Goal: Contribute content: Contribute content

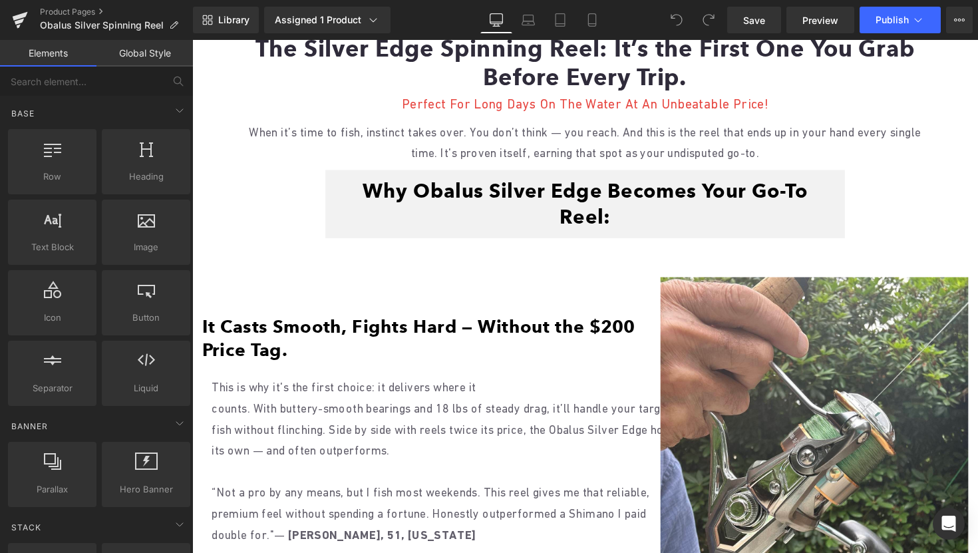
scroll to position [823, 0]
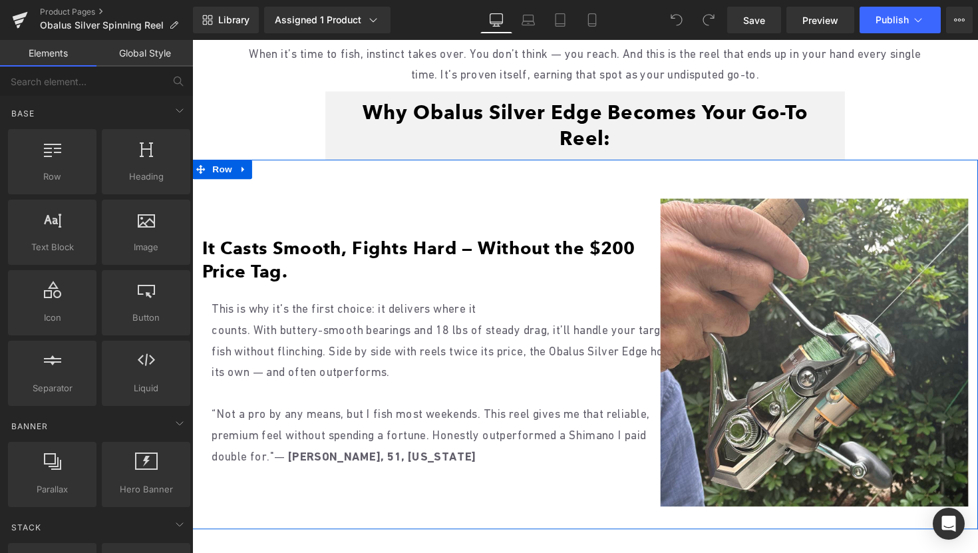
click at [378, 305] on p "This is why it's the first choice: it delivers where it" at bounding box center [454, 315] width 485 height 21
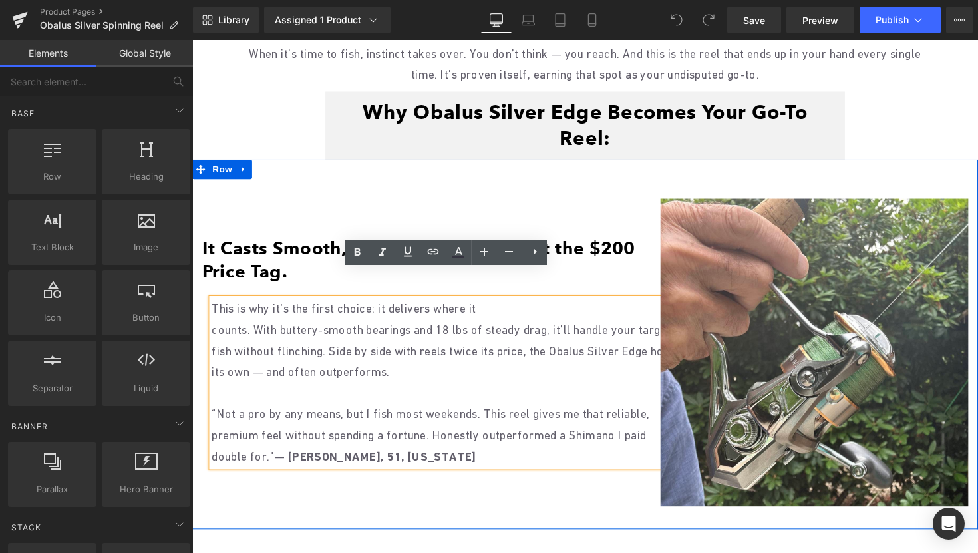
click at [387, 326] on p "counts. With buttery-smooth bearings and 18 lbs of steady drag, it’ll handle yo…" at bounding box center [454, 358] width 485 height 65
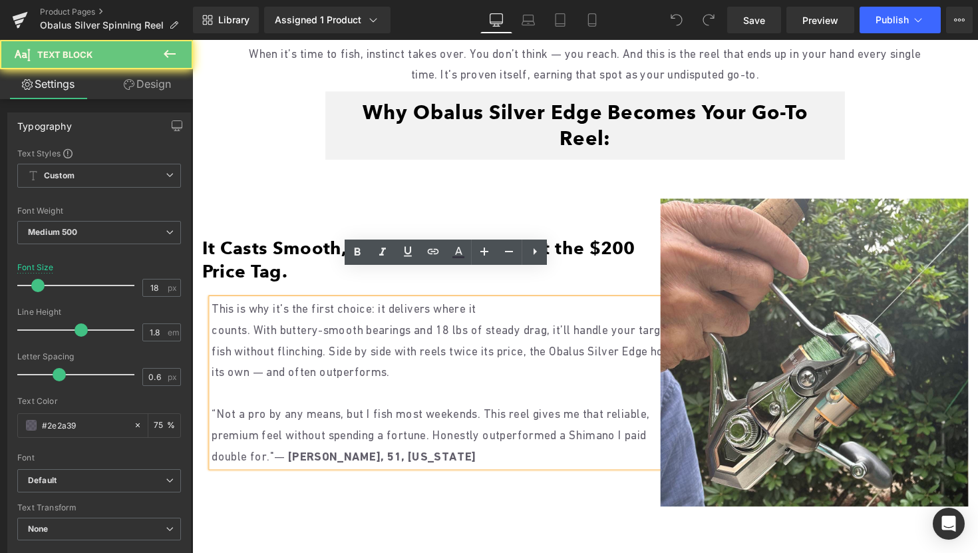
click at [452, 341] on p "counts. With buttery-smooth bearings and 18 lbs of steady drag, it’ll handle yo…" at bounding box center [454, 358] width 485 height 65
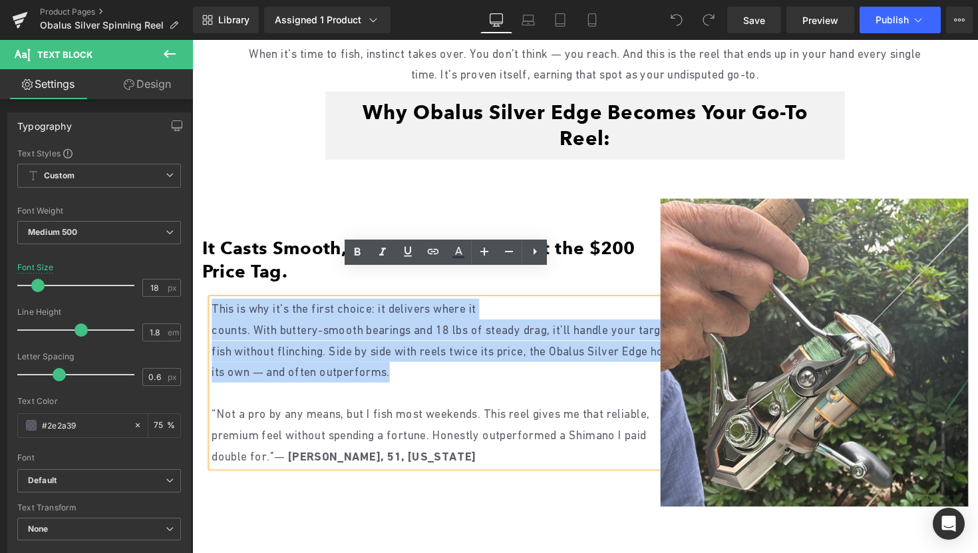
drag, startPoint x: 474, startPoint y: 341, endPoint x: 212, endPoint y: 288, distance: 266.9
click at [212, 305] on div "This is why it's the first choice: it delivers where it counts. With buttery-sm…" at bounding box center [454, 391] width 485 height 172
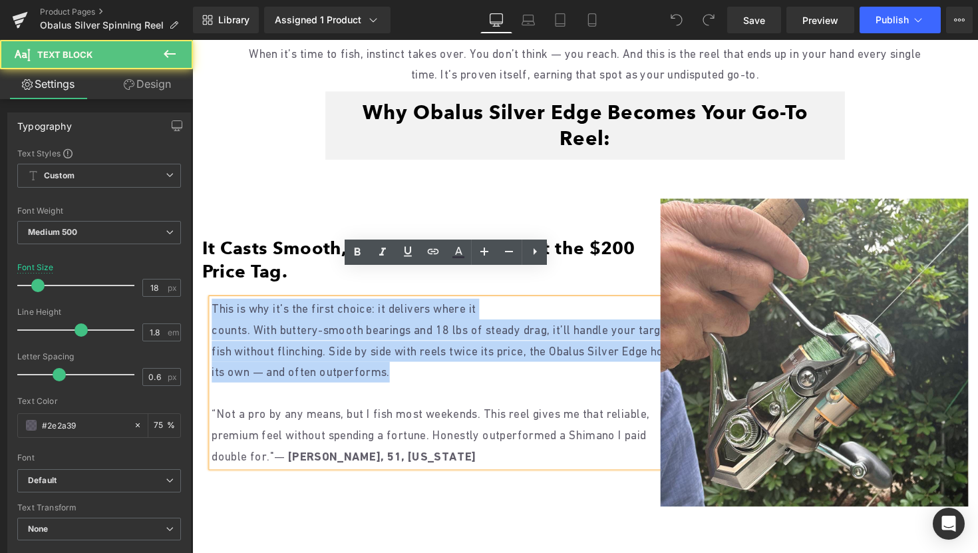
click at [413, 348] on p "counts. With buttery-smooth bearings and 18 lbs of steady drag, it’ll handle yo…" at bounding box center [454, 358] width 485 height 65
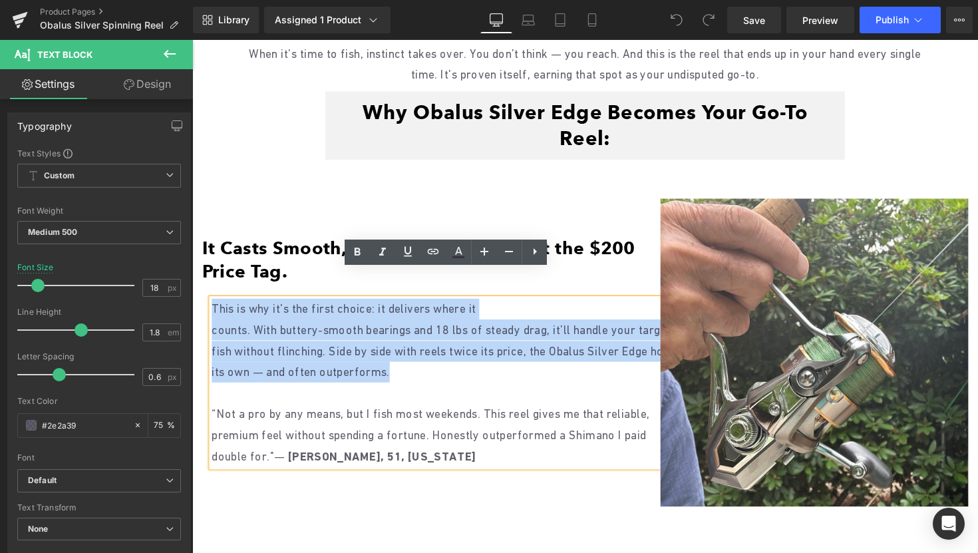
drag, startPoint x: 492, startPoint y: 355, endPoint x: 212, endPoint y: 291, distance: 287.4
click at [212, 305] on div "This is why it's the first choice: it delivers where it counts. With buttery-sm…" at bounding box center [454, 391] width 485 height 172
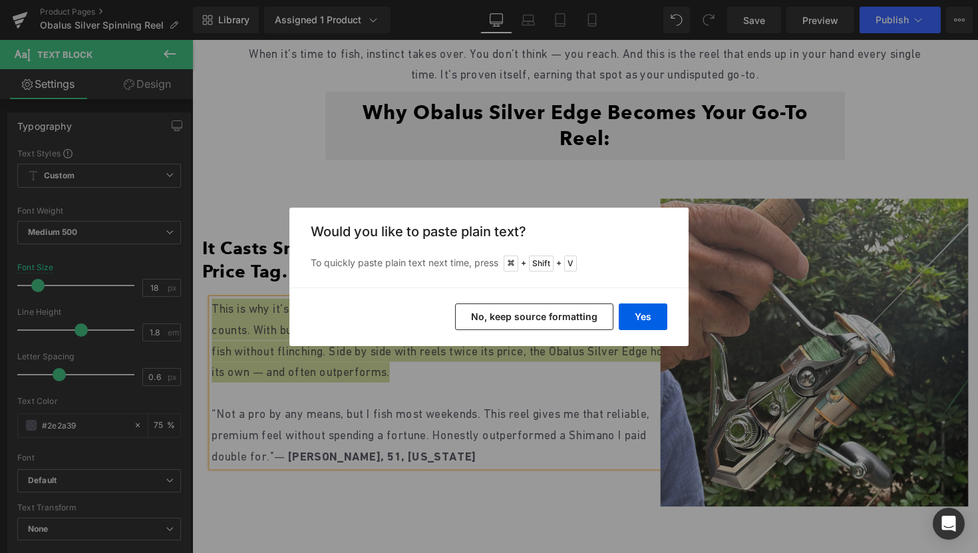
click at [560, 325] on button "No, keep source formatting" at bounding box center [534, 316] width 158 height 27
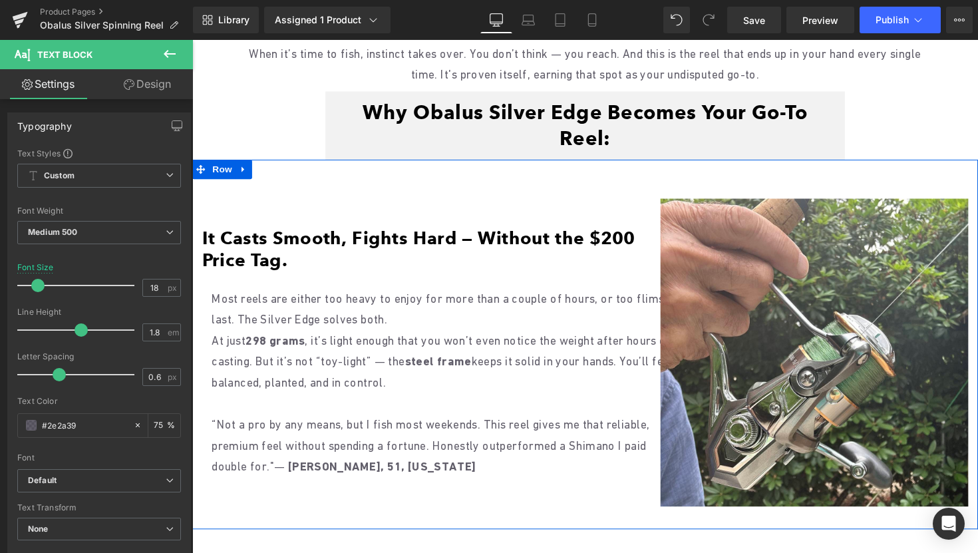
click at [275, 236] on font "It Casts Smooth, Fights Hard — Without the $200 Price Tag." at bounding box center [424, 254] width 444 height 45
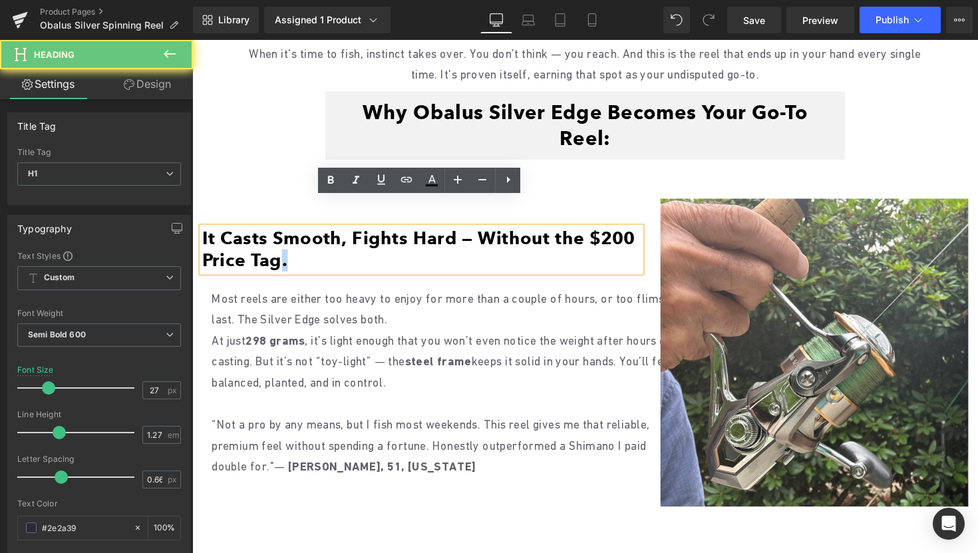
click at [275, 236] on font "It Casts Smooth, Fights Hard — Without the $200 Price Tag." at bounding box center [424, 254] width 444 height 45
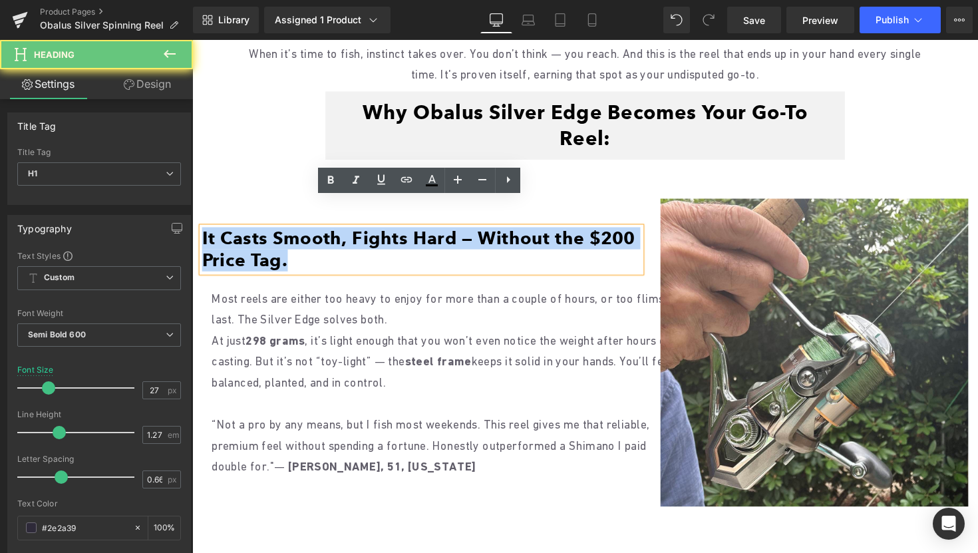
click at [275, 236] on font "It Casts Smooth, Fights Hard — Without the $200 Price Tag." at bounding box center [424, 254] width 444 height 45
paste div
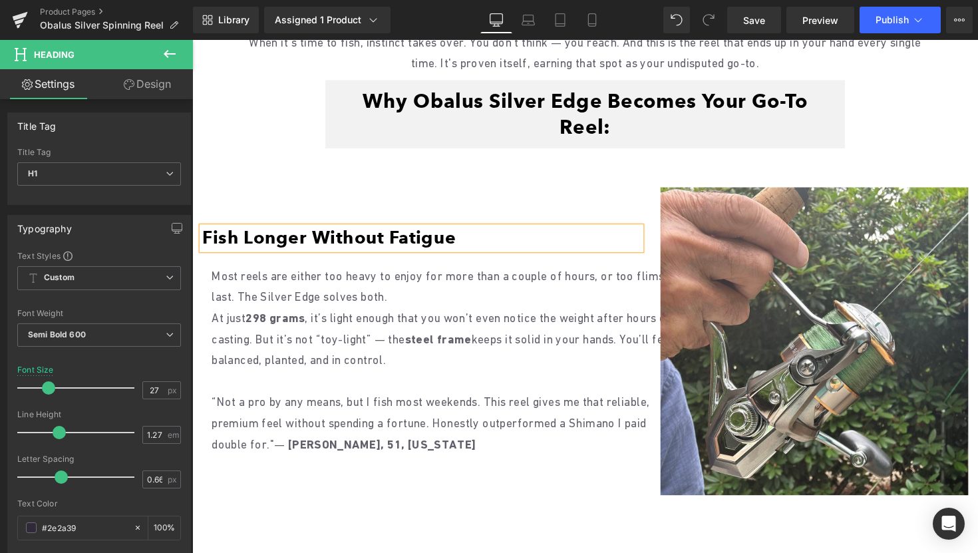
click at [473, 191] on div "Image Fish Longer Without Fatigue Heading Most reels are either too heavy to en…" at bounding box center [427, 348] width 470 height 315
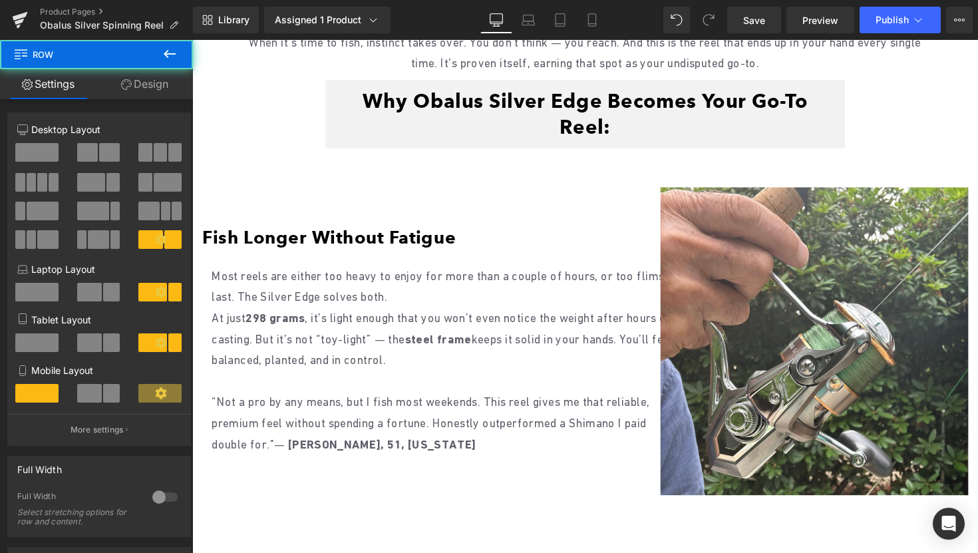
click at [425, 314] on p "At just 298 grams , it’s light enough that you won’t even notice the weight aft…" at bounding box center [454, 346] width 485 height 65
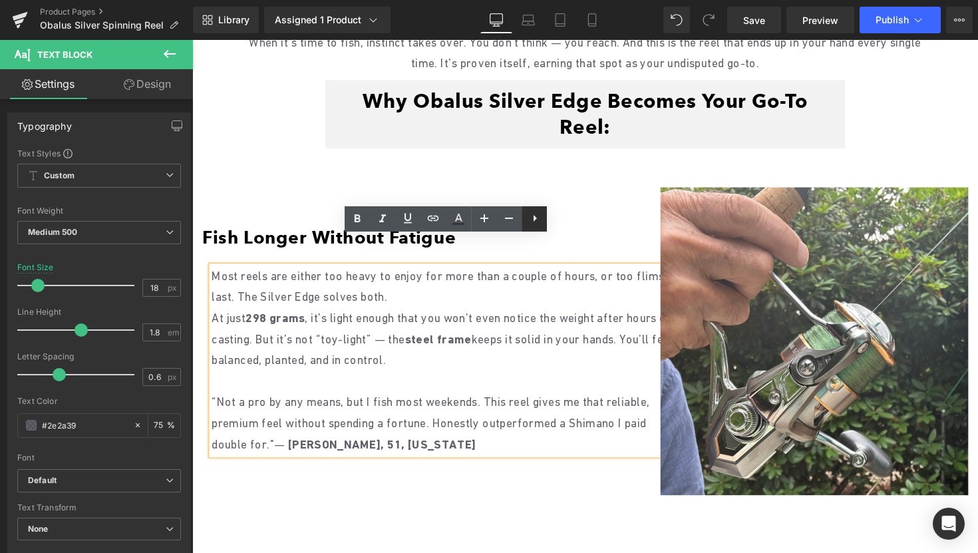
click at [546, 217] on link at bounding box center [534, 218] width 25 height 25
click at [606, 191] on div "Image Fish Longer Without Fatigue Heading Most reels are either too heavy to en…" at bounding box center [427, 348] width 470 height 315
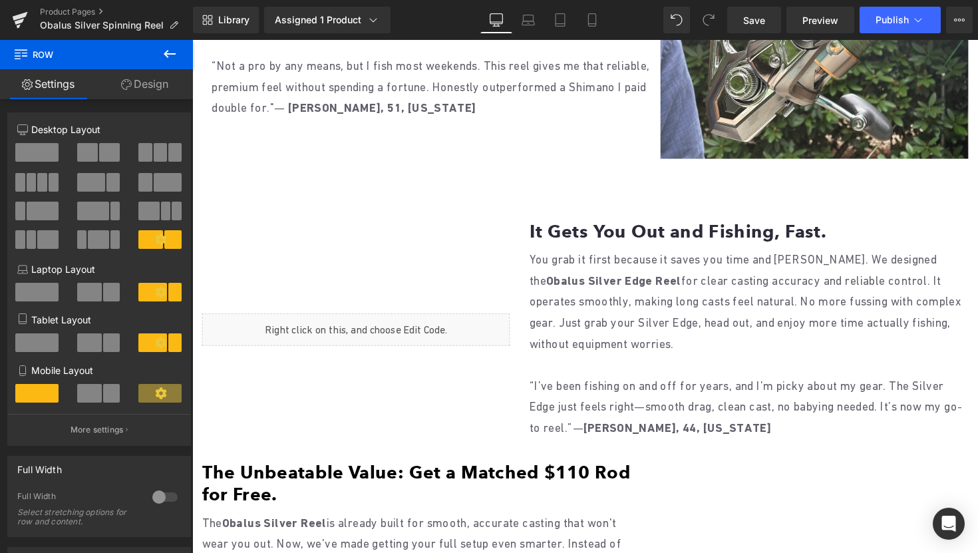
scroll to position [1164, 0]
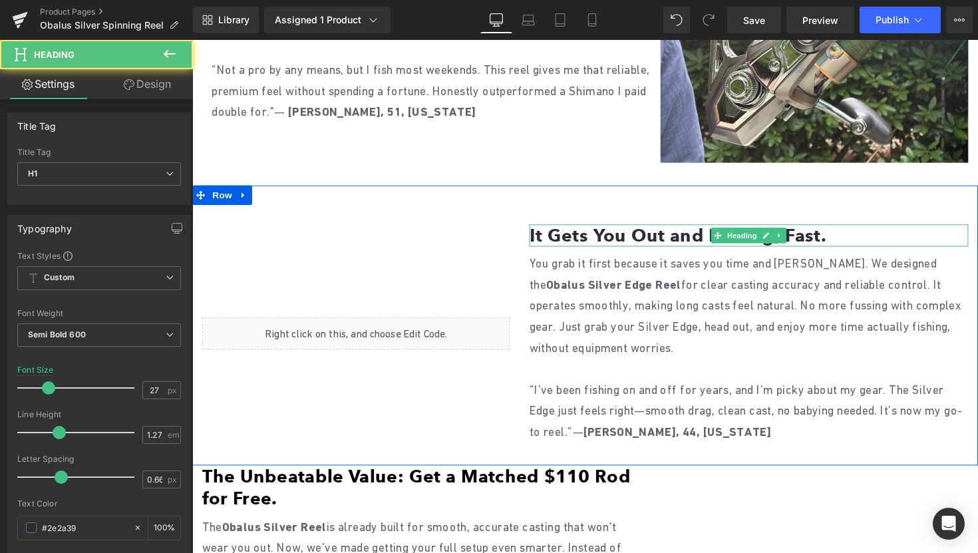
click at [652, 229] on h1 "It Gets You Out and Fishing, Fast." at bounding box center [763, 240] width 450 height 23
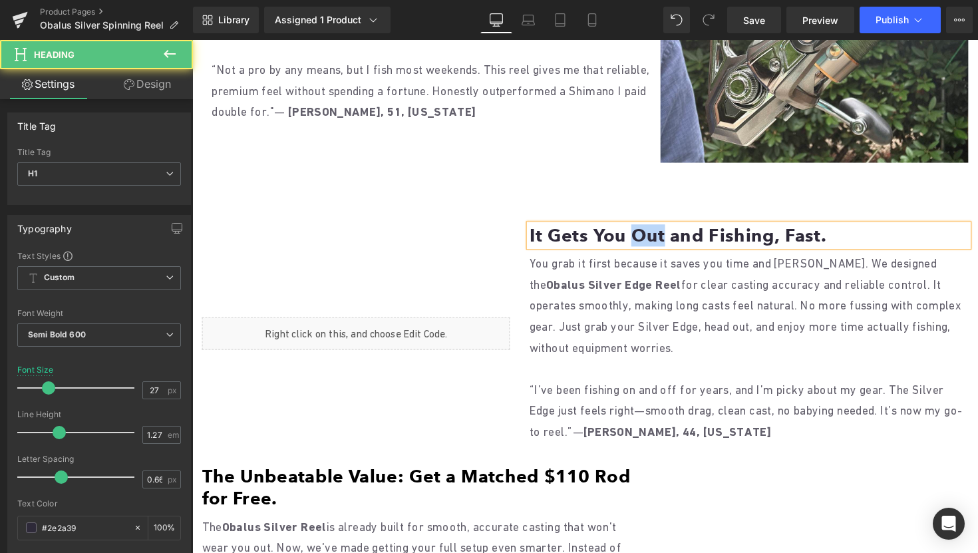
click at [652, 229] on h1 "It Gets You Out and Fishing, Fast." at bounding box center [763, 240] width 450 height 23
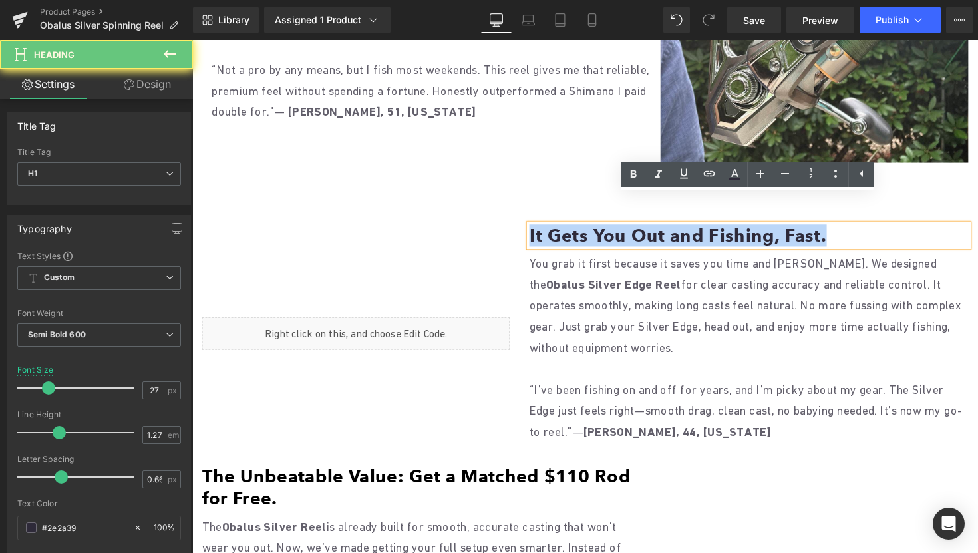
click at [652, 229] on h1 "It Gets You Out and Fishing, Fast." at bounding box center [763, 240] width 450 height 23
paste div
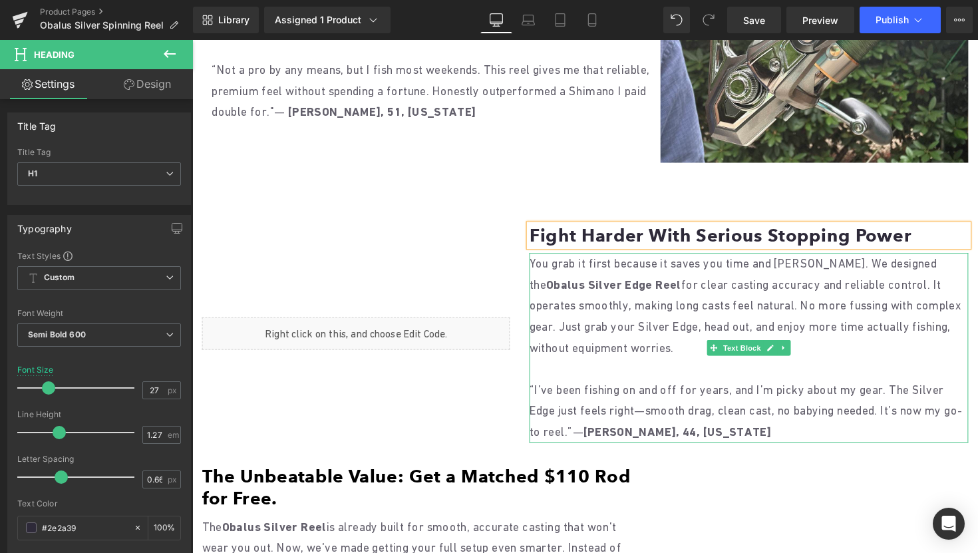
click at [666, 284] on b "Obalus Silver Edge Reel" at bounding box center [624, 291] width 138 height 14
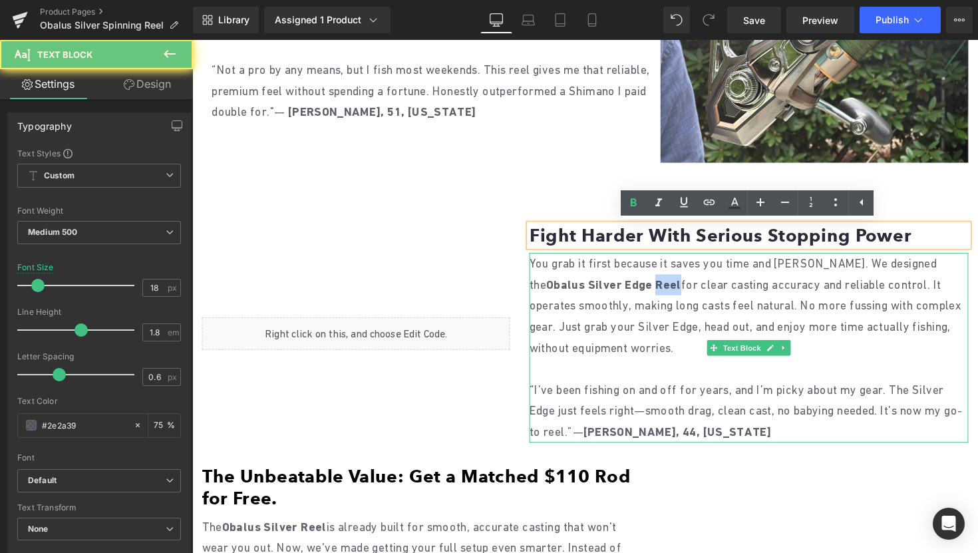
click at [666, 284] on b "Obalus Silver Edge Reel" at bounding box center [624, 291] width 138 height 14
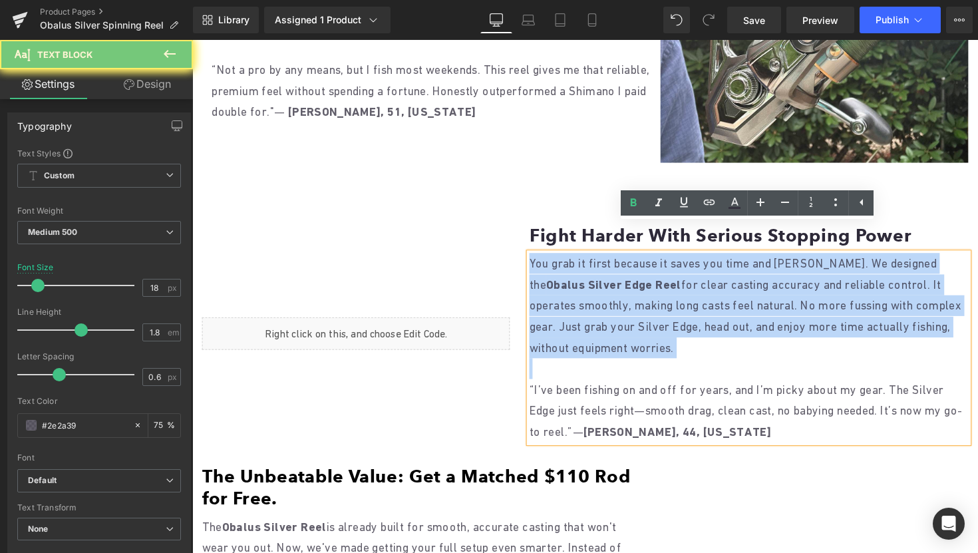
click at [666, 284] on b "Obalus Silver Edge Reel" at bounding box center [624, 291] width 138 height 14
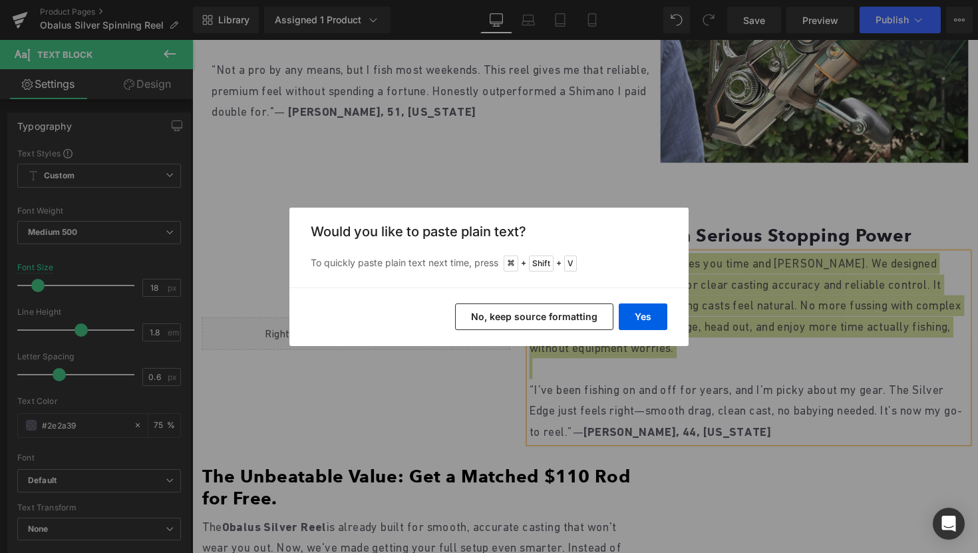
click at [541, 313] on button "No, keep source formatting" at bounding box center [534, 316] width 158 height 27
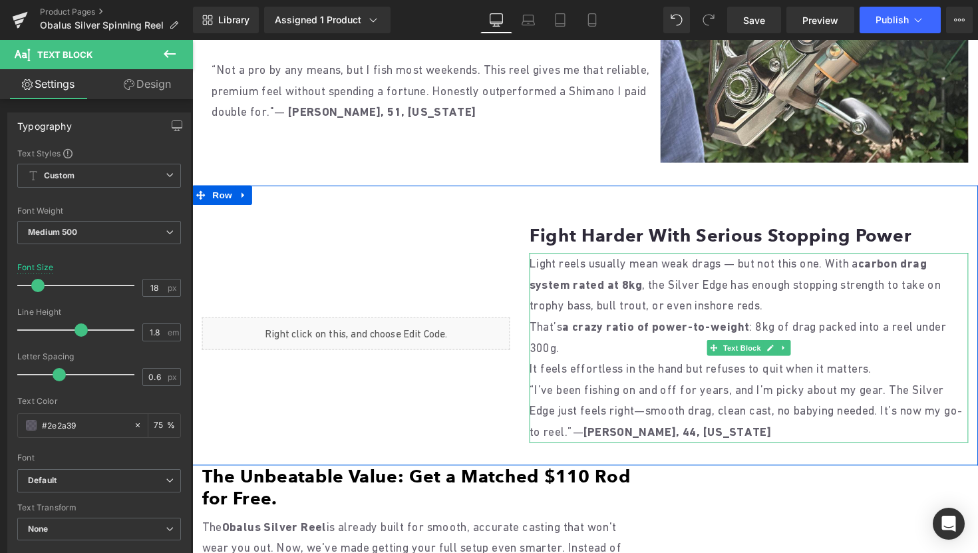
click at [574, 325] on p "That’s a crazy ratio of power-to-weight : 8kg of drag packed into a reel under …" at bounding box center [763, 355] width 450 height 65
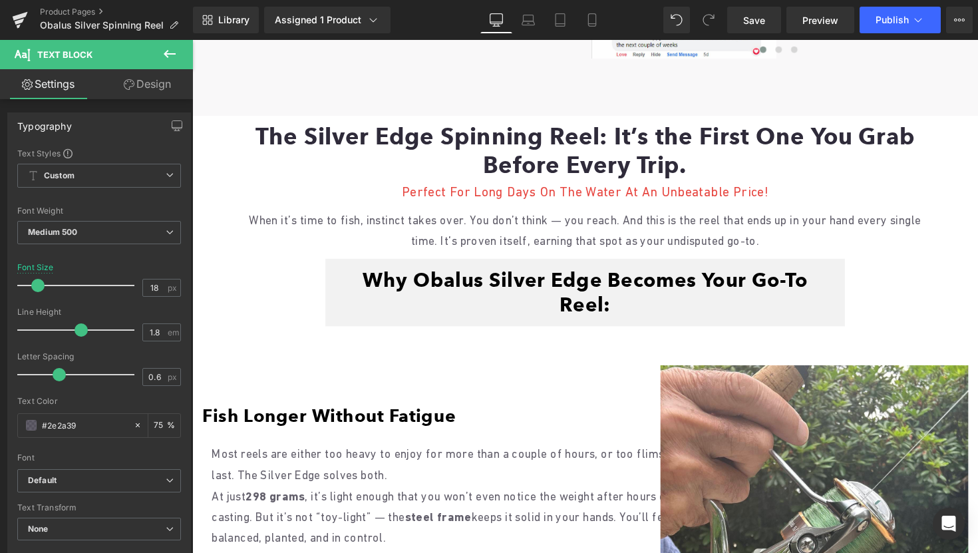
scroll to position [841, 0]
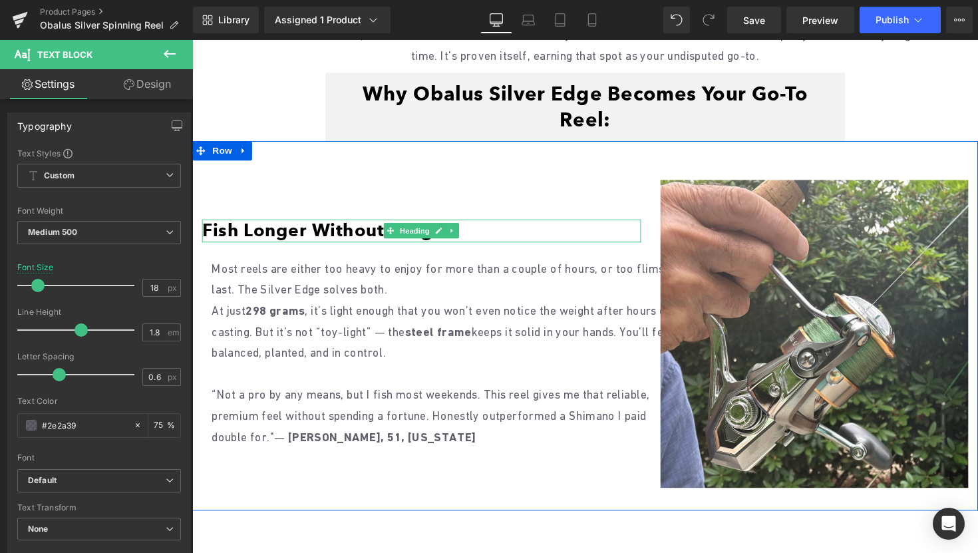
click at [373, 224] on font "Fish Longer Without Fatigue" at bounding box center [332, 235] width 260 height 22
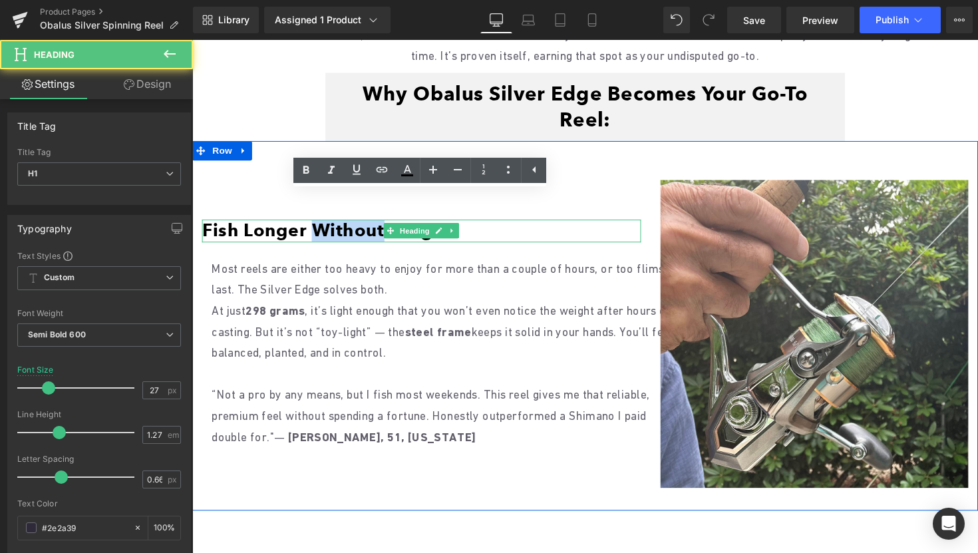
click at [373, 224] on font "Fish Longer Without Fatigue" at bounding box center [332, 235] width 260 height 22
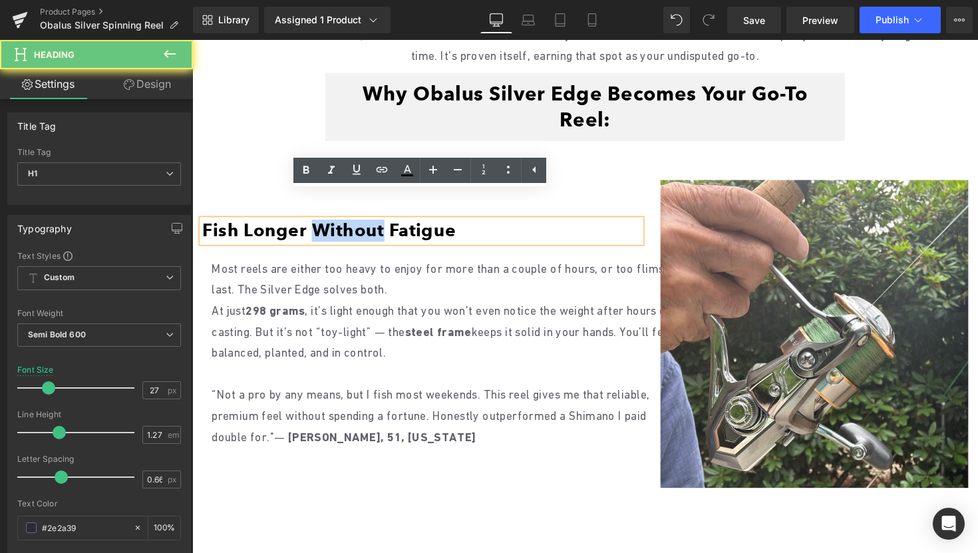
click at [351, 224] on font "Fish Longer Without Fatigue" at bounding box center [332, 235] width 260 height 22
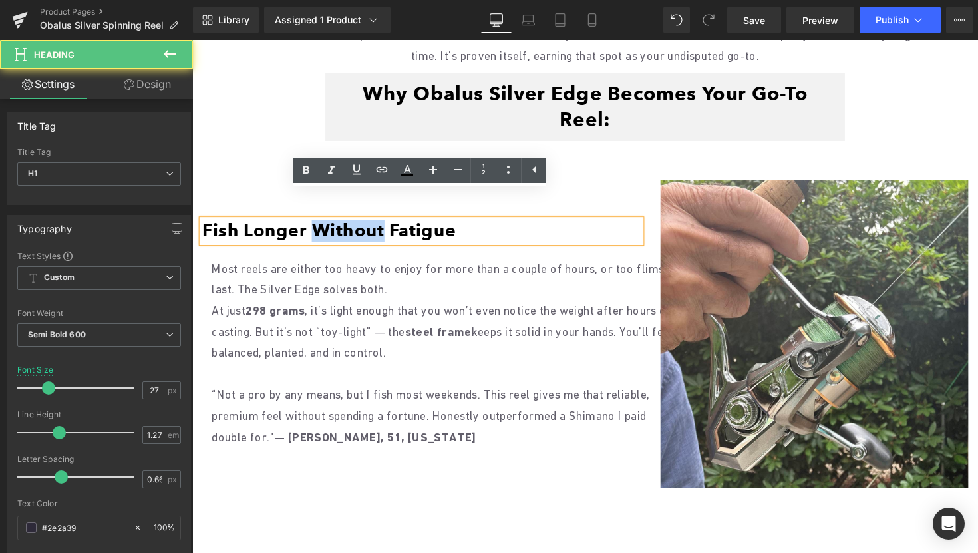
click at [351, 224] on font "Fish Longer Without Fatigue" at bounding box center [332, 235] width 260 height 22
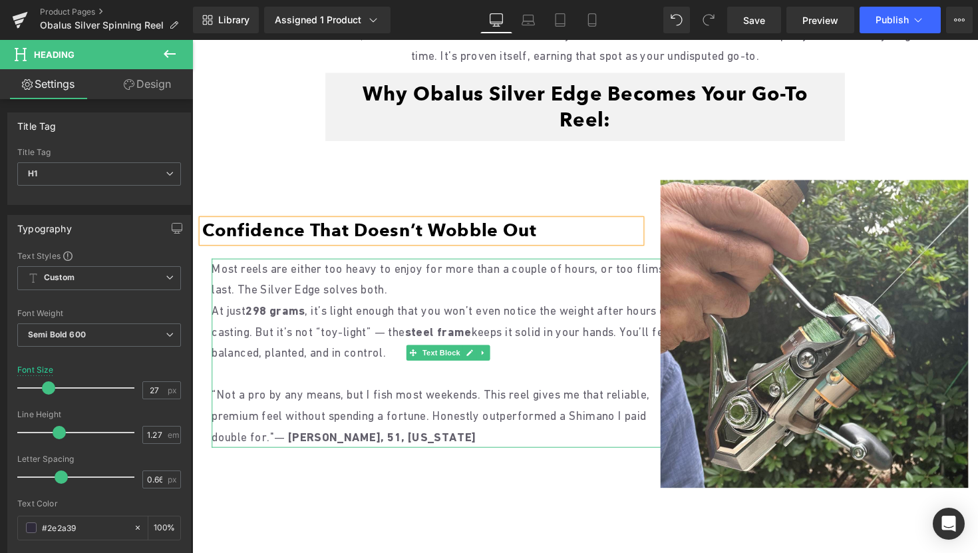
click at [302, 309] on p "At just 298 grams , it’s light enough that you won’t even notice the weight aft…" at bounding box center [454, 339] width 485 height 65
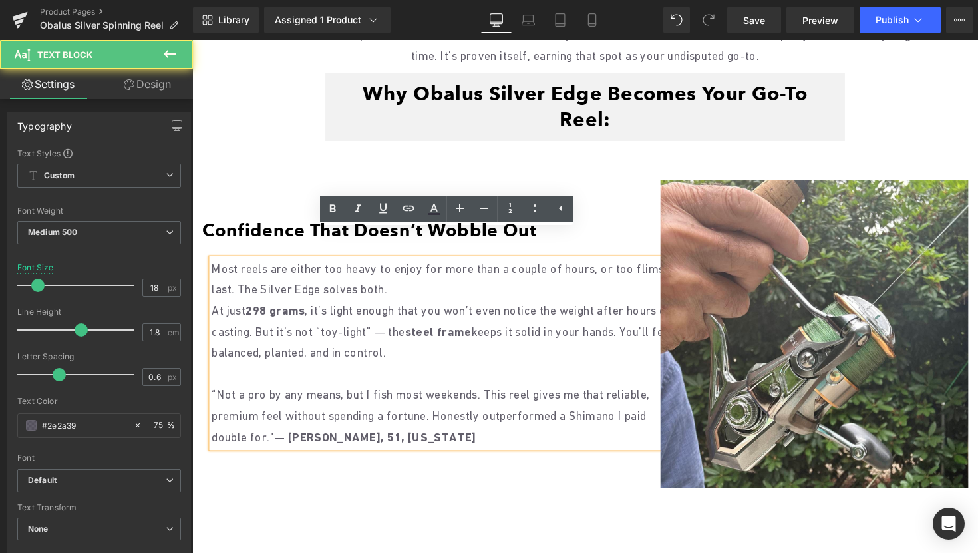
drag, startPoint x: 497, startPoint y: 340, endPoint x: 214, endPoint y: 241, distance: 299.7
click at [214, 264] on div "Most reels are either too heavy to enjoy for more than a couple of hours, or to…" at bounding box center [454, 361] width 485 height 194
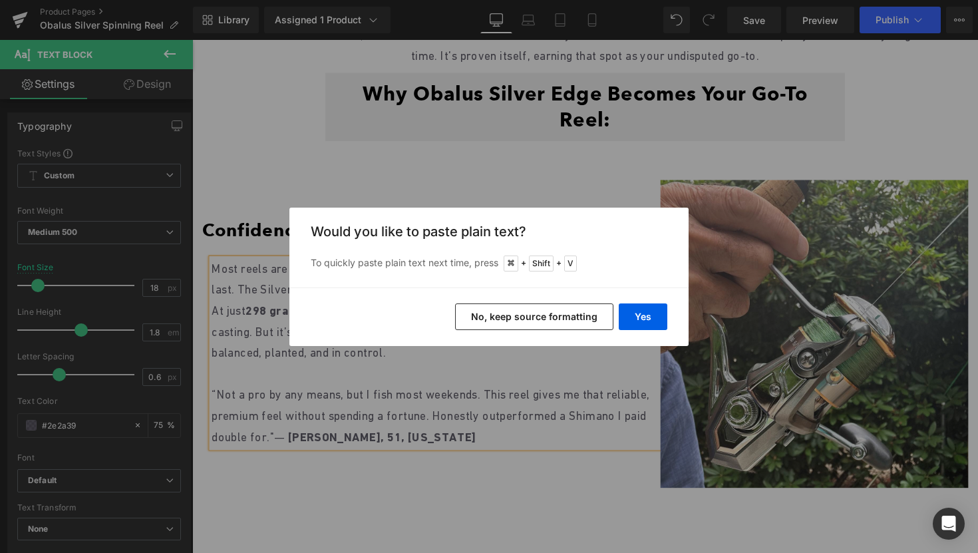
click at [489, 315] on button "No, keep source formatting" at bounding box center [534, 316] width 158 height 27
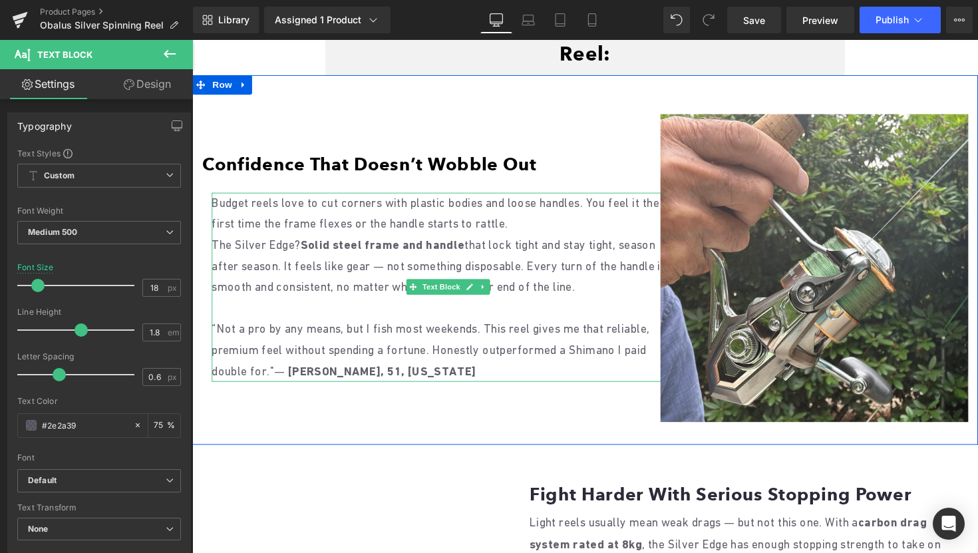
scroll to position [1098, 0]
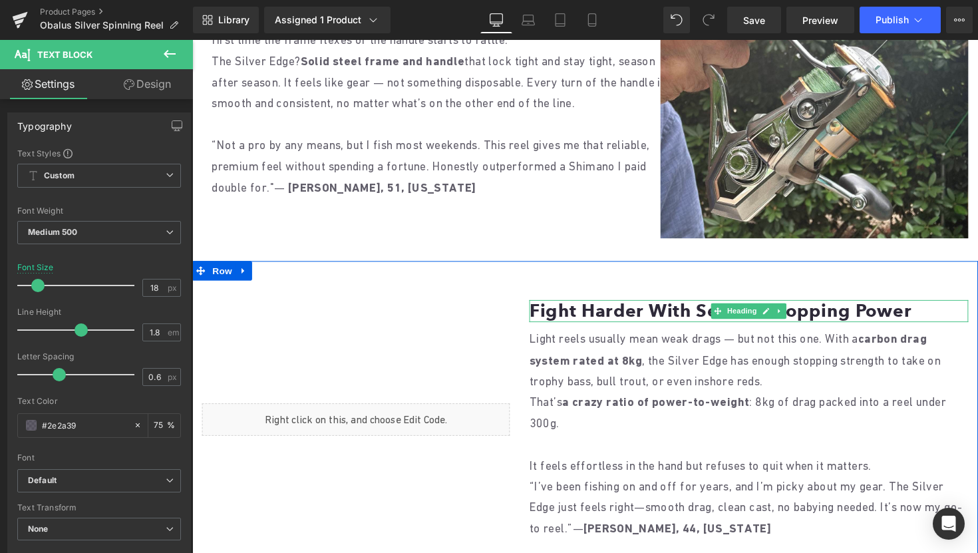
click at [602, 306] on h1 "Fight Harder With Serious Stopping Power" at bounding box center [763, 317] width 450 height 23
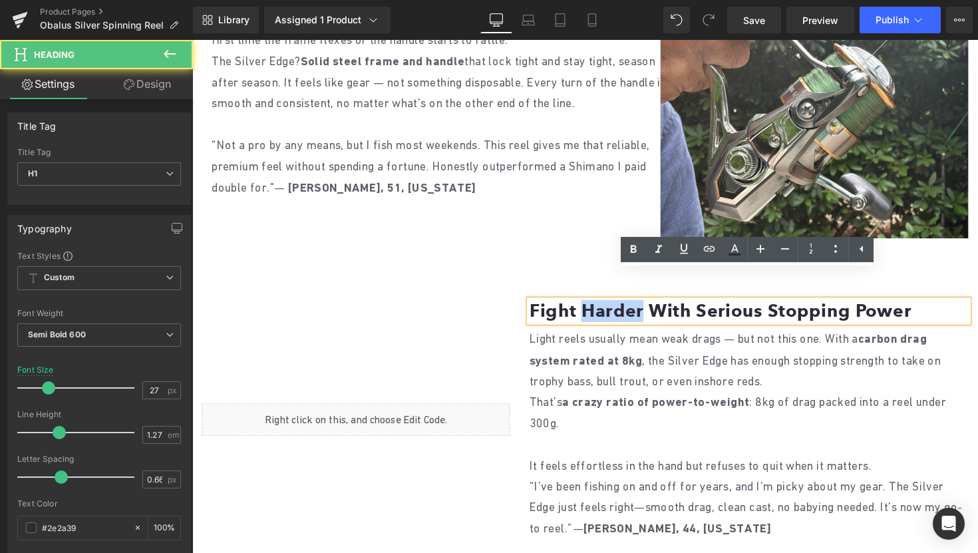
click at [602, 306] on h1 "Fight Harder With Serious Stopping Power" at bounding box center [763, 317] width 450 height 23
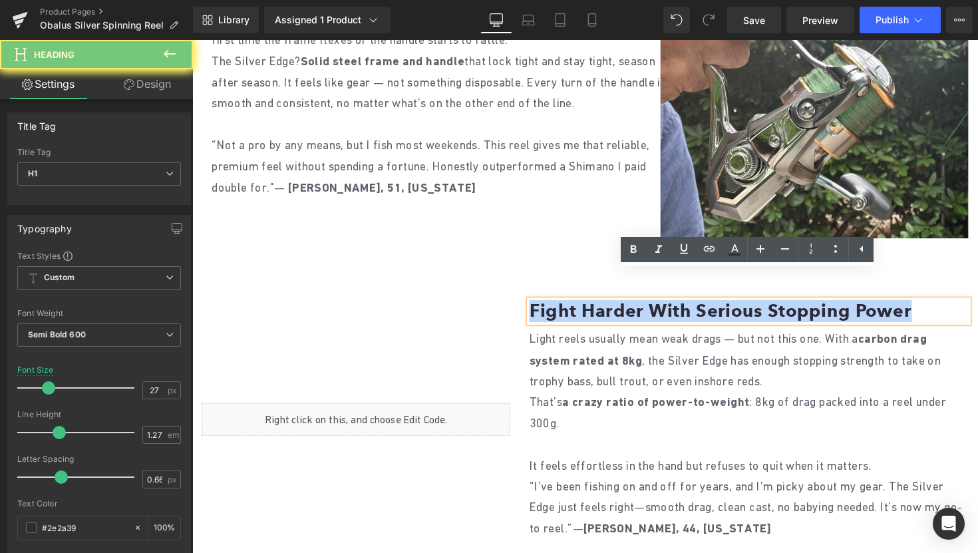
click at [602, 306] on h1 "Fight Harder With Serious Stopping Power" at bounding box center [763, 317] width 450 height 23
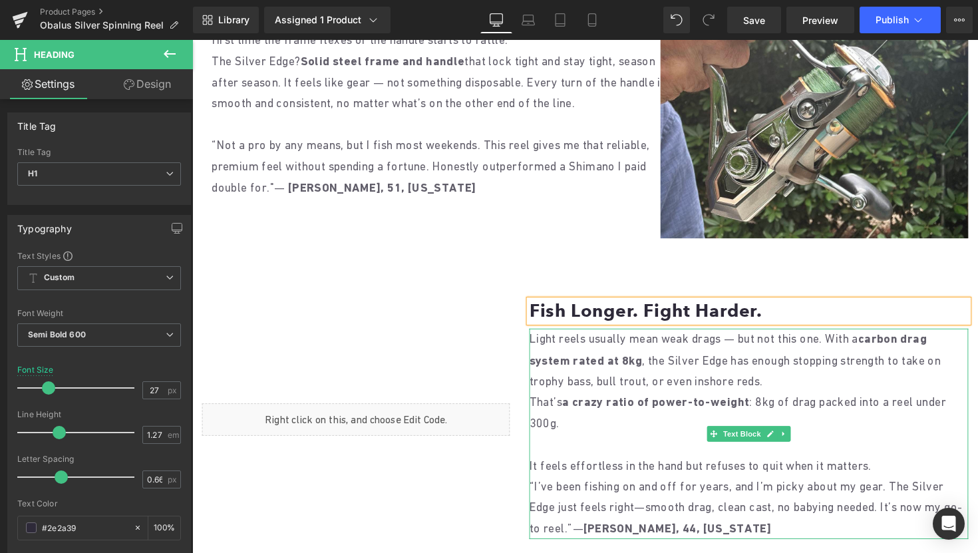
click at [709, 403] on strong "a crazy ratio of power-to-weight" at bounding box center [668, 410] width 192 height 14
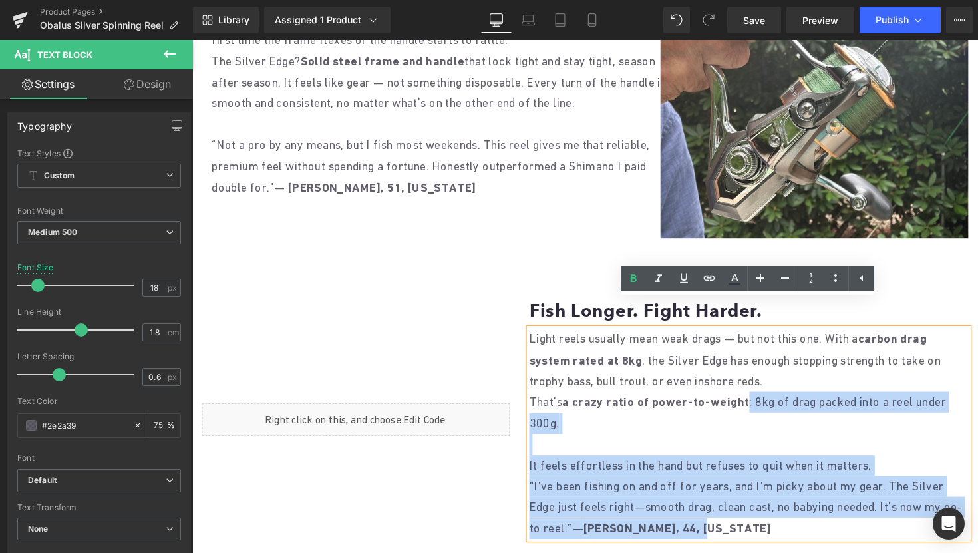
drag, startPoint x: 611, startPoint y: 407, endPoint x: 536, endPoint y: 313, distance: 119.8
click at [538, 335] on div "Light reels usually mean weak drags — but not this one. With a carbon drag syst…" at bounding box center [763, 443] width 450 height 216
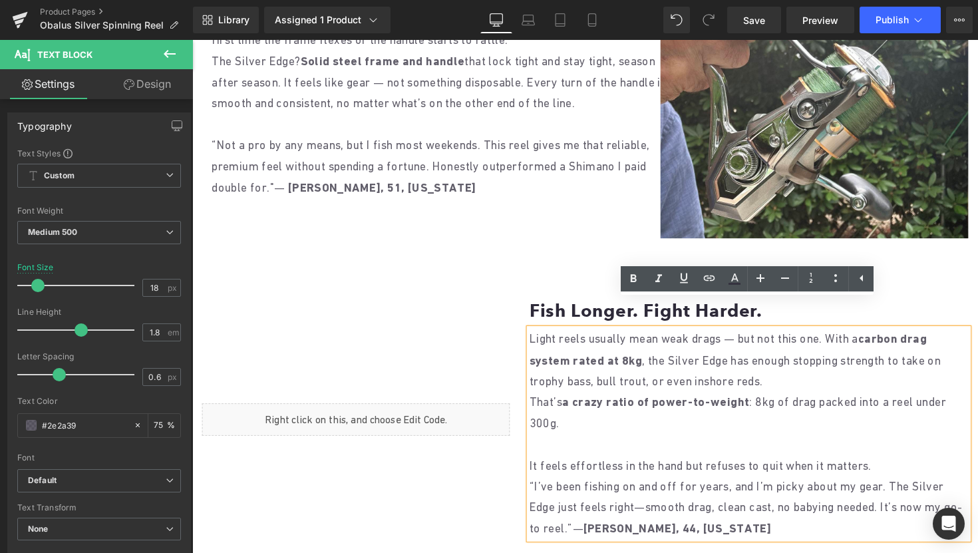
click at [582, 400] on p "That’s a crazy ratio of power-to-weight : 8kg of drag packed into a reel under …" at bounding box center [763, 443] width 450 height 87
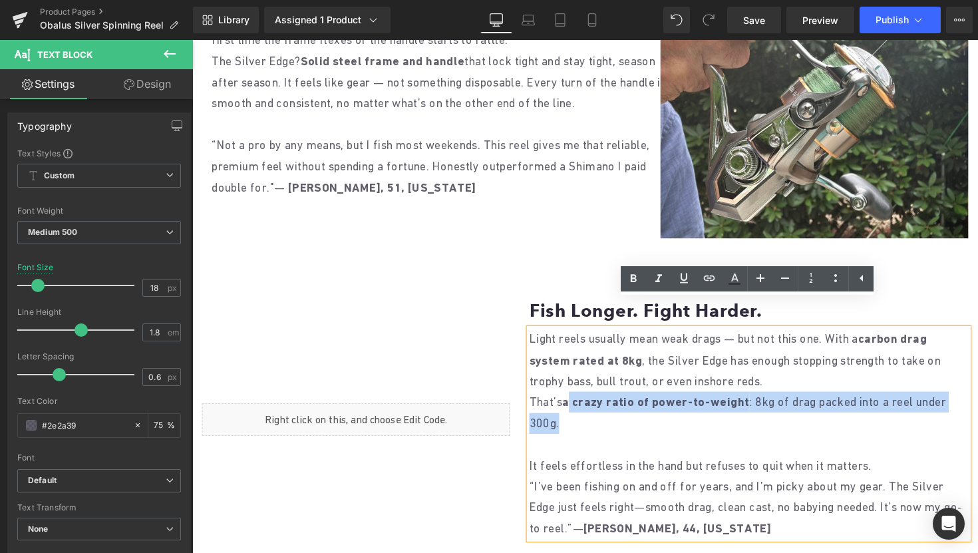
drag, startPoint x: 589, startPoint y: 407, endPoint x: 585, endPoint y: 377, distance: 29.6
click at [585, 400] on p "That’s a crazy ratio of power-to-weight : 8kg of drag packed into a reel under …" at bounding box center [763, 443] width 450 height 87
click at [585, 403] on strong "a crazy ratio of power-to-weight" at bounding box center [668, 410] width 192 height 14
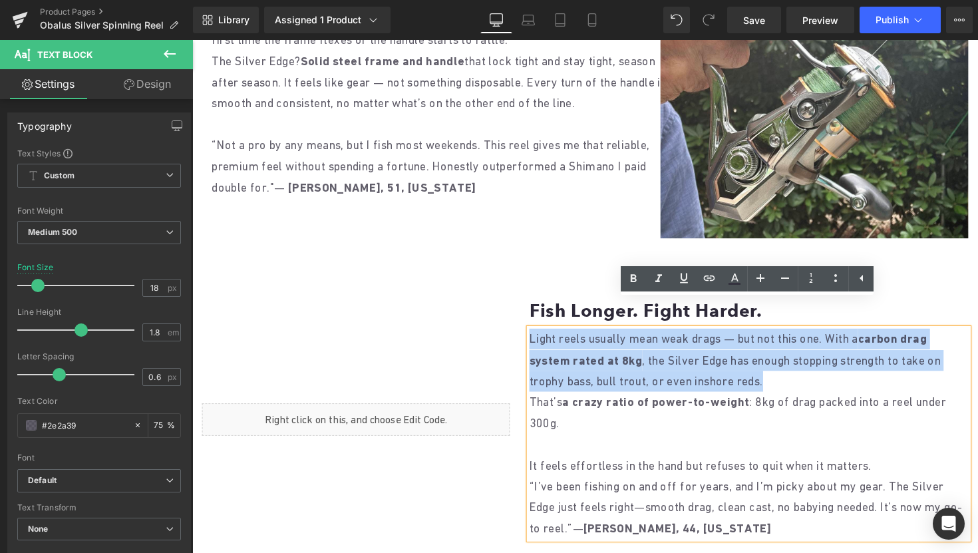
drag, startPoint x: 807, startPoint y: 367, endPoint x: 538, endPoint y: 313, distance: 274.4
click at [538, 335] on p "Light reels usually mean weak drags — but not this one. With a carbon drag syst…" at bounding box center [763, 367] width 450 height 65
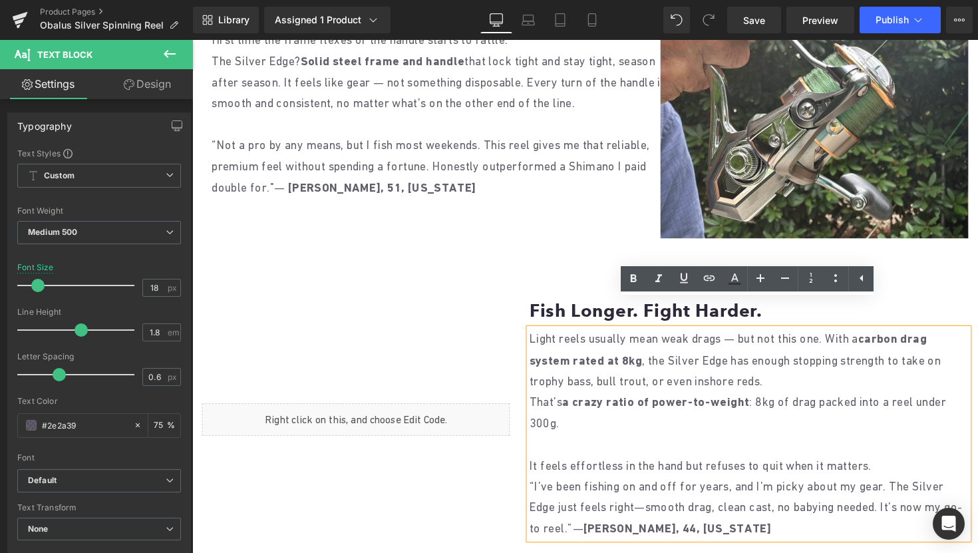
click at [656, 371] on p "Light reels usually mean weak drags — but not this one. With a carbon drag syst…" at bounding box center [763, 367] width 450 height 65
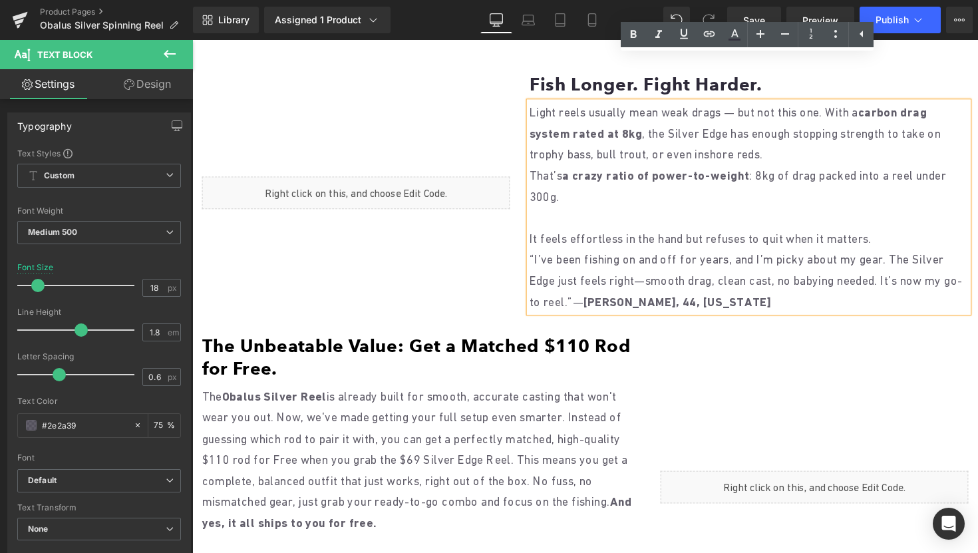
scroll to position [1267, 0]
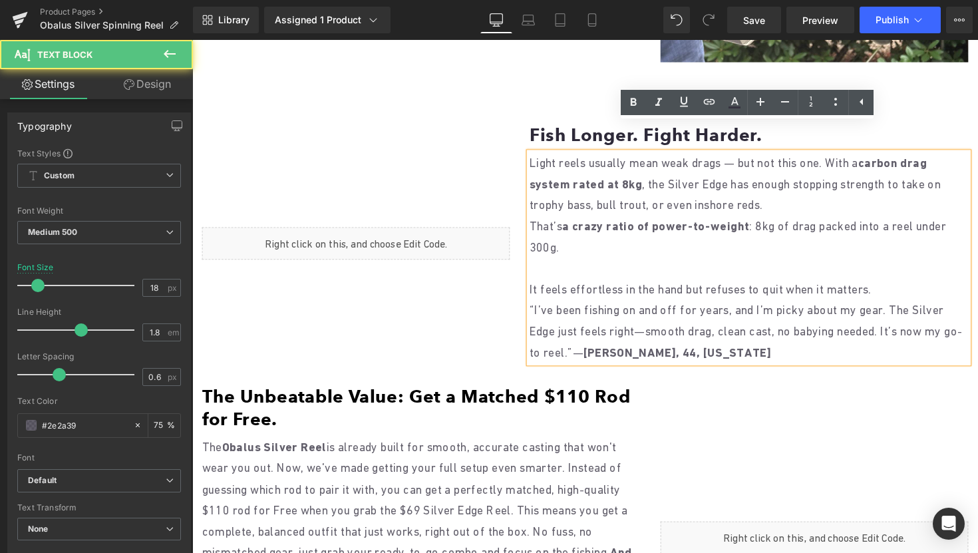
click at [542, 155] on p "Light reels usually mean weak drags — but not this one. With a carbon drag syst…" at bounding box center [763, 187] width 450 height 65
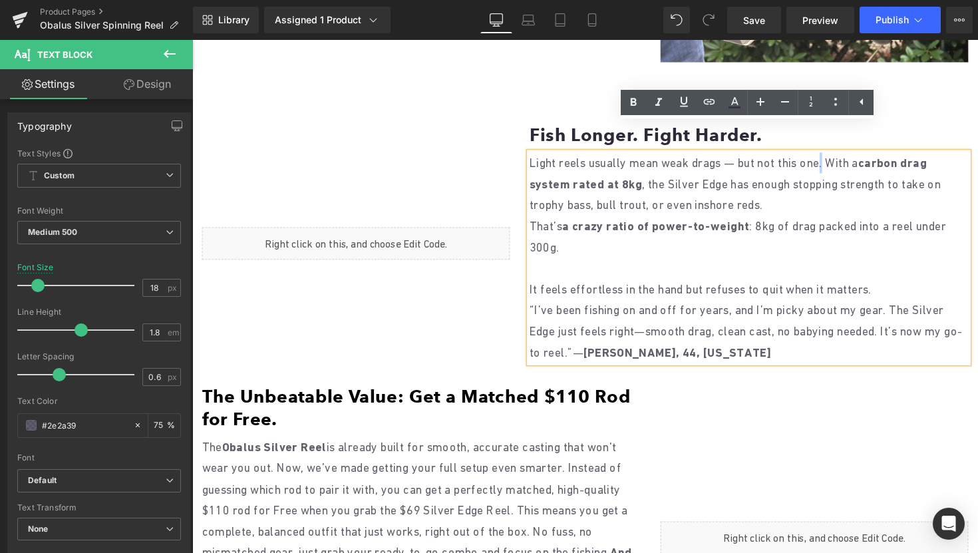
drag, startPoint x: 540, startPoint y: 138, endPoint x: 854, endPoint y: 132, distance: 314.2
click at [854, 155] on p "Light reels usually mean weak drags — but not this one. With a carbon drag syst…" at bounding box center [763, 187] width 450 height 65
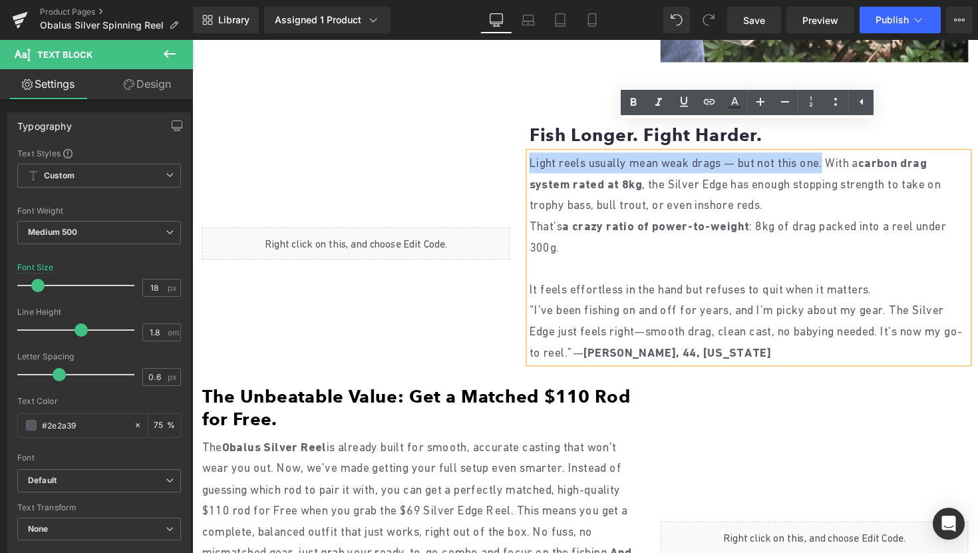
drag, startPoint x: 858, startPoint y: 136, endPoint x: 538, endPoint y: 133, distance: 320.2
click at [538, 155] on p "Light reels usually mean weak drags — but not this one. With a carbon drag syst…" at bounding box center [763, 187] width 450 height 65
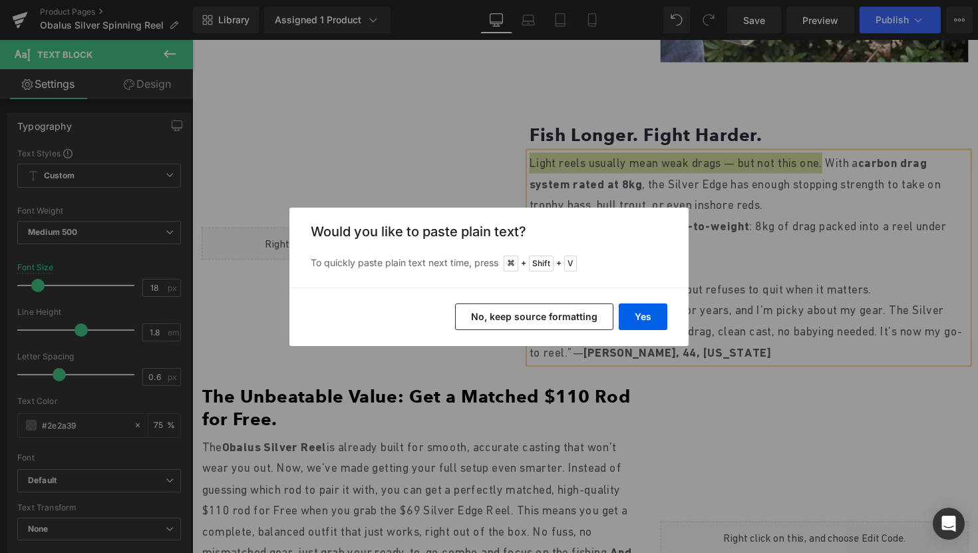
click at [562, 315] on button "No, keep source formatting" at bounding box center [534, 316] width 158 height 27
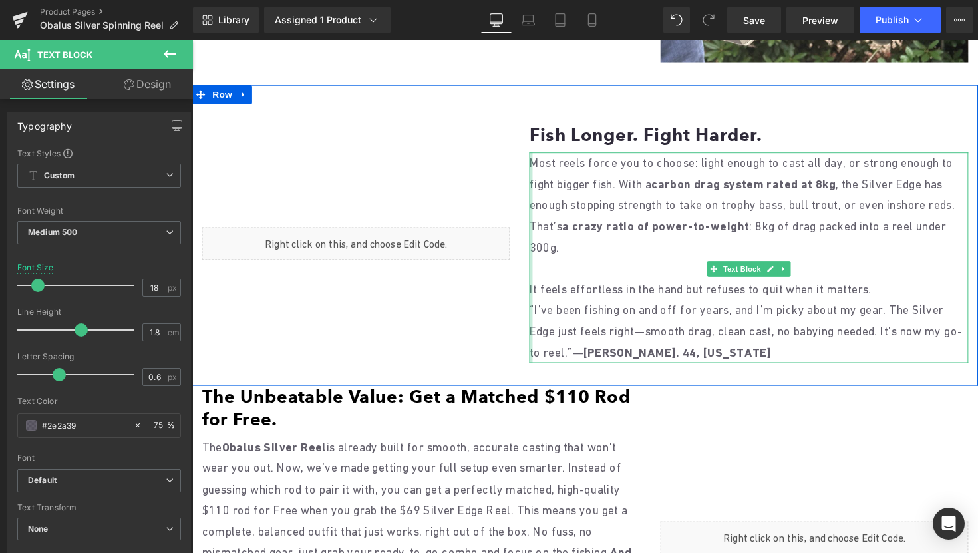
drag, startPoint x: 911, startPoint y: 292, endPoint x: 539, endPoint y: 281, distance: 372.2
click at [539, 281] on div "Most reels force you to choose: light enough to cast all day, or strong enough …" at bounding box center [763, 263] width 450 height 216
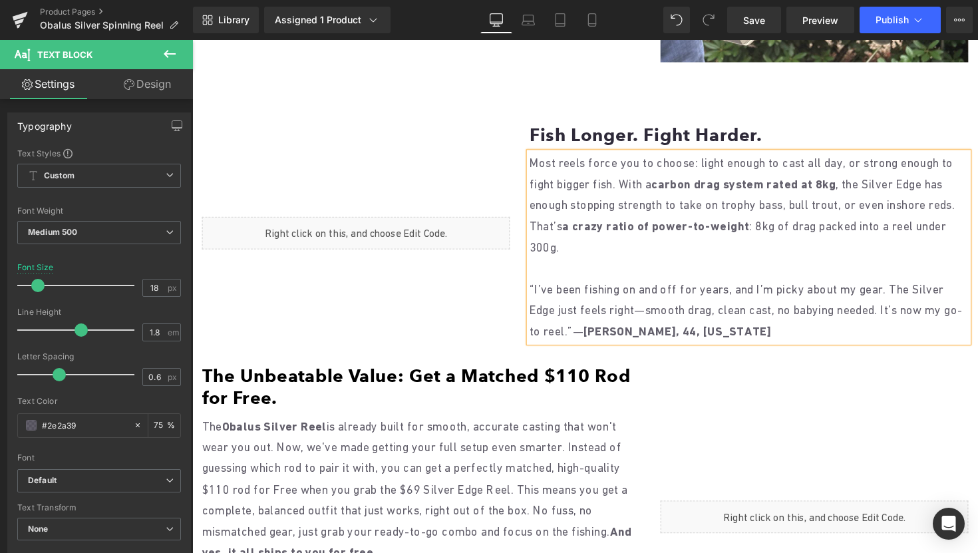
click at [652, 158] on p "Most reels force you to choose: light enough to cast all day, or strong enough …" at bounding box center [763, 187] width 450 height 65
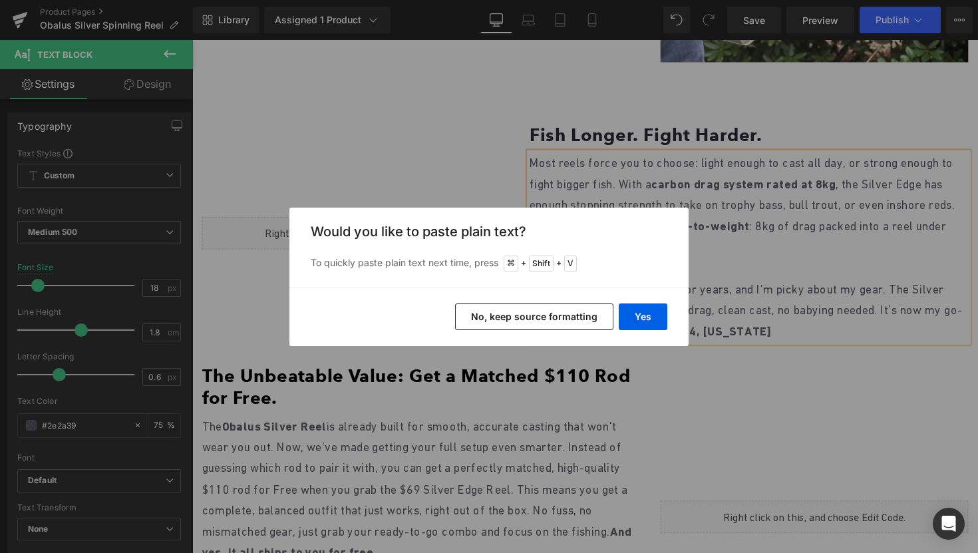
click at [549, 324] on button "No, keep source formatting" at bounding box center [534, 316] width 158 height 27
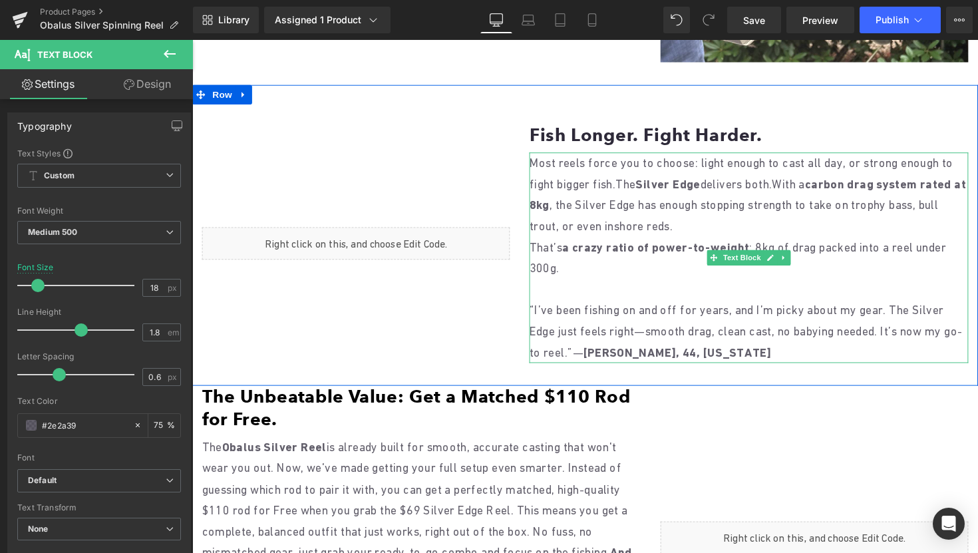
click at [821, 180] on span "With a" at bounding box center [804, 187] width 34 height 14
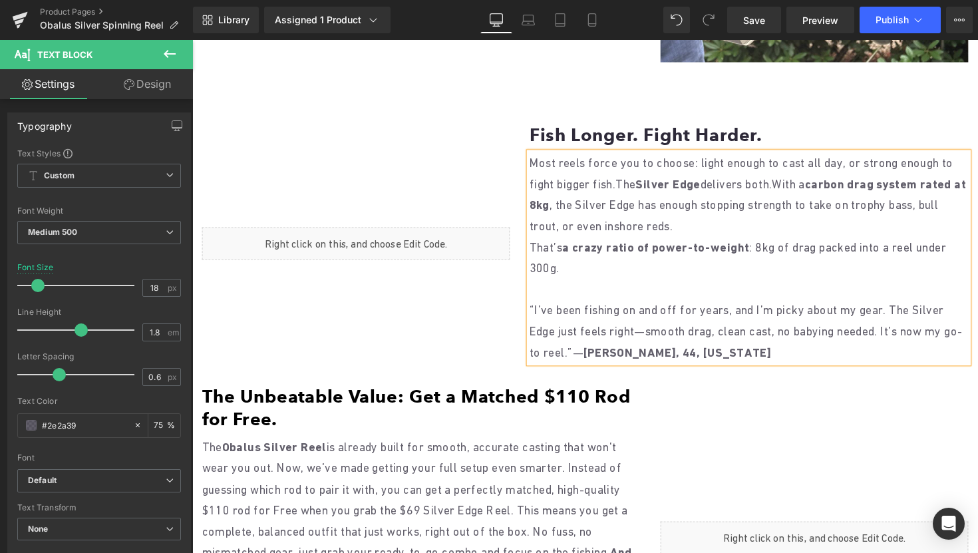
drag, startPoint x: 611, startPoint y: 251, endPoint x: 598, endPoint y: 252, distance: 12.7
click at [598, 252] on p "That’s a crazy ratio of power-to-weight : 8kg of drag packed into a reel under …" at bounding box center [763, 274] width 450 height 65
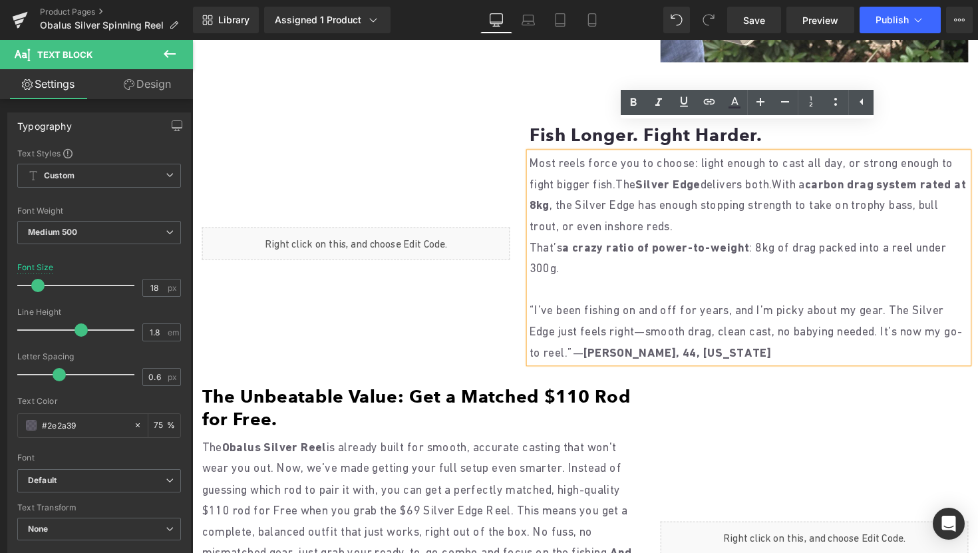
click at [598, 252] on p "That’s a crazy ratio of power-to-weight : 8kg of drag packed into a reel under …" at bounding box center [763, 274] width 450 height 65
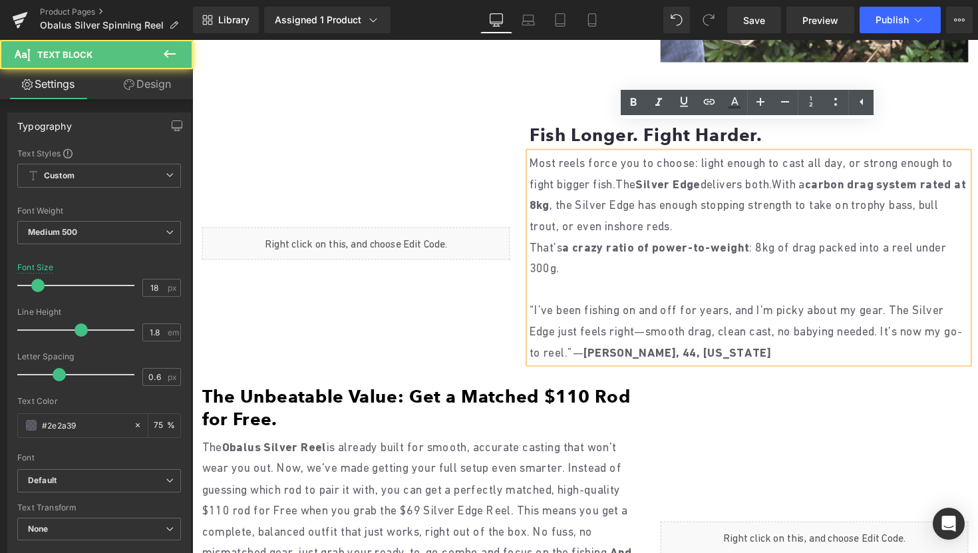
click at [554, 245] on p "That’s a crazy ratio of power-to-weight : 8kg of drag packed into a reel under …" at bounding box center [763, 274] width 450 height 65
click at [561, 247] on p "That’s a crazy ratio of power-to-weight : 8kg of drag packed into a reel under …" at bounding box center [763, 274] width 450 height 65
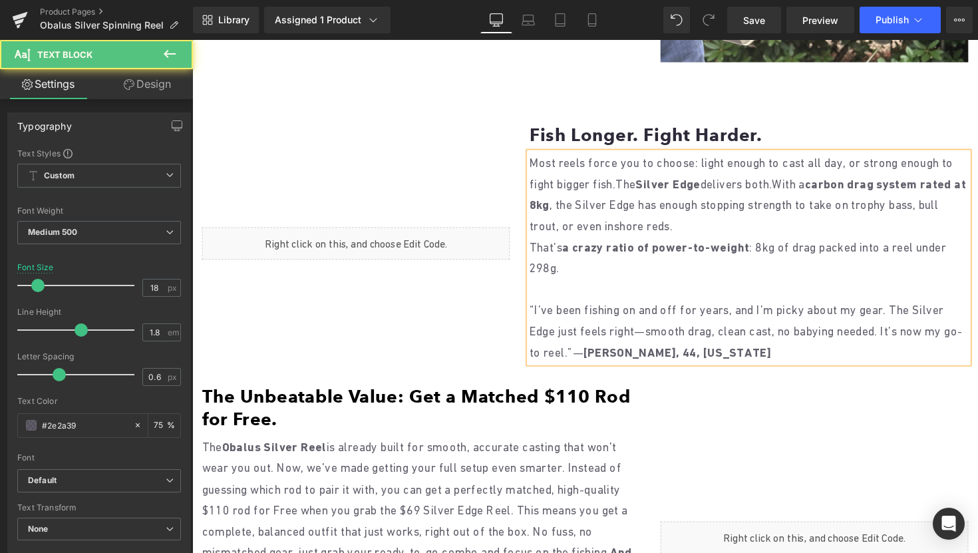
click at [588, 242] on p "That’s a crazy ratio of power-to-weight : 8kg of drag packed into a reel under …" at bounding box center [763, 274] width 450 height 65
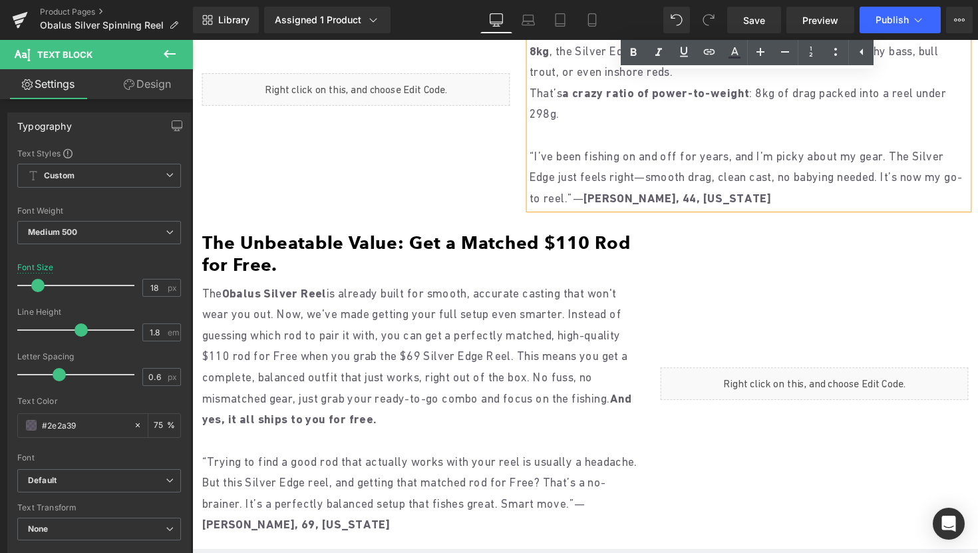
scroll to position [1438, 0]
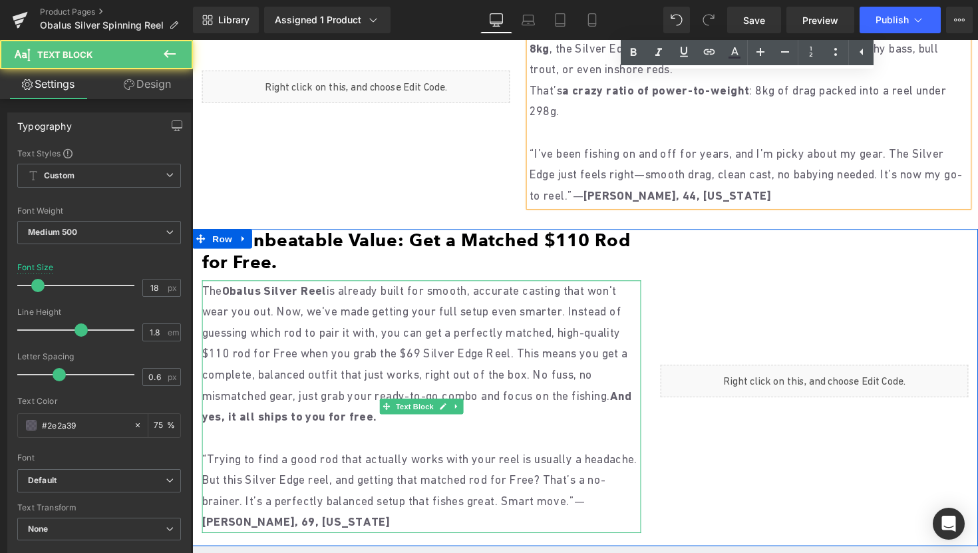
click at [477, 332] on p "The Obalus Silver Reel is already built for smooth, accurate casting that won't…" at bounding box center [427, 361] width 450 height 151
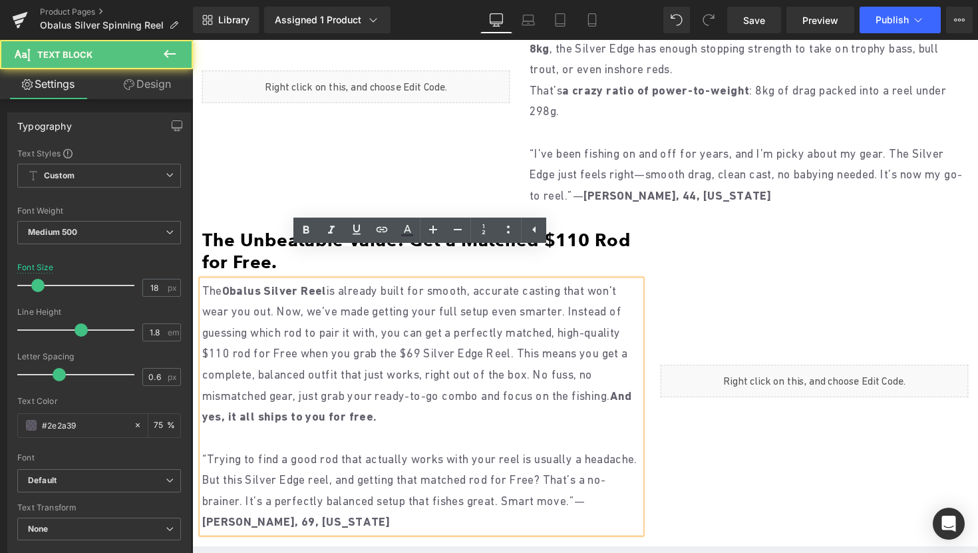
click at [473, 338] on p "The Obalus Silver Reel is already built for smooth, accurate casting that won't…" at bounding box center [427, 361] width 450 height 151
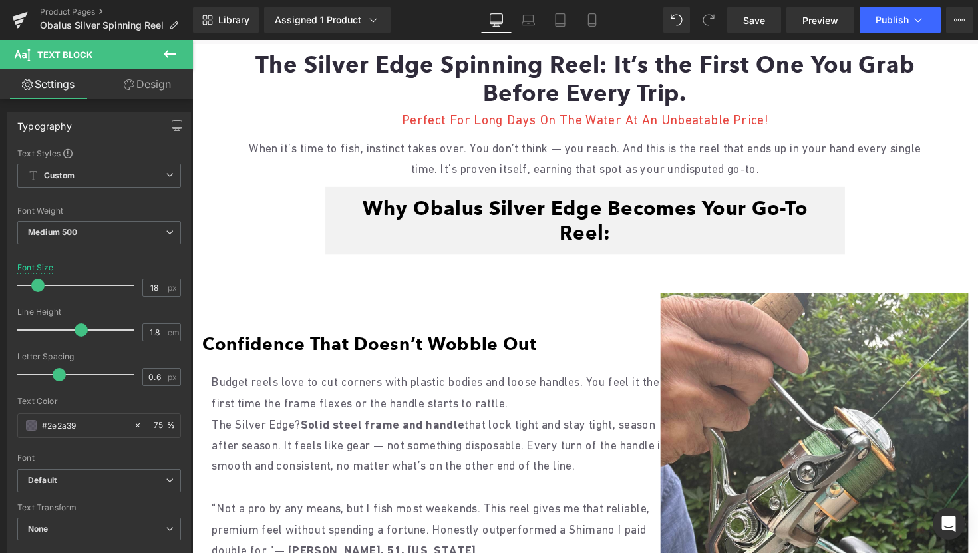
scroll to position [622, 0]
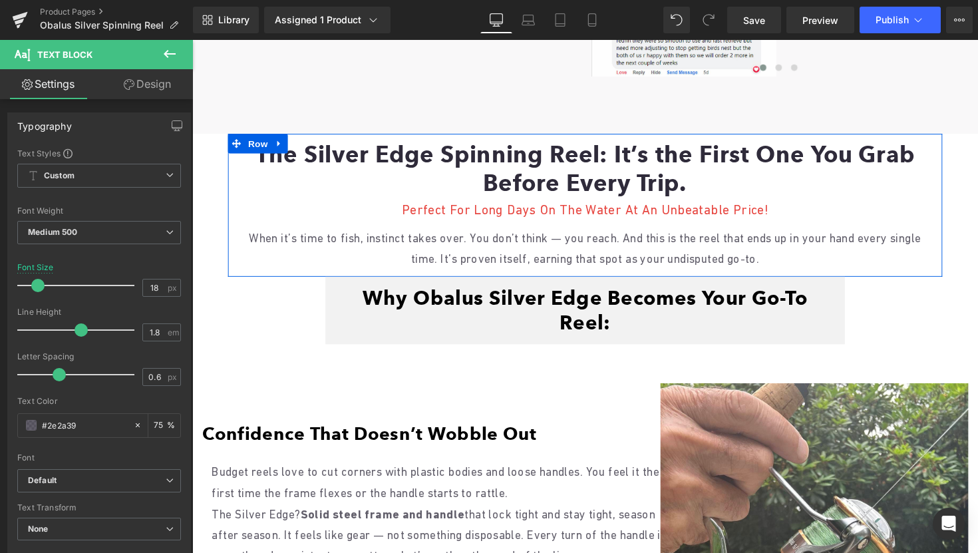
click at [518, 234] on p "When it’s time to fish, instinct takes over. You don’t think — you reach. And t…" at bounding box center [595, 254] width 712 height 43
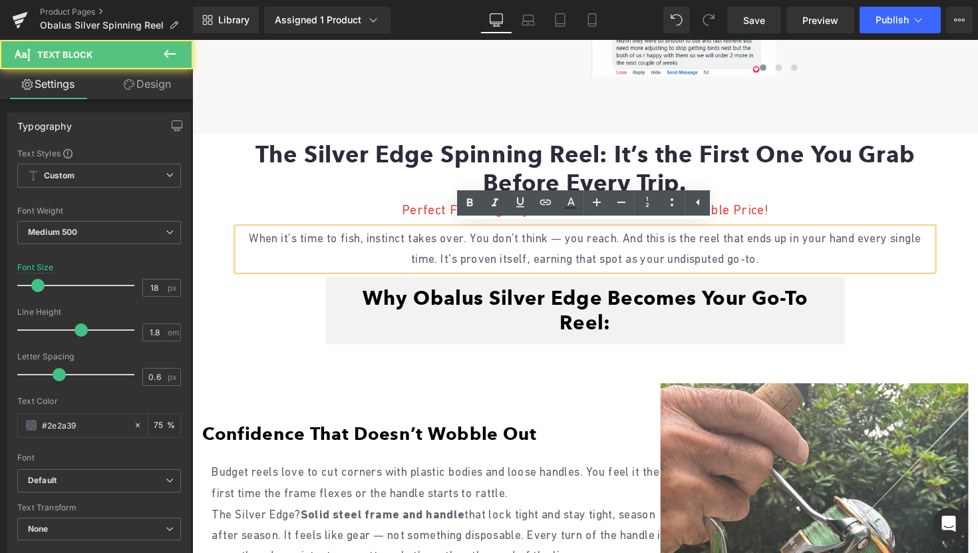
click at [253, 237] on p "When it’s time to fish, instinct takes over. You don’t think — you reach. And t…" at bounding box center [595, 254] width 712 height 43
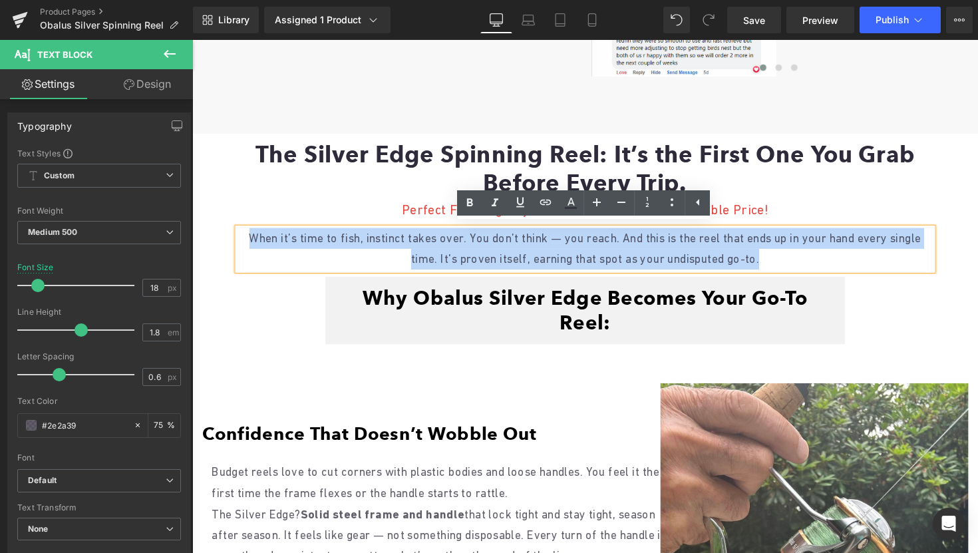
drag, startPoint x: 250, startPoint y: 238, endPoint x: 876, endPoint y: 267, distance: 626.3
click at [876, 267] on p "When it’s time to fish, instinct takes over. You don’t think — you reach. And t…" at bounding box center [595, 254] width 712 height 43
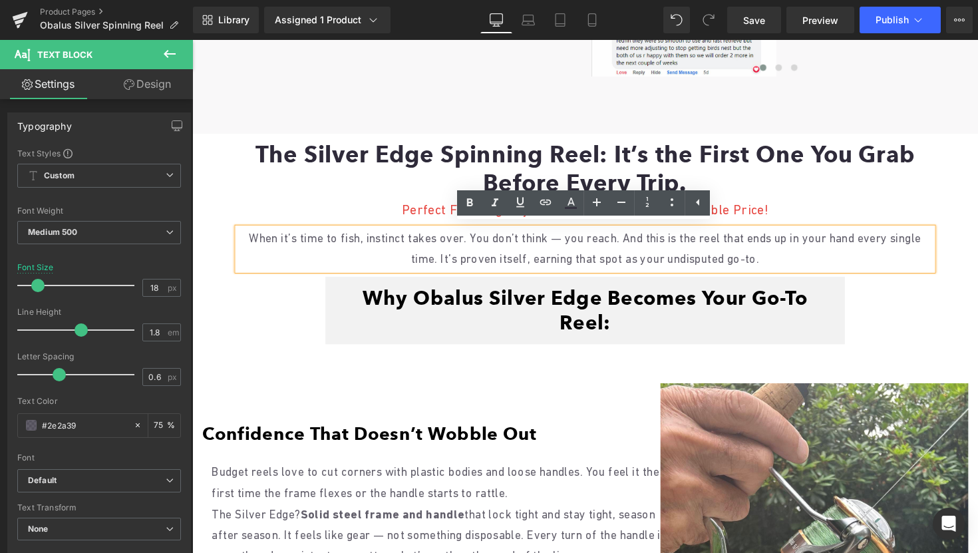
click at [580, 260] on p "When it’s time to fish, instinct takes over. You don’t think — you reach. And t…" at bounding box center [595, 254] width 712 height 43
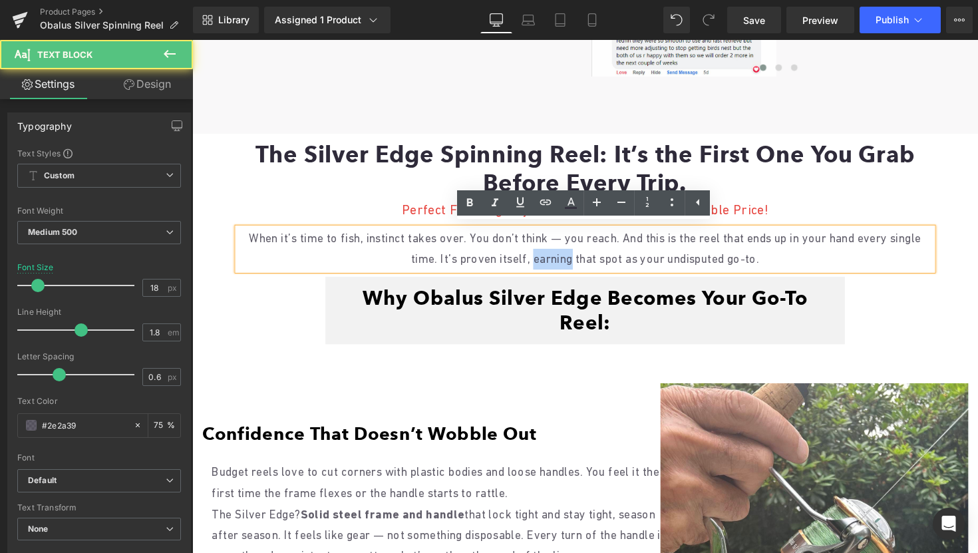
click at [580, 260] on p "When it’s time to fish, instinct takes over. You don’t think — you reach. And t…" at bounding box center [595, 254] width 712 height 43
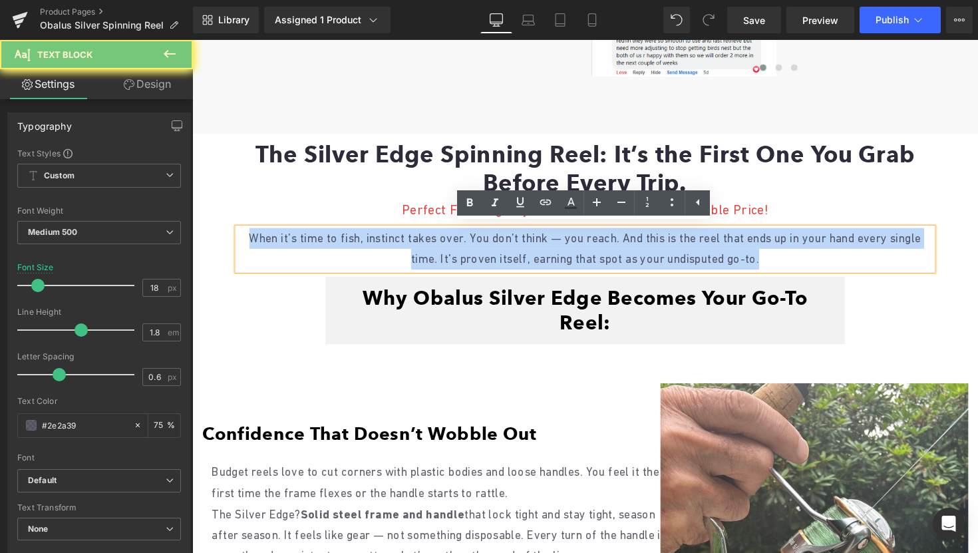
click at [580, 260] on p "When it’s time to fish, instinct takes over. You don’t think — you reach. And t…" at bounding box center [595, 254] width 712 height 43
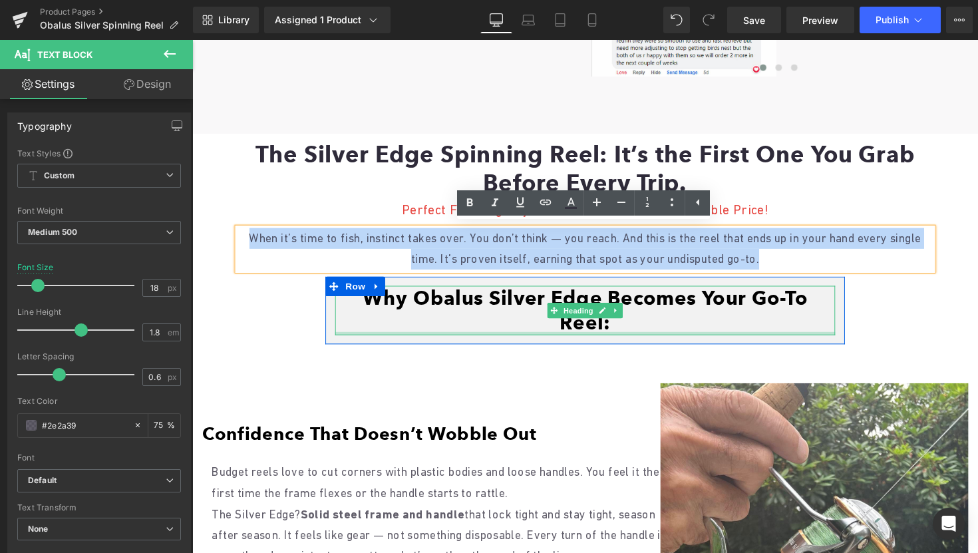
click at [572, 339] on div at bounding box center [595, 340] width 512 height 3
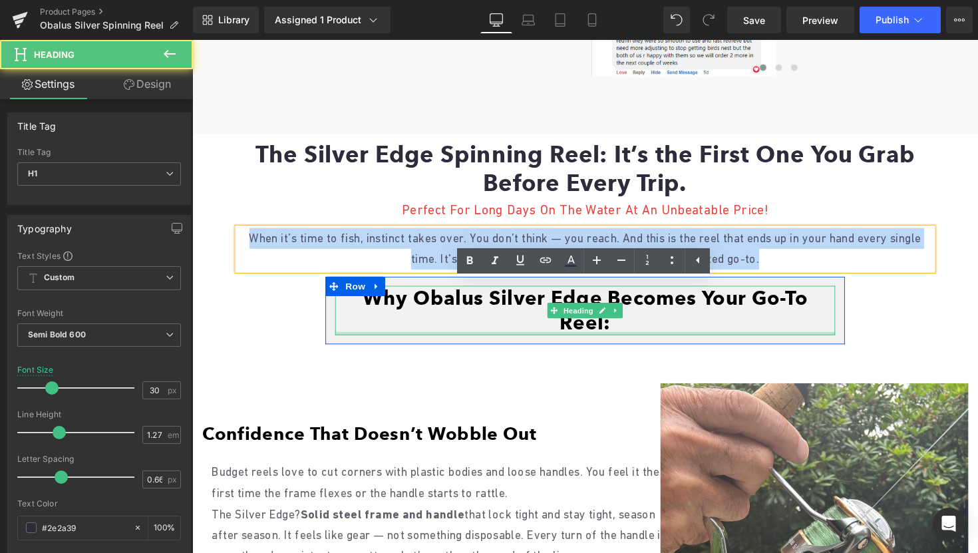
click at [572, 312] on font "Why Obalus Silver Edge Becomes Your Go-To Reel:" at bounding box center [595, 317] width 456 height 50
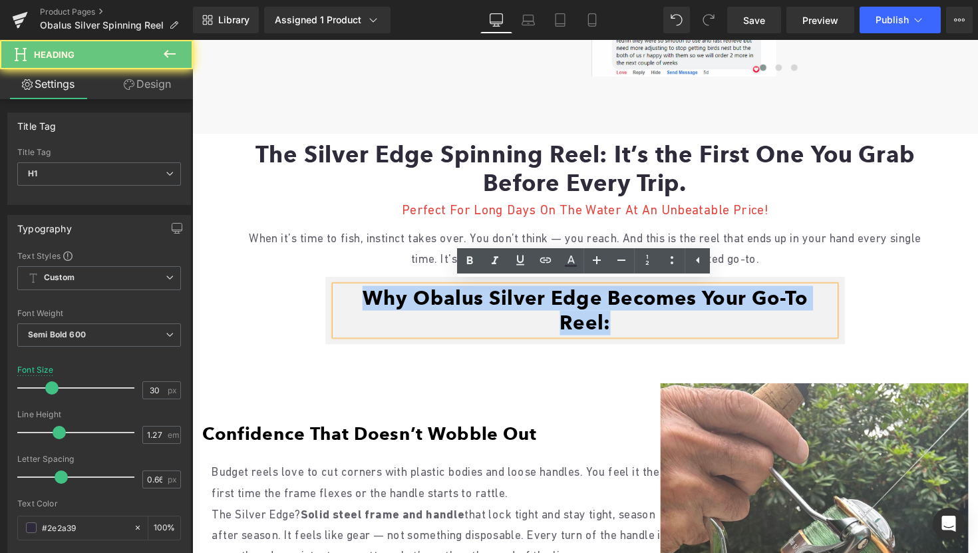
click at [572, 312] on font "Why Obalus Silver Edge Becomes Your Go-To Reel:" at bounding box center [595, 317] width 456 height 50
paste div
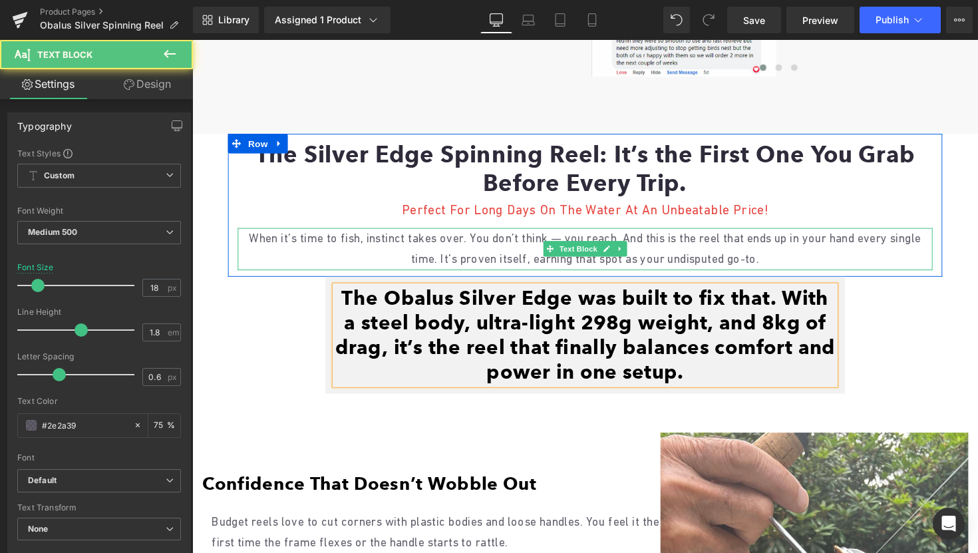
click at [503, 252] on p "When it’s time to fish, instinct takes over. You don’t think — you reach. And t…" at bounding box center [595, 254] width 712 height 43
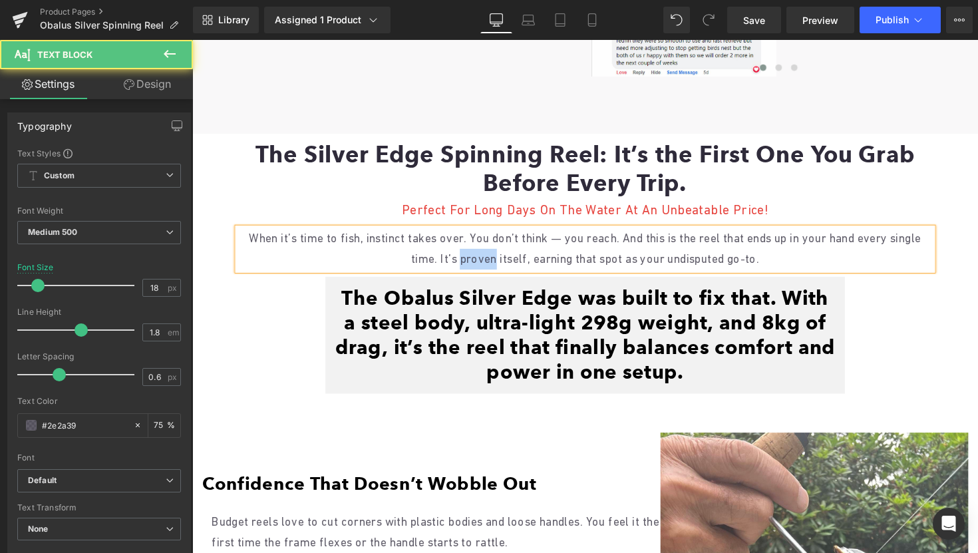
click at [503, 252] on p "When it’s time to fish, instinct takes over. You don’t think — you reach. And t…" at bounding box center [595, 254] width 712 height 43
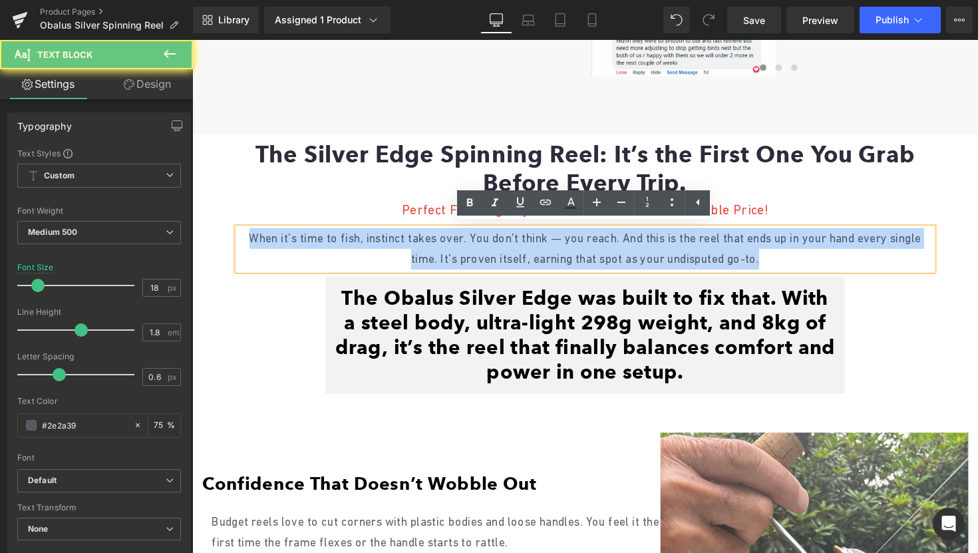
click at [503, 252] on p "When it’s time to fish, instinct takes over. You don’t think — you reach. And t…" at bounding box center [595, 254] width 712 height 43
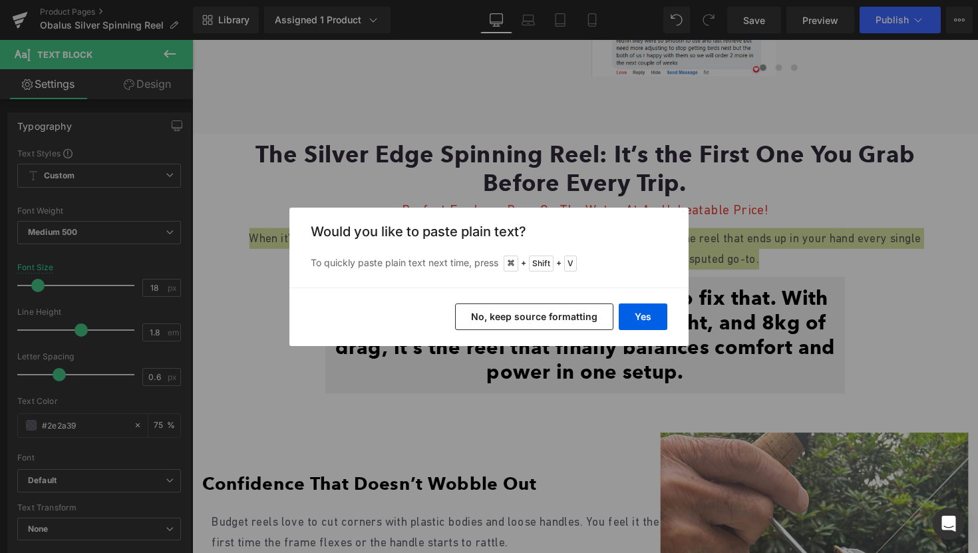
click at [561, 320] on button "No, keep source formatting" at bounding box center [534, 316] width 158 height 27
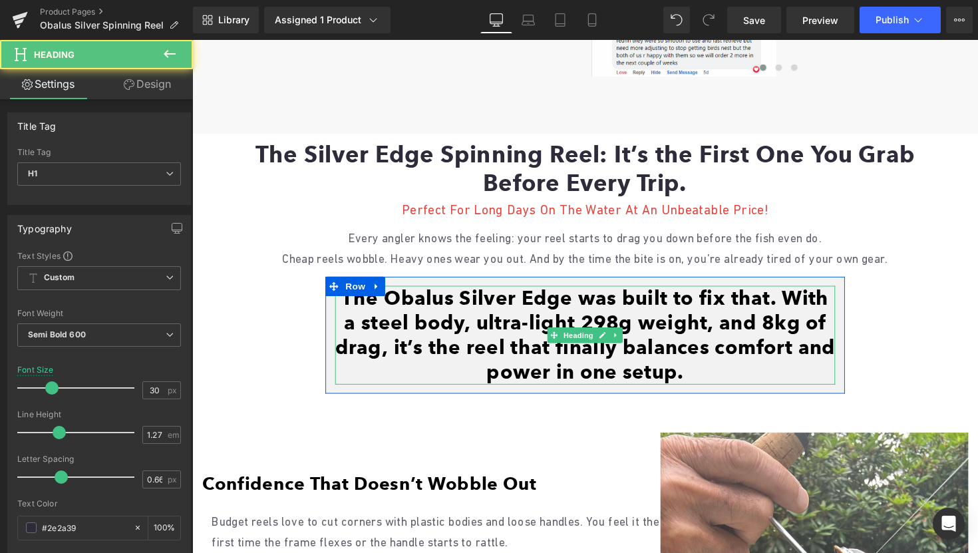
click at [534, 355] on font "The Obalus Silver Edge was built to fix that. With a steel body, ultra-light 29…" at bounding box center [595, 342] width 512 height 101
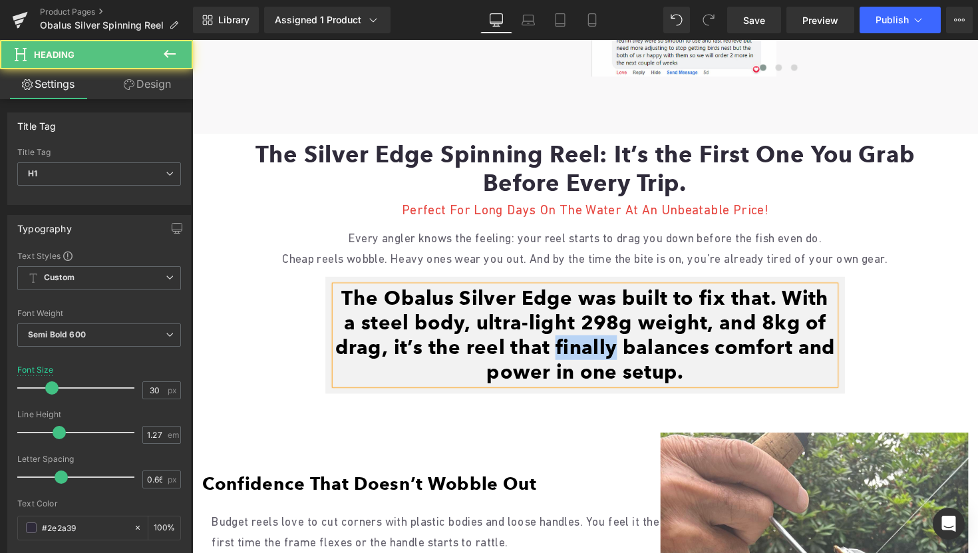
click at [534, 355] on font "The Obalus Silver Edge was built to fix that. With a steel body, ultra-light 29…" at bounding box center [595, 342] width 512 height 101
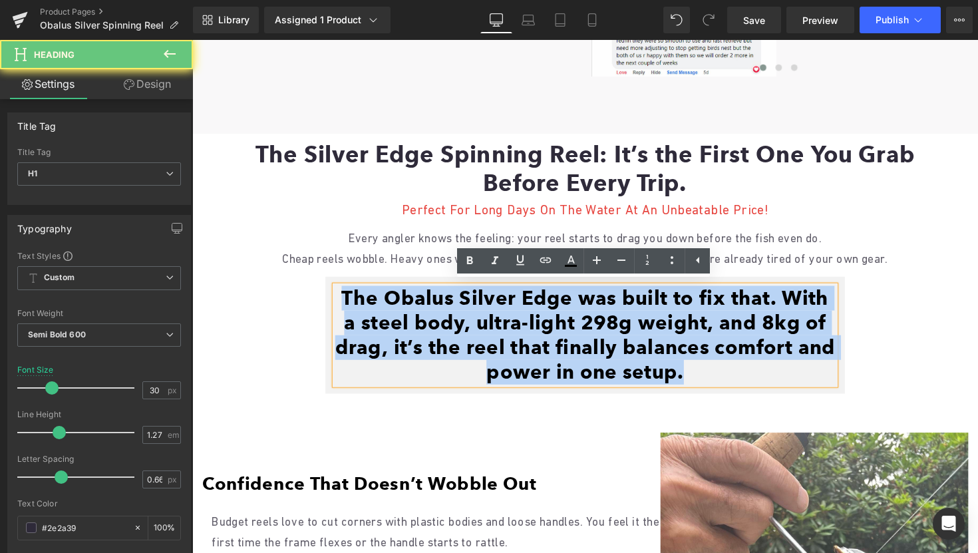
click at [534, 355] on font "The Obalus Silver Edge was built to fix that. With a steel body, ultra-light 29…" at bounding box center [595, 342] width 512 height 101
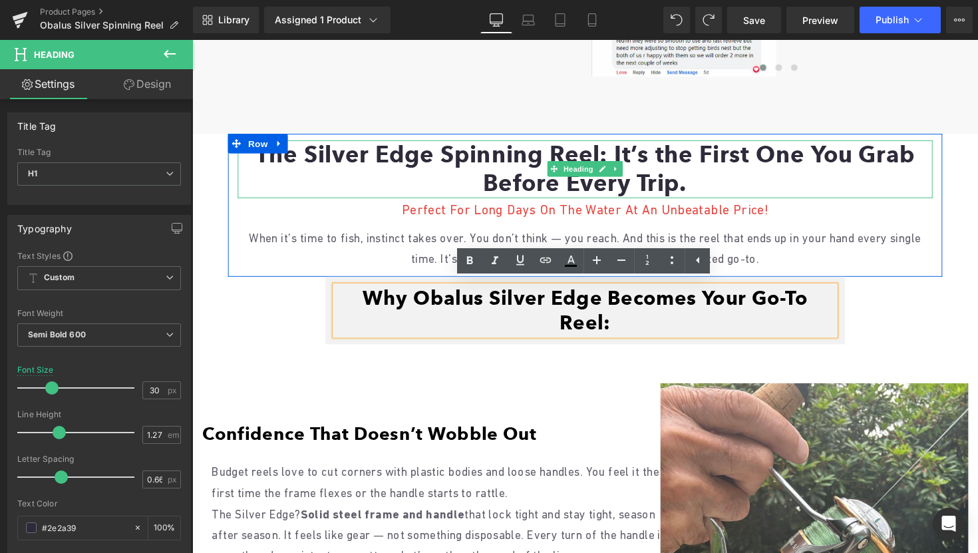
click at [524, 175] on font "The Silver Edge Spinning Reel: It’s the First One You Grab Before Every Trip." at bounding box center [595, 172] width 676 height 58
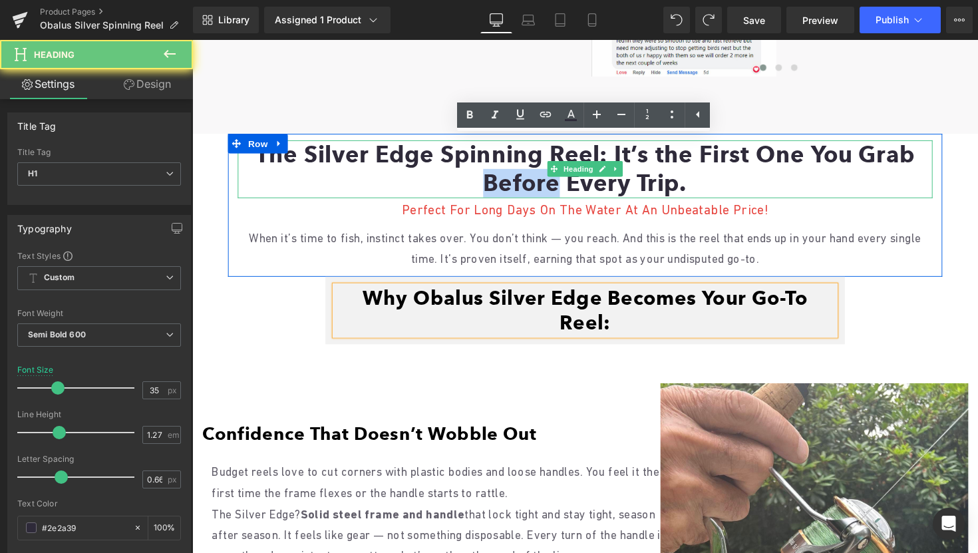
click at [524, 175] on font "The Silver Edge Spinning Reel: It’s the First One You Grab Before Every Trip." at bounding box center [595, 172] width 676 height 58
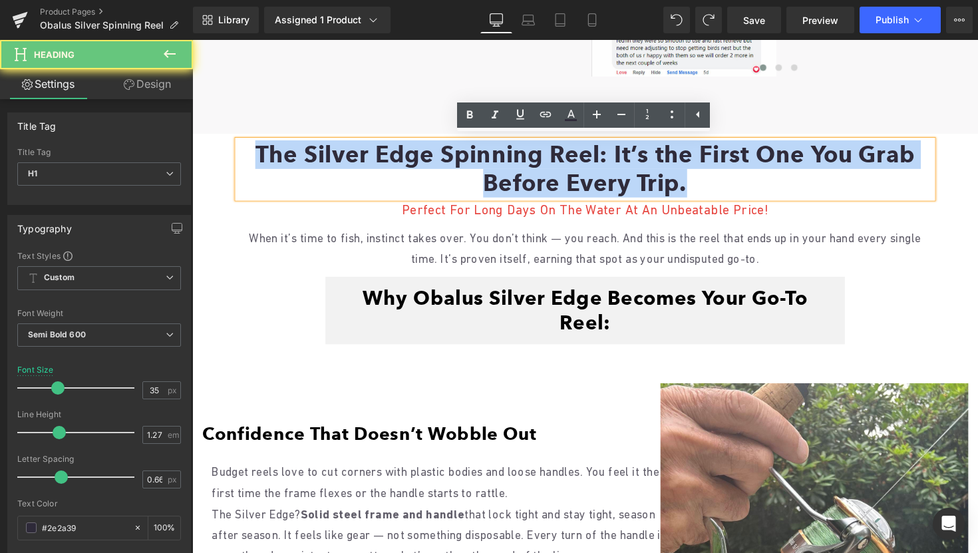
click at [524, 175] on font "The Silver Edge Spinning Reel: It’s the First One You Grab Before Every Trip." at bounding box center [595, 172] width 676 height 58
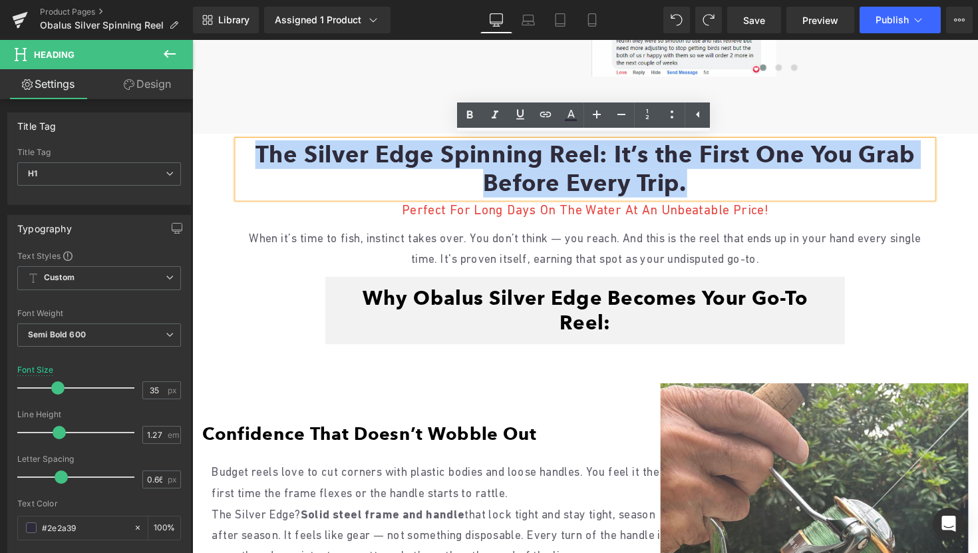
paste div
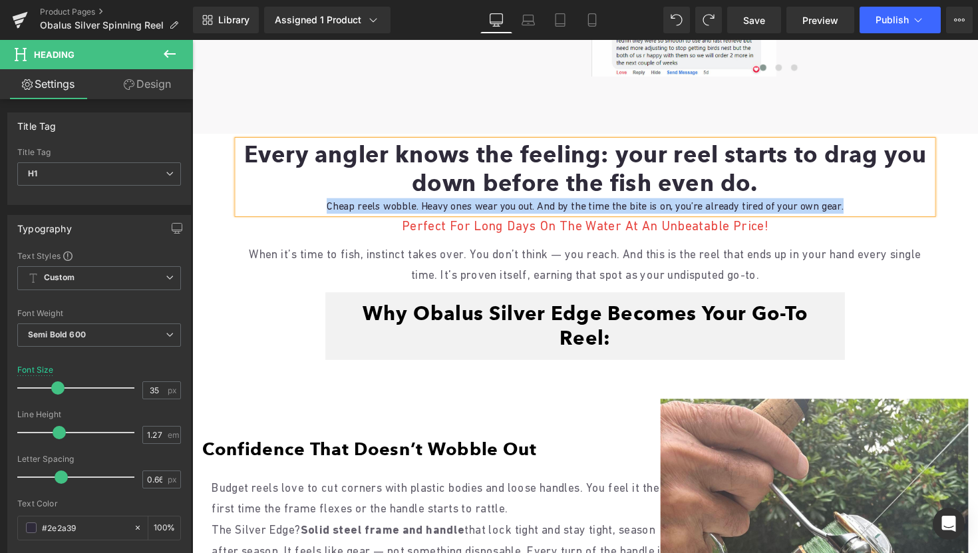
drag, startPoint x: 873, startPoint y: 205, endPoint x: 294, endPoint y: 210, distance: 578.4
click at [294, 210] on div "Cheap reels wobble. Heavy ones wear you out. And by the time the bite is on, yo…" at bounding box center [595, 210] width 712 height 16
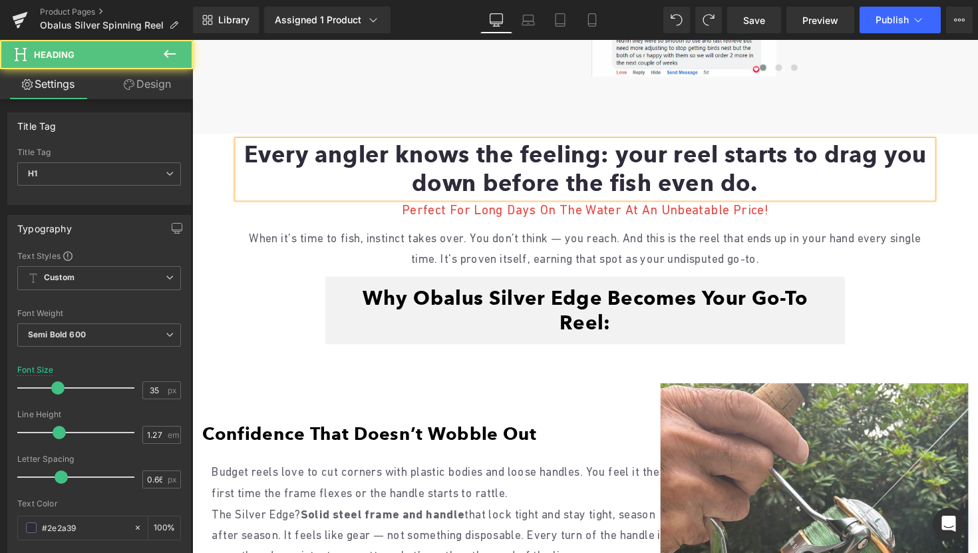
click at [754, 186] on font "Every angler knows the feeling: your reel starts to drag you down before the fi…" at bounding box center [596, 172] width 700 height 58
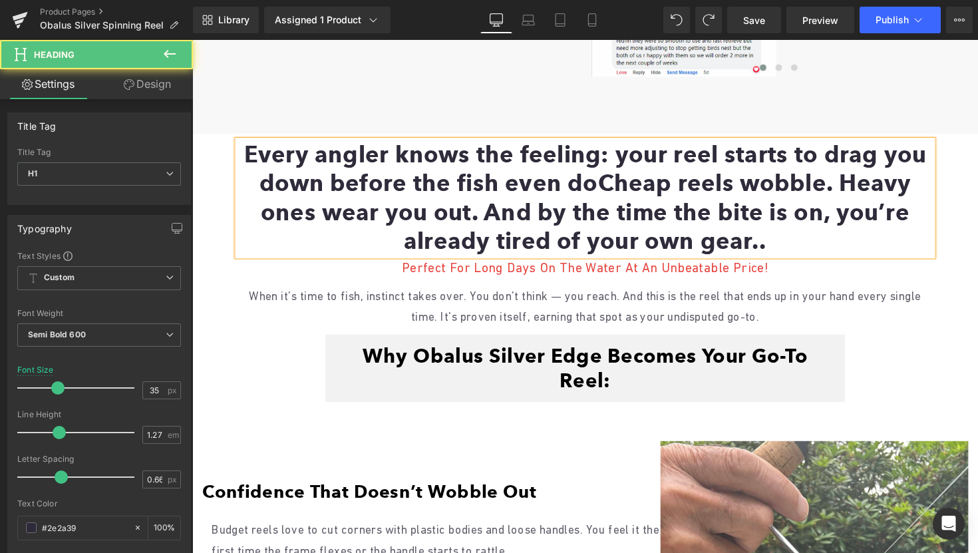
click at [580, 184] on font "Every angler knows the feeling: your reel starts to drag you down before the fi…" at bounding box center [596, 201] width 700 height 117
click at [735, 239] on h1 "Every angler knows the feeling: your reel starts to drag you down before the fi…" at bounding box center [595, 202] width 712 height 118
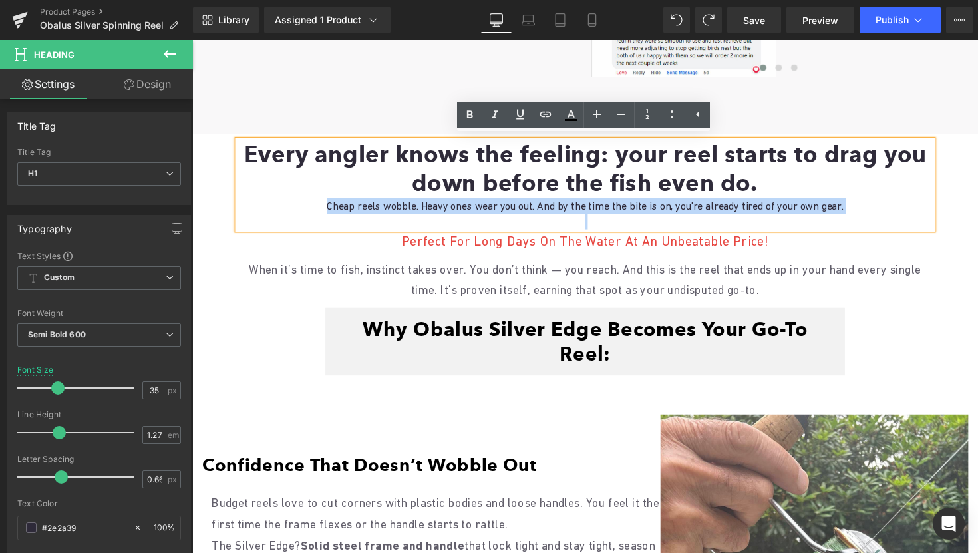
drag, startPoint x: 325, startPoint y: 206, endPoint x: 885, endPoint y: 220, distance: 560.6
click at [885, 220] on div "Every angler knows the feeling: your reel starts to drag you down before the fi…" at bounding box center [595, 188] width 712 height 91
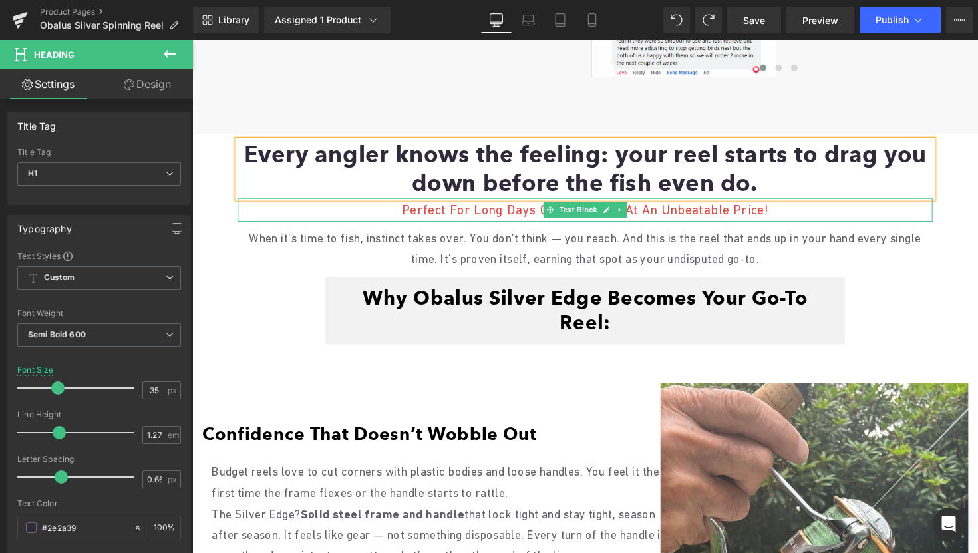
click at [689, 208] on font "Perfect for long days on the water at an Unbeatable Price!" at bounding box center [595, 214] width 376 height 15
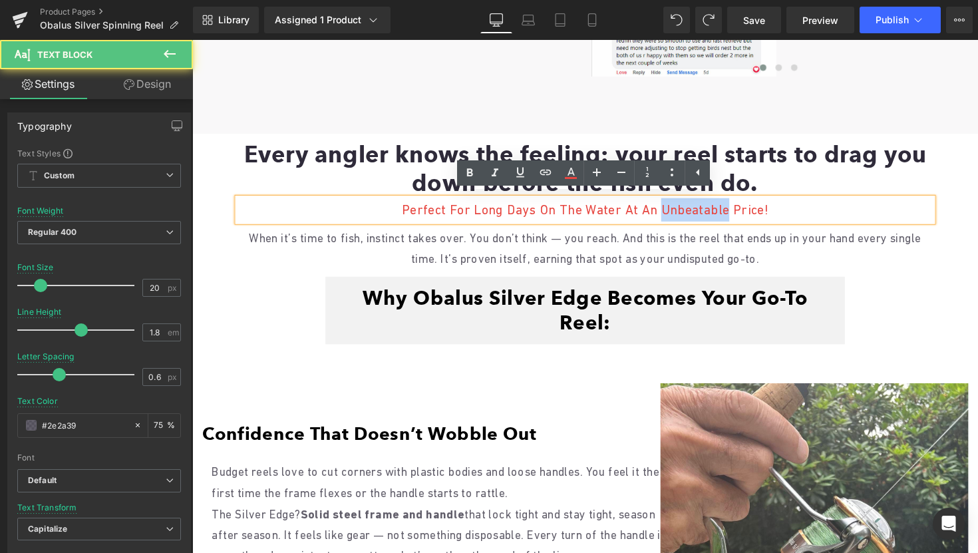
click at [689, 208] on font "Perfect for long days on the water at an Unbeatable Price!" at bounding box center [595, 214] width 376 height 15
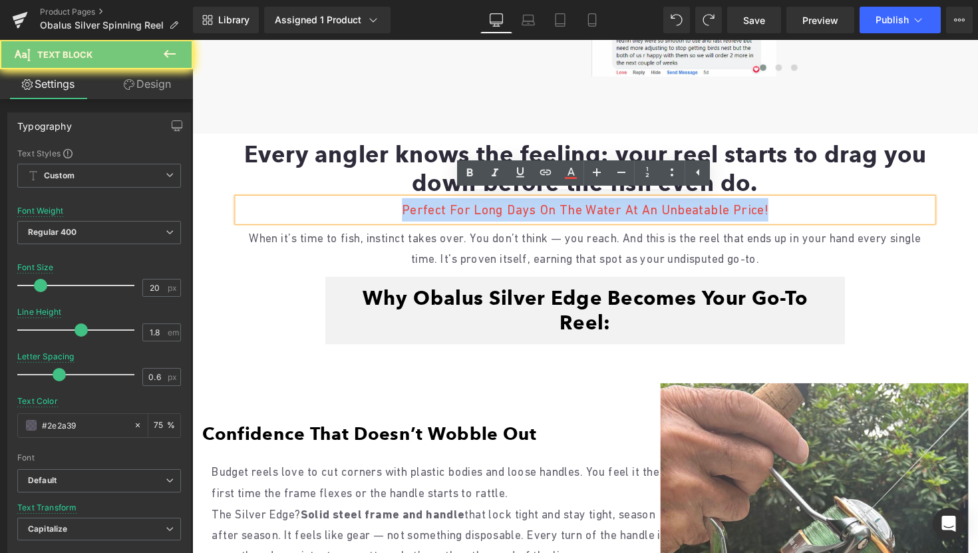
click at [689, 208] on font "Perfect for long days on the water at an Unbeatable Price!" at bounding box center [595, 214] width 376 height 15
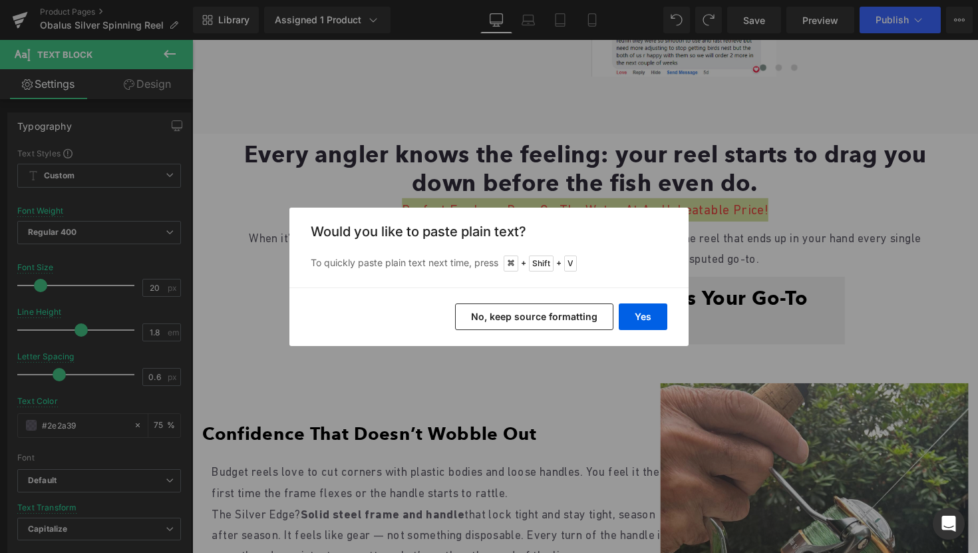
click at [533, 322] on button "No, keep source formatting" at bounding box center [534, 316] width 158 height 27
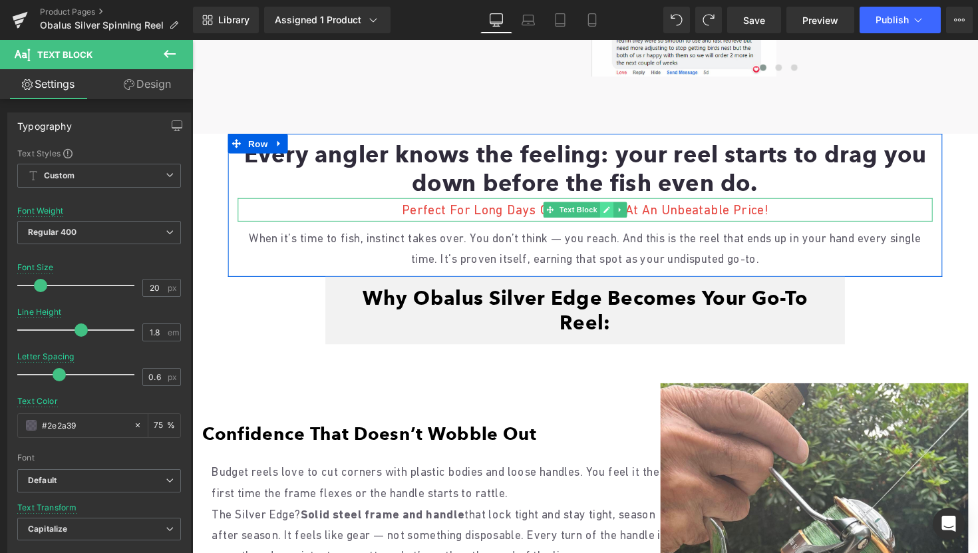
click at [614, 213] on icon at bounding box center [617, 214] width 7 height 7
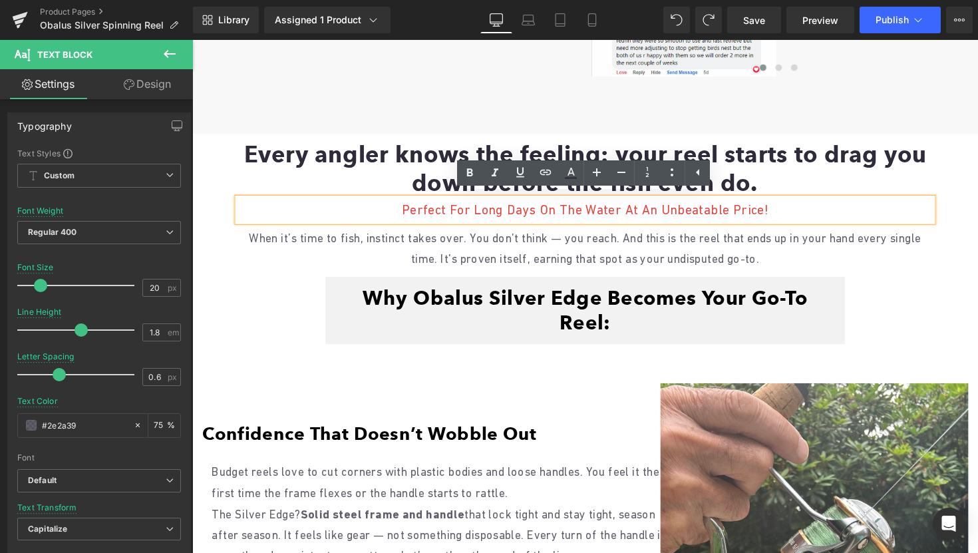
click at [616, 213] on font "Perfect for long days on the water at an Unbeatable Price!" at bounding box center [595, 214] width 376 height 15
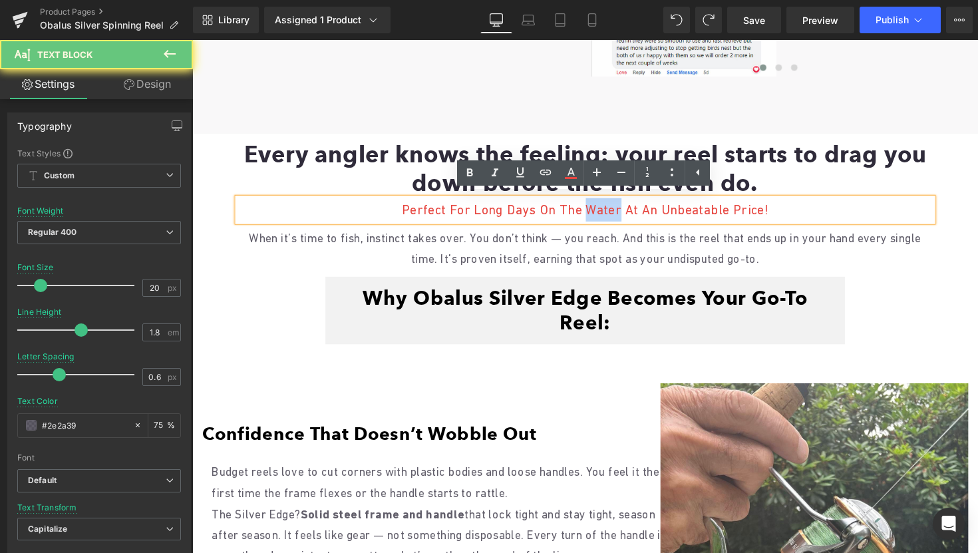
click at [616, 213] on font "Perfect for long days on the water at an Unbeatable Price!" at bounding box center [595, 214] width 376 height 15
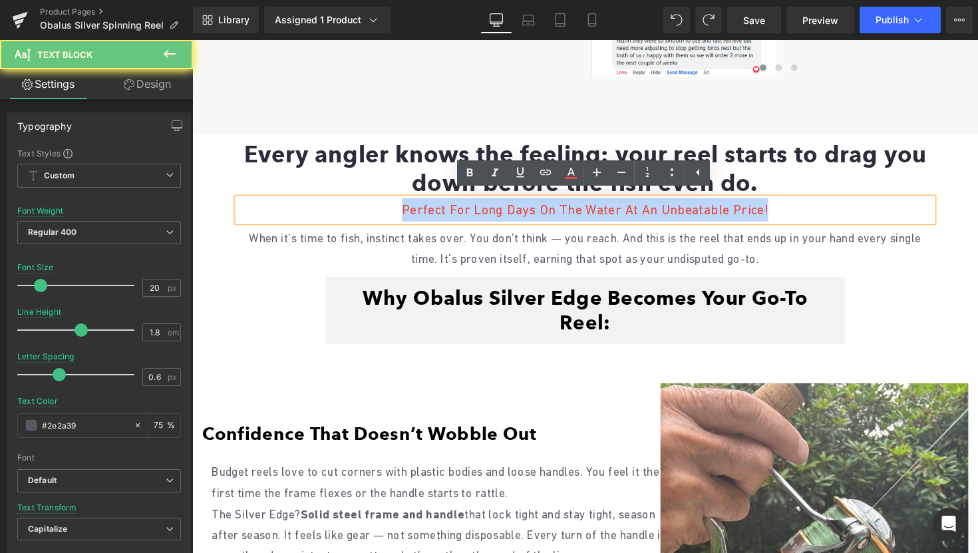
click at [616, 213] on font "Perfect for long days on the water at an Unbeatable Price!" at bounding box center [595, 214] width 376 height 15
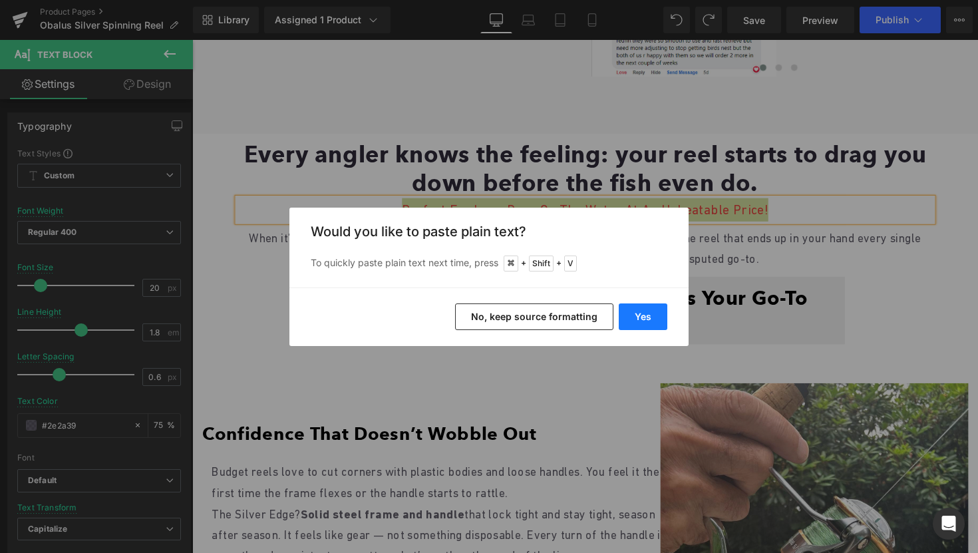
click at [651, 319] on button "Yes" at bounding box center [643, 316] width 49 height 27
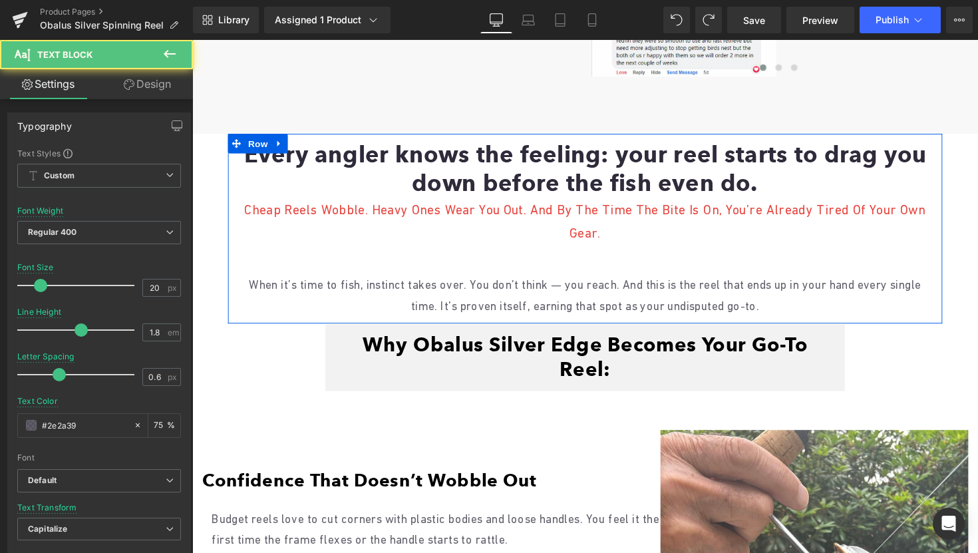
click at [587, 262] on p at bounding box center [595, 262] width 712 height 24
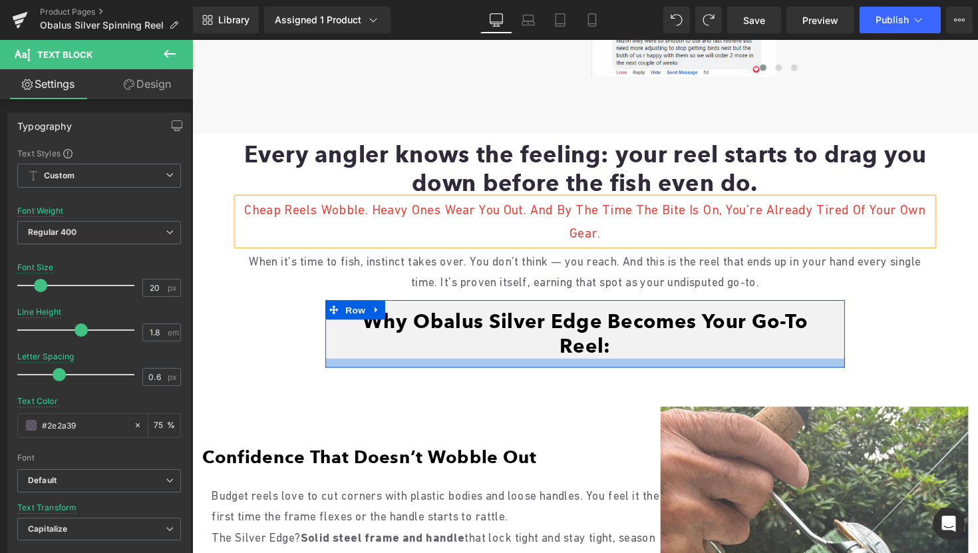
click at [461, 367] on div at bounding box center [595, 371] width 532 height 9
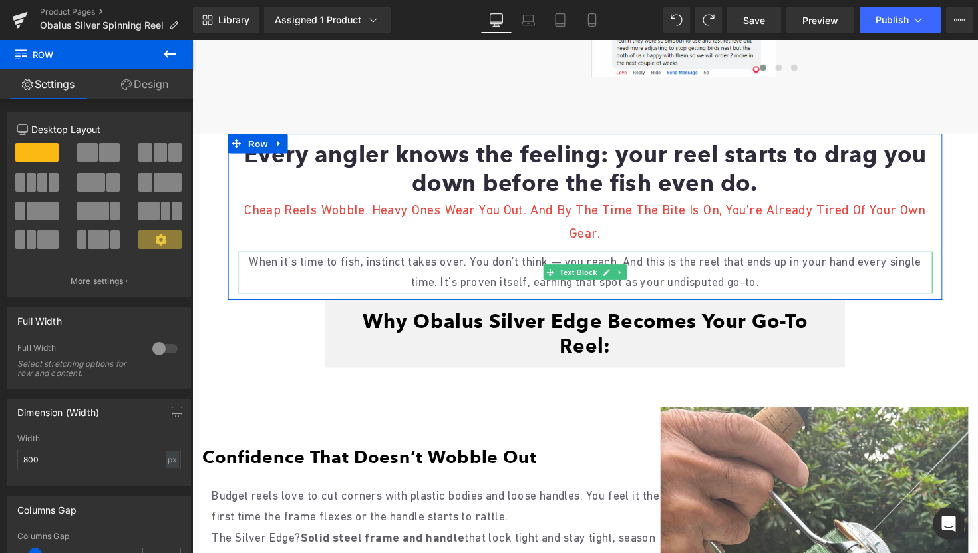
click at [475, 272] on p "When it’s time to fish, instinct takes over. You don’t think — you reach. And t…" at bounding box center [595, 278] width 712 height 43
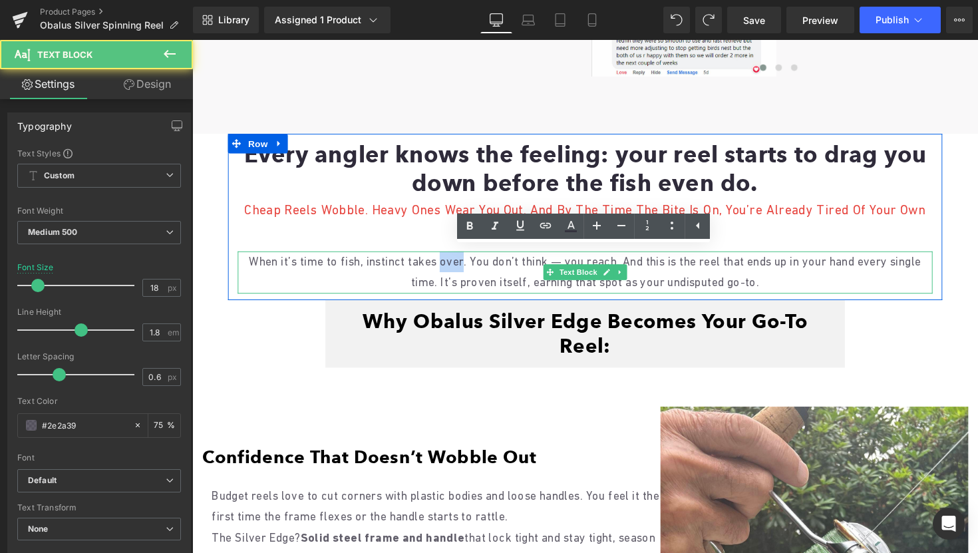
click at [475, 272] on p "When it’s time to fish, instinct takes over. You don’t think — you reach. And t…" at bounding box center [595, 278] width 712 height 43
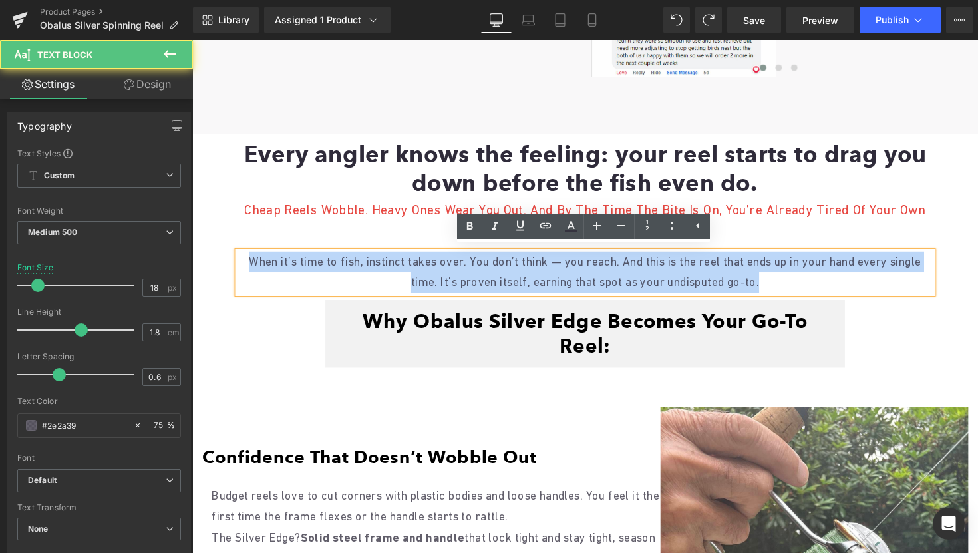
click at [475, 272] on p "When it’s time to fish, instinct takes over. You don’t think — you reach. And t…" at bounding box center [595, 278] width 712 height 43
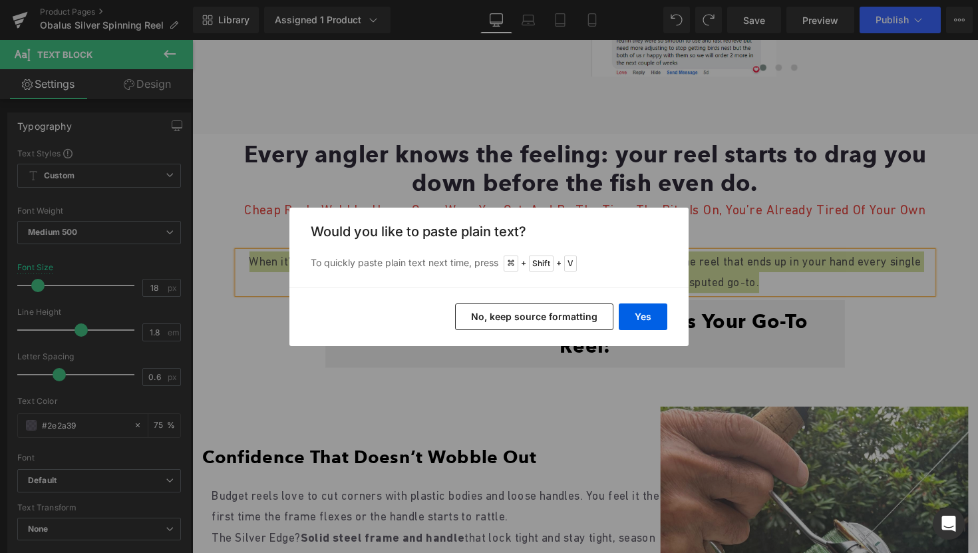
click at [575, 308] on button "No, keep source formatting" at bounding box center [534, 316] width 158 height 27
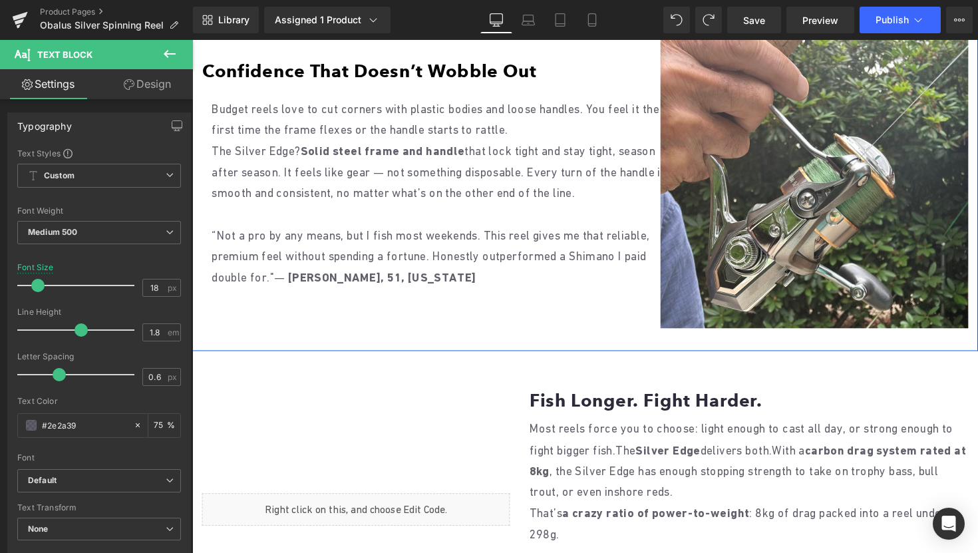
scroll to position [1028, 0]
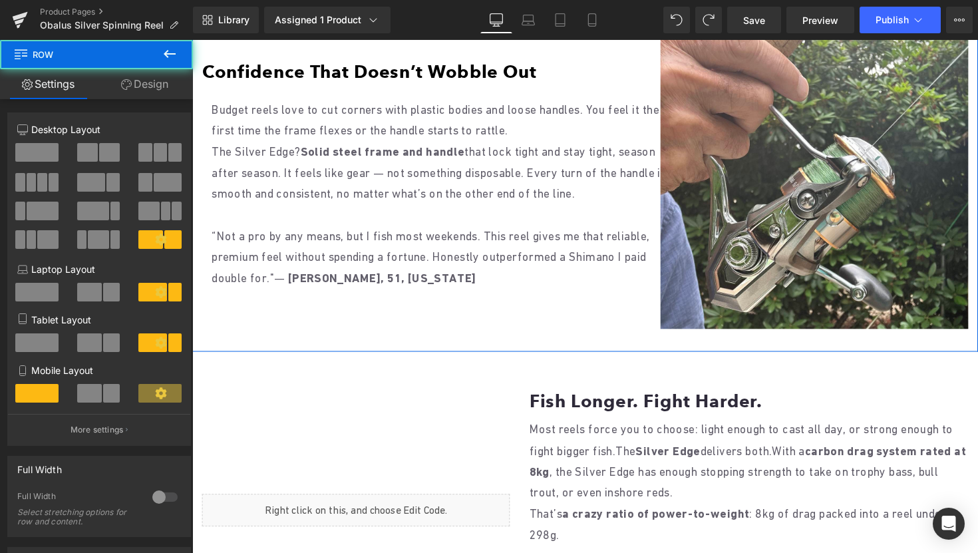
click at [564, 323] on div "Image Confidence That Doesn’t Wobble Out Heading Budget reels love to cut corne…" at bounding box center [594, 170] width 805 height 379
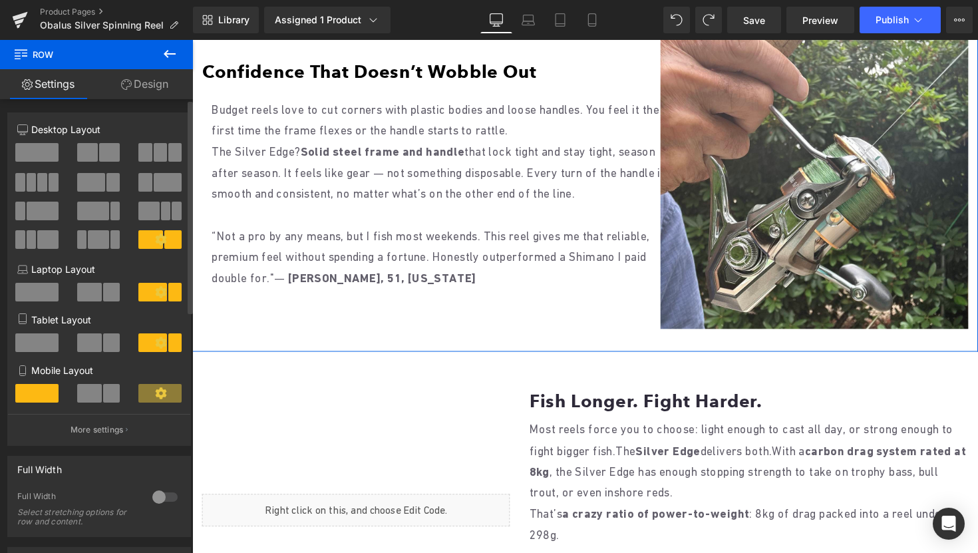
click at [106, 214] on button at bounding box center [99, 211] width 45 height 19
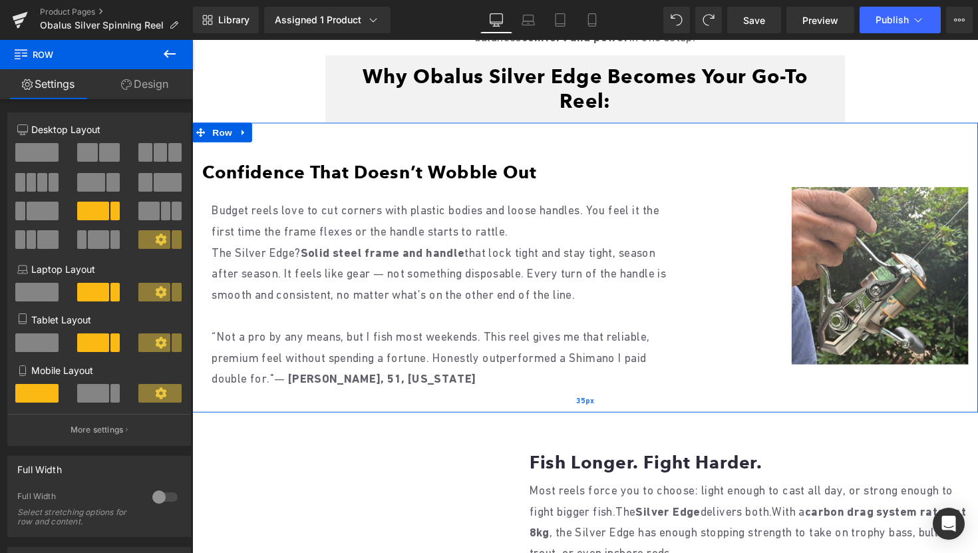
scroll to position [867, 0]
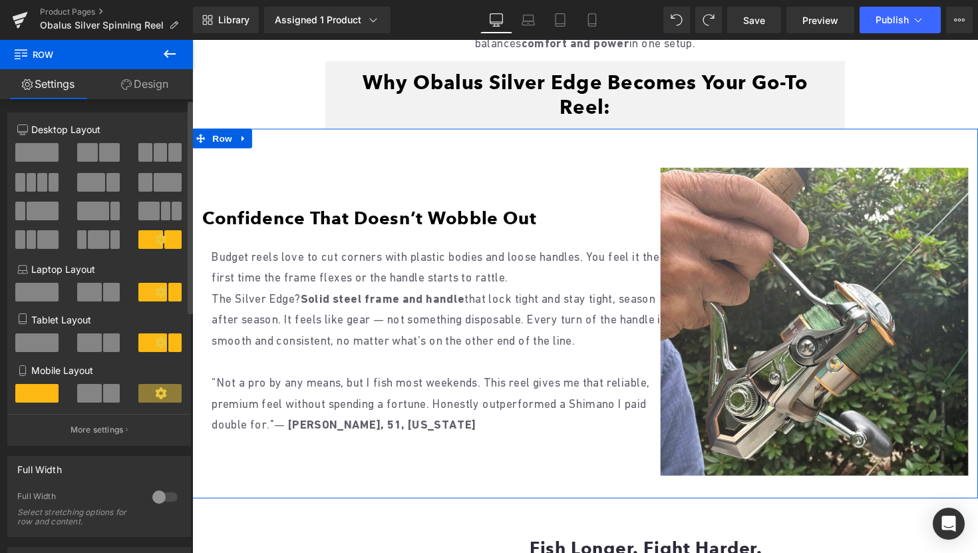
click at [160, 296] on icon at bounding box center [160, 291] width 11 height 11
click at [146, 397] on span at bounding box center [159, 393] width 43 height 19
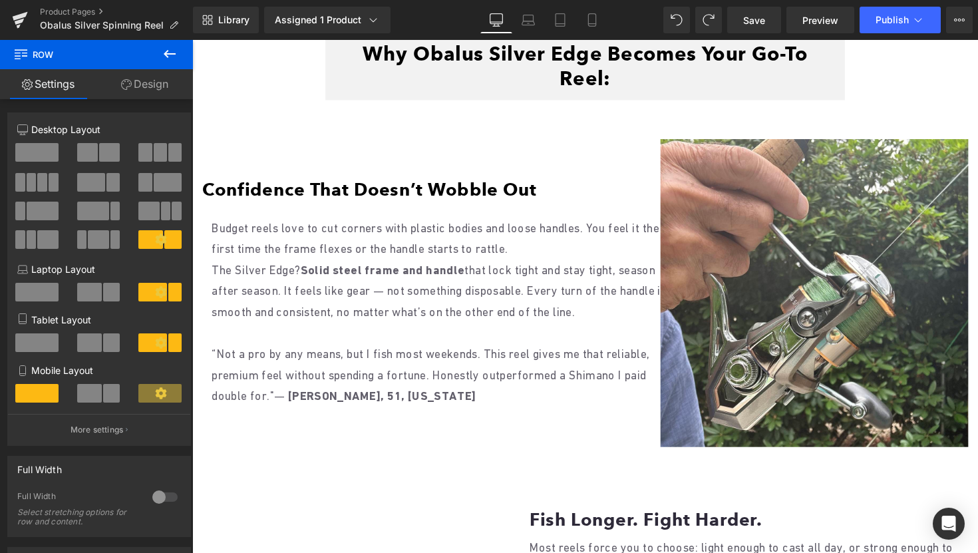
scroll to position [895, 0]
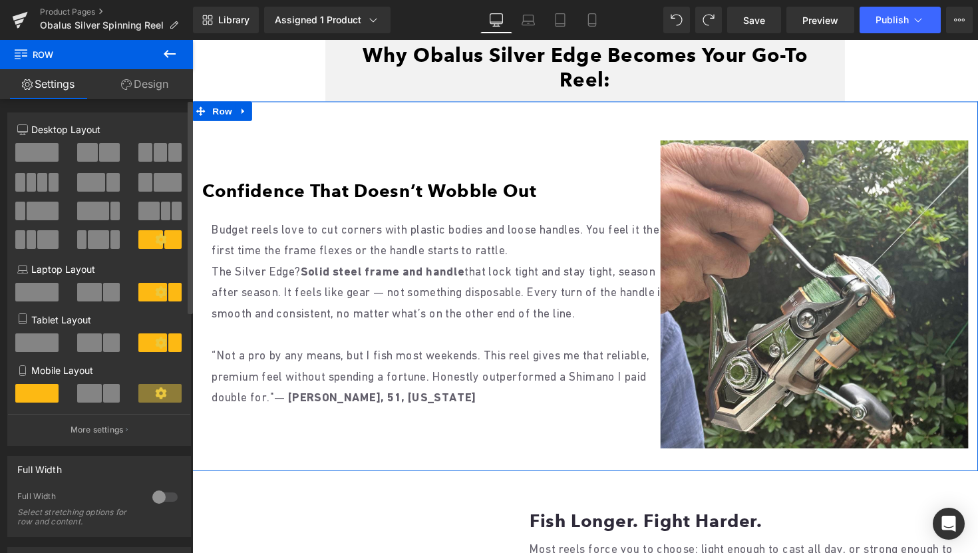
click at [101, 175] on span at bounding box center [91, 182] width 28 height 19
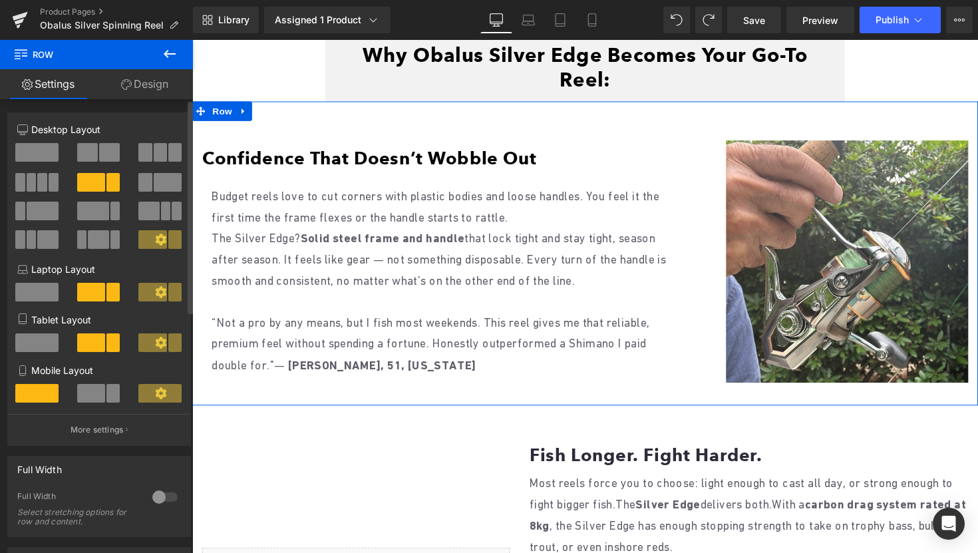
click at [93, 149] on span at bounding box center [87, 152] width 21 height 19
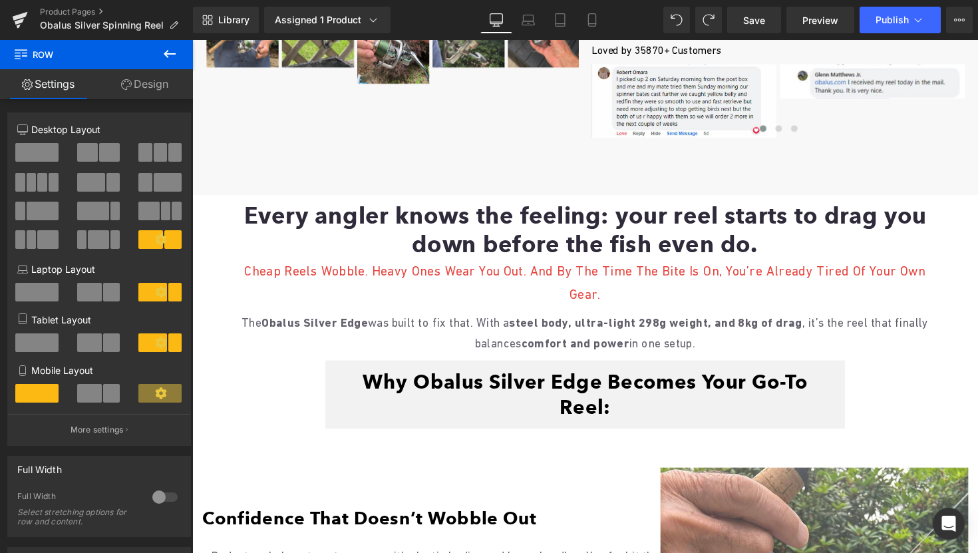
scroll to position [586, 0]
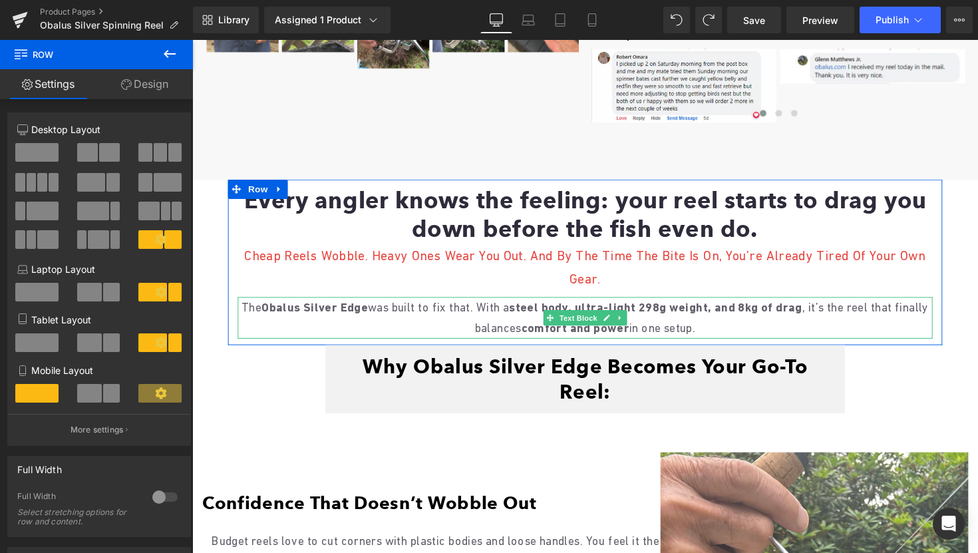
click at [745, 336] on p "The Obalus Silver Edge was built to fix that. With a steel body, ultra-light 29…" at bounding box center [595, 324] width 712 height 43
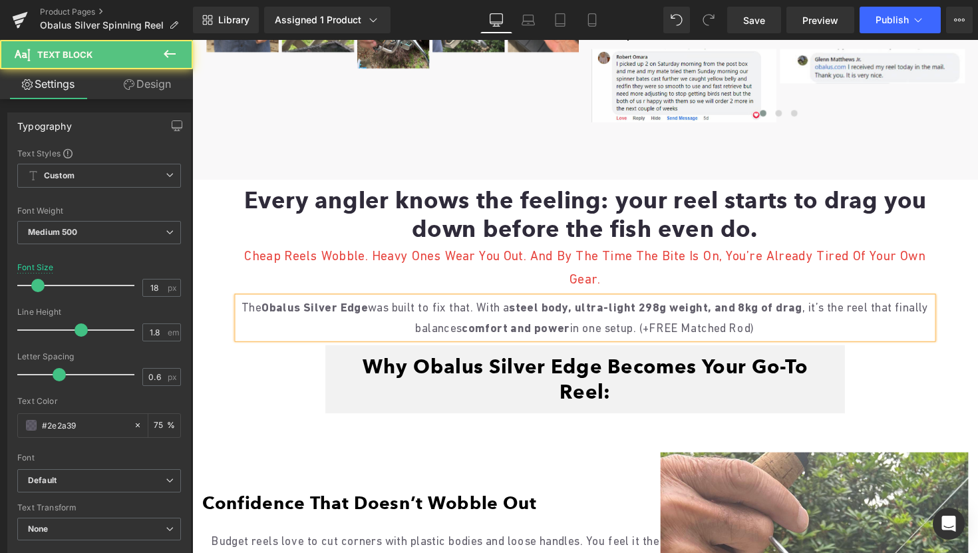
click at [688, 332] on p "The Obalus Silver Edge was built to fix that. With a steel body, ultra-light 29…" at bounding box center [595, 324] width 712 height 43
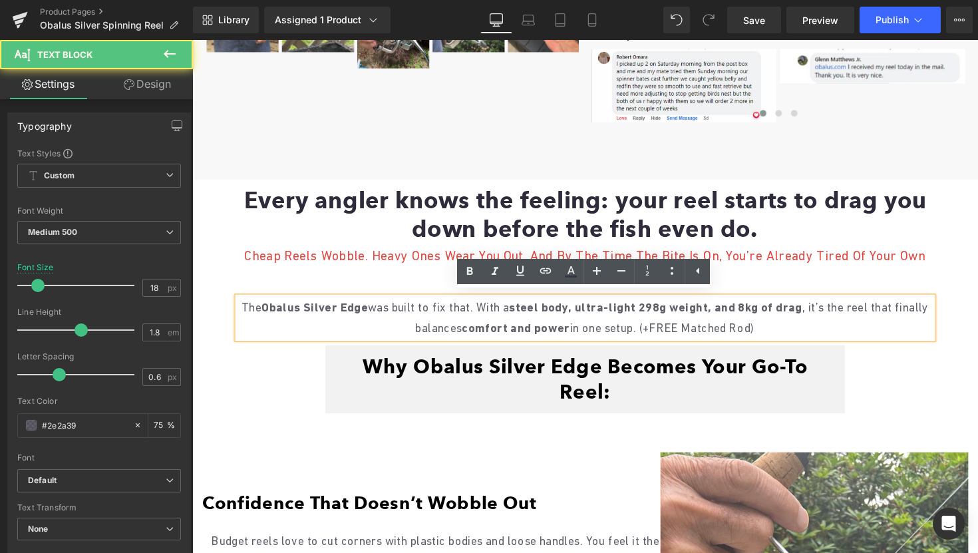
click at [721, 331] on p "The Obalus Silver Edge was built to fix that. With a steel body, ultra-light 29…" at bounding box center [595, 324] width 712 height 43
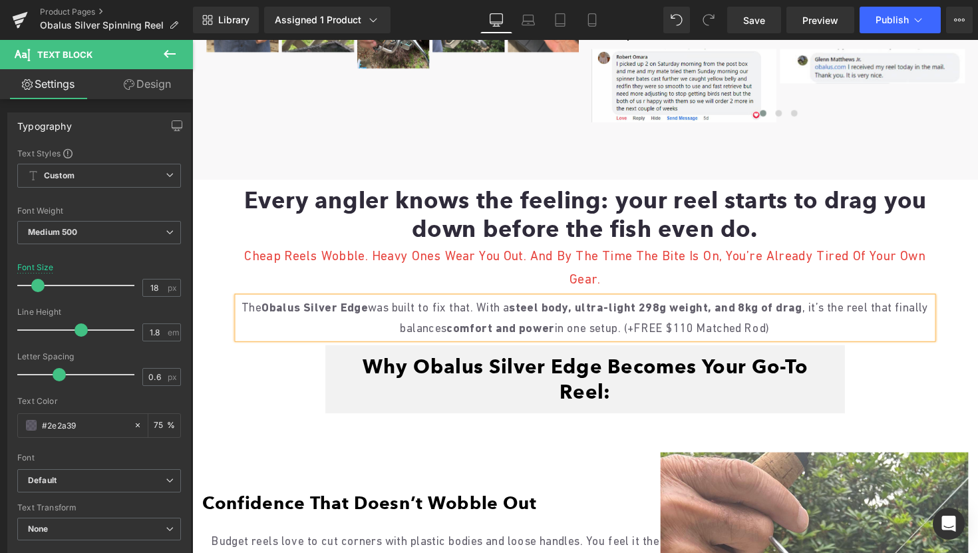
click at [829, 342] on p "The Obalus Silver Edge was built to fix that. With a steel body, ultra-light 29…" at bounding box center [595, 324] width 712 height 43
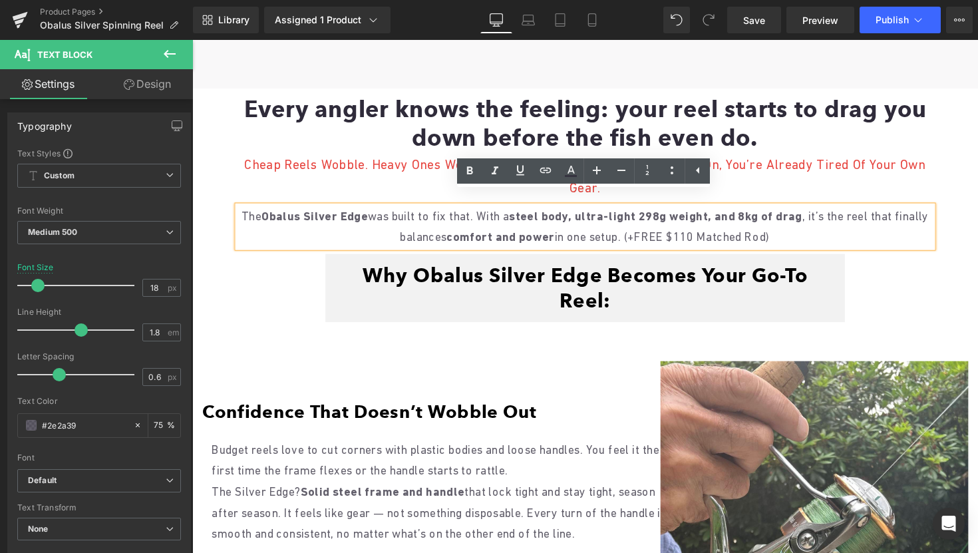
scroll to position [877, 0]
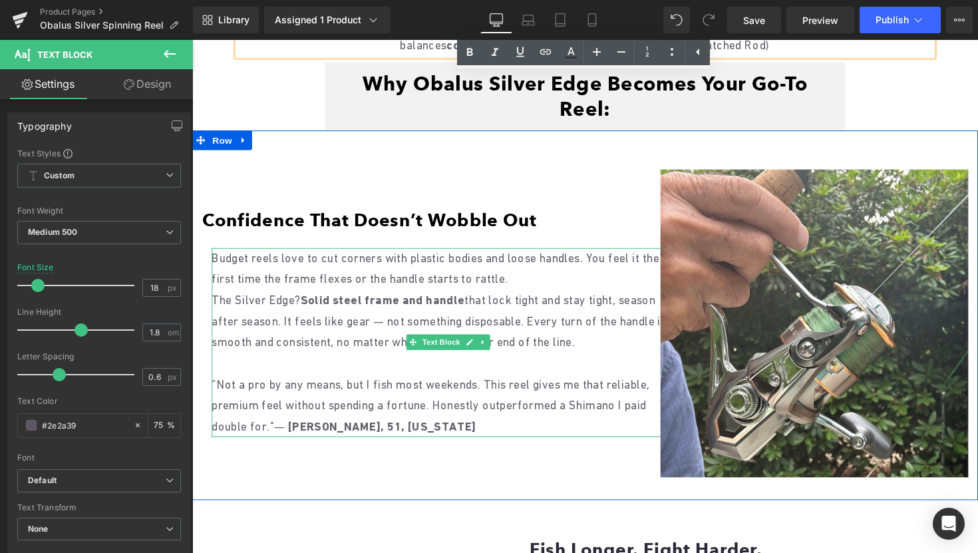
click at [276, 382] on p "“Not a pro by any means, but I fish most weekends. This reel gives me that reli…" at bounding box center [454, 414] width 485 height 65
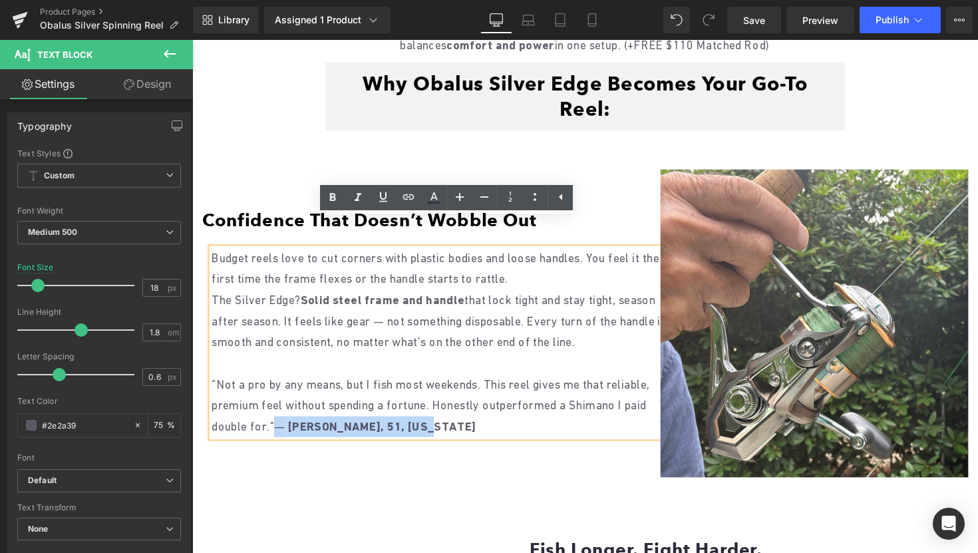
drag, startPoint x: 280, startPoint y: 408, endPoint x: 211, endPoint y: 360, distance: 83.6
click at [212, 360] on div "Budget reels love to cut corners with plastic bodies and loose handles. You fee…" at bounding box center [454, 350] width 485 height 194
click at [261, 395] on p "“Not a pro by any means, but I fish most weekends. This reel gives me that reli…" at bounding box center [454, 414] width 485 height 65
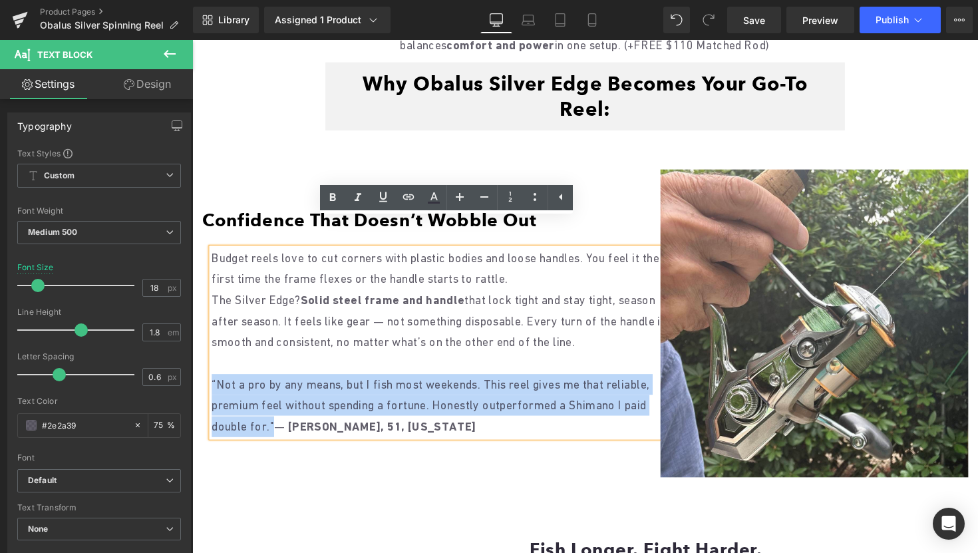
drag, startPoint x: 278, startPoint y: 407, endPoint x: 214, endPoint y: 363, distance: 78.5
click at [214, 382] on p "“Not a pro by any means, but I fish most weekends. This reel gives me that reli…" at bounding box center [454, 414] width 485 height 65
copy p "“Not a pro by any means, but I fish most weekends. This reel gives me that reli…"
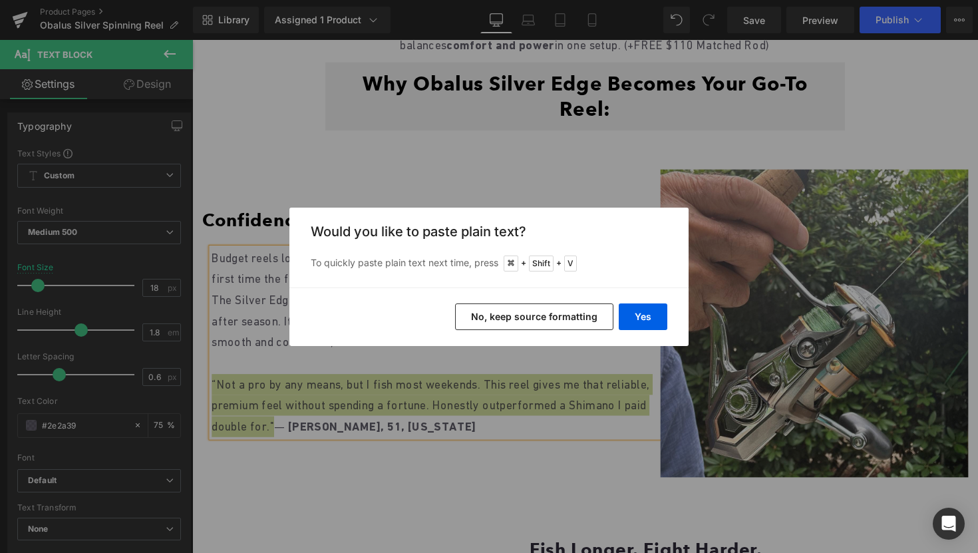
click at [554, 309] on button "No, keep source formatting" at bounding box center [534, 316] width 158 height 27
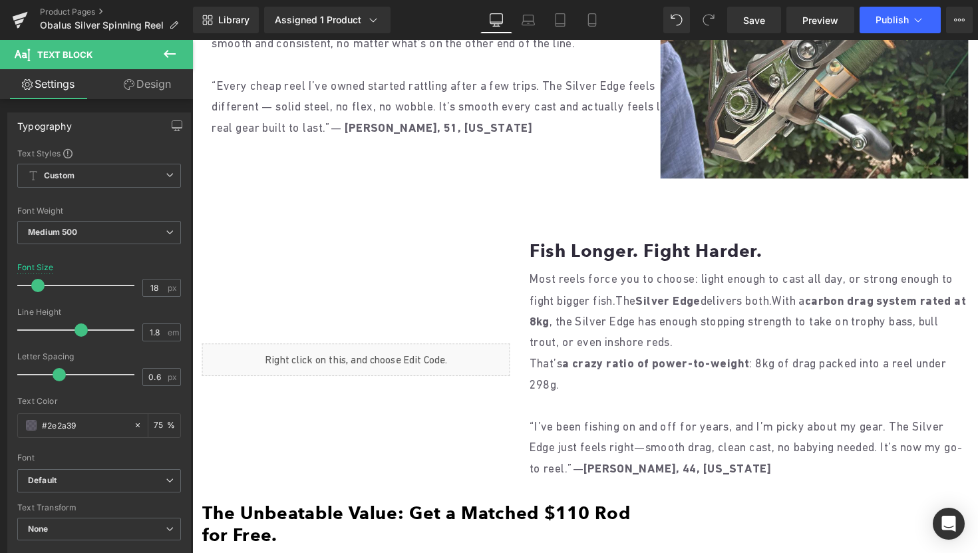
scroll to position [1205, 0]
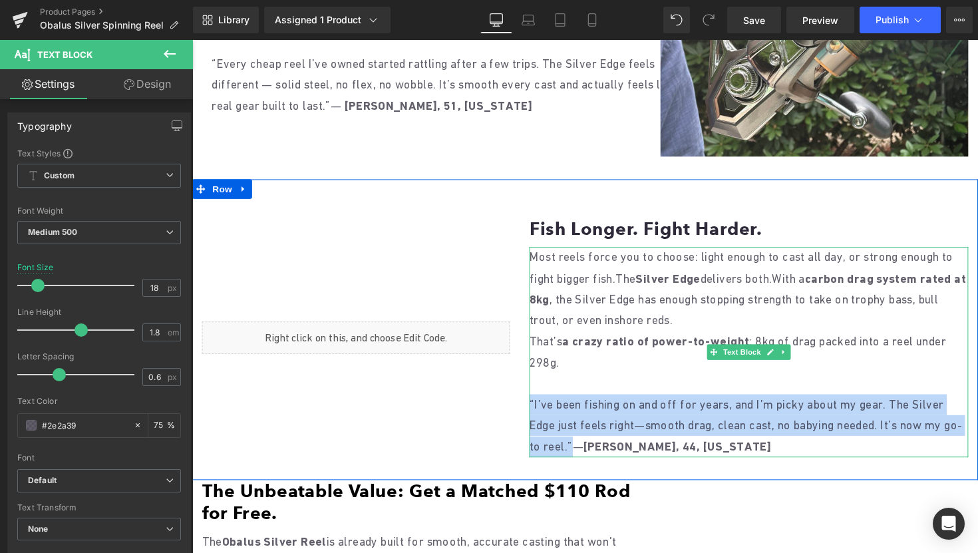
drag, startPoint x: 538, startPoint y: 383, endPoint x: 624, endPoint y: 431, distance: 97.7
click at [624, 431] on p "“I’ve been fishing on and off for years, and I’m picky about my gear. The Silve…" at bounding box center [763, 435] width 450 height 65
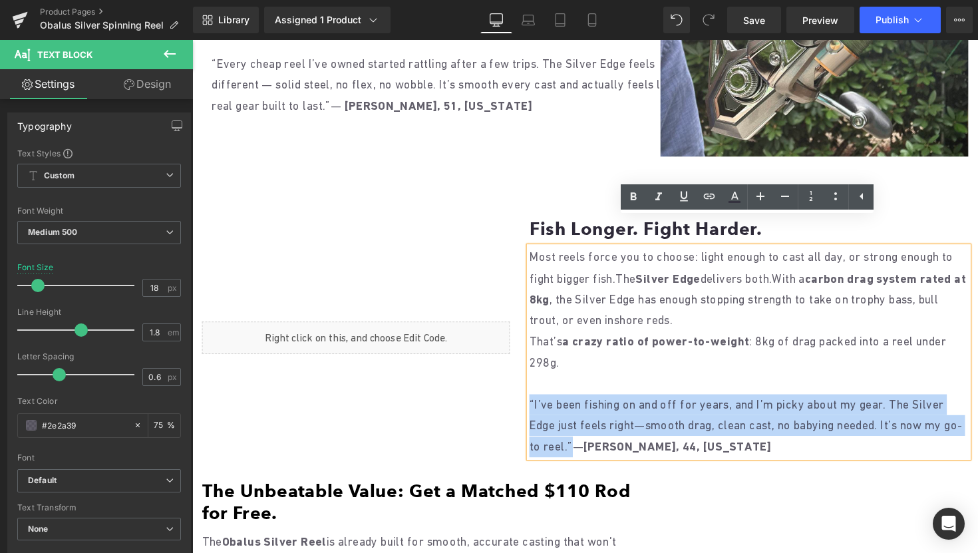
copy p "“I’ve been fishing on and off for years, and I’m picky about my gear. The Silve…"
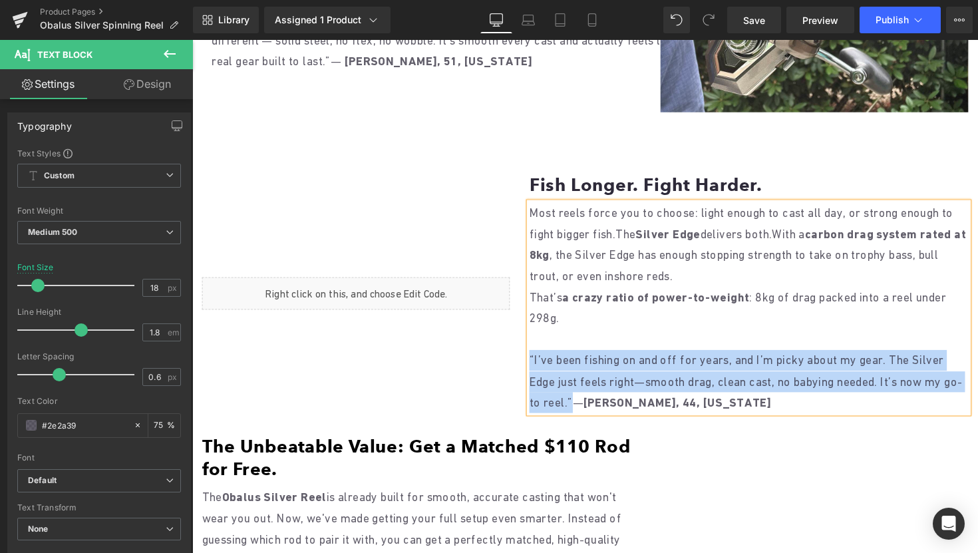
scroll to position [1235, 0]
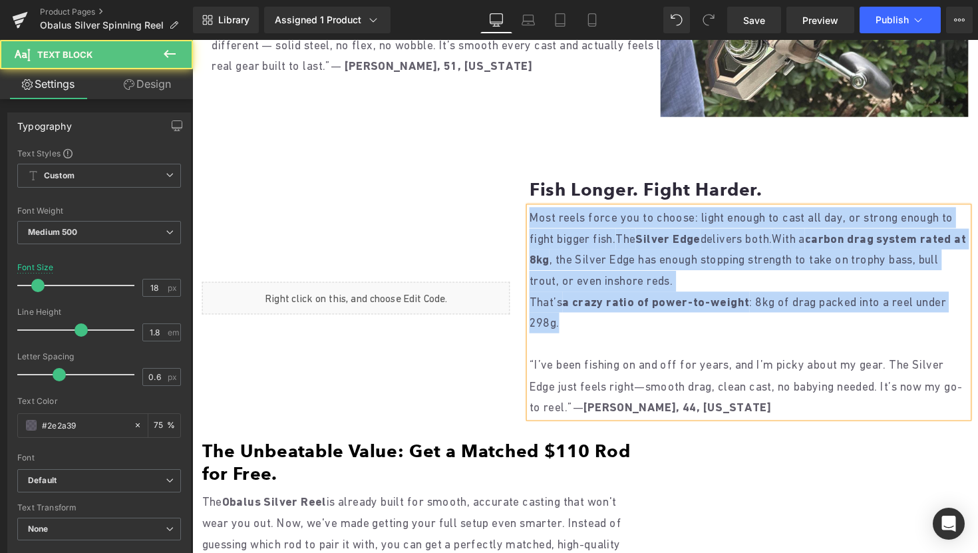
drag, startPoint x: 612, startPoint y: 295, endPoint x: 526, endPoint y: 186, distance: 138.4
click at [526, 186] on div "Liquid Fish Longer. Fight Harder. Heading Most reels force you to choose: light…" at bounding box center [594, 296] width 805 height 308
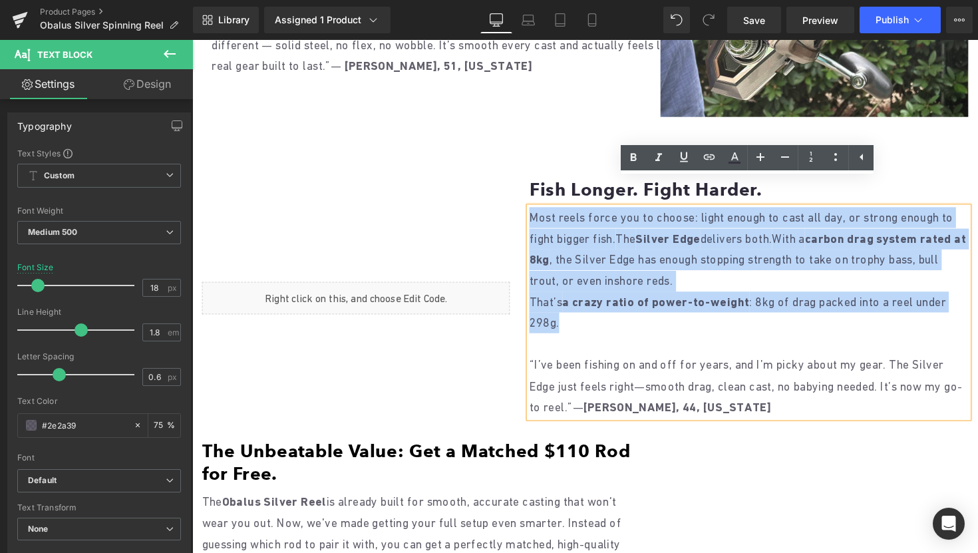
copy div "Most reels force you to choose: light enough to cast all day, or strong enough …"
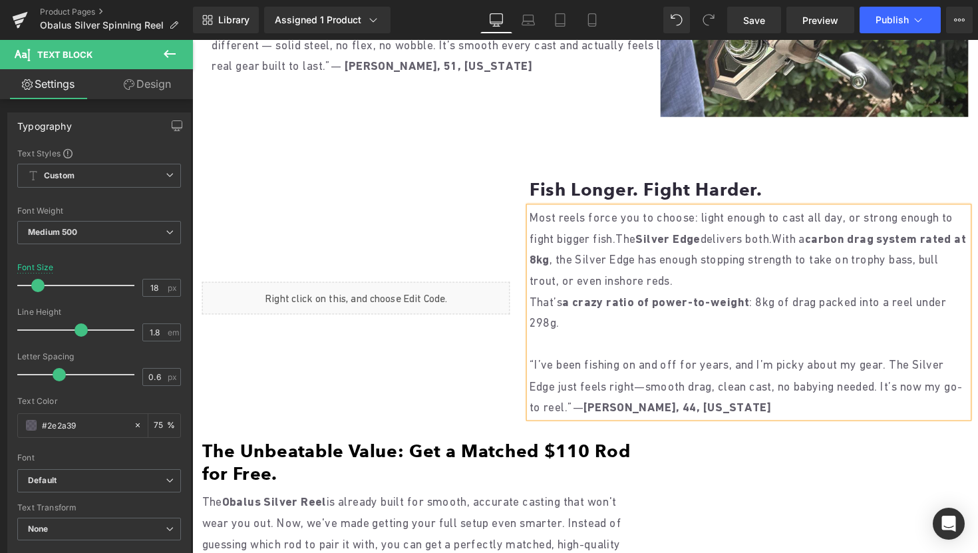
click at [566, 368] on p "“I’ve been fishing on and off for years, and I’m picky about my gear. The Silve…" at bounding box center [763, 395] width 450 height 65
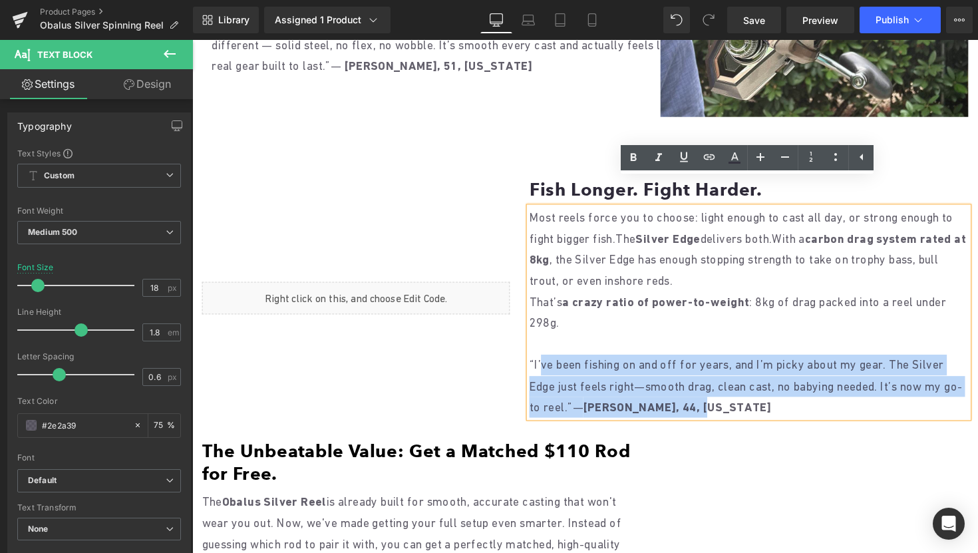
drag, startPoint x: 536, startPoint y: 342, endPoint x: 550, endPoint y: 353, distance: 17.0
click at [550, 353] on div "Most reels force you to choose: light enough to cast all day, or strong enough …" at bounding box center [763, 320] width 450 height 216
click at [550, 363] on p "“I’ve been fishing on and off for years, and I’m picky about my gear. The Silve…" at bounding box center [763, 395] width 450 height 65
drag, startPoint x: 623, startPoint y: 389, endPoint x: 538, endPoint y: 341, distance: 97.4
click at [538, 363] on p "“I’ve been fishing on and off for years, and I’m picky about my gear. The Silve…" at bounding box center [763, 395] width 450 height 65
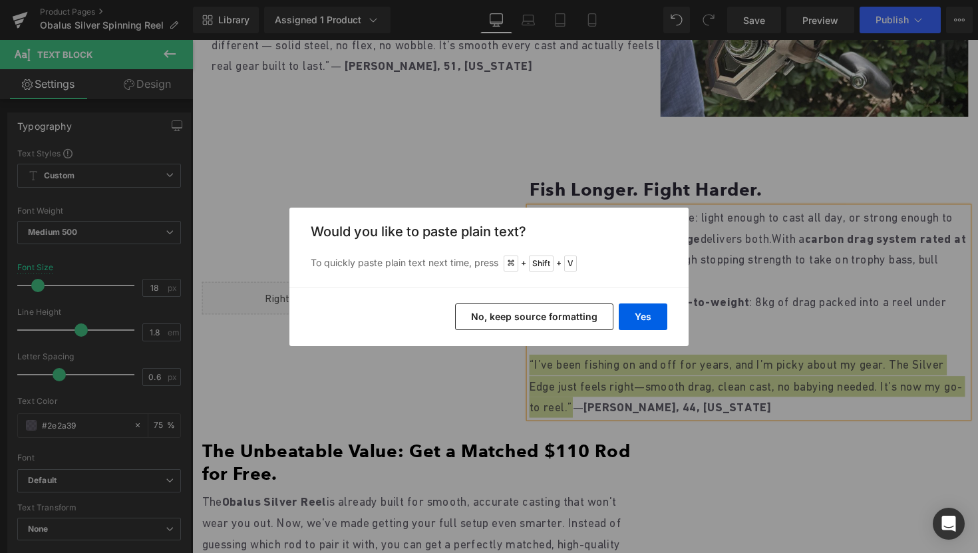
click at [550, 314] on button "No, keep source formatting" at bounding box center [534, 316] width 158 height 27
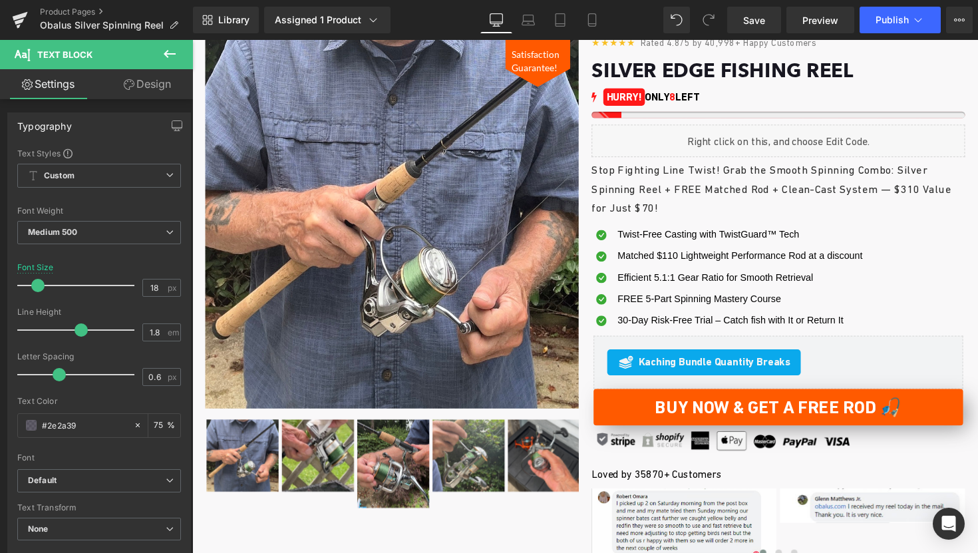
scroll to position [124, 0]
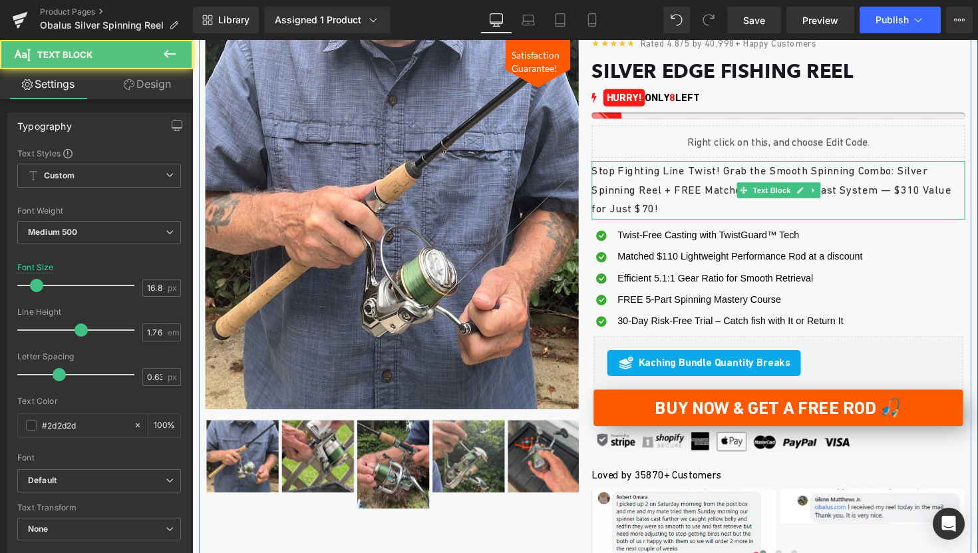
click at [689, 214] on p "Stop Fighting Line Twist! Grab the Smooth Spinning Combo: Silver Spinning Reel …" at bounding box center [793, 193] width 383 height 59
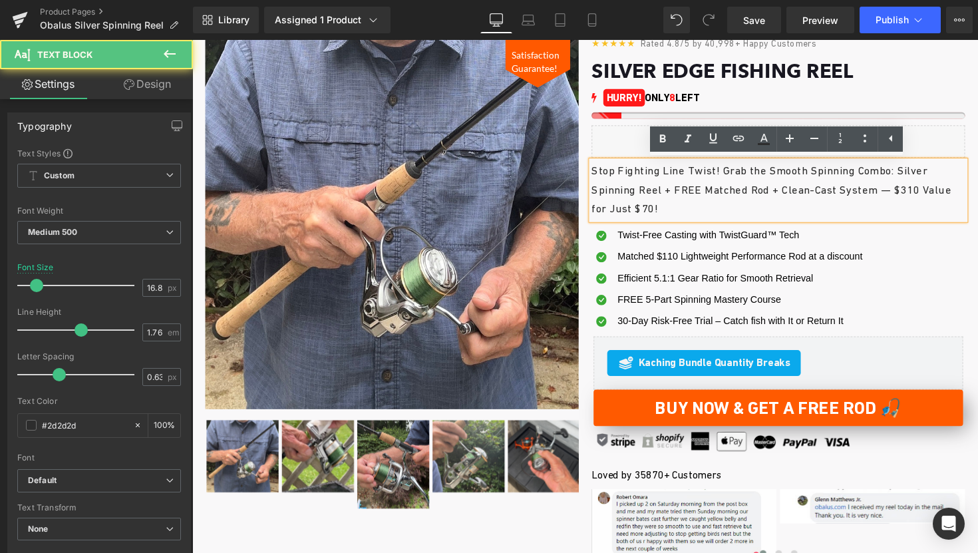
click at [693, 214] on p "Stop Fighting Line Twist! Grab the Smooth Spinning Combo: Silver Spinning Reel …" at bounding box center [793, 193] width 383 height 59
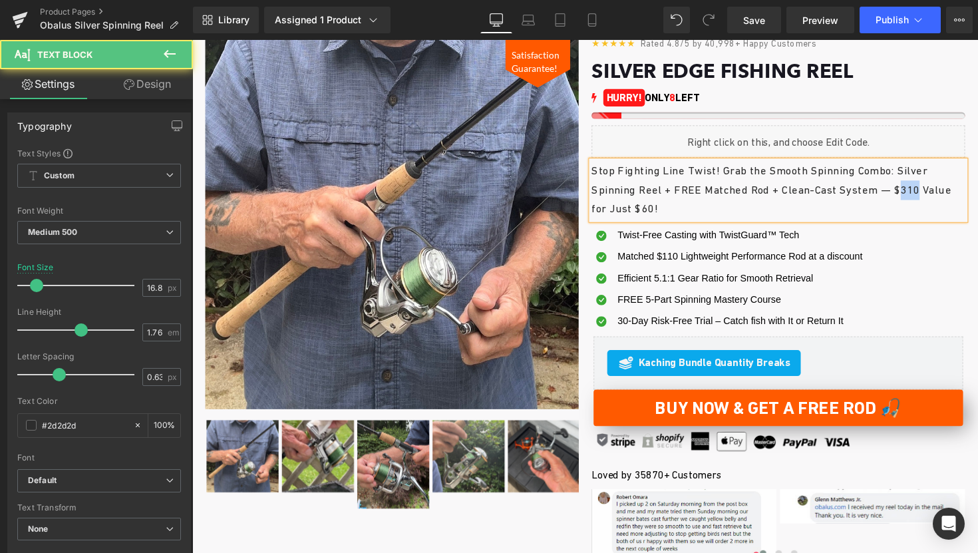
drag, startPoint x: 940, startPoint y: 194, endPoint x: 956, endPoint y: 194, distance: 16.6
click at [956, 194] on p "Stop Fighting Line Twist! Grab the Smooth Spinning Combo: Silver Spinning Reel …" at bounding box center [793, 193] width 383 height 59
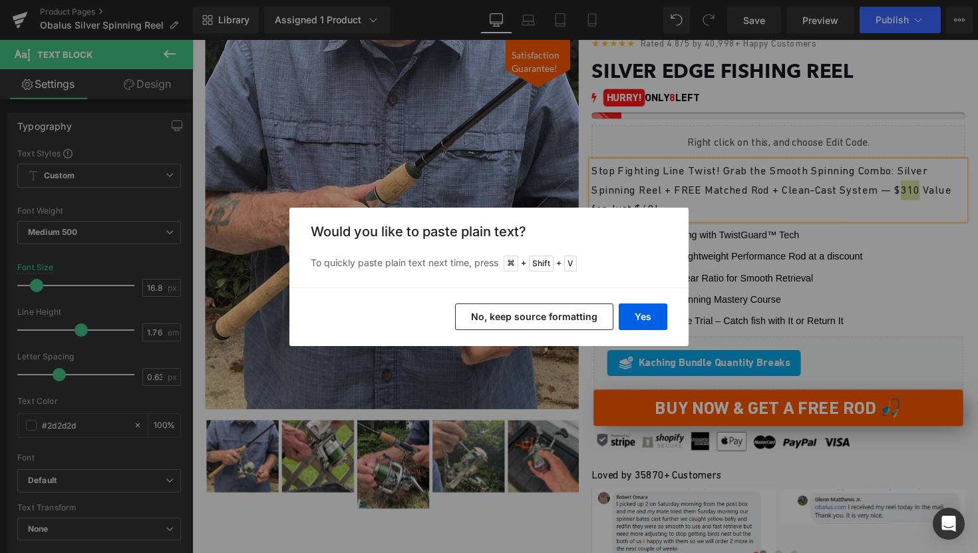
click at [558, 309] on button "No, keep source formatting" at bounding box center [534, 316] width 158 height 27
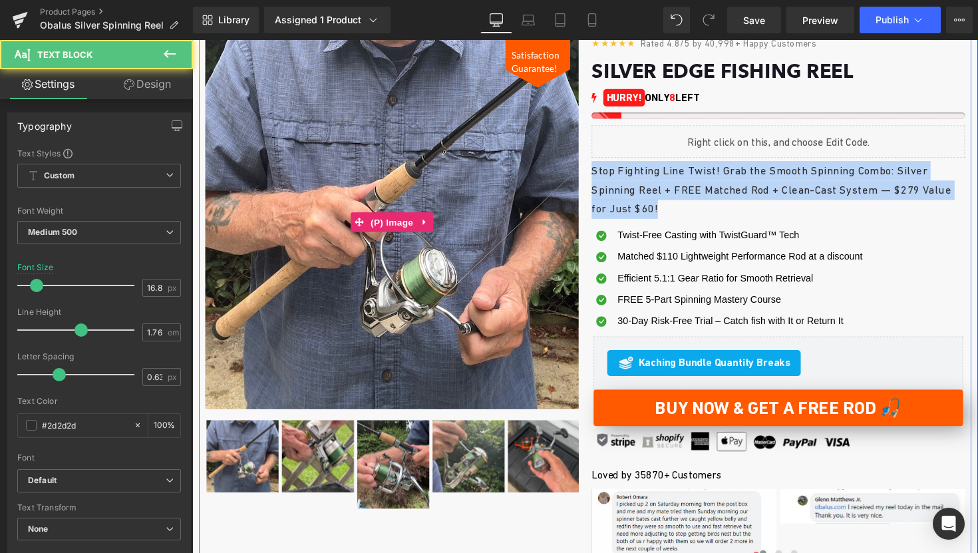
drag, startPoint x: 720, startPoint y: 216, endPoint x: 576, endPoint y: 144, distance: 161.0
click at [576, 144] on div "Satisfaction Guarantee! (P) Image ‹ ›" at bounding box center [595, 309] width 792 height 586
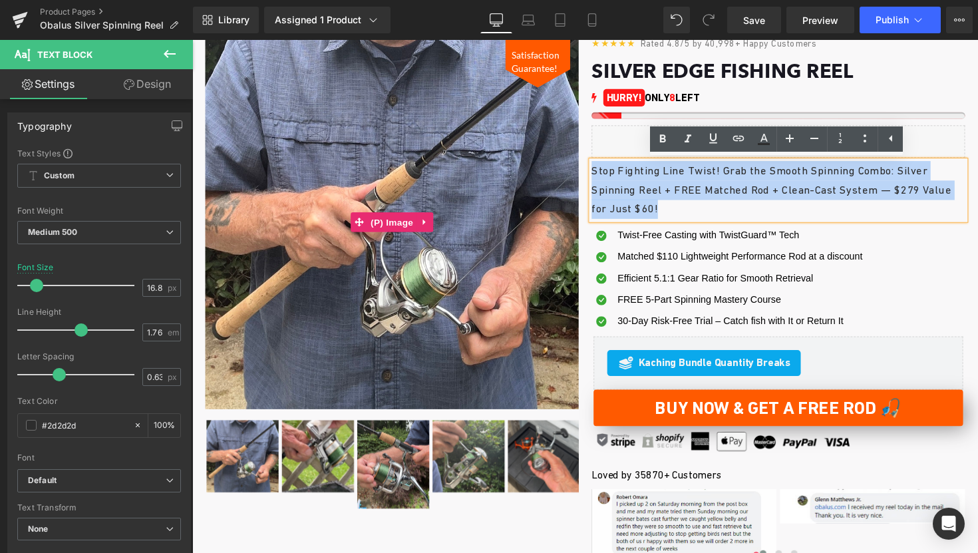
copy p "Stop Fighting Line Twist! Grab the Smooth Spinning Combo: Silver Spinning Reel …"
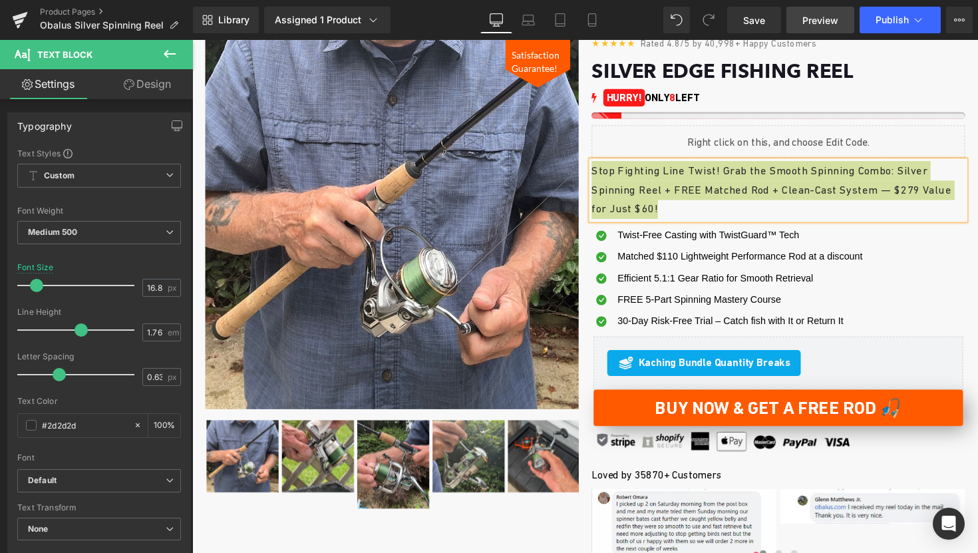
click at [805, 21] on span "Preview" at bounding box center [821, 20] width 36 height 14
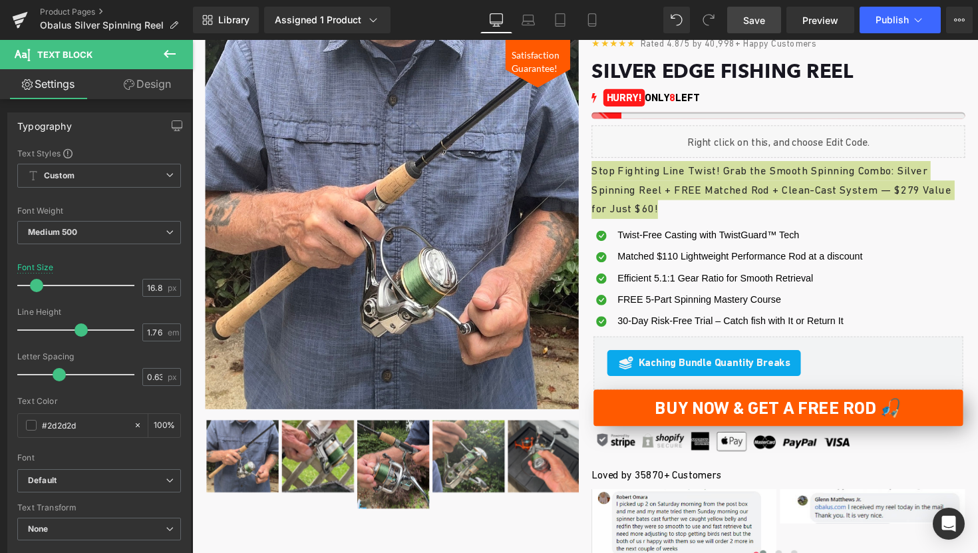
click at [754, 11] on link "Save" at bounding box center [754, 20] width 54 height 27
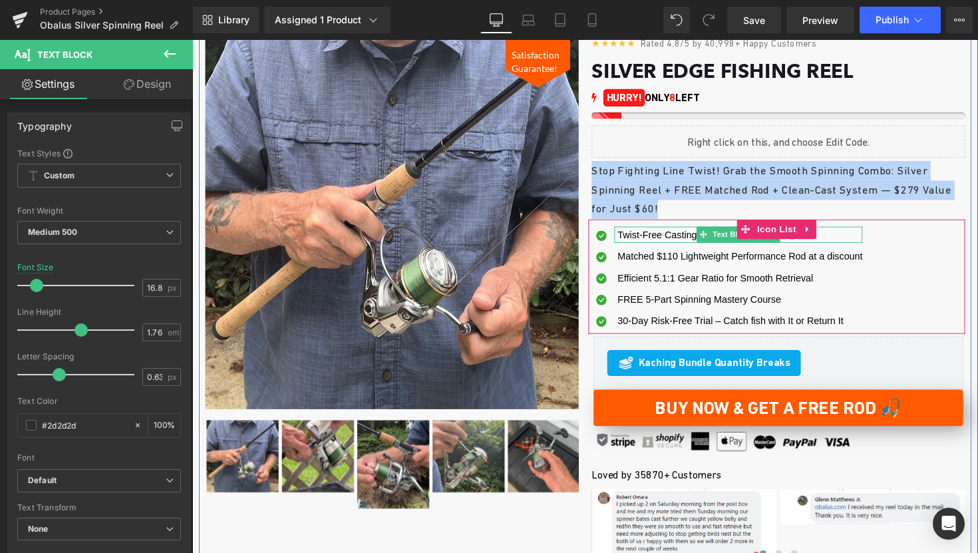
click at [861, 240] on p "Twist-Free Casting with TwistGuard™ Tech" at bounding box center [753, 240] width 251 height 17
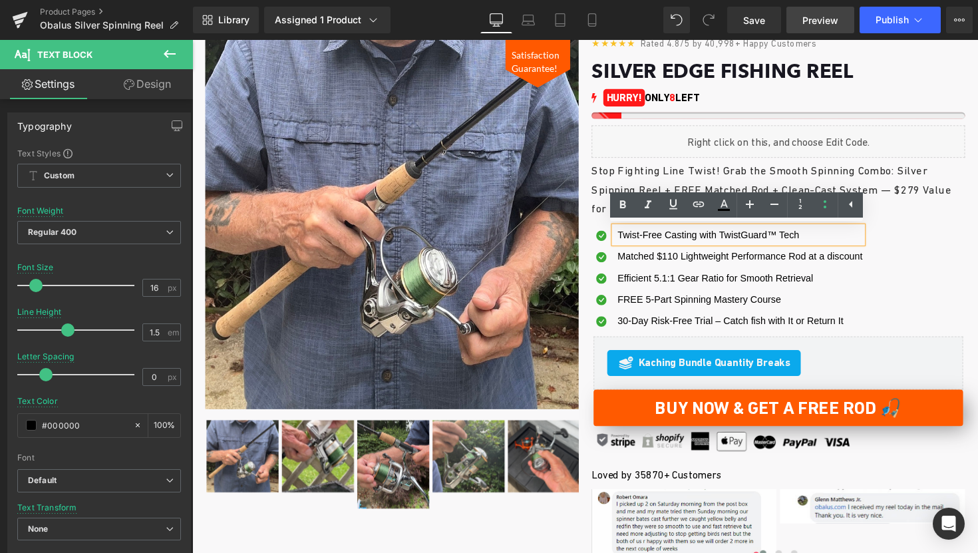
click at [825, 25] on span "Preview" at bounding box center [821, 20] width 36 height 14
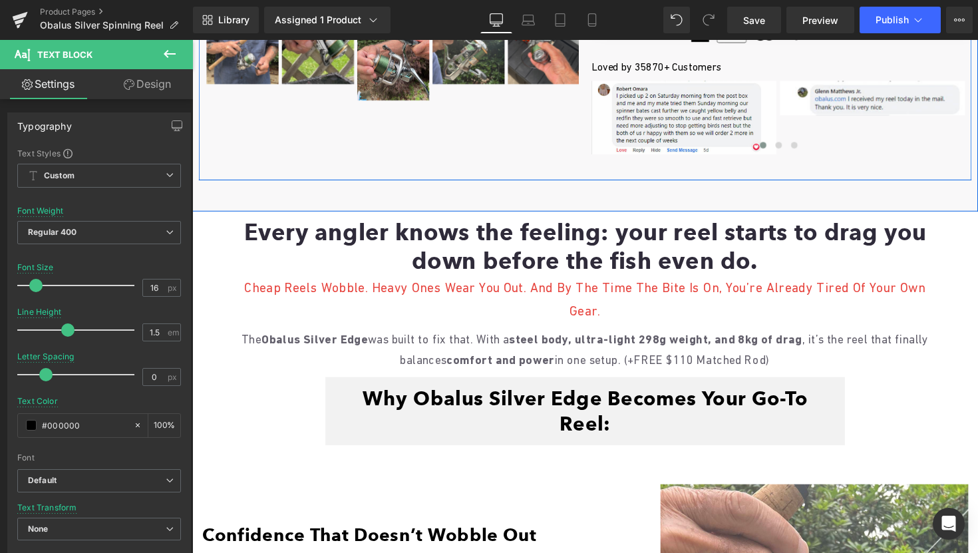
scroll to position [628, 0]
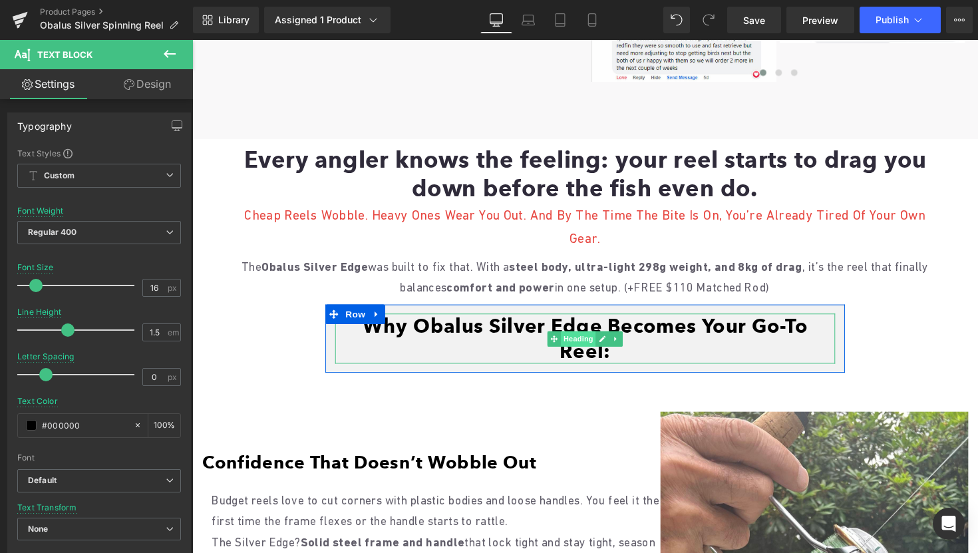
click at [588, 338] on span "Heading" at bounding box center [588, 346] width 36 height 16
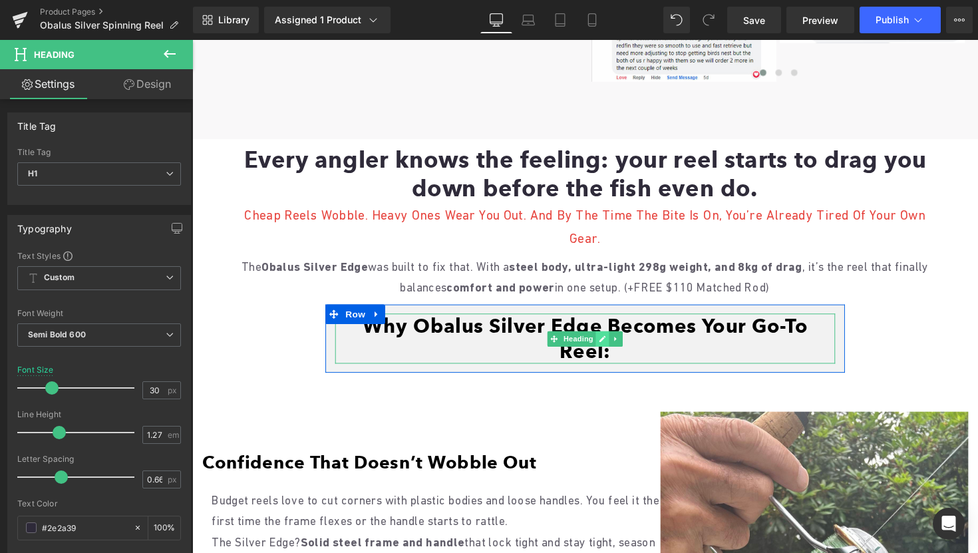
click at [612, 343] on icon at bounding box center [613, 346] width 7 height 7
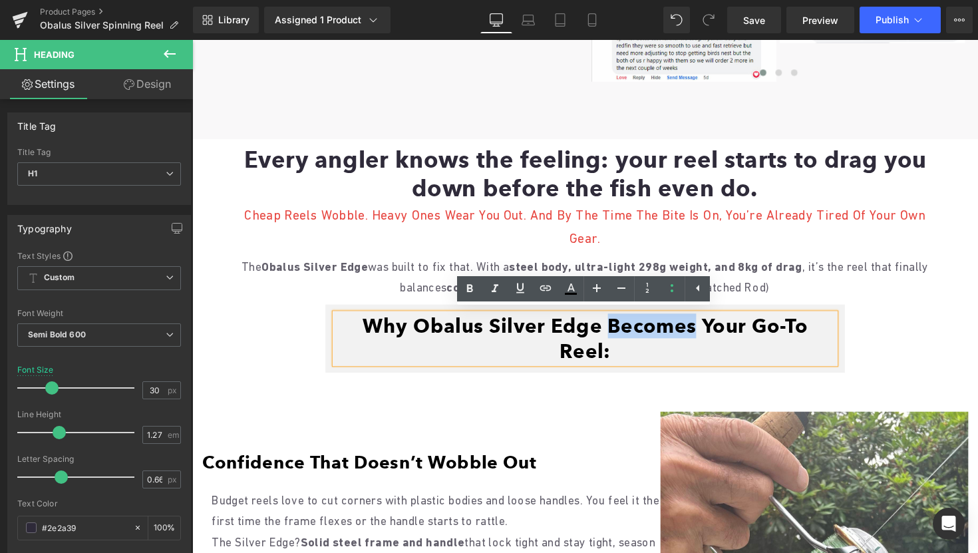
click at [612, 331] on font "Why Obalus Silver Edge Becomes Your Go-To Reel:" at bounding box center [595, 345] width 456 height 50
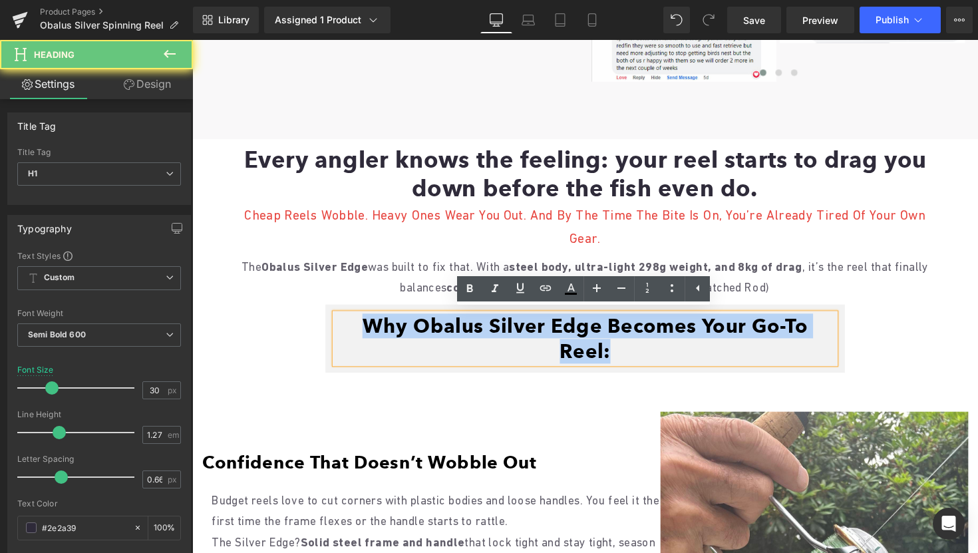
click at [612, 331] on font "Why Obalus Silver Edge Becomes Your Go-To Reel:" at bounding box center [595, 345] width 456 height 50
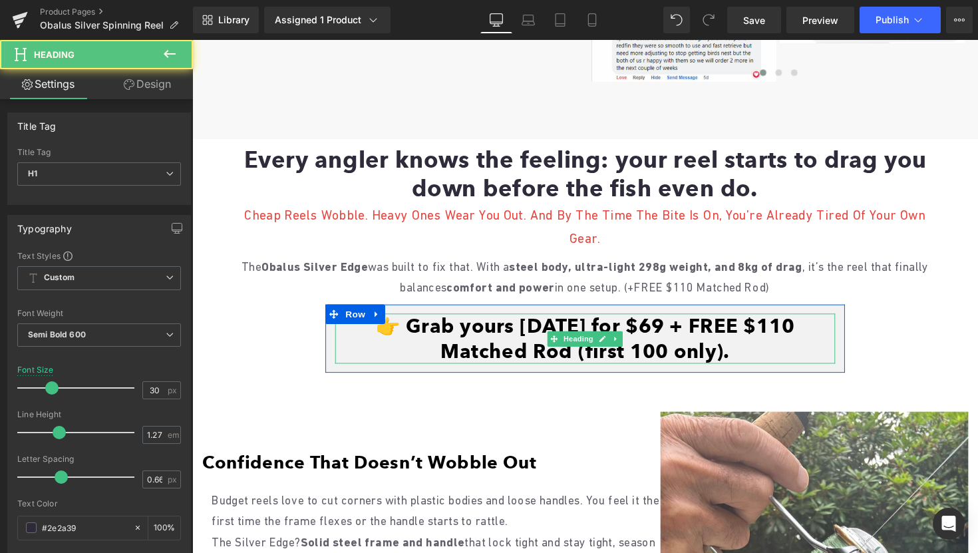
click at [619, 326] on font "👉 Grab yours [DATE] for $69 + FREE $110 Matched Rod (first 100 only)." at bounding box center [595, 345] width 429 height 50
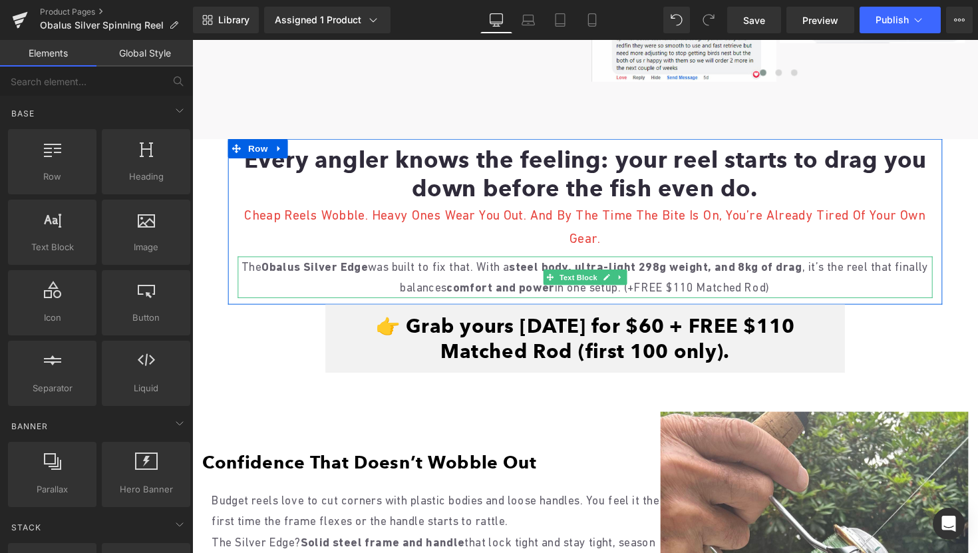
click at [796, 290] on p "The Obalus Silver Edge was built to fix that. With a steel body, ultra-light 29…" at bounding box center [595, 283] width 712 height 43
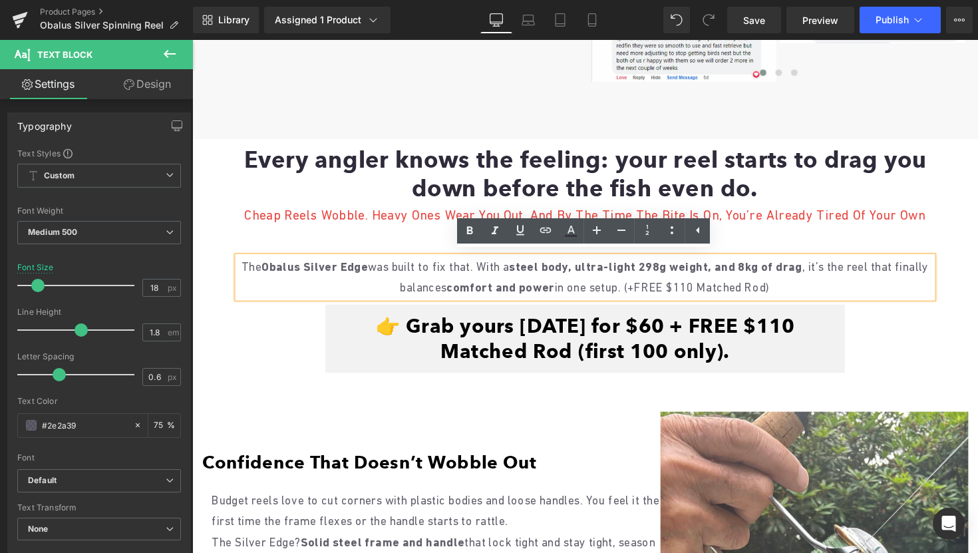
drag, startPoint x: 819, startPoint y: 290, endPoint x: 660, endPoint y: 297, distance: 159.9
click at [660, 297] on p "The Obalus Silver Edge was built to fix that. With a steel body, ultra-light 29…" at bounding box center [595, 283] width 712 height 43
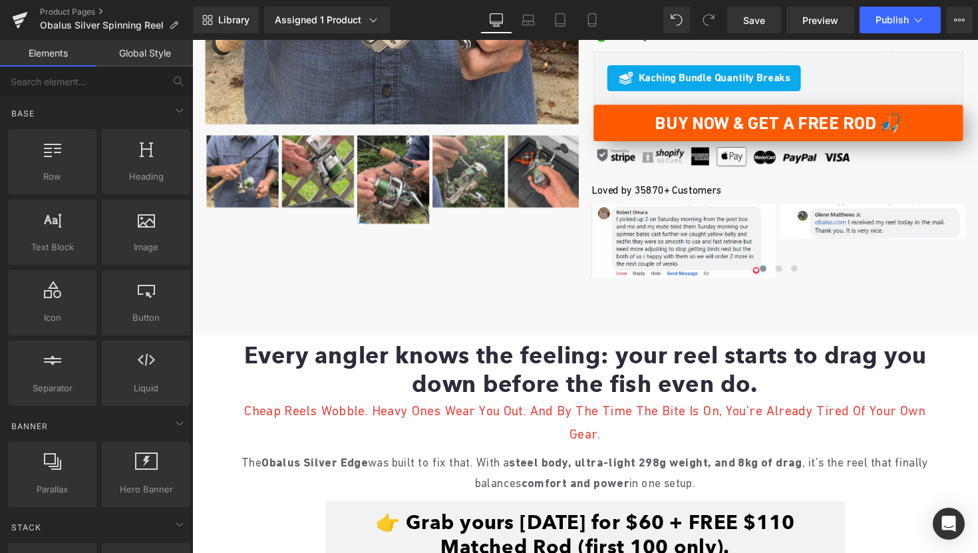
scroll to position [0, 0]
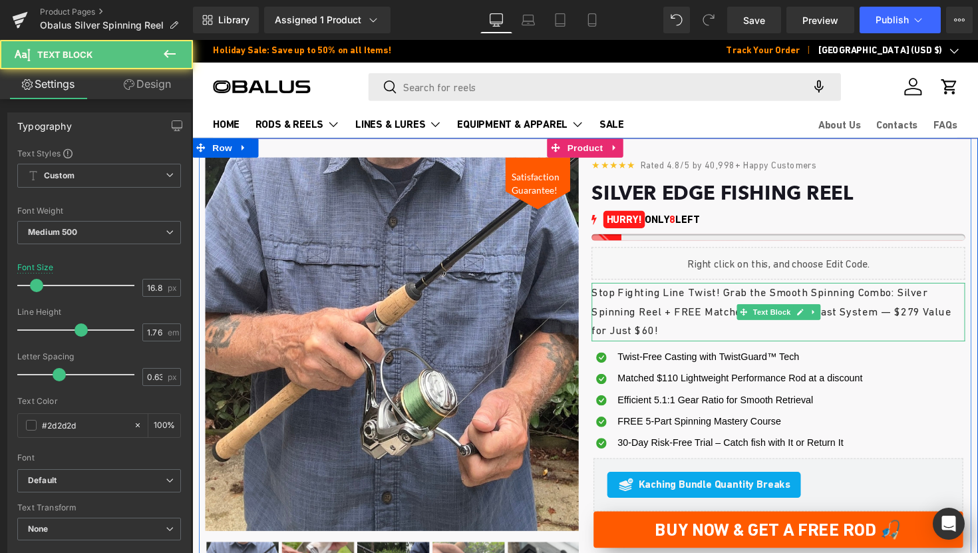
click at [606, 299] on p "Stop Fighting Line Twist! Grab the Smooth Spinning Combo: Silver Spinning Reel …" at bounding box center [793, 318] width 383 height 59
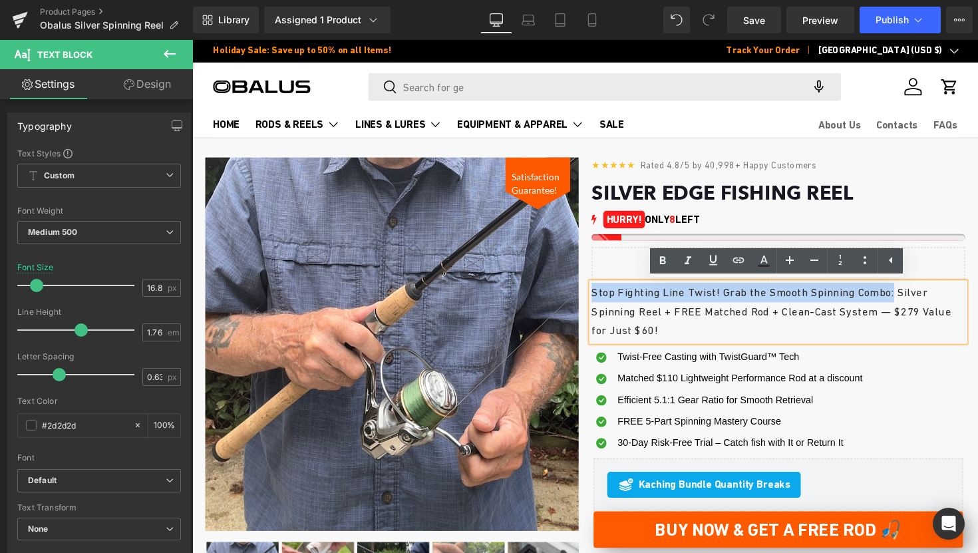
drag, startPoint x: 604, startPoint y: 298, endPoint x: 922, endPoint y: 296, distance: 318.8
click at [922, 296] on p "Stop Fighting Line Twist! Grab the Smooth Spinning Combo: Silver Spinning Reel …" at bounding box center [793, 318] width 383 height 59
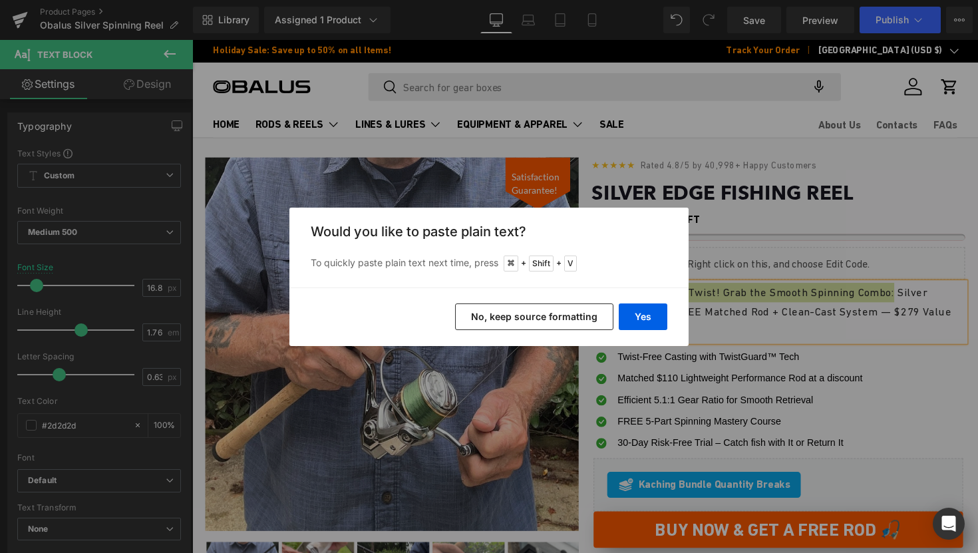
click at [579, 319] on button "No, keep source formatting" at bounding box center [534, 316] width 158 height 27
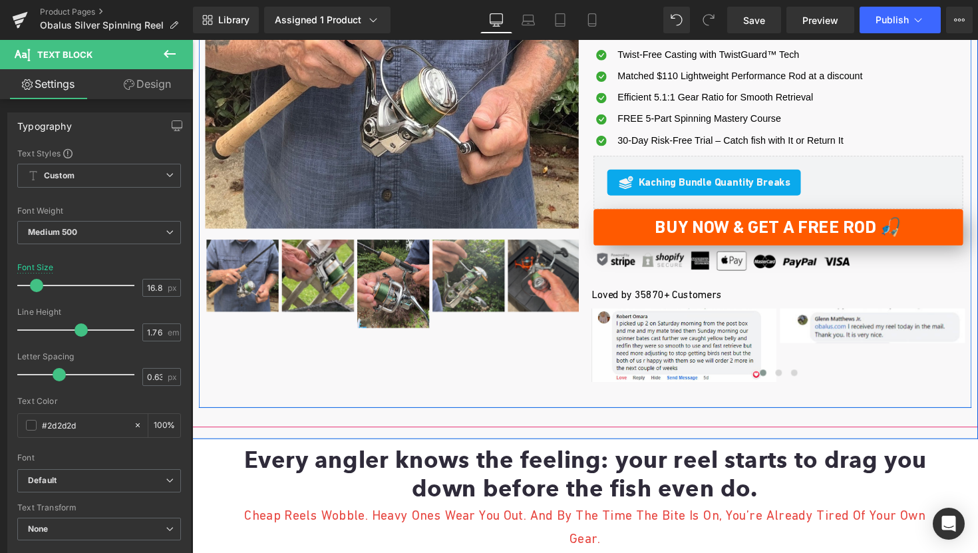
scroll to position [343, 0]
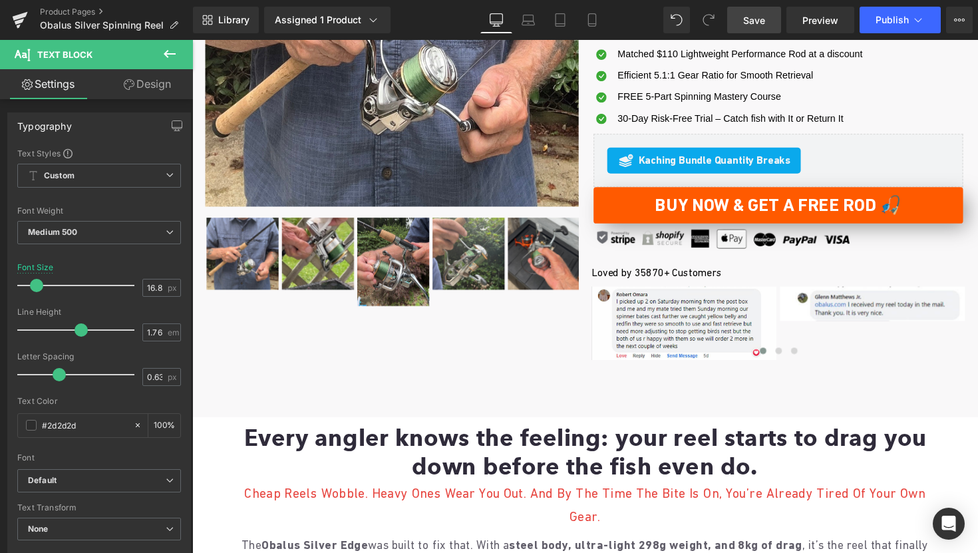
click at [757, 22] on span "Save" at bounding box center [754, 20] width 22 height 14
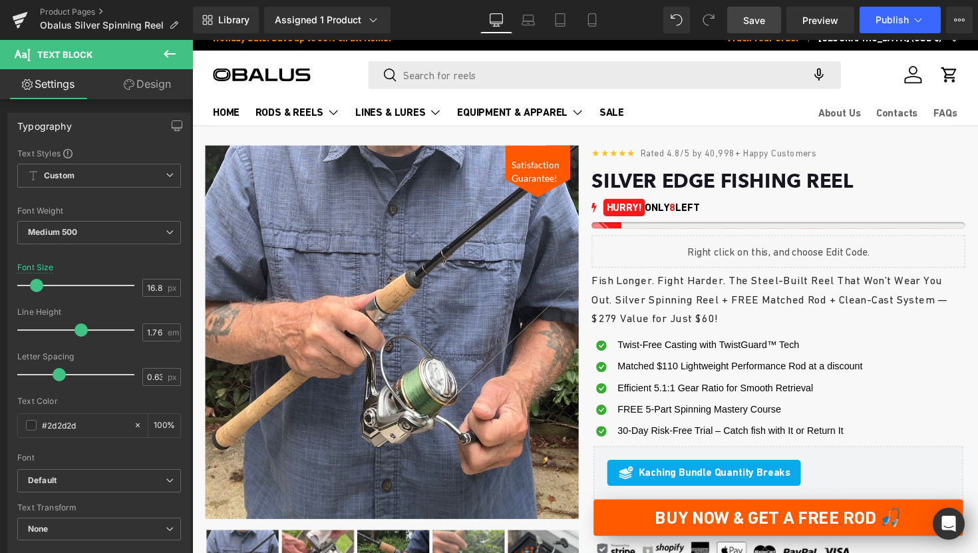
scroll to position [0, 0]
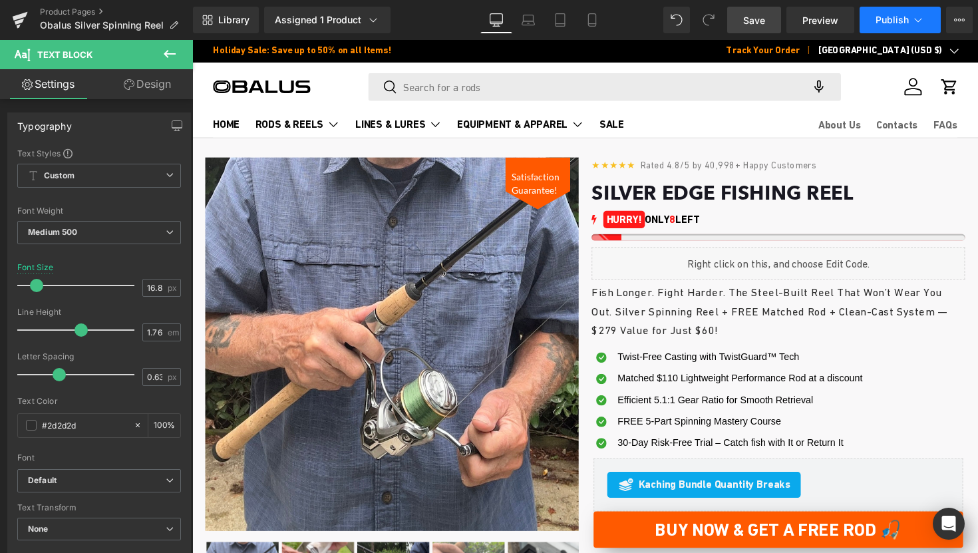
click at [920, 24] on icon at bounding box center [918, 19] width 13 height 13
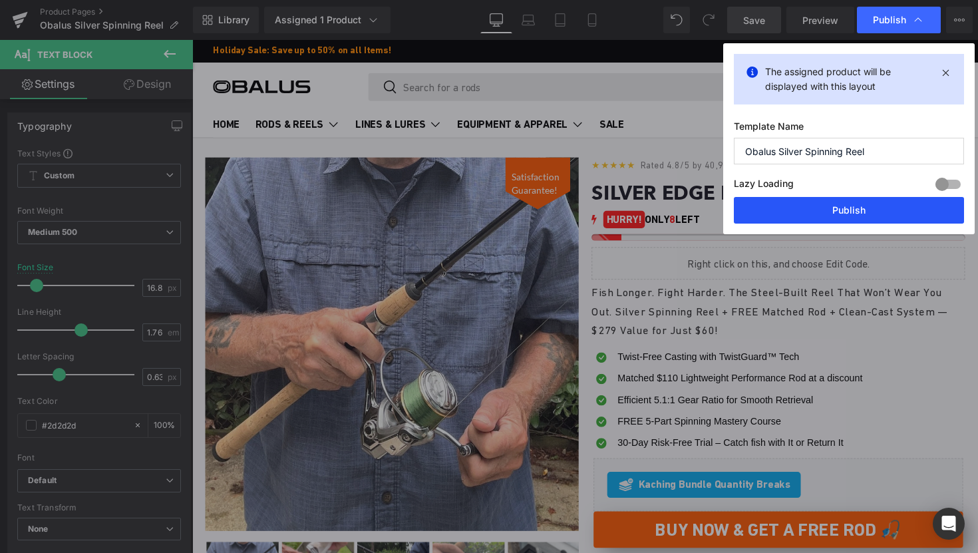
click at [790, 206] on button "Publish" at bounding box center [849, 210] width 230 height 27
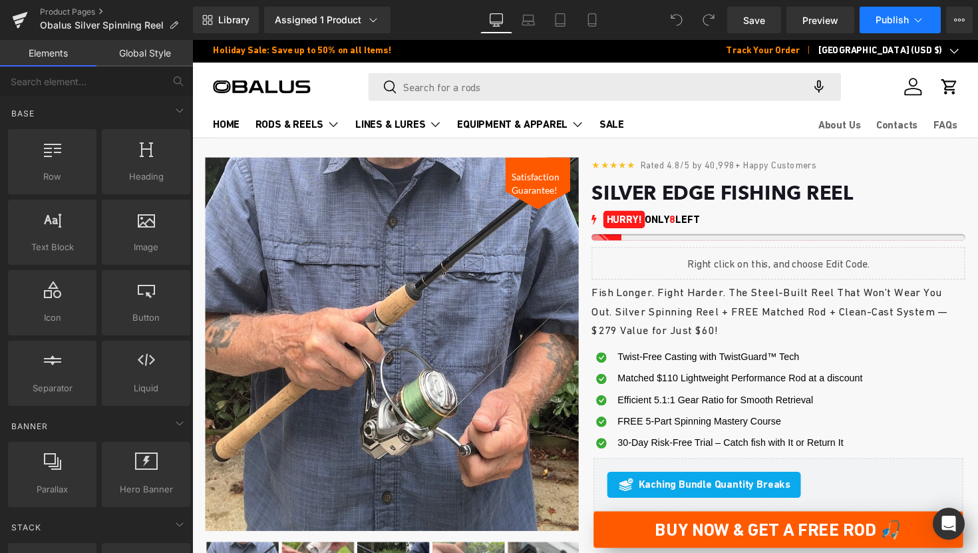
click at [881, 19] on span "Publish" at bounding box center [892, 20] width 33 height 11
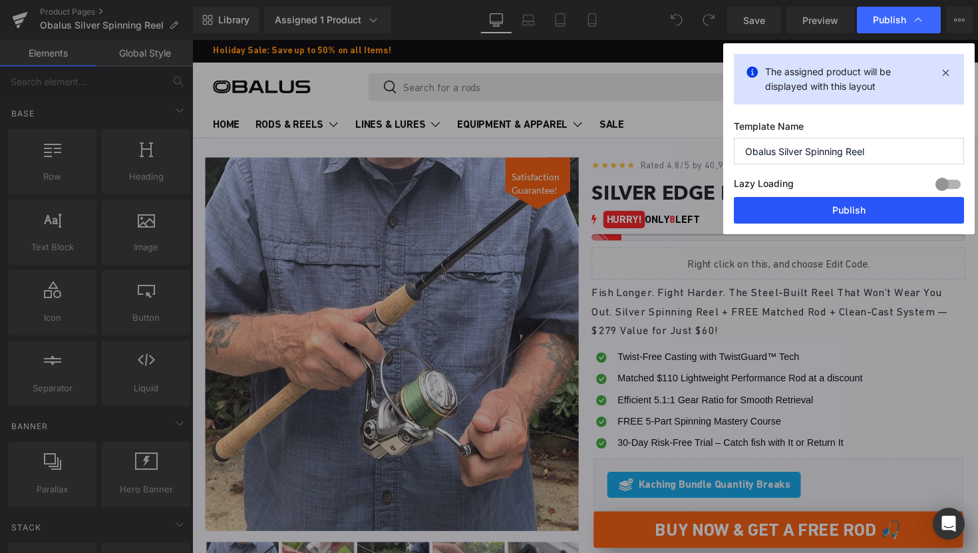
click at [826, 217] on button "Publish" at bounding box center [849, 210] width 230 height 27
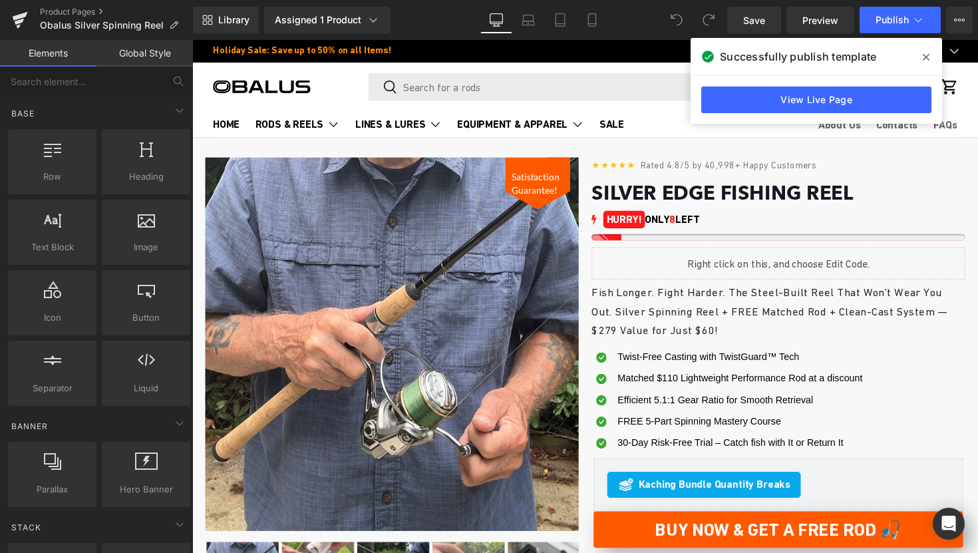
drag, startPoint x: 909, startPoint y: 9, endPoint x: 871, endPoint y: 2, distance: 38.5
click at [849, 107] on link "View Live Page" at bounding box center [817, 100] width 230 height 27
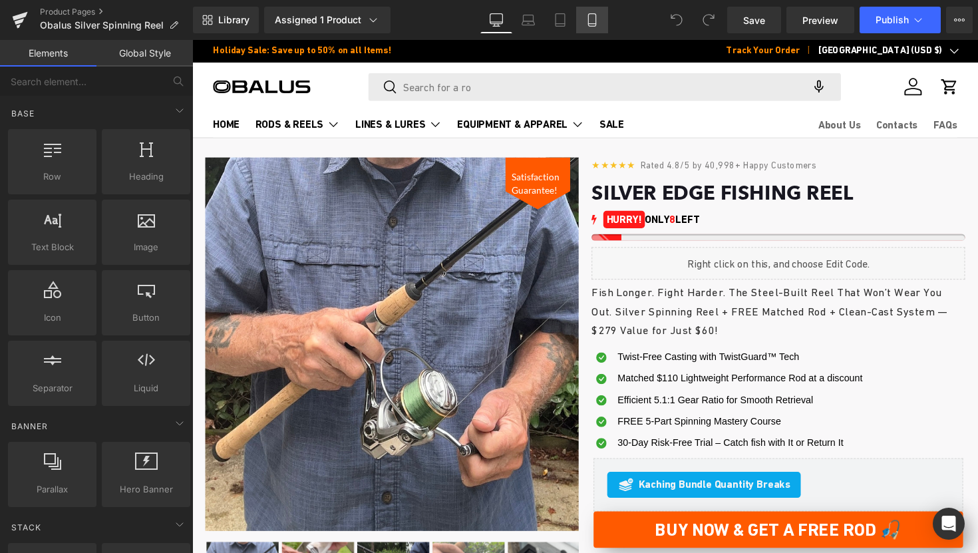
click at [586, 24] on icon at bounding box center [592, 19] width 13 height 13
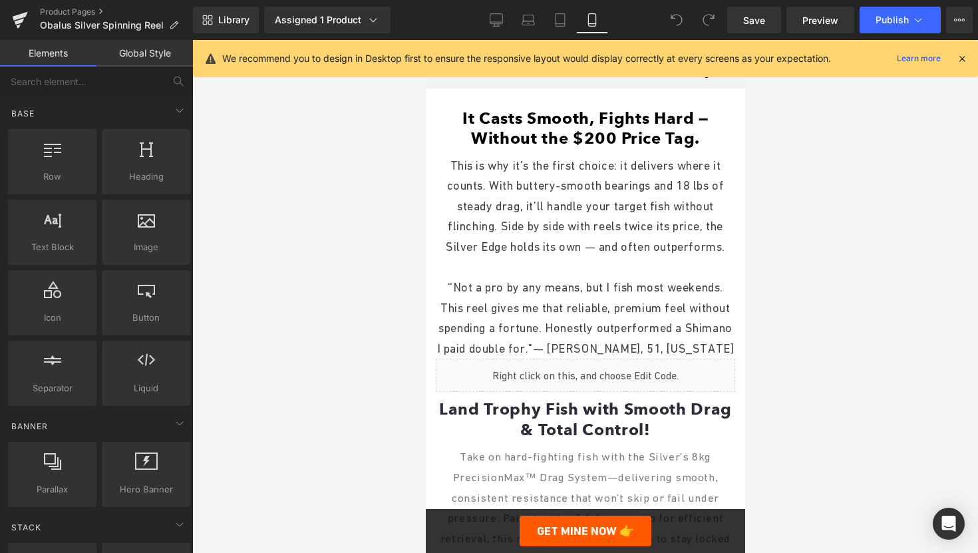
scroll to position [1425, 0]
click at [501, 15] on icon at bounding box center [496, 19] width 13 height 13
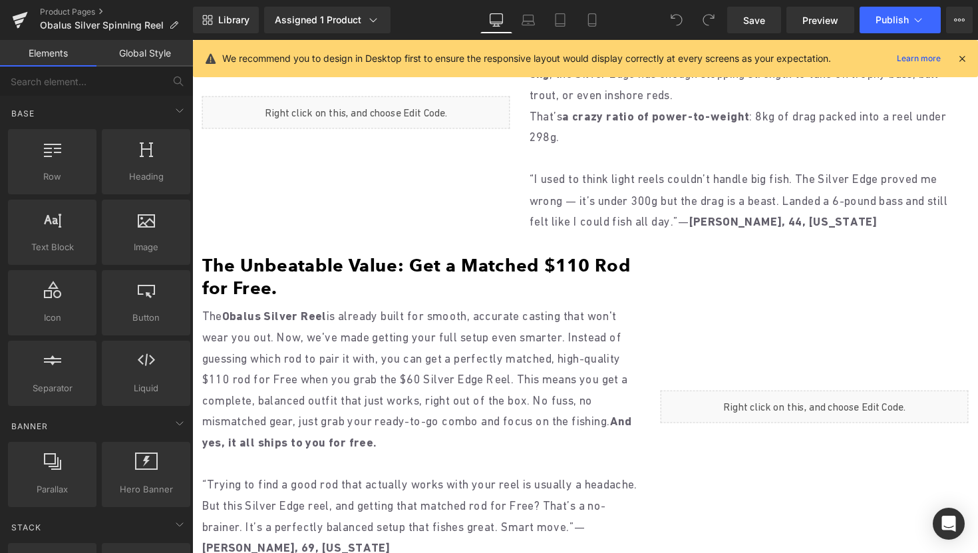
scroll to position [865, 0]
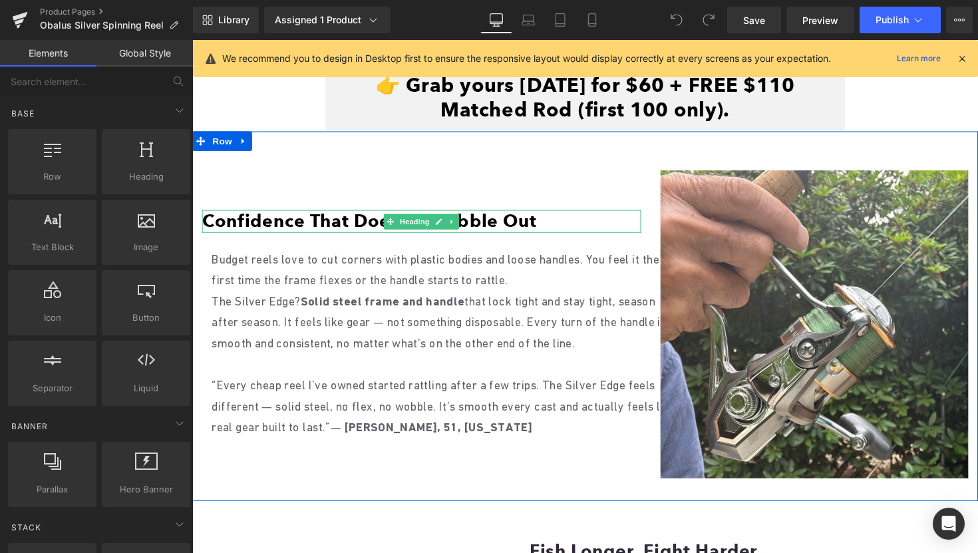
click at [339, 221] on font "Confidence That Doesn’t Wobble Out" at bounding box center [373, 225] width 343 height 22
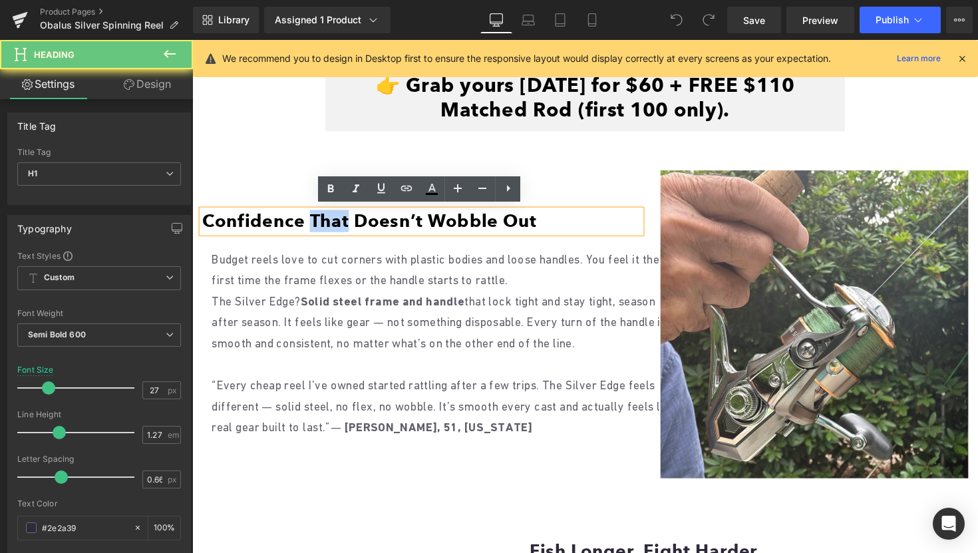
click at [339, 221] on font "Confidence That Doesn’t Wobble Out" at bounding box center [373, 225] width 343 height 22
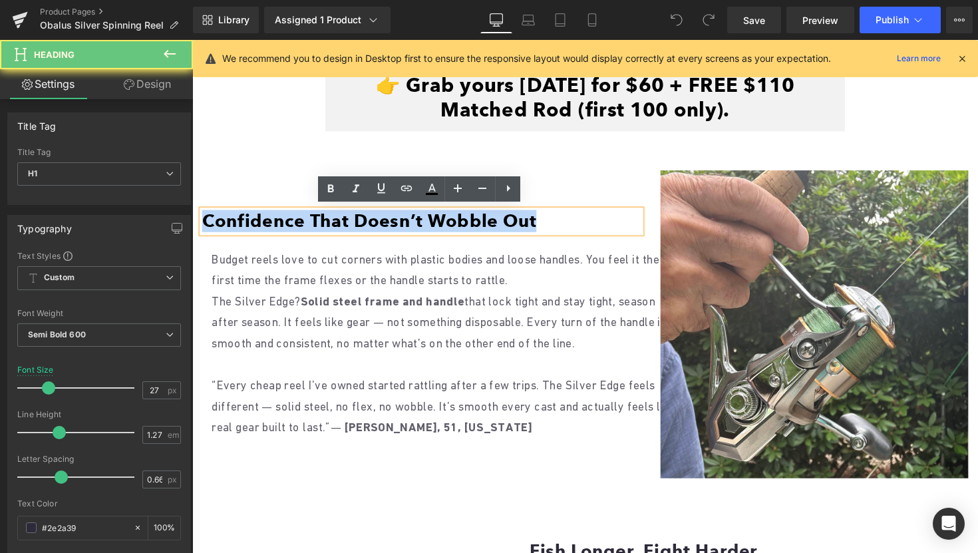
click at [339, 221] on font "Confidence That Doesn’t Wobble Out" at bounding box center [373, 225] width 343 height 22
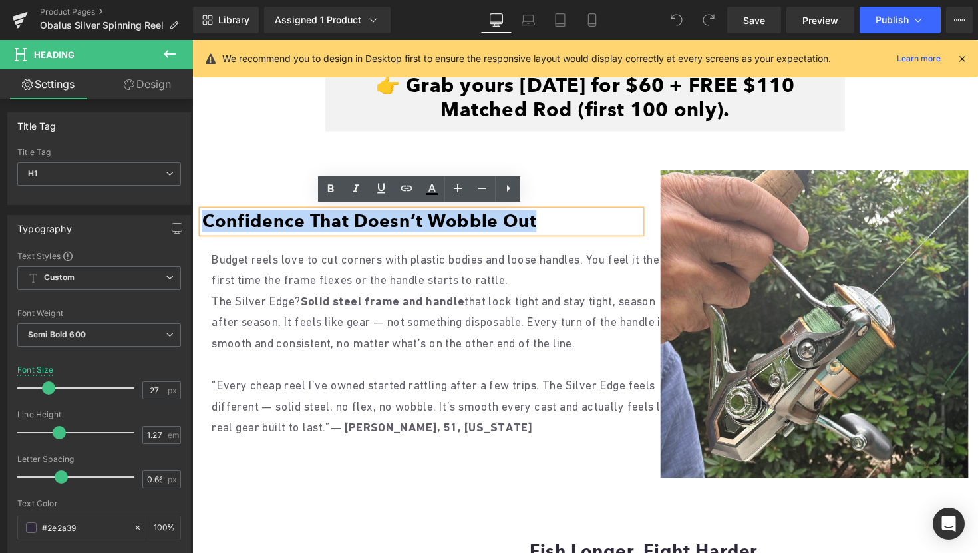
copy font "Confidence That Doesn’t Wobble Out"
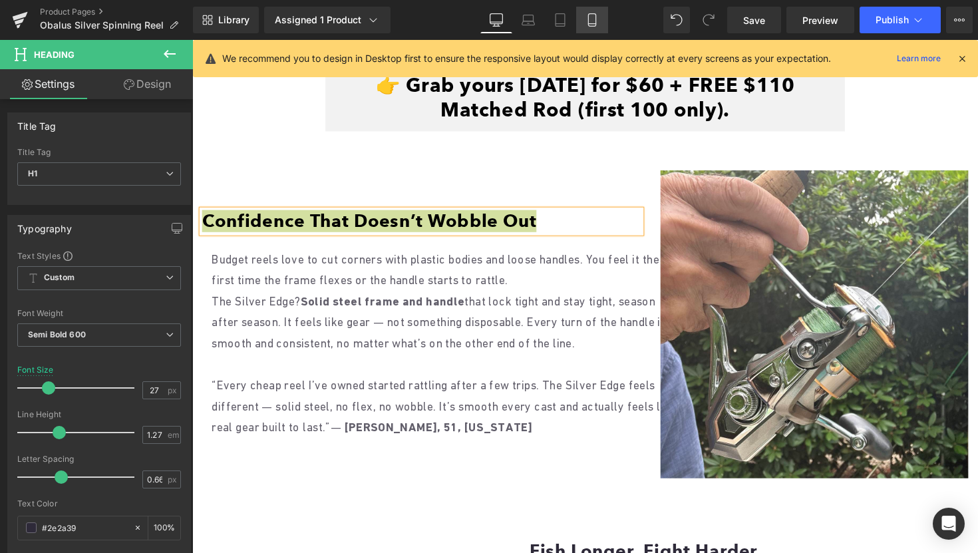
click at [594, 17] on icon at bounding box center [592, 19] width 13 height 13
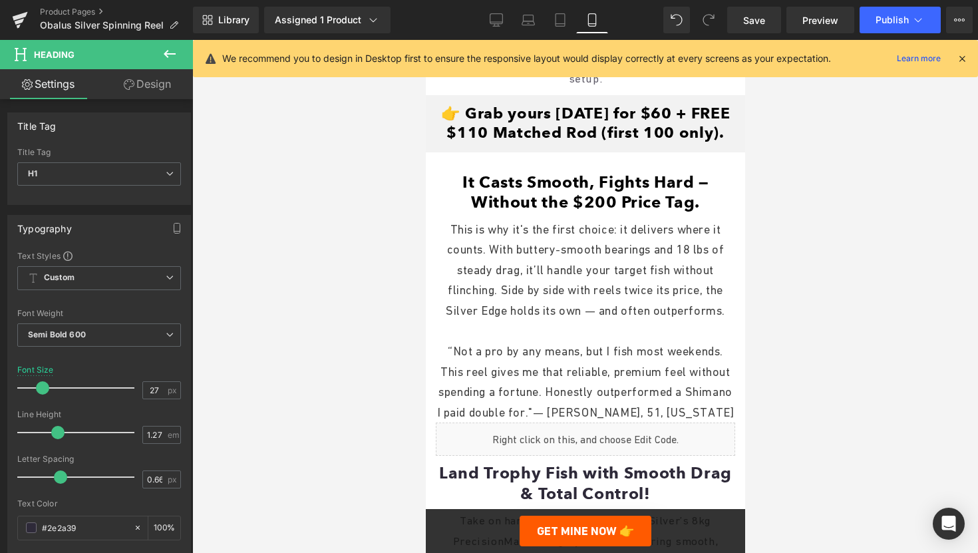
scroll to position [1441, 0]
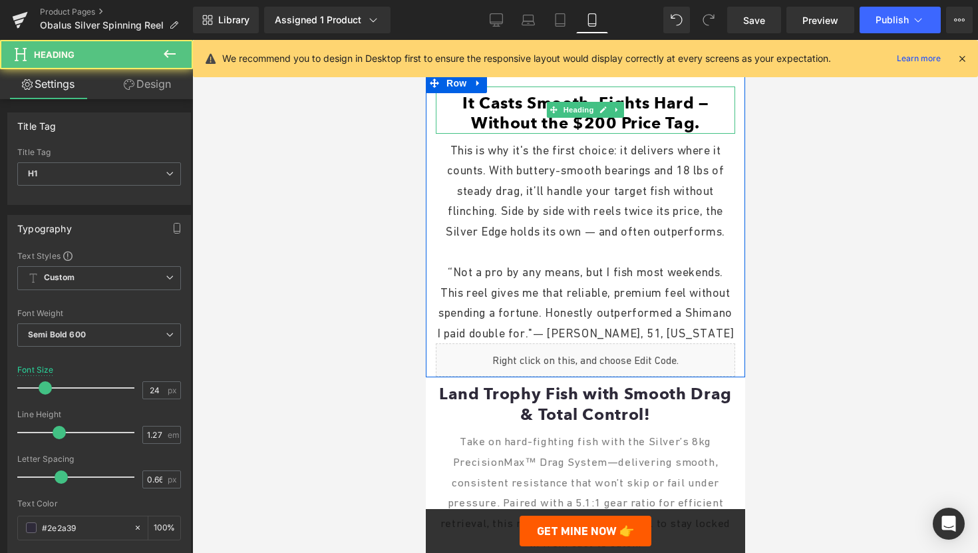
click at [550, 132] on font "It Casts Smooth, Fights Hard — Without the $200 Price Tag." at bounding box center [585, 112] width 246 height 39
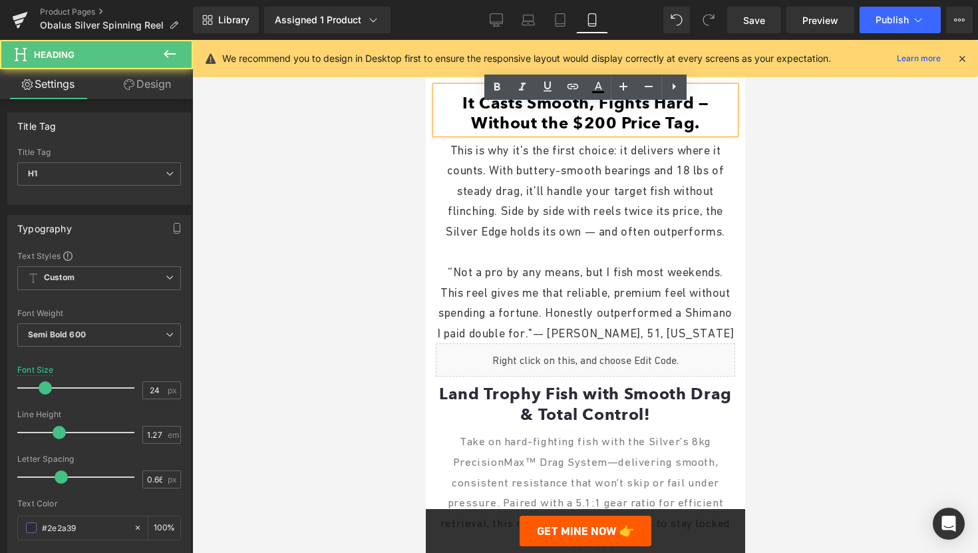
click at [537, 132] on font "It Casts Smooth, Fights Hard — Without the $200 Price Tag." at bounding box center [585, 112] width 246 height 39
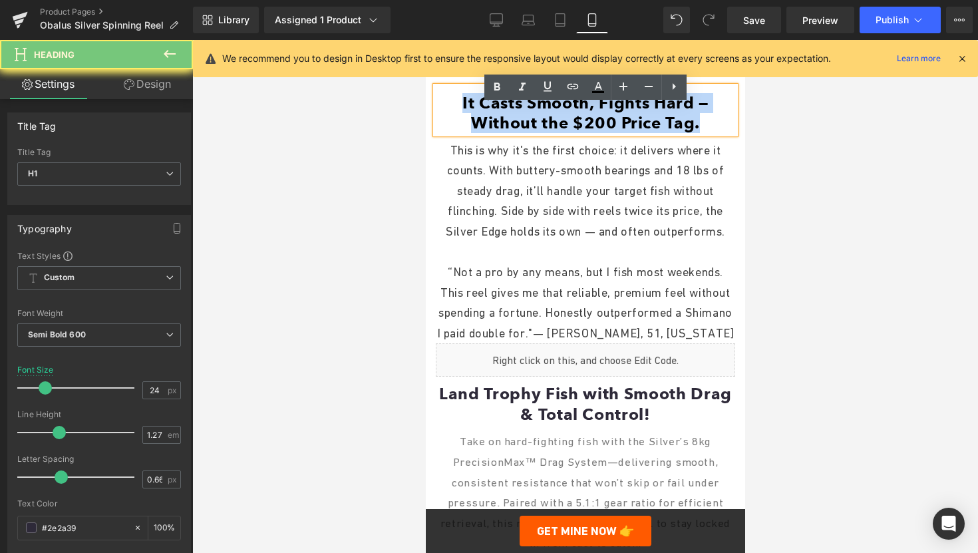
click at [537, 132] on font "It Casts Smooth, Fights Hard — Without the $200 Price Tag." at bounding box center [585, 112] width 246 height 39
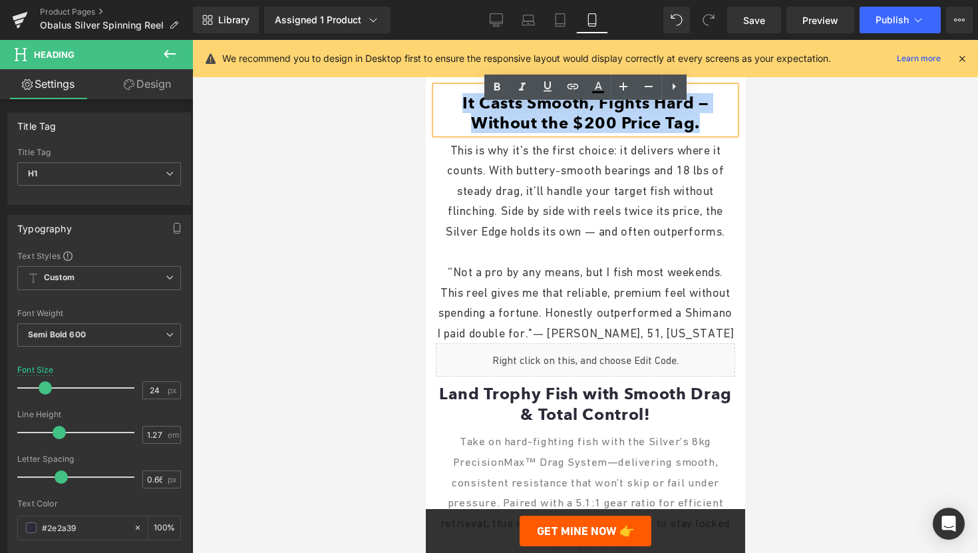
paste div
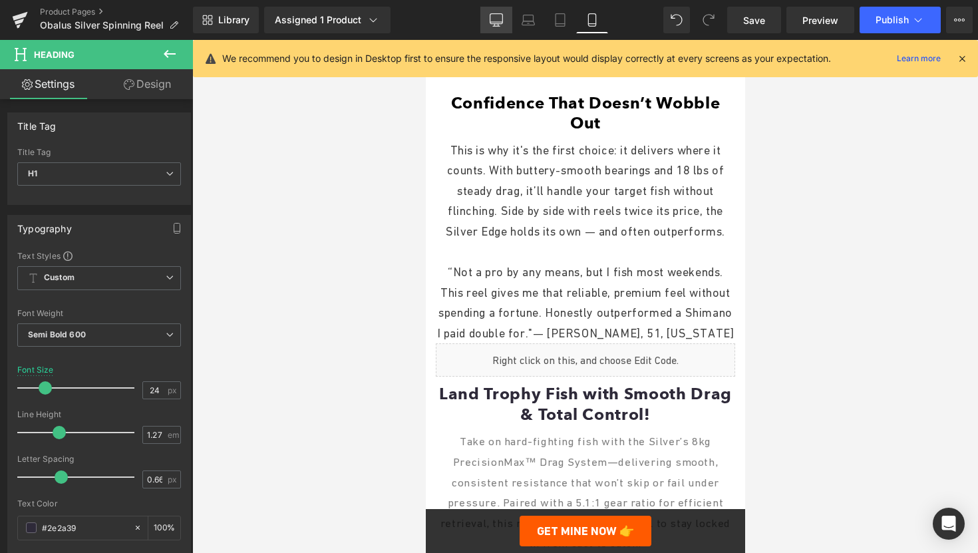
click at [504, 26] on link "Desktop" at bounding box center [497, 20] width 32 height 27
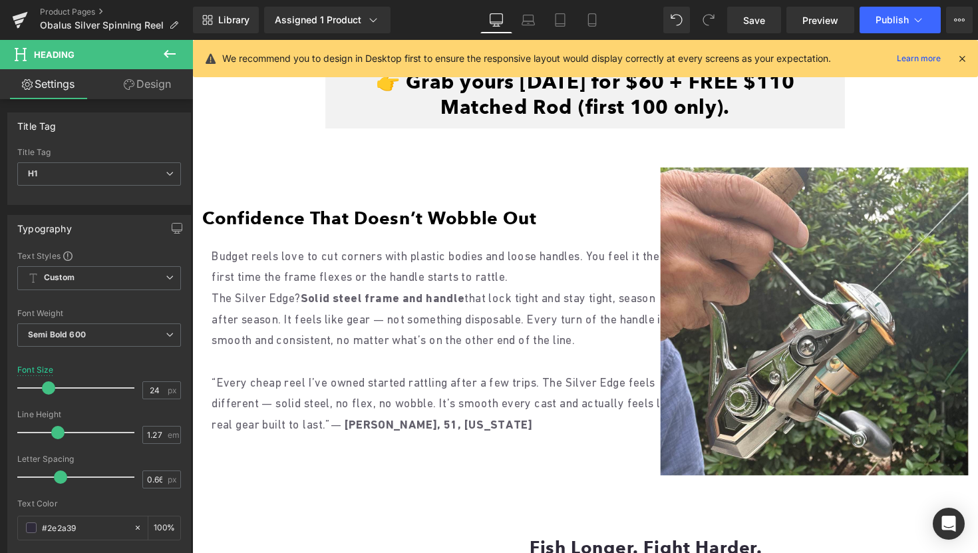
scroll to position [875, 0]
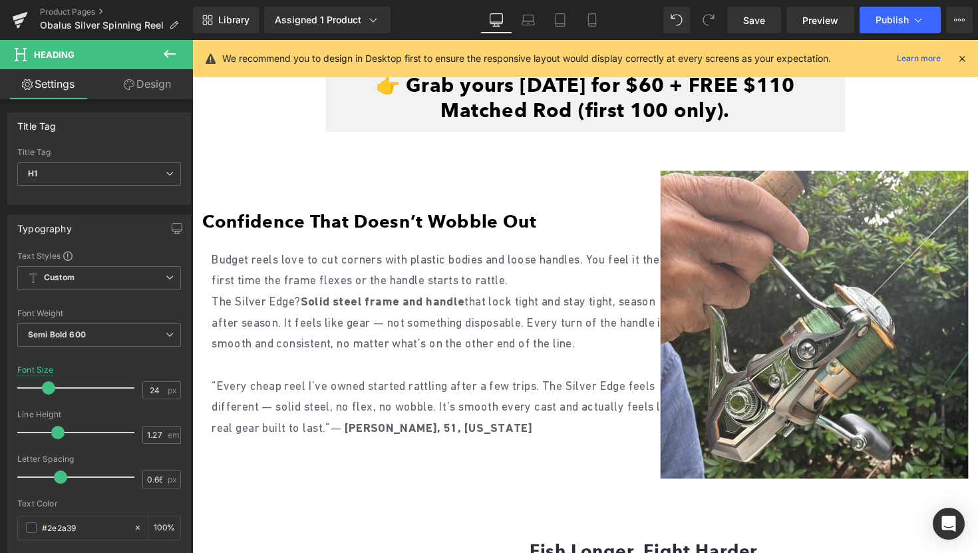
click at [368, 273] on p "Budget reels love to cut corners with plastic bodies and loose handles. You fee…" at bounding box center [454, 275] width 485 height 43
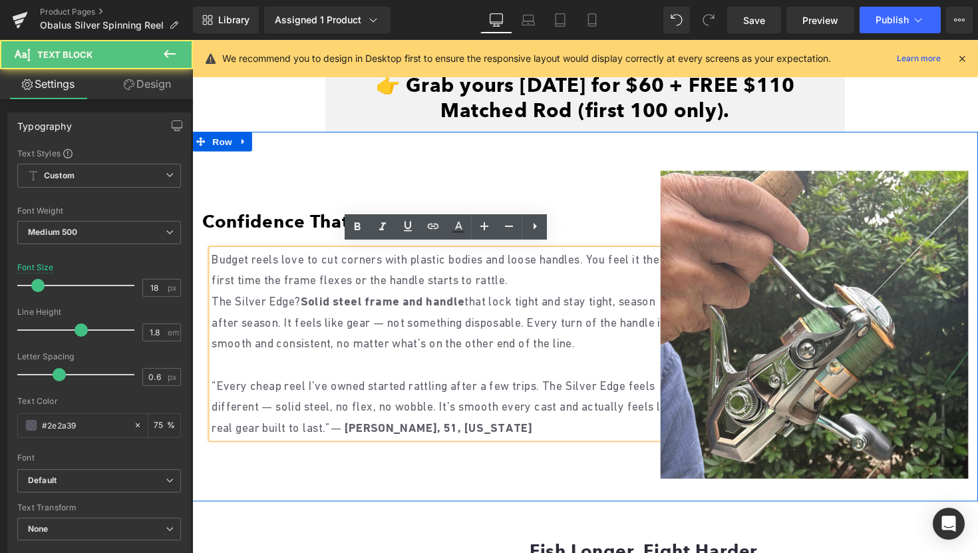
click at [216, 260] on p "Budget reels love to cut corners with plastic bodies and loose handles. You fee…" at bounding box center [454, 275] width 485 height 43
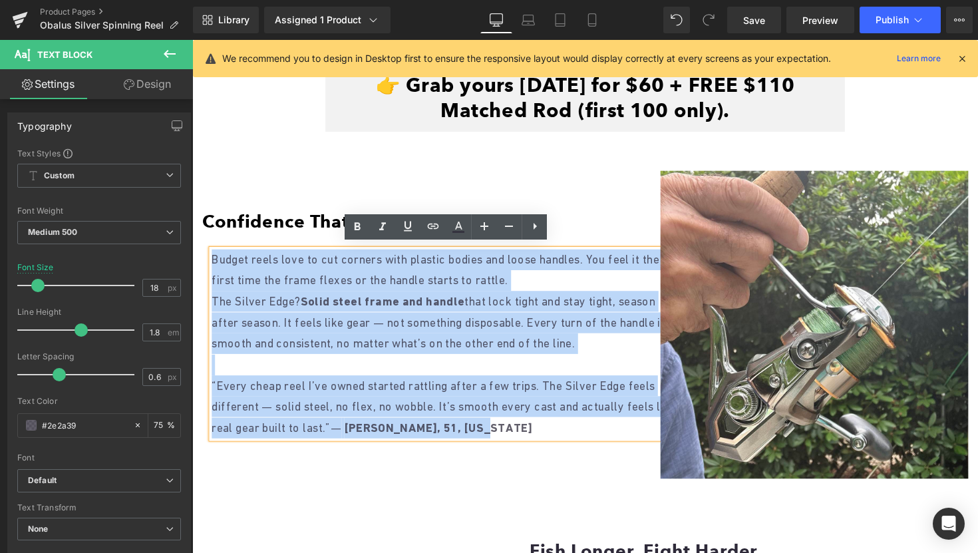
drag, startPoint x: 214, startPoint y: 259, endPoint x: 536, endPoint y: 435, distance: 366.7
click at [536, 435] on div "Budget reels love to cut corners with plastic bodies and loose handles. You fee…" at bounding box center [454, 351] width 485 height 194
copy div "Budget reels love to cut corners with plastic bodies and loose handles. You fee…"
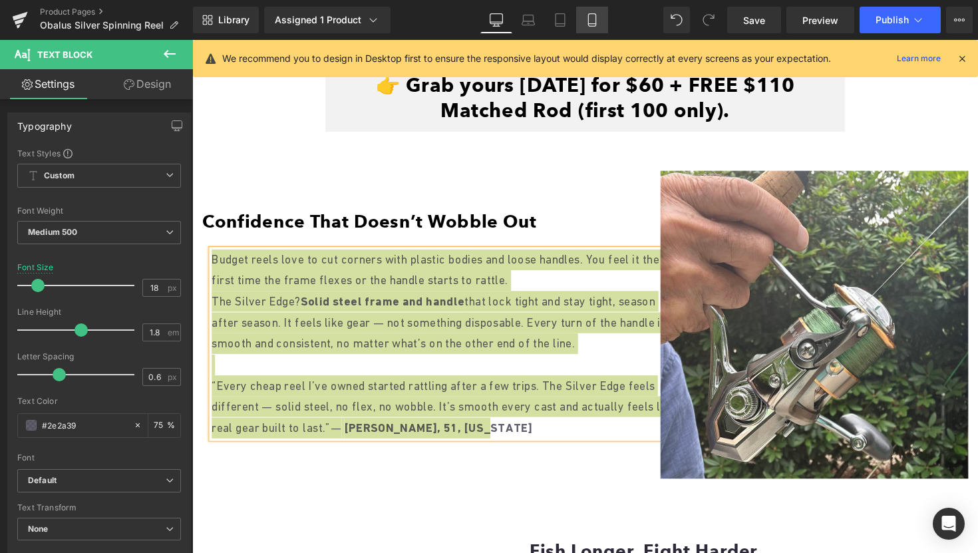
click at [596, 17] on icon at bounding box center [591, 20] width 7 height 13
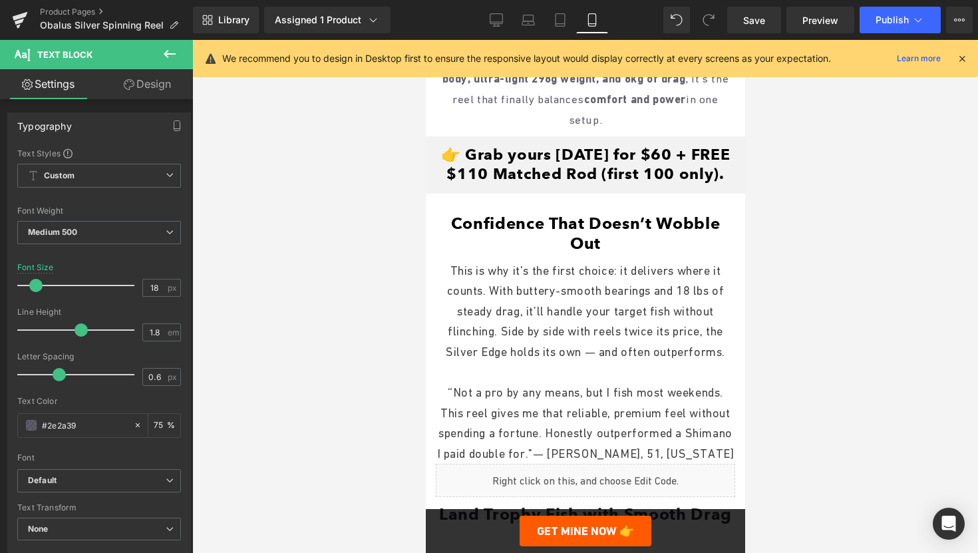
scroll to position [1369, 0]
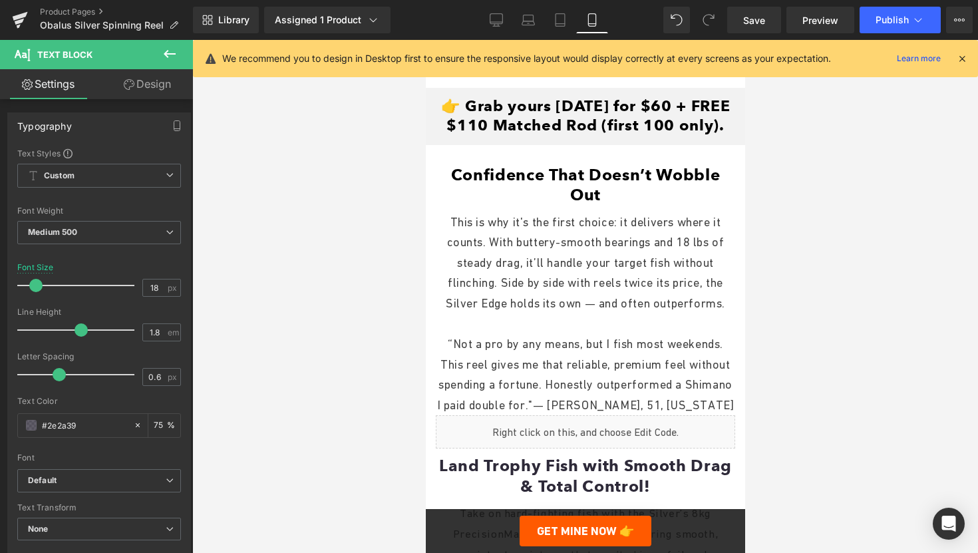
click at [551, 342] on span "“Not a pro by any means, but I fish most weekends. This reel gives me that reli…" at bounding box center [586, 374] width 298 height 75
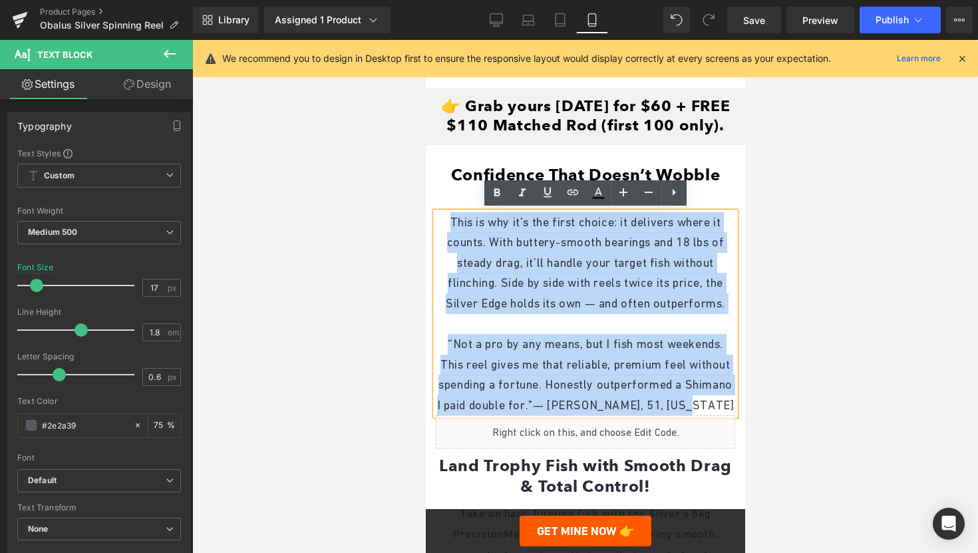
drag, startPoint x: 442, startPoint y: 220, endPoint x: 756, endPoint y: 433, distance: 379.9
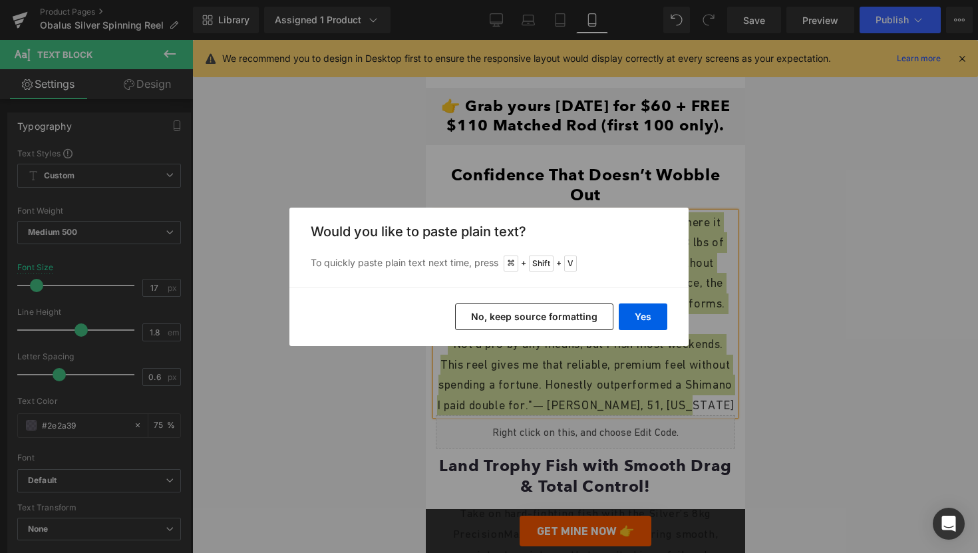
click at [497, 311] on button "No, keep source formatting" at bounding box center [534, 316] width 158 height 27
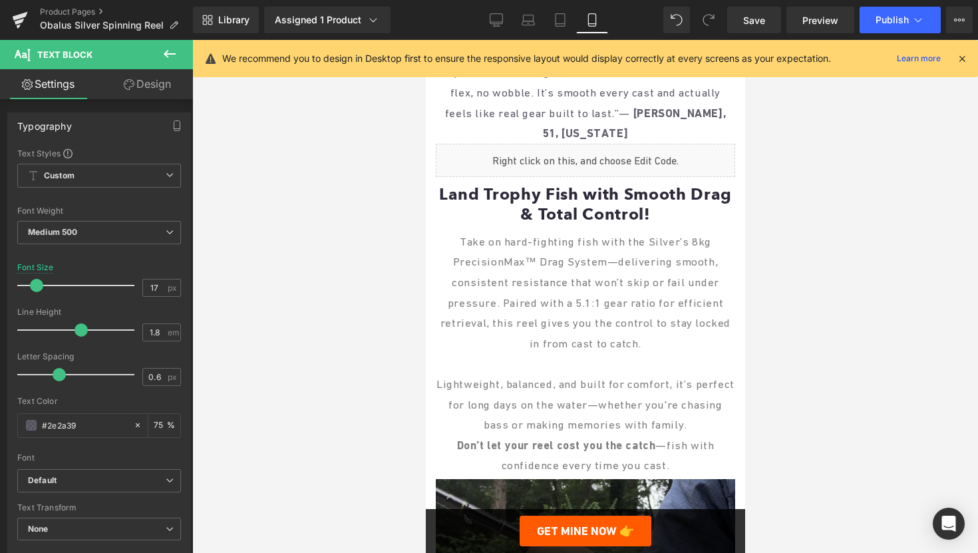
scroll to position [1737, 0]
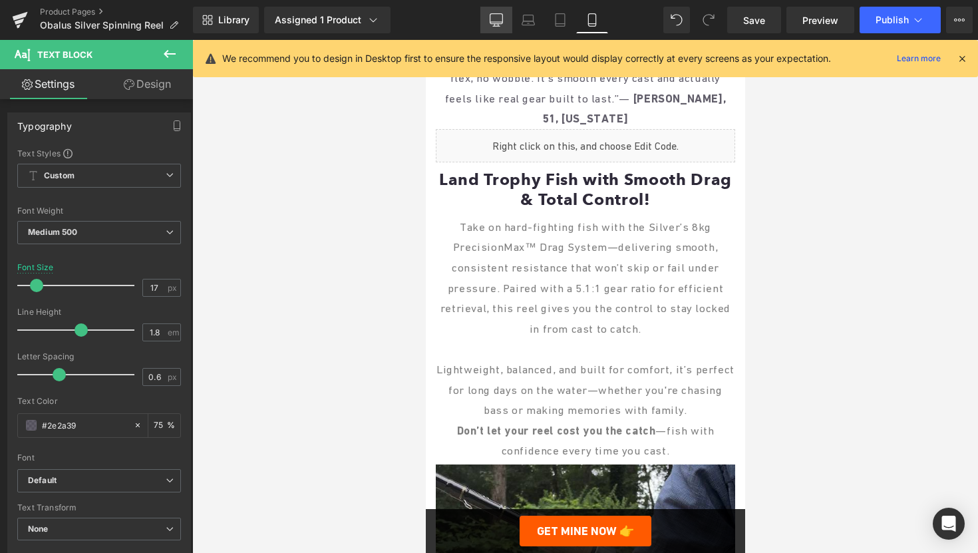
click at [500, 13] on link "Desktop" at bounding box center [497, 20] width 32 height 27
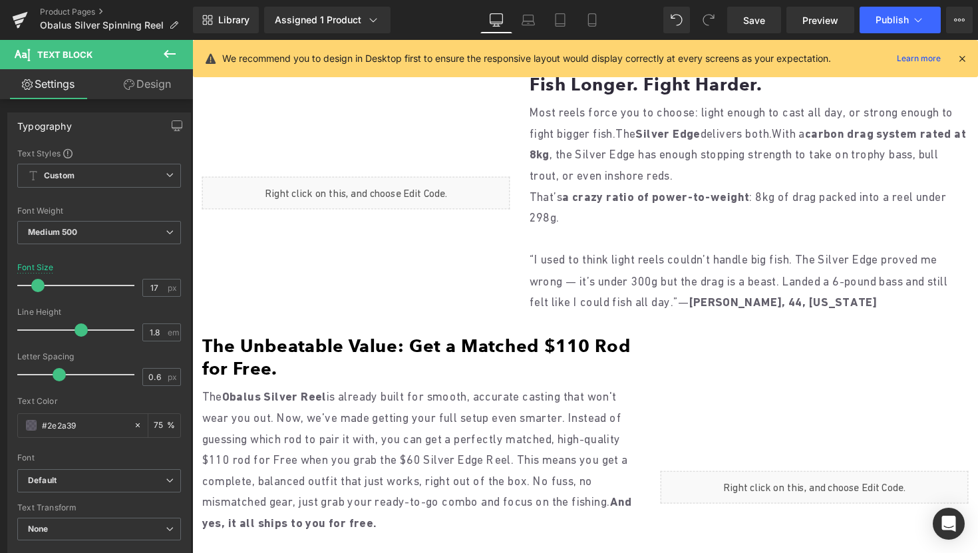
scroll to position [1294, 0]
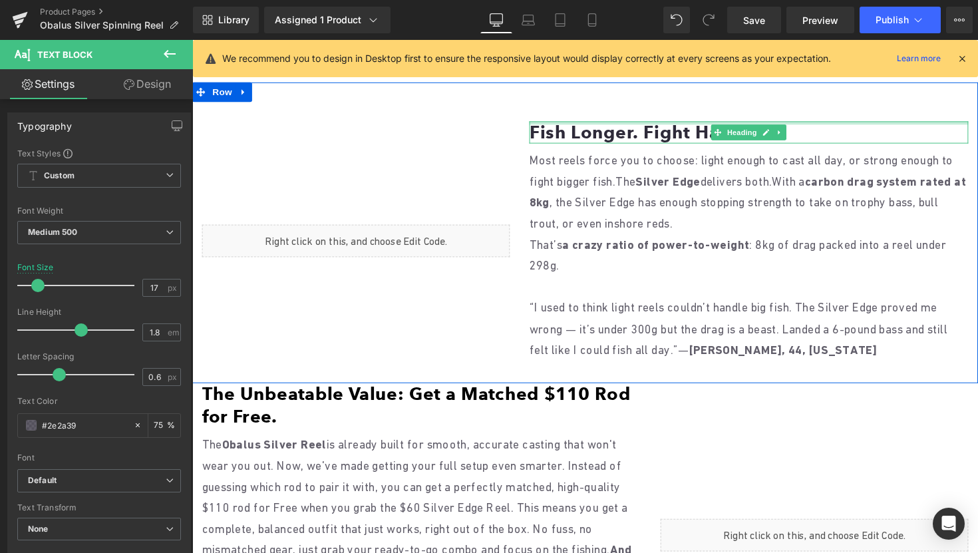
click at [564, 126] on h1 "Fish Longer. Fight Harder." at bounding box center [763, 134] width 450 height 23
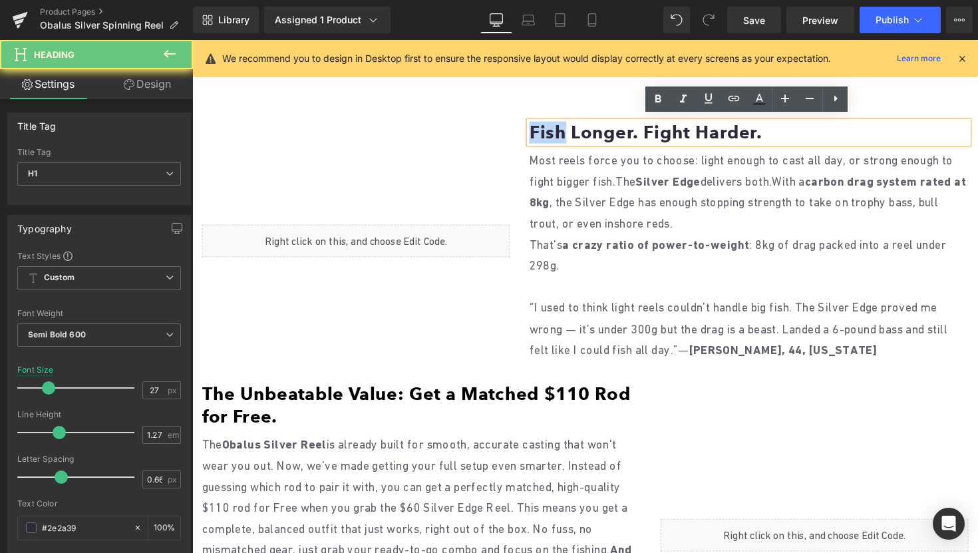
click at [564, 126] on h1 "Fish Longer. Fight Harder." at bounding box center [763, 134] width 450 height 23
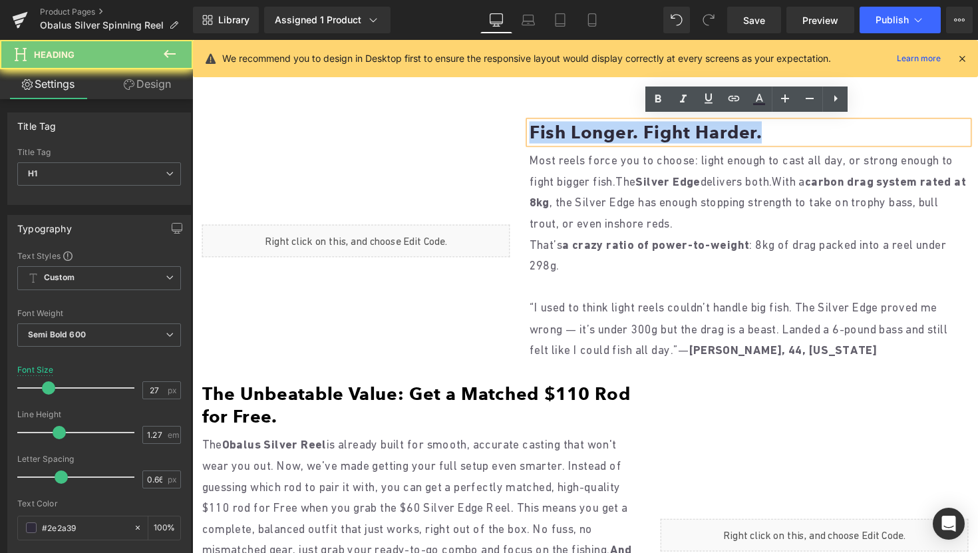
click at [564, 126] on h1 "Fish Longer. Fight Harder." at bounding box center [763, 134] width 450 height 23
copy h1 "Fish Longer. Fight Harder."
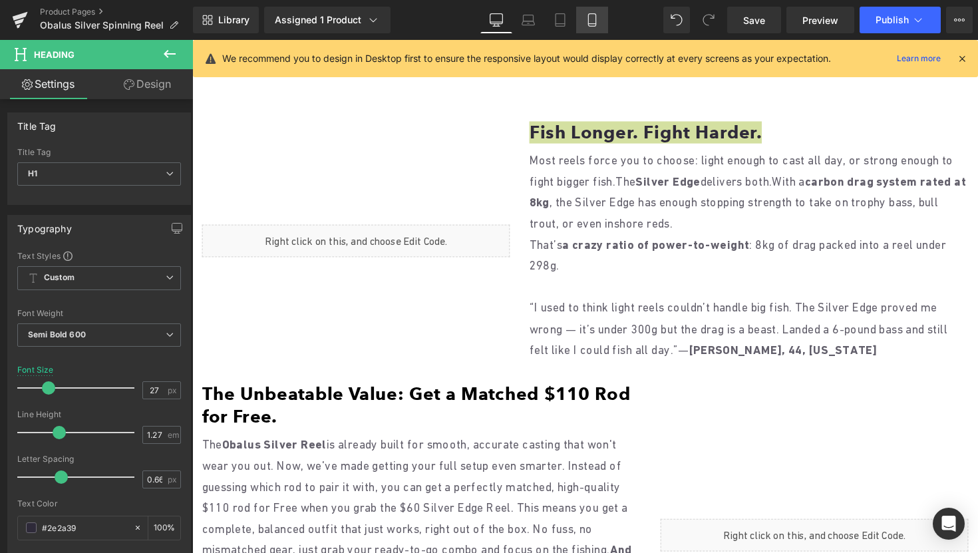
click at [584, 19] on link "Mobile" at bounding box center [592, 20] width 32 height 27
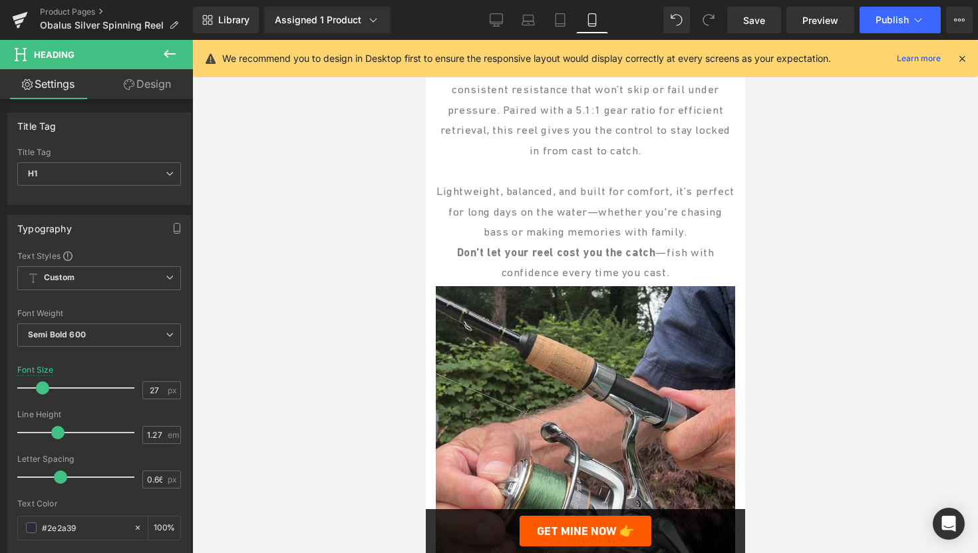
scroll to position [1675, 0]
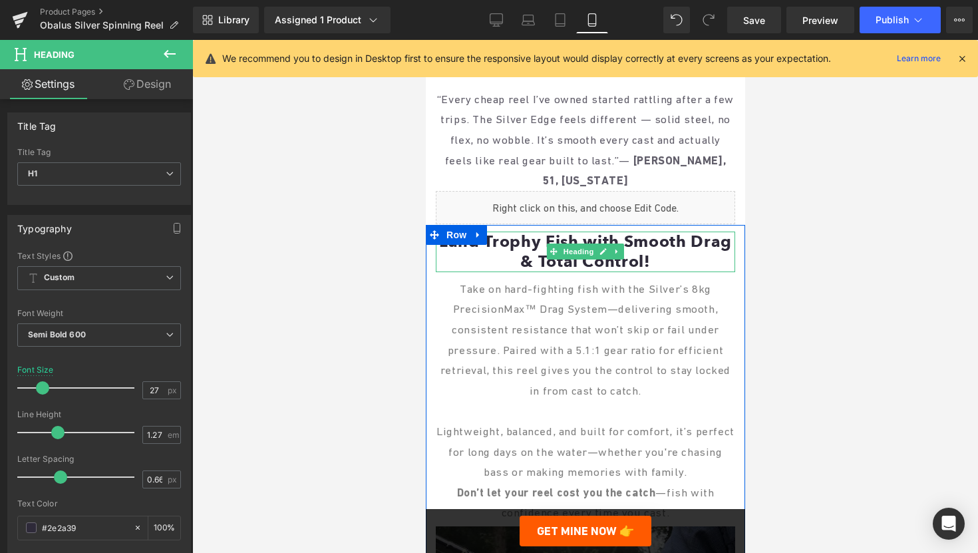
click at [540, 258] on h1 "Land Trophy Fish with Smooth Drag & Total Control!" at bounding box center [585, 252] width 300 height 41
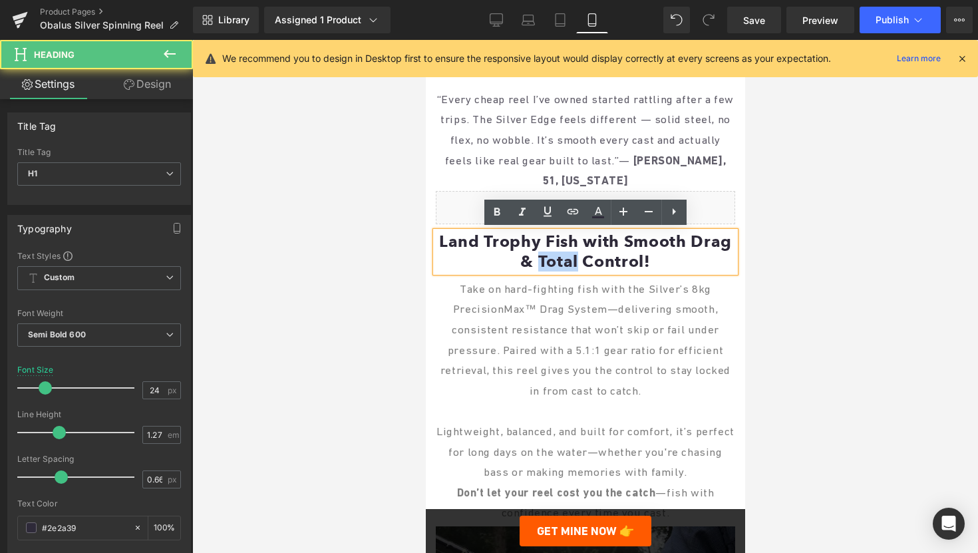
click at [540, 258] on h1 "Land Trophy Fish with Smooth Drag & Total Control!" at bounding box center [585, 252] width 300 height 41
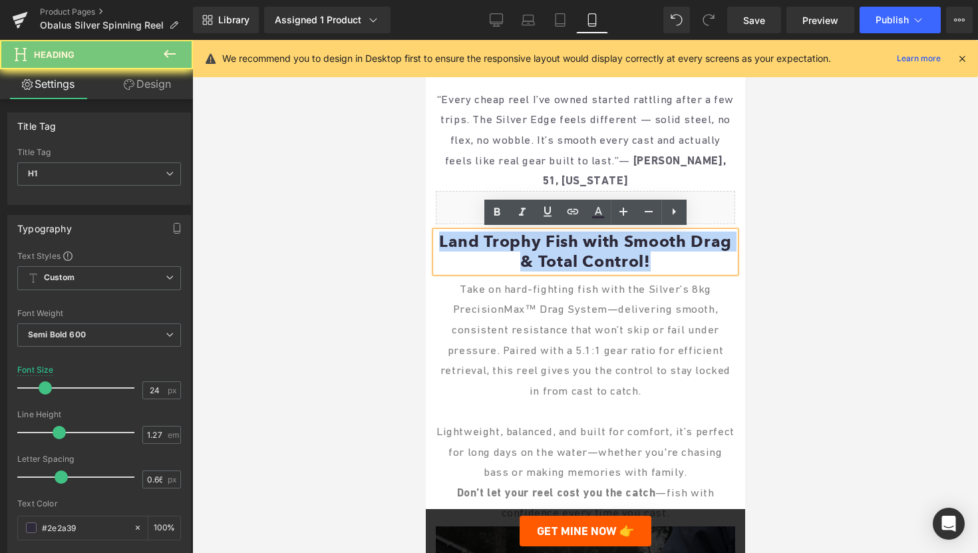
click at [540, 258] on h1 "Land Trophy Fish with Smooth Drag & Total Control!" at bounding box center [585, 252] width 300 height 41
paste div
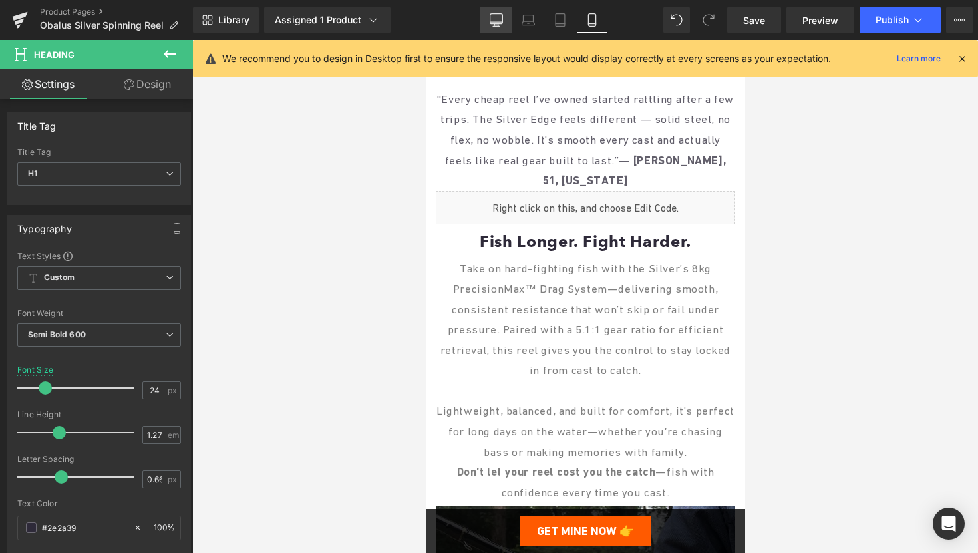
click at [494, 22] on icon at bounding box center [497, 22] width 13 height 0
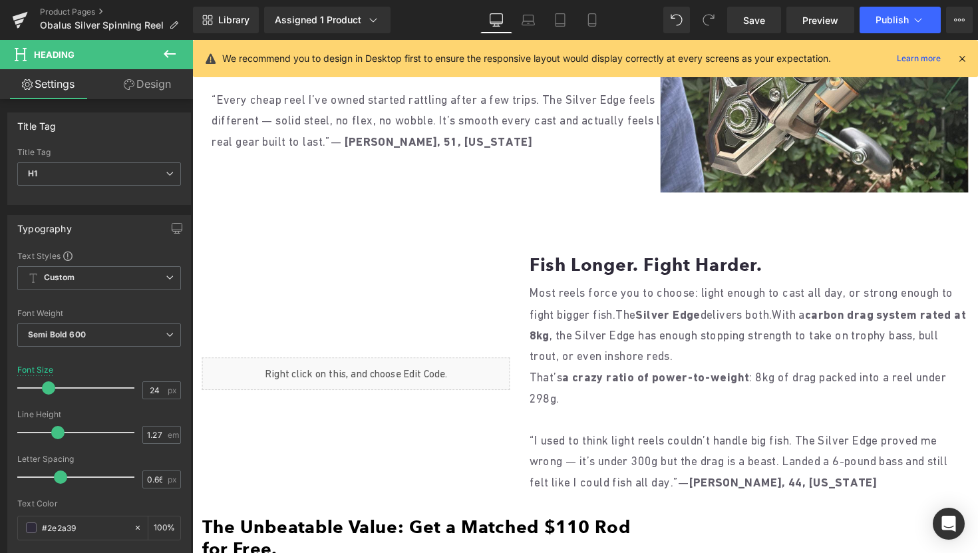
scroll to position [1192, 0]
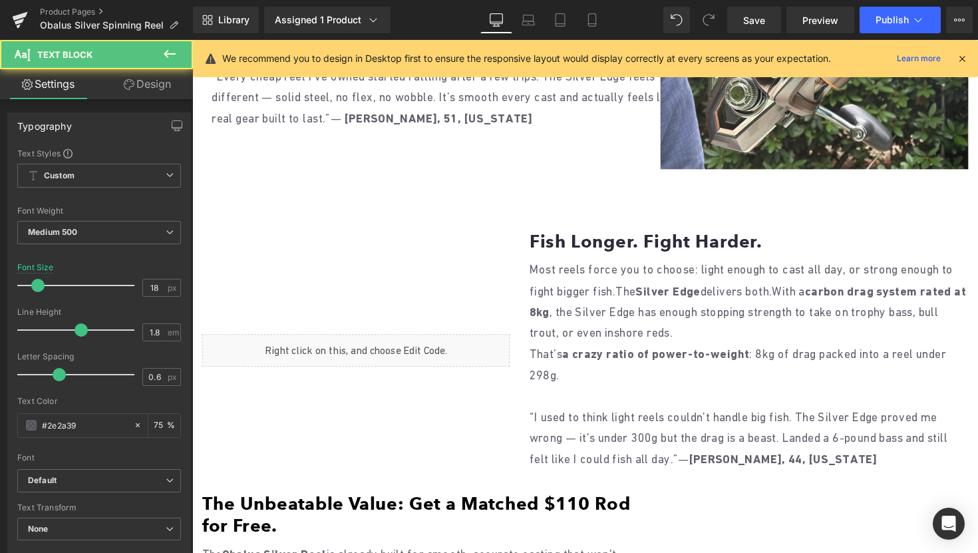
click at [543, 272] on p "Most reels force you to choose: light enough to cast all day, or strong enough …" at bounding box center [763, 308] width 450 height 87
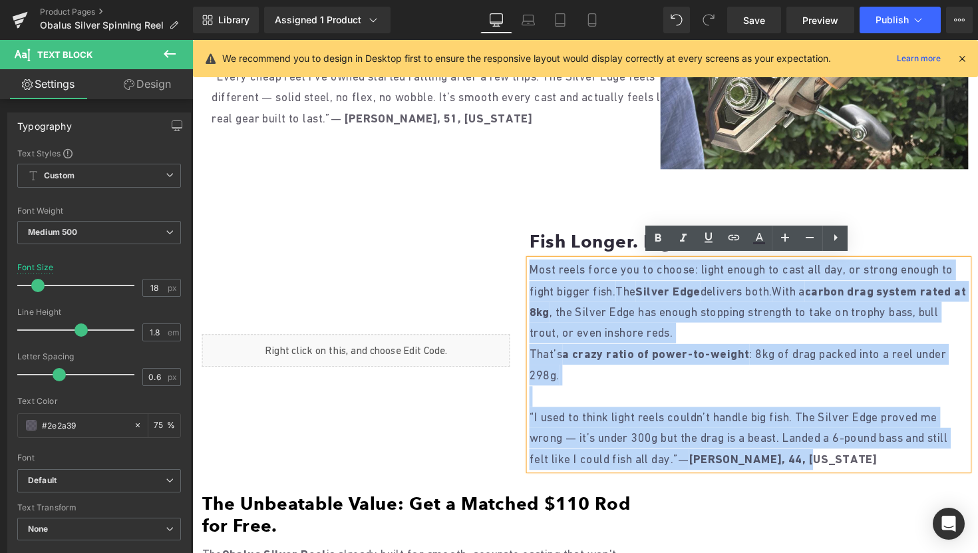
drag, startPoint x: 540, startPoint y: 272, endPoint x: 920, endPoint y: 469, distance: 428.7
click at [920, 469] on div "Most reels force you to choose: light enough to cast all day, or strong enough …" at bounding box center [763, 373] width 450 height 216
copy div "Most reels force you to choose: light enough to cast all day, or strong enough …"
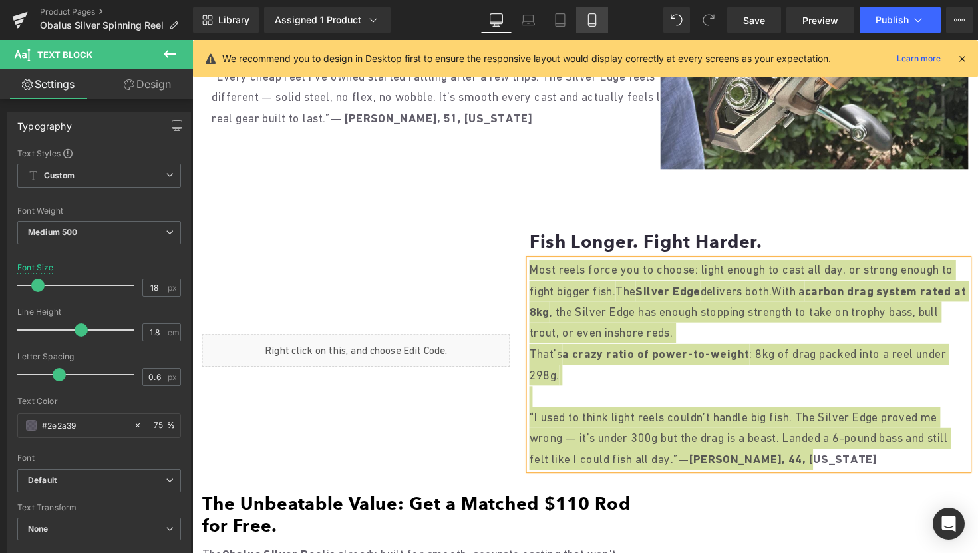
click at [602, 17] on link "Mobile" at bounding box center [592, 20] width 32 height 27
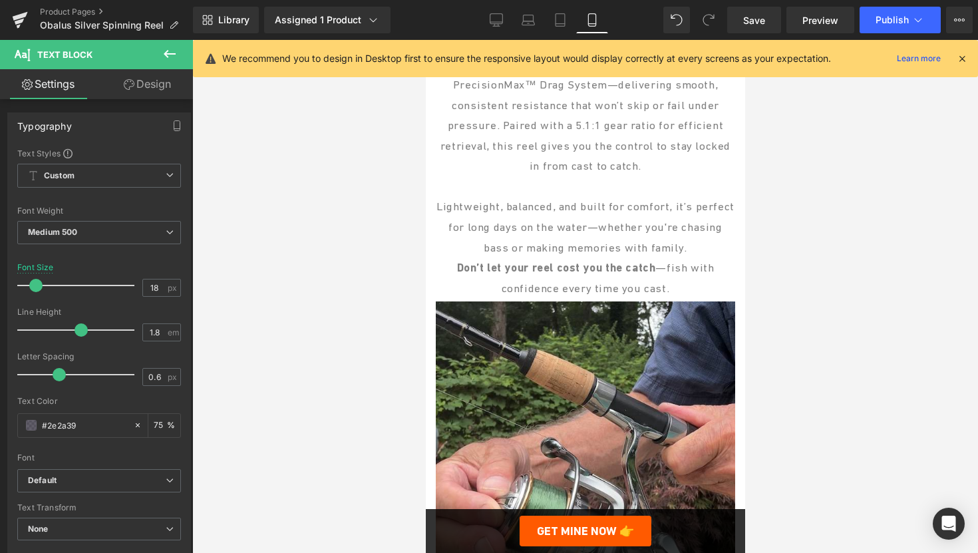
scroll to position [1751, 0]
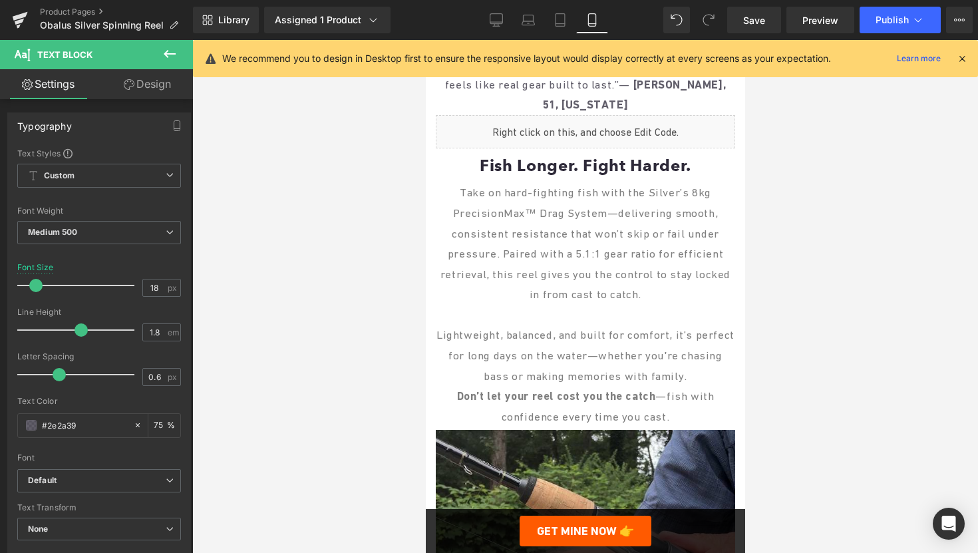
click at [556, 326] on p "Lightweight, balanced, and built for comfort, it’s perfect for long days on the…" at bounding box center [585, 355] width 300 height 61
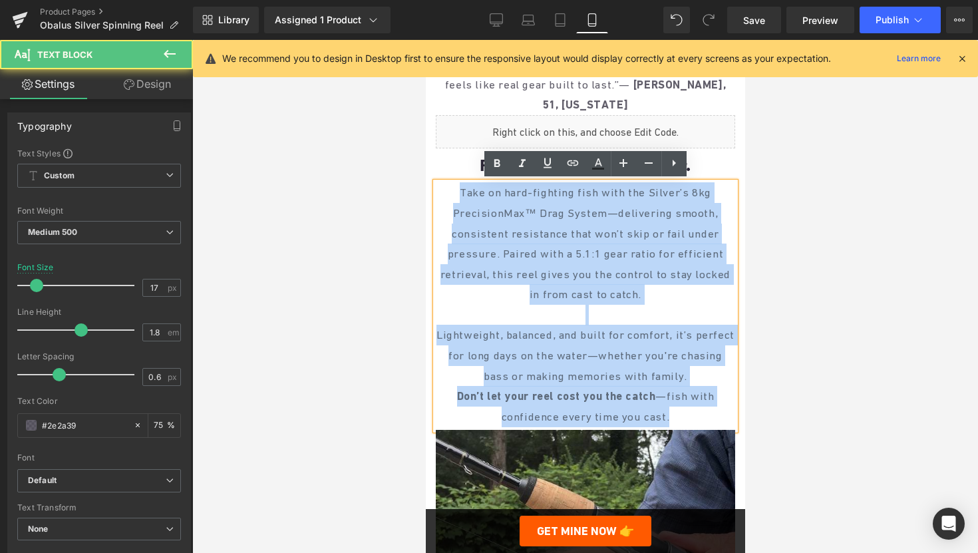
drag, startPoint x: 459, startPoint y: 191, endPoint x: 745, endPoint y: 437, distance: 377.1
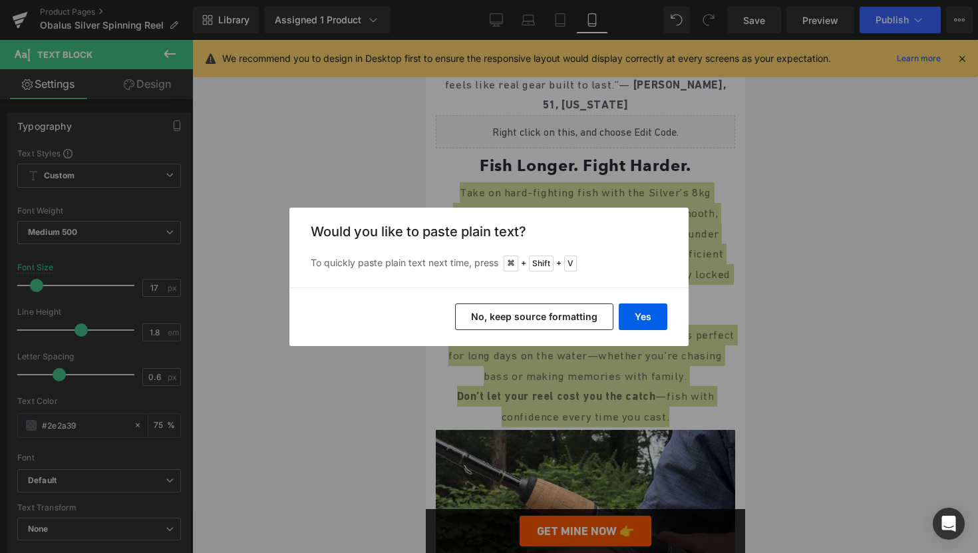
click at [501, 308] on button "No, keep source formatting" at bounding box center [534, 316] width 158 height 27
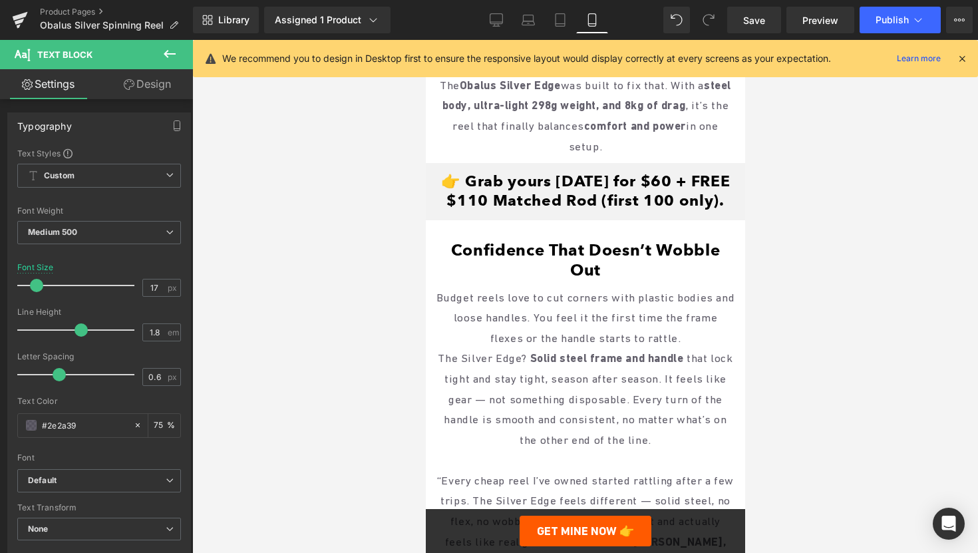
scroll to position [2249, 0]
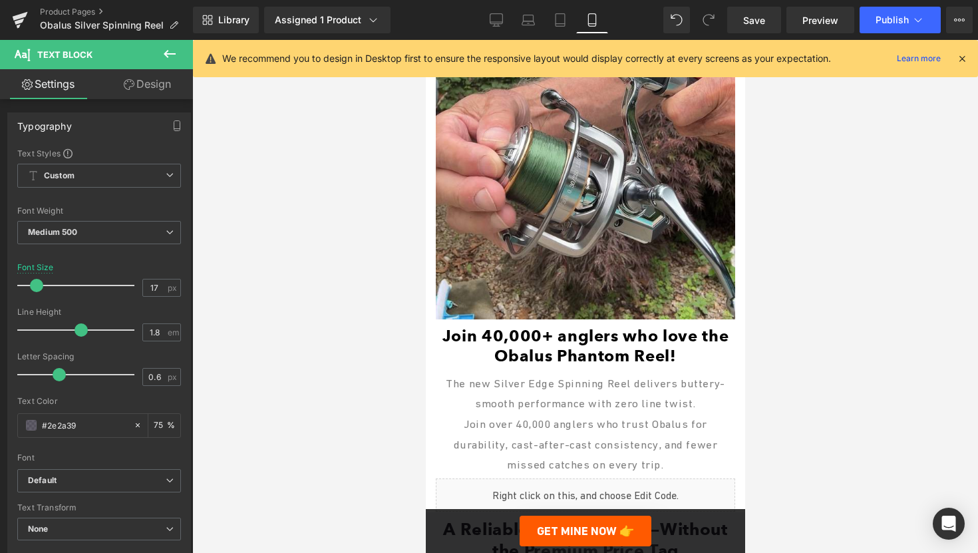
click at [497, 4] on div "Library Assigned 1 Product Product Preview Silver Edge Fishing Reel Manage assi…" at bounding box center [585, 20] width 785 height 40
click at [497, 13] on link "Desktop" at bounding box center [497, 20] width 32 height 27
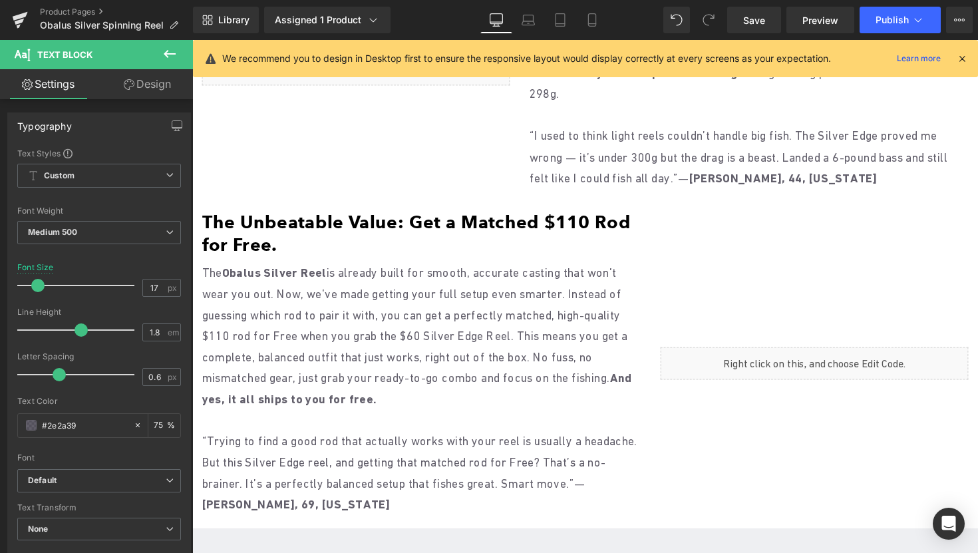
scroll to position [1469, 0]
click at [355, 238] on h1 "The Unbeatable Value: Get a Matched $110 Rod for Free." at bounding box center [427, 239] width 450 height 46
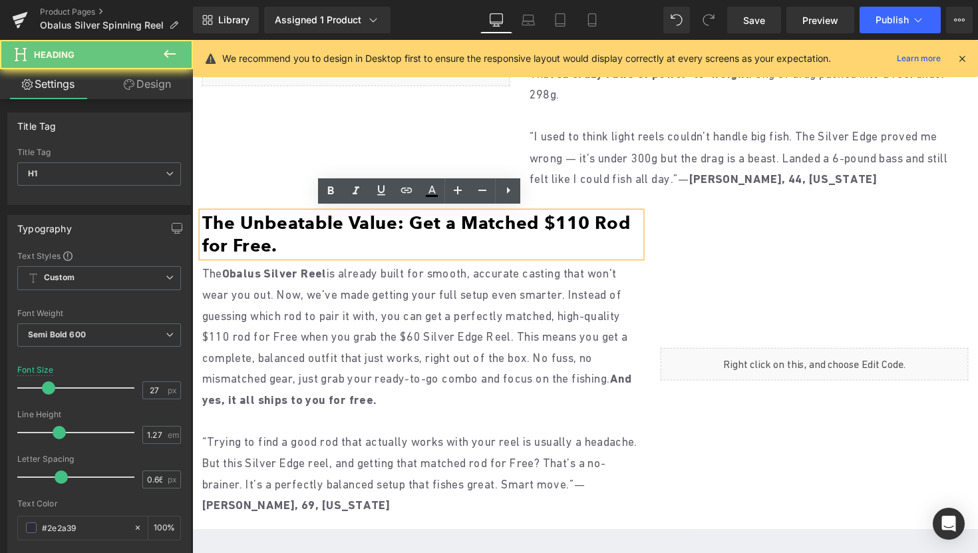
click at [355, 238] on h1 "The Unbeatable Value: Get a Matched $110 Rod for Free." at bounding box center [427, 239] width 450 height 46
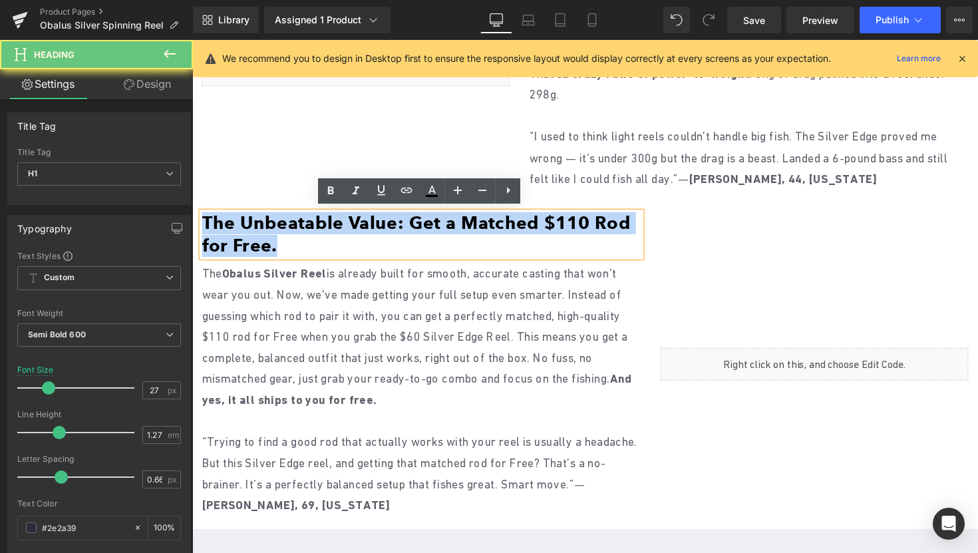
click at [355, 238] on h1 "The Unbeatable Value: Get a Matched $110 Rod for Free." at bounding box center [427, 239] width 450 height 46
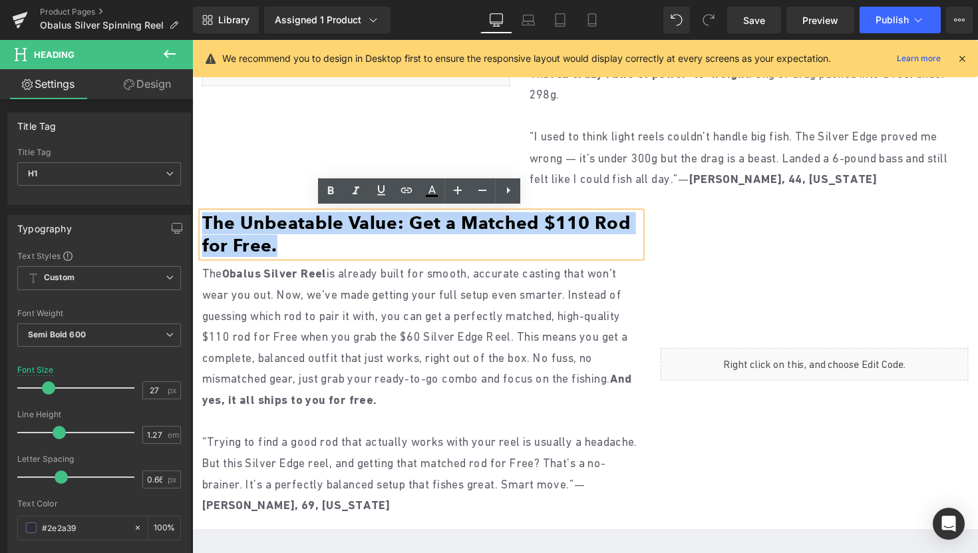
copy font "The Unbeatable Value: Get a Matched $110 Rod for Free."
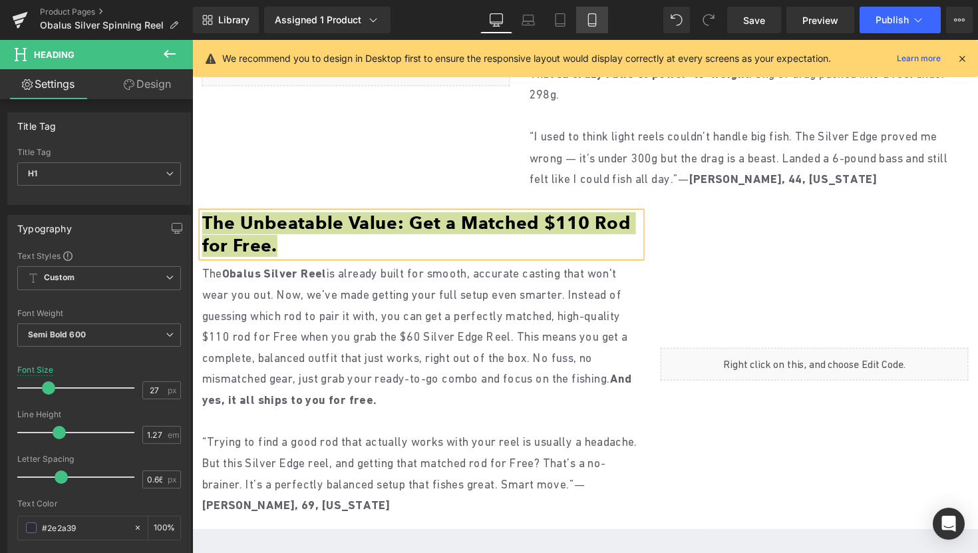
click at [592, 14] on icon at bounding box center [592, 19] width 13 height 13
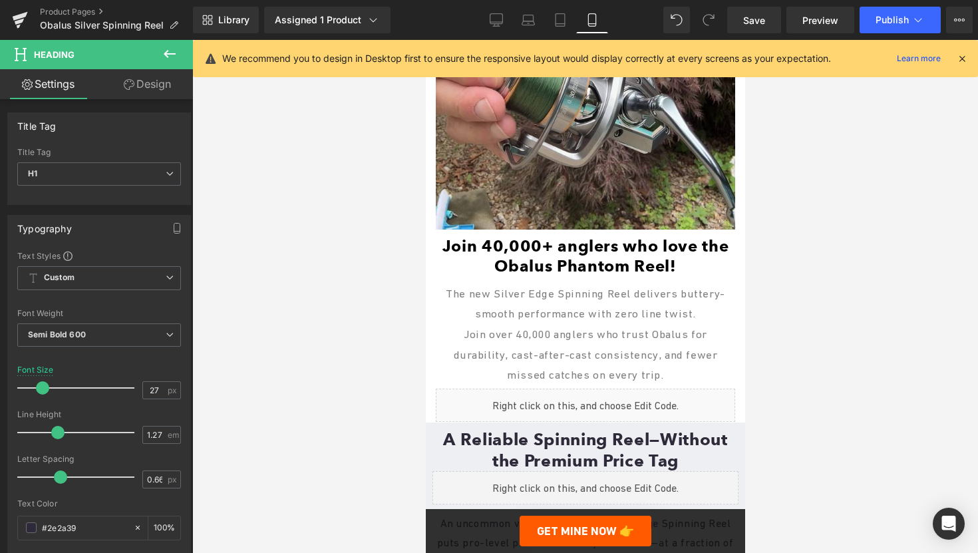
scroll to position [2343, 0]
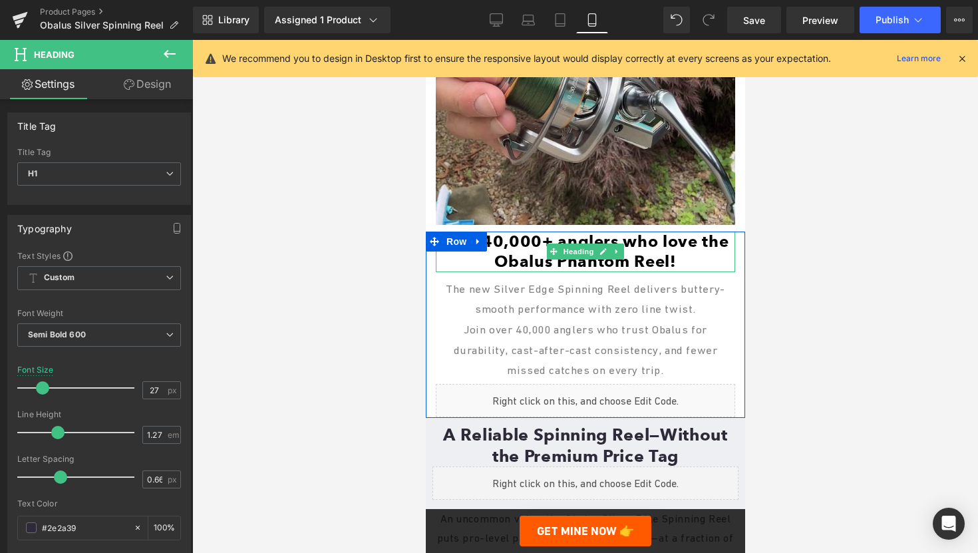
click at [521, 232] on font "Join 40,000+ anglers who love the Obalus Phantom Reel!" at bounding box center [585, 251] width 287 height 39
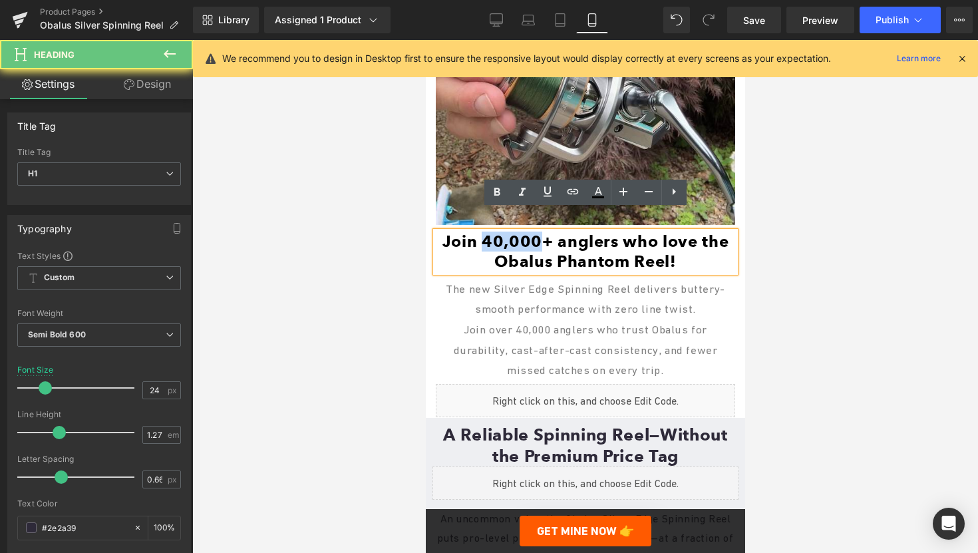
click at [521, 232] on font "Join 40,000+ anglers who love the Obalus Phantom Reel!" at bounding box center [585, 251] width 287 height 39
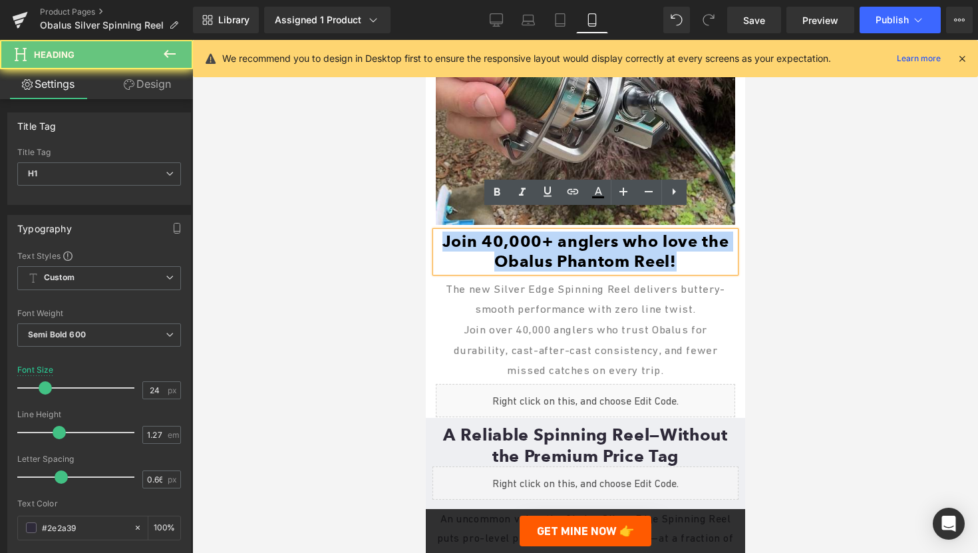
click at [521, 232] on font "Join 40,000+ anglers who love the Obalus Phantom Reel!" at bounding box center [585, 251] width 287 height 39
paste div
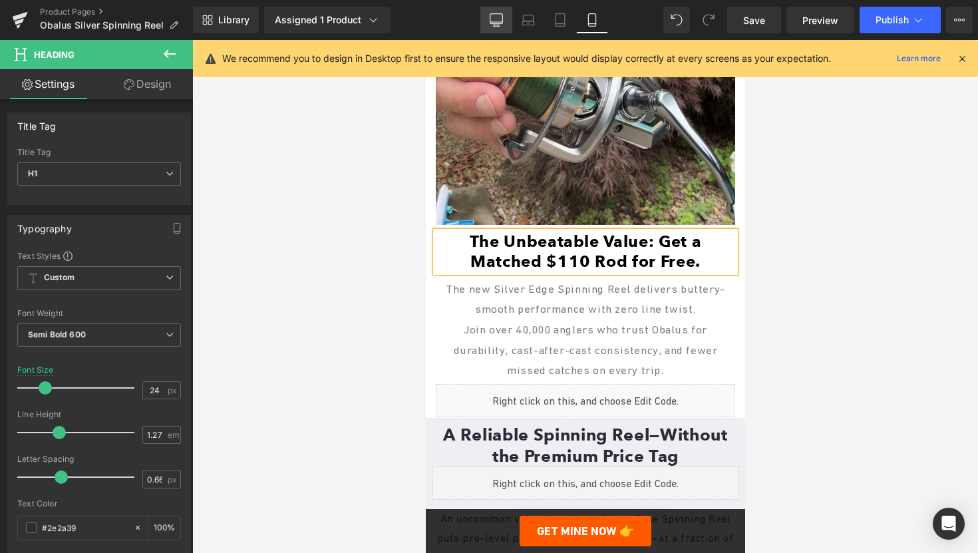
click at [485, 29] on link "Desktop" at bounding box center [497, 20] width 32 height 27
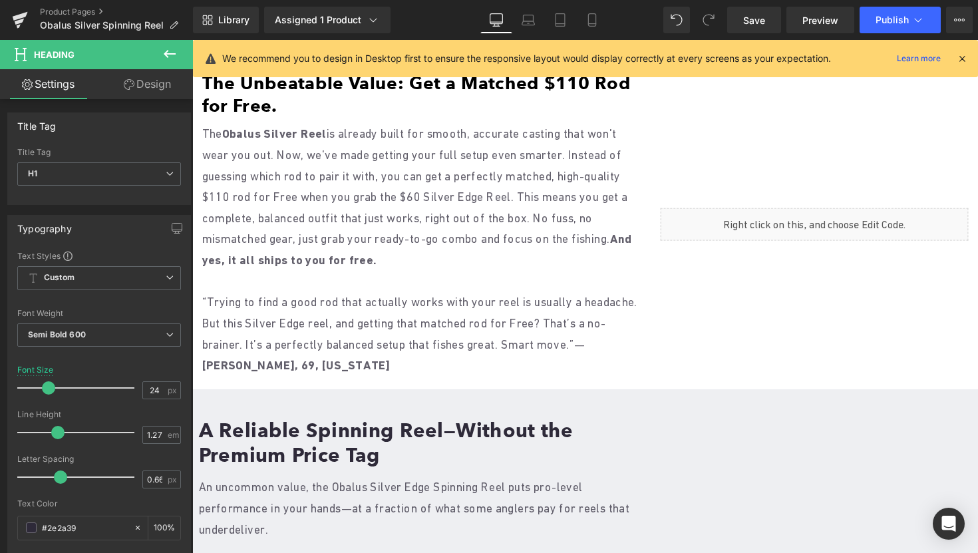
scroll to position [1589, 0]
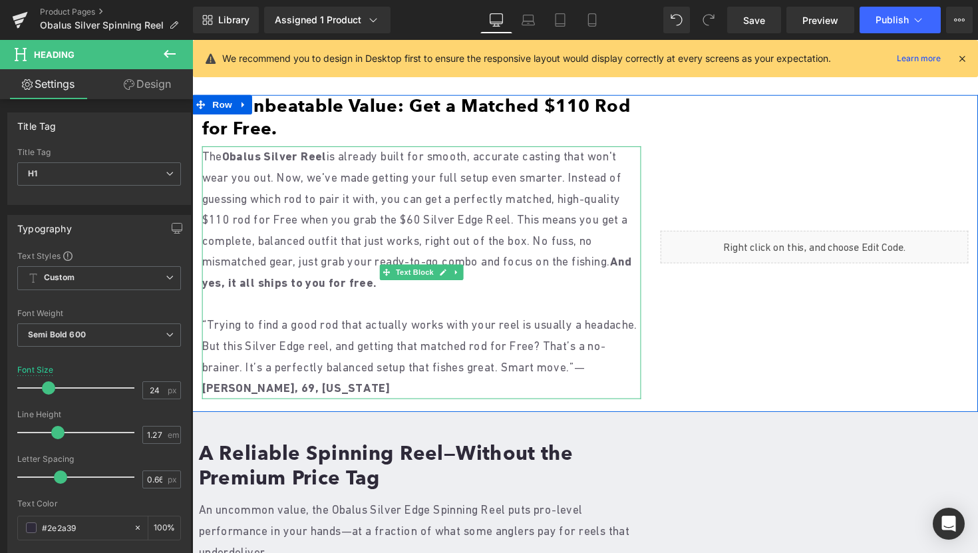
click at [479, 288] on p "The Obalus Silver Reel is already built for smooth, accurate casting that won't…" at bounding box center [427, 224] width 450 height 151
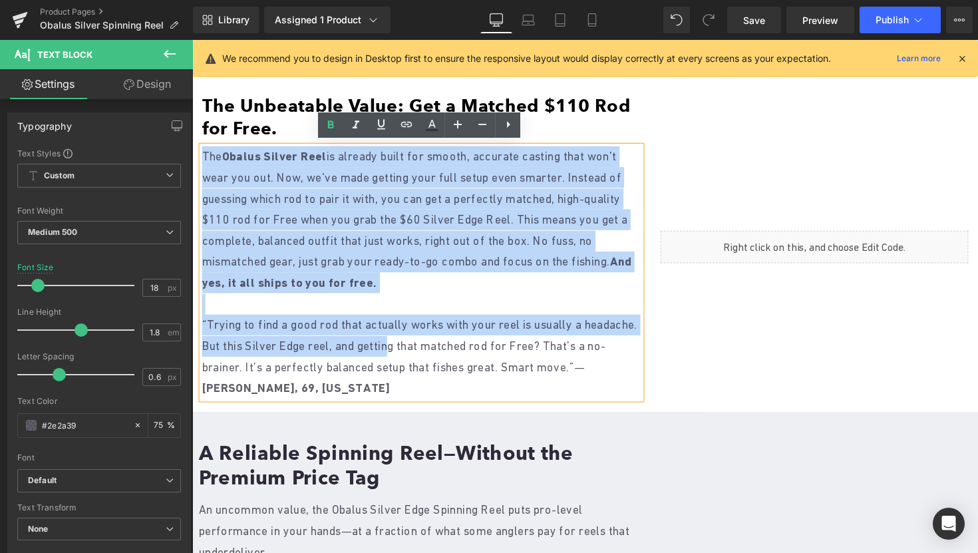
drag, startPoint x: 204, startPoint y: 154, endPoint x: 465, endPoint y: 345, distance: 323.4
click at [465, 345] on div "The Obalus Silver Reel is already built for smooth, accurate casting that won't…" at bounding box center [427, 278] width 450 height 259
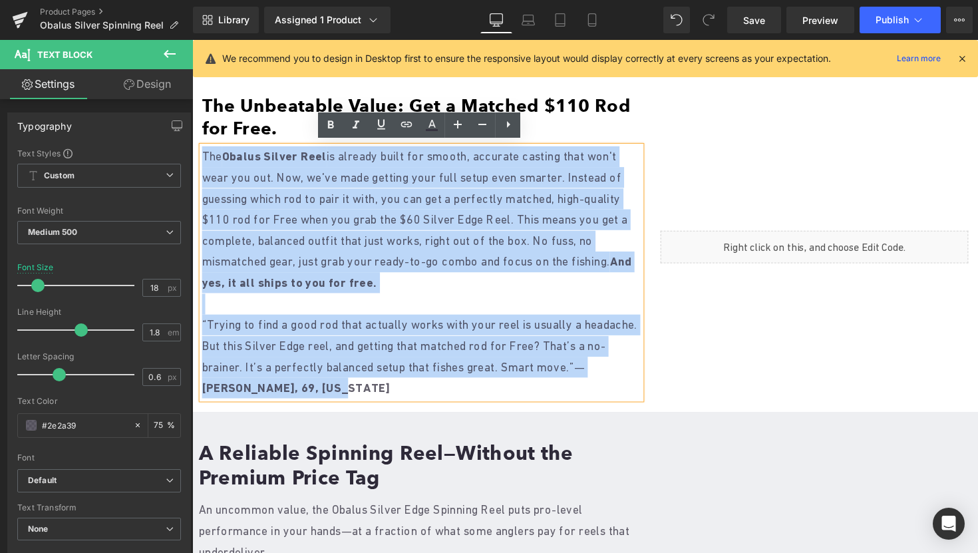
click at [415, 389] on p "“Trying to find a good rod that actually works with your reel is usually a head…" at bounding box center [427, 364] width 450 height 87
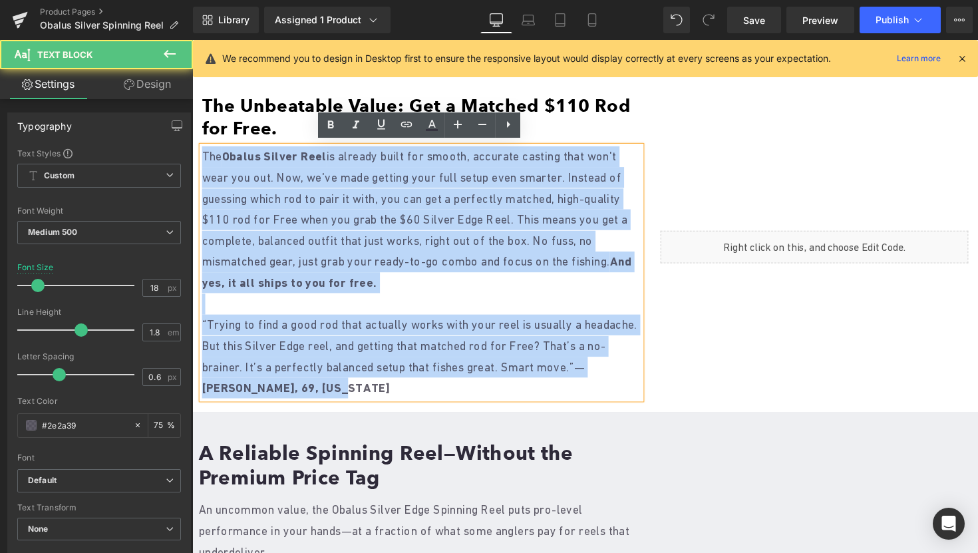
copy div "The Obalus Silver Reel is already built for smooth, accurate casting that won't…"
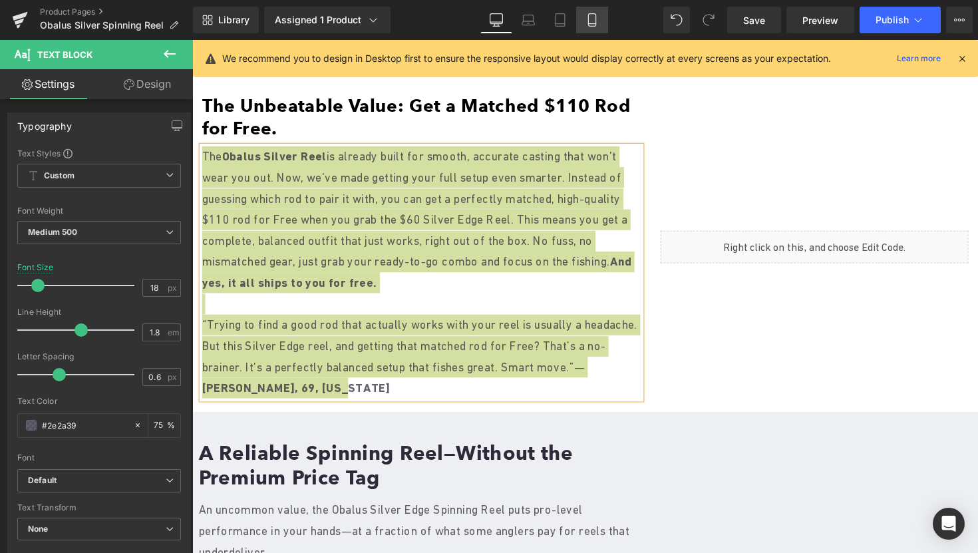
click at [583, 26] on link "Mobile" at bounding box center [592, 20] width 32 height 27
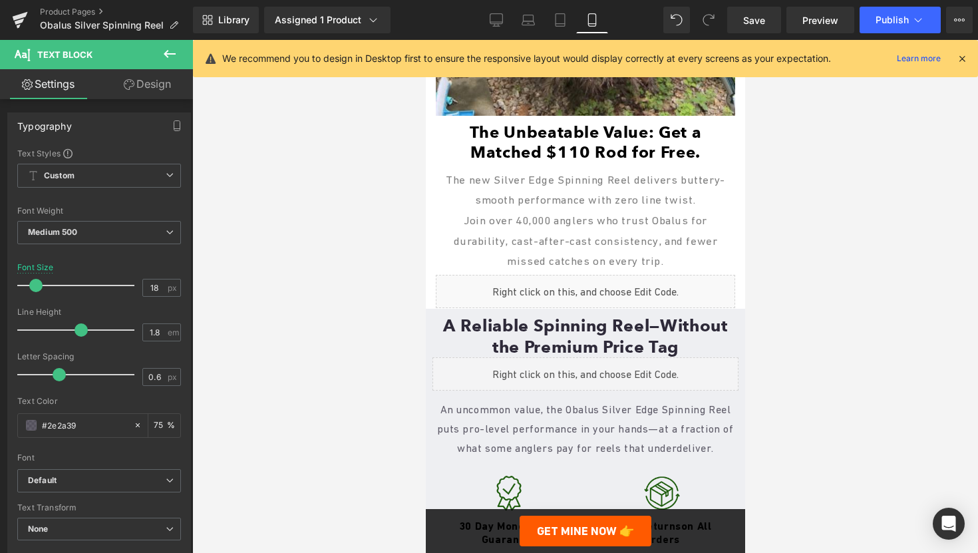
scroll to position [2395, 0]
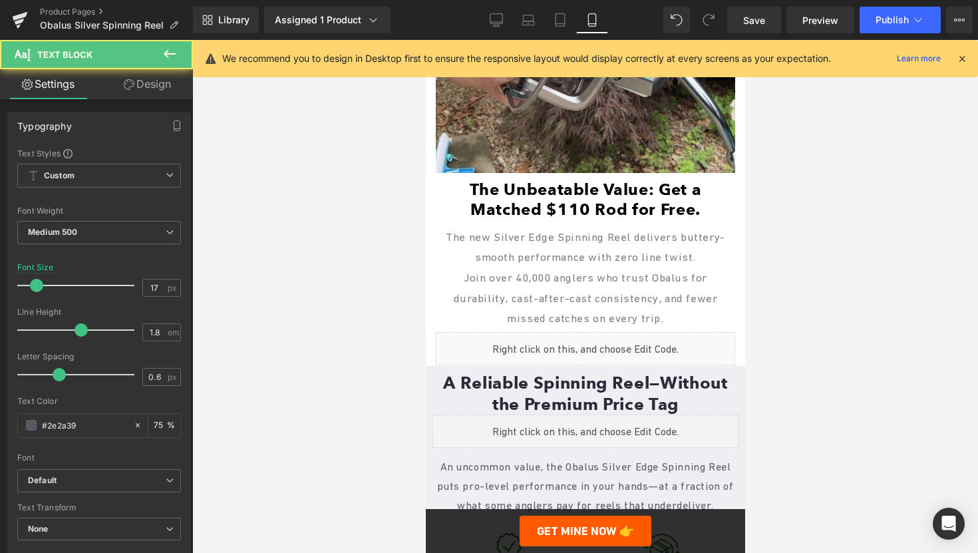
click at [484, 268] on p "Join over 40,000 anglers who trust Obalus for durability, cast-after-cast consi…" at bounding box center [585, 298] width 300 height 61
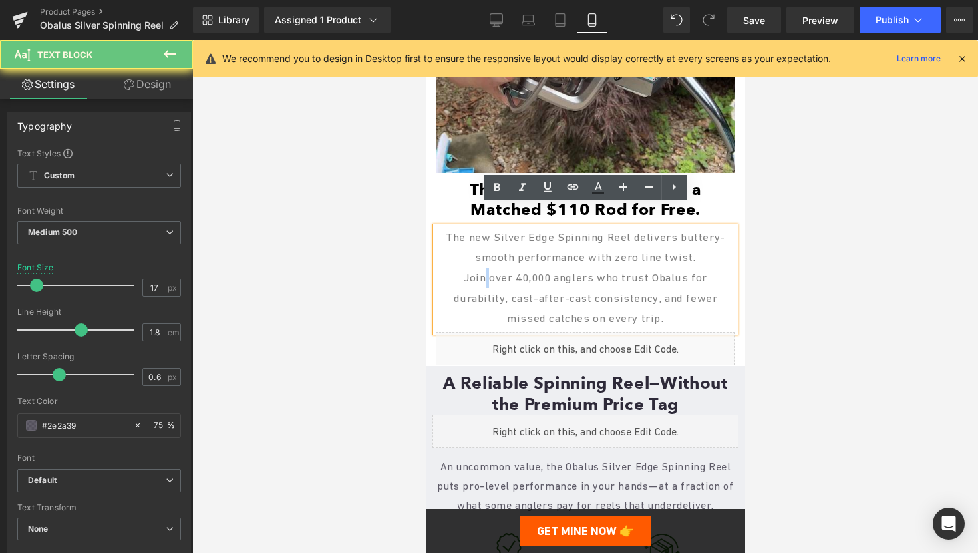
click at [484, 268] on p "Join over 40,000 anglers who trust Obalus for durability, cast-after-cast consi…" at bounding box center [585, 298] width 300 height 61
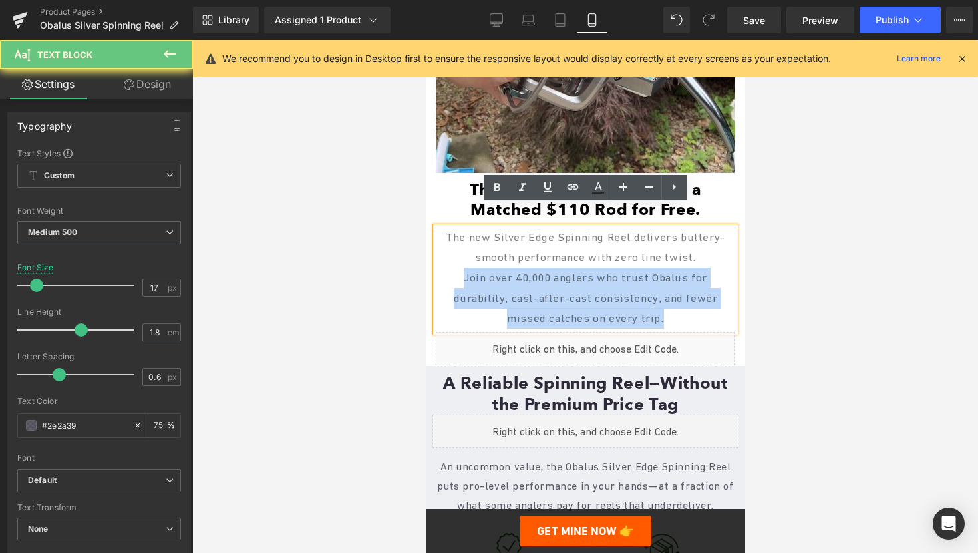
click at [484, 268] on p "Join over 40,000 anglers who trust Obalus for durability, cast-after-cast consi…" at bounding box center [585, 298] width 300 height 61
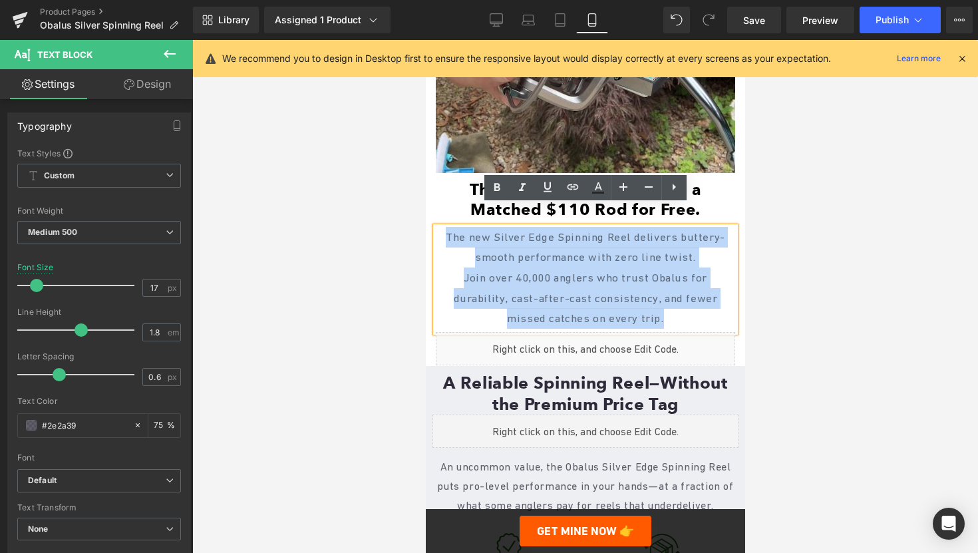
click at [446, 230] on span "The new Silver Edge Spinning Reel delivers buttery-smooth performance with zero…" at bounding box center [585, 247] width 280 height 34
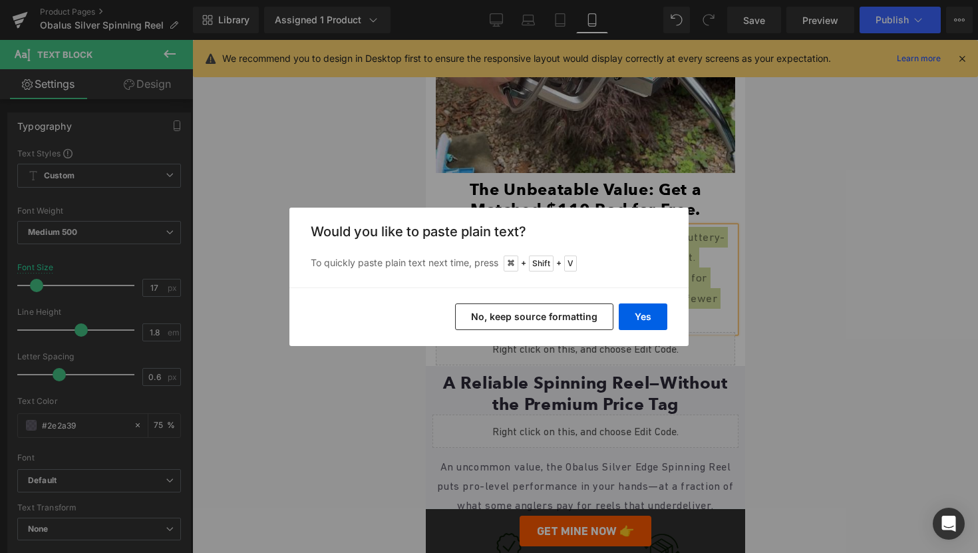
click at [524, 317] on button "No, keep source formatting" at bounding box center [534, 316] width 158 height 27
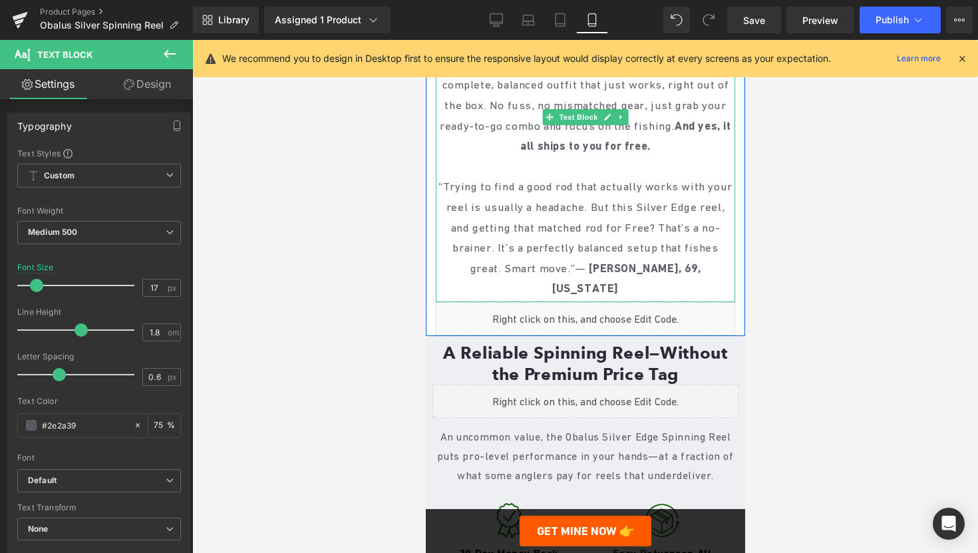
scroll to position [2720, 0]
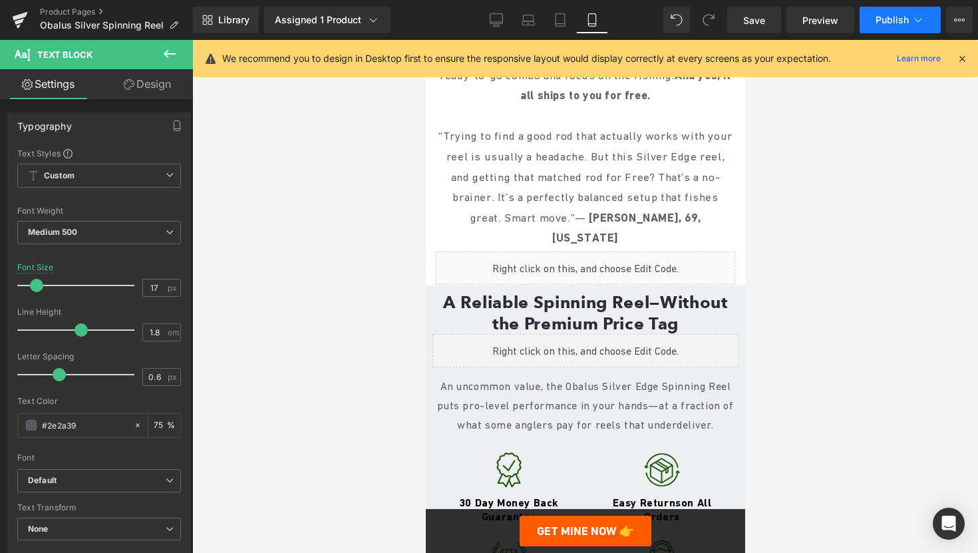
click at [895, 18] on span "Publish" at bounding box center [892, 20] width 33 height 11
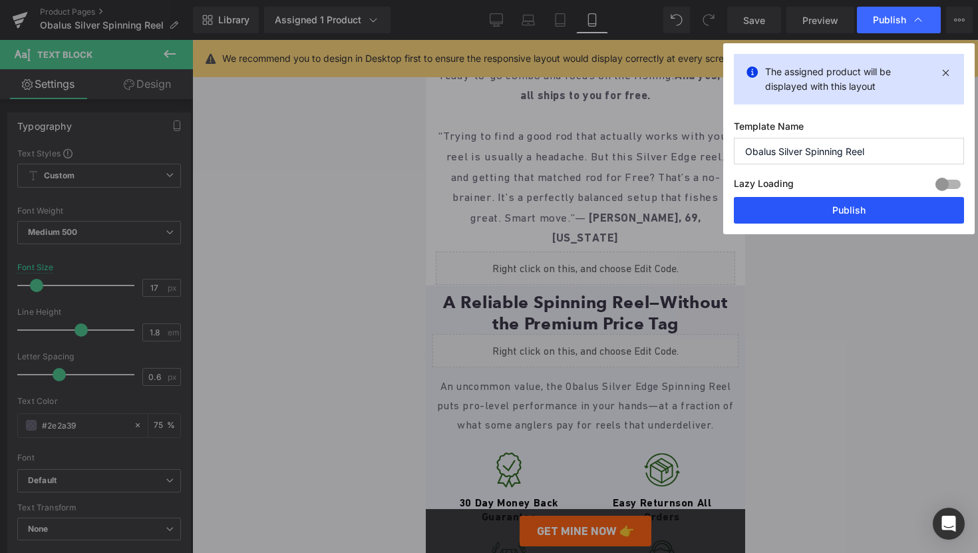
click at [775, 206] on button "Publish" at bounding box center [849, 210] width 230 height 27
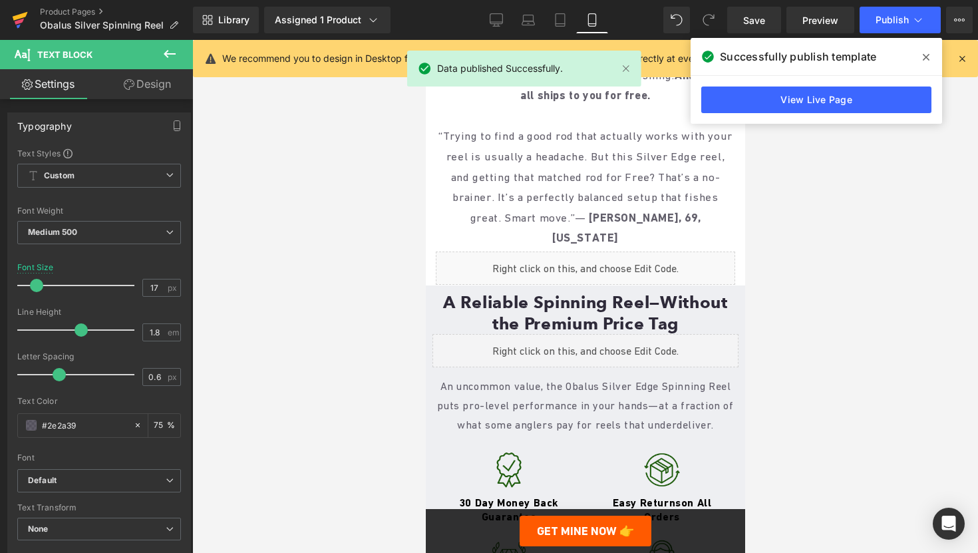
click at [21, 19] on icon at bounding box center [20, 19] width 16 height 33
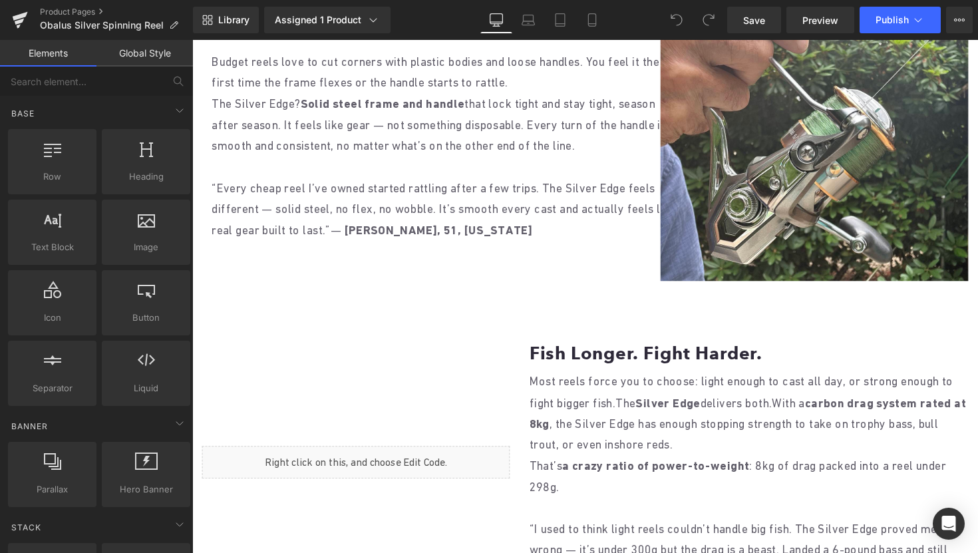
scroll to position [1075, 0]
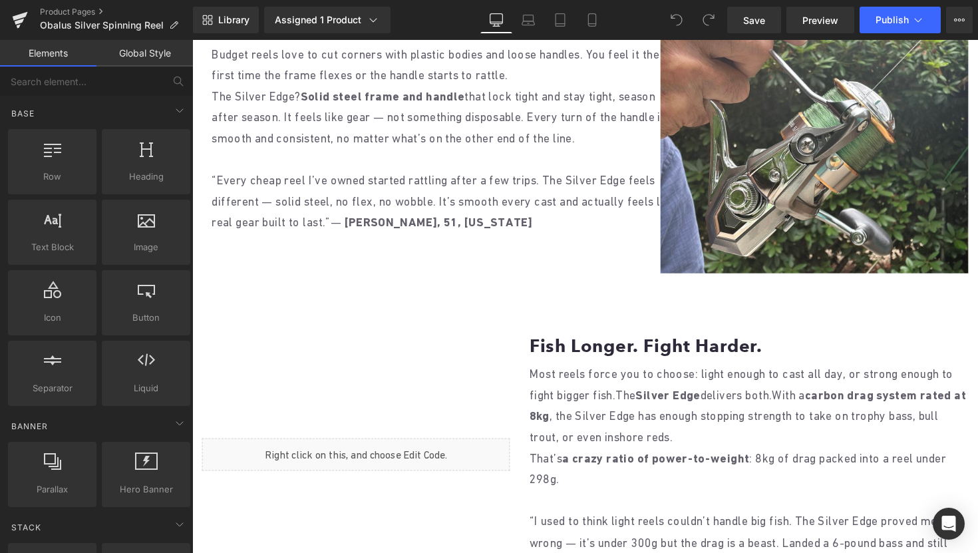
click at [611, 23] on div "Library Assigned 1 Product Product Preview Silver Edge Fishing Reel Manage assi…" at bounding box center [585, 20] width 785 height 27
click at [597, 23] on icon at bounding box center [592, 19] width 13 height 13
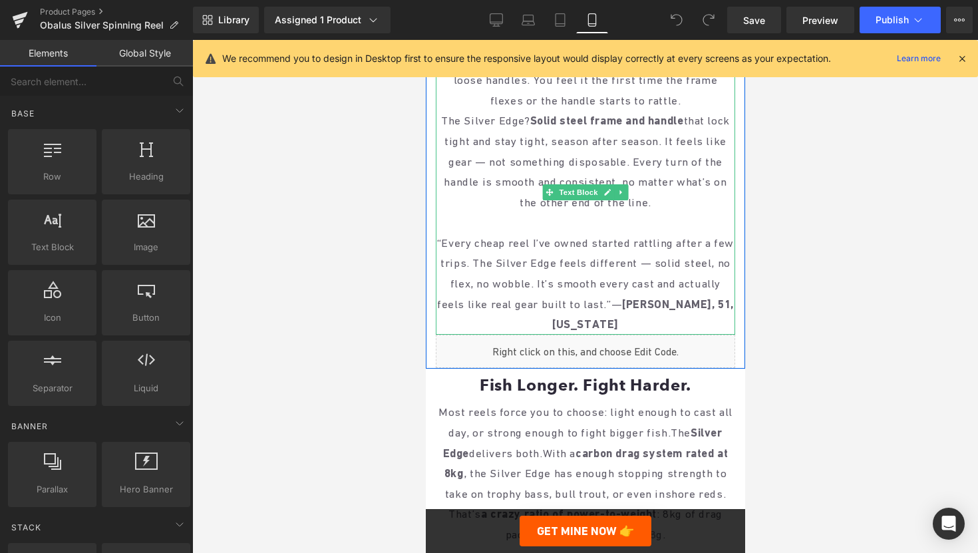
scroll to position [1571, 0]
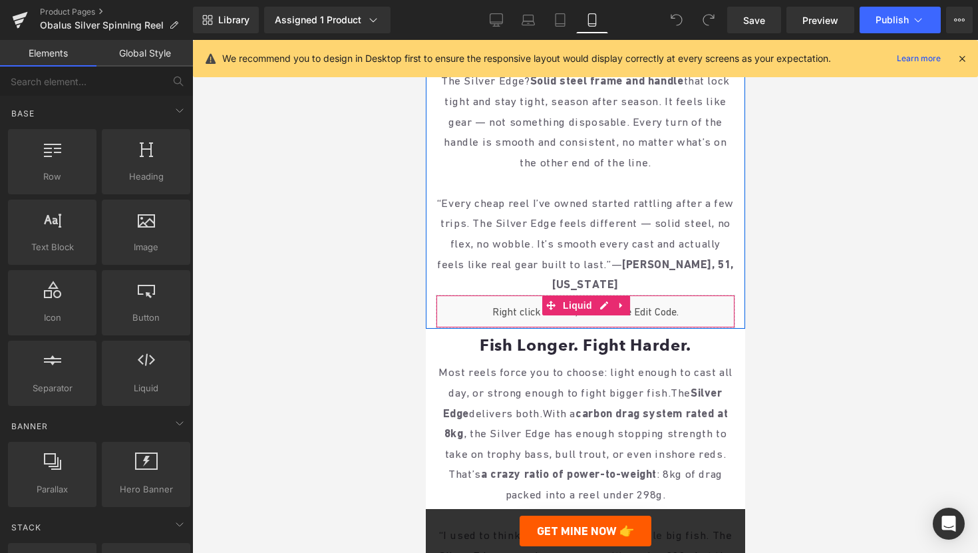
click at [636, 303] on div "Liquid" at bounding box center [585, 311] width 300 height 33
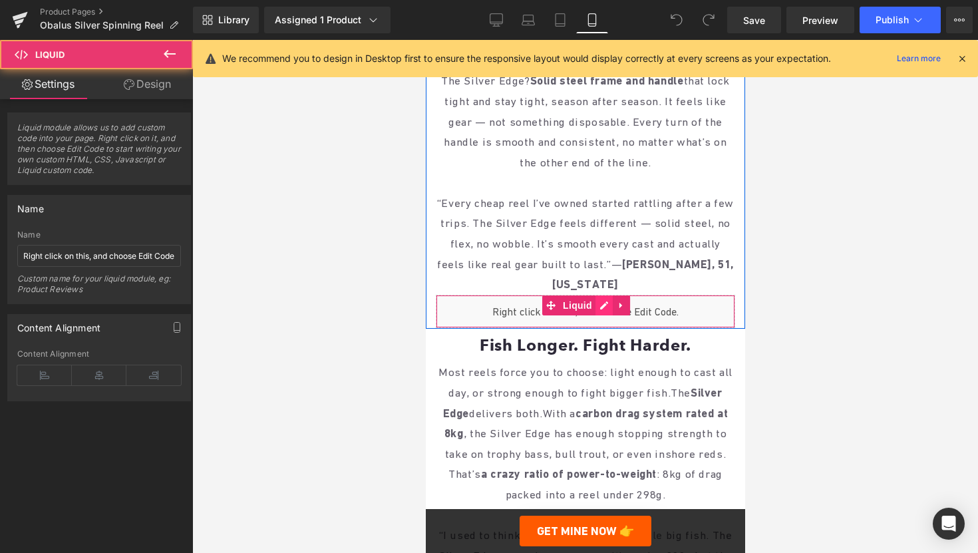
click at [601, 299] on div "Liquid" at bounding box center [585, 311] width 300 height 33
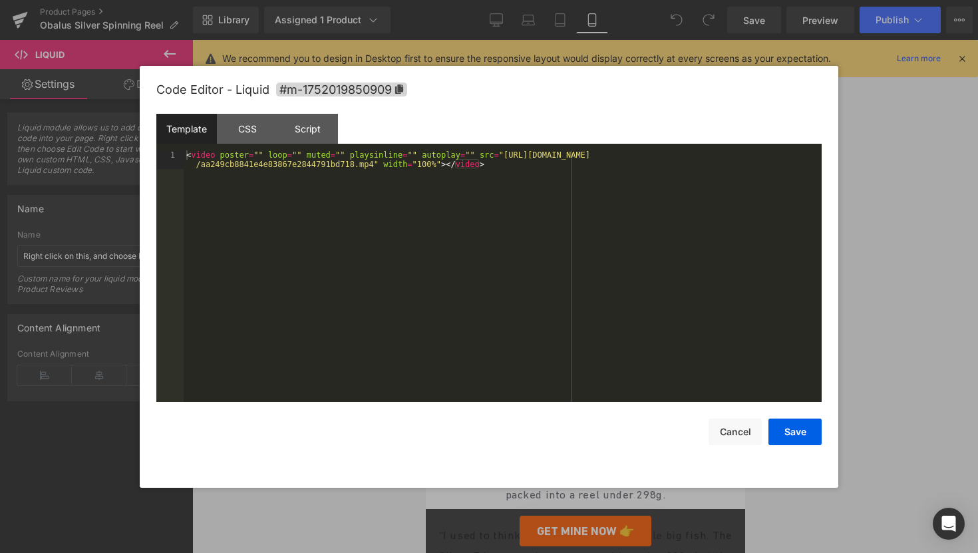
click at [442, 162] on div "< video poster = "" loop = "" muted = "" playsinline = "" autoplay = "" src = "…" at bounding box center [503, 294] width 638 height 289
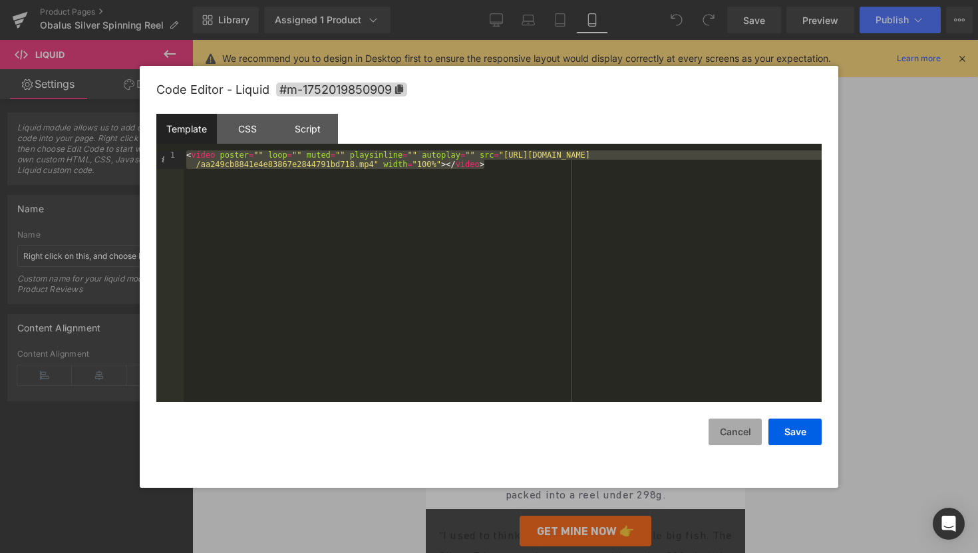
click at [743, 442] on button "Cancel" at bounding box center [735, 432] width 53 height 27
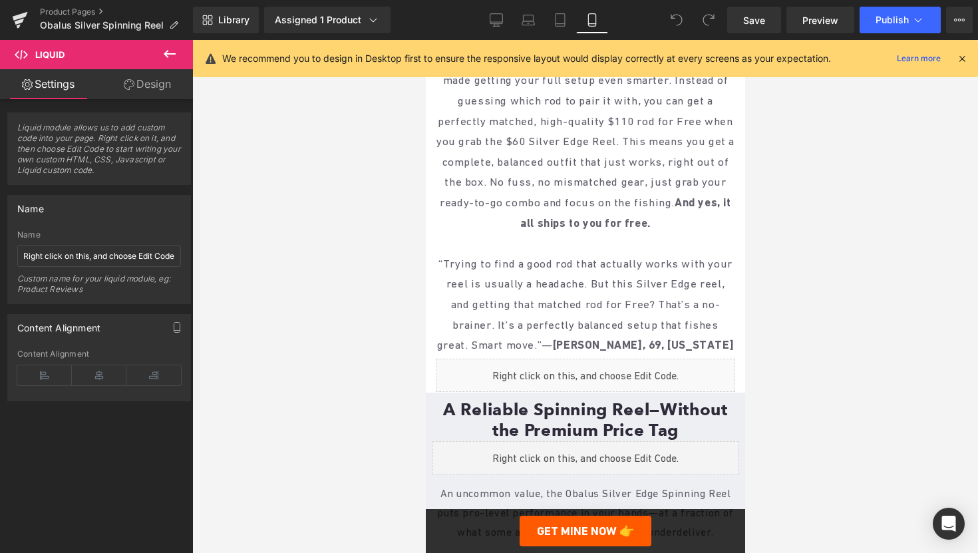
scroll to position [2570, 0]
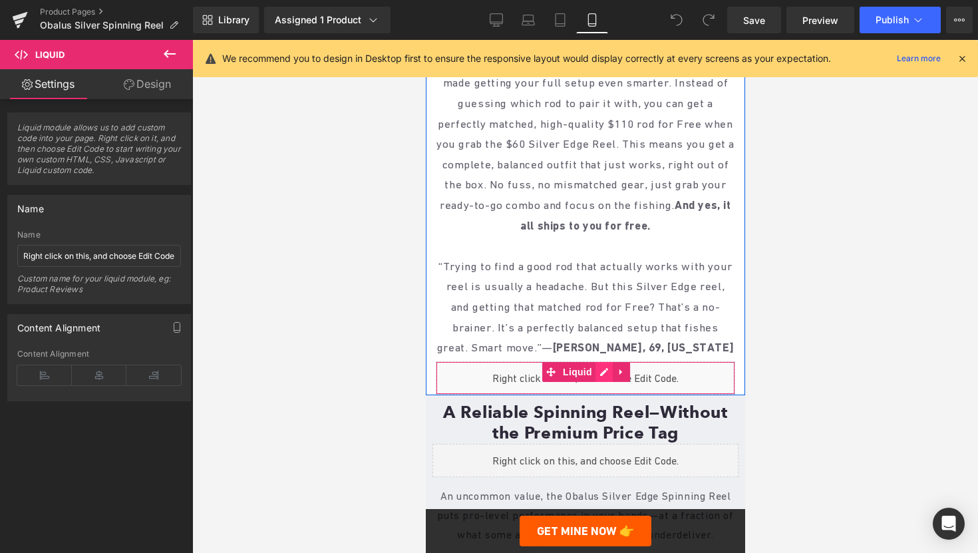
click at [603, 369] on div "Liquid" at bounding box center [585, 377] width 300 height 33
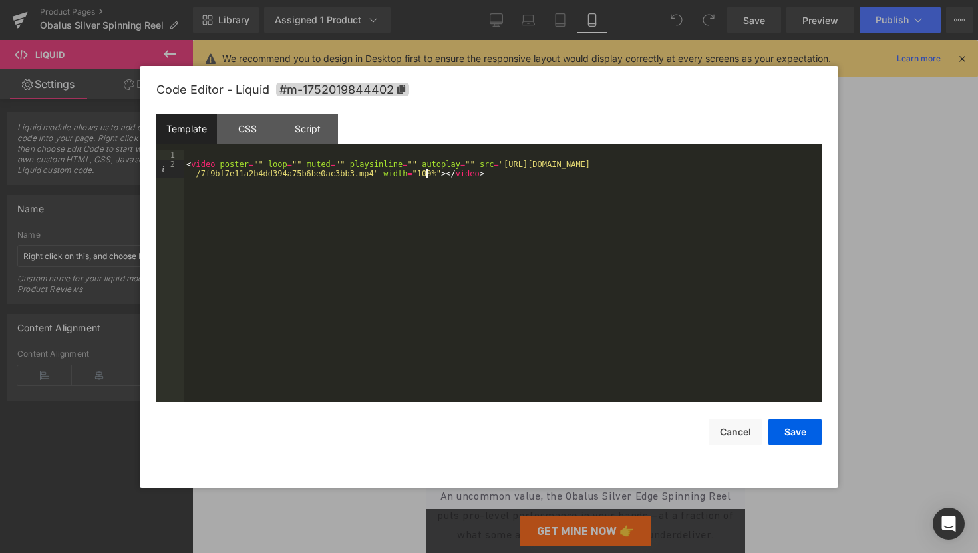
click at [428, 172] on div "< video poster = "" loop = "" muted = "" playsinline = "" autoplay = "" src = "…" at bounding box center [503, 290] width 638 height 280
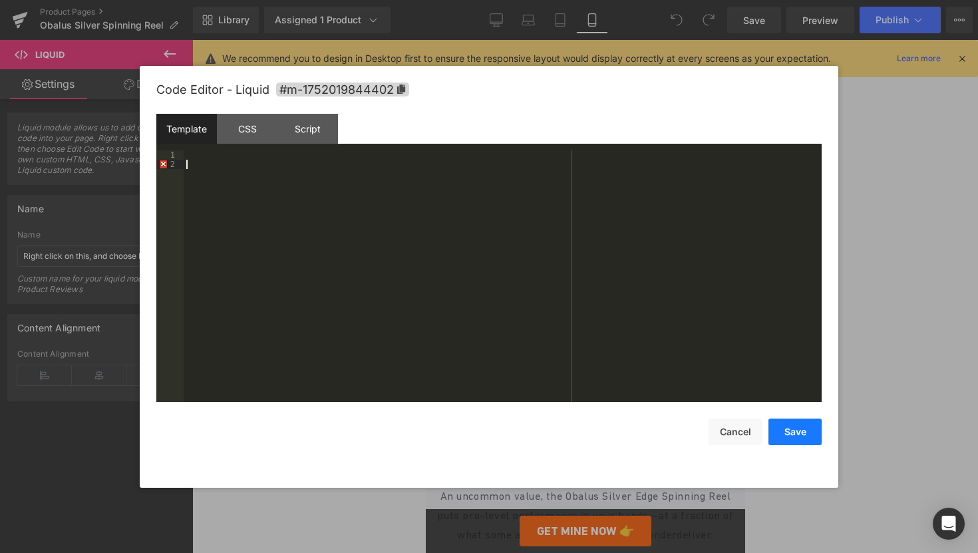
click at [817, 431] on button "Save" at bounding box center [795, 432] width 53 height 27
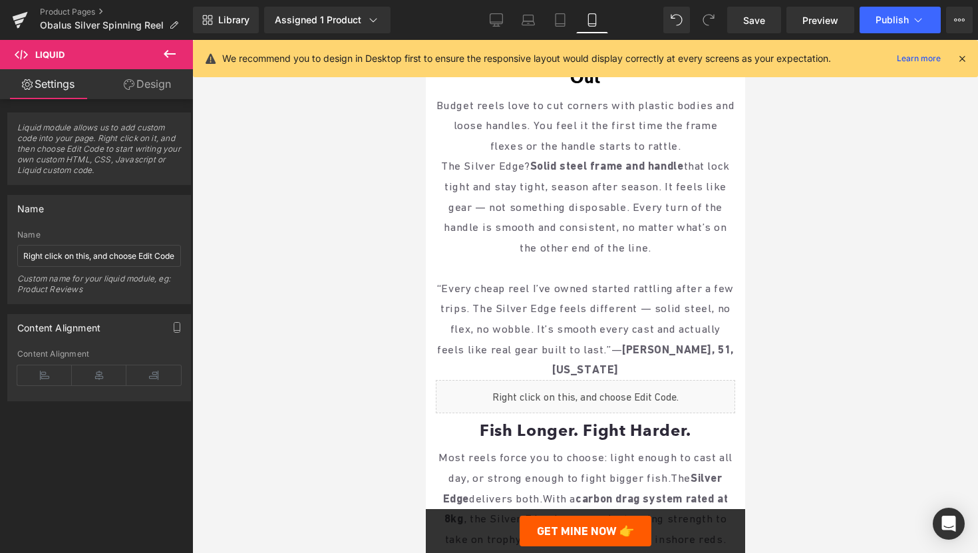
scroll to position [1575, 0]
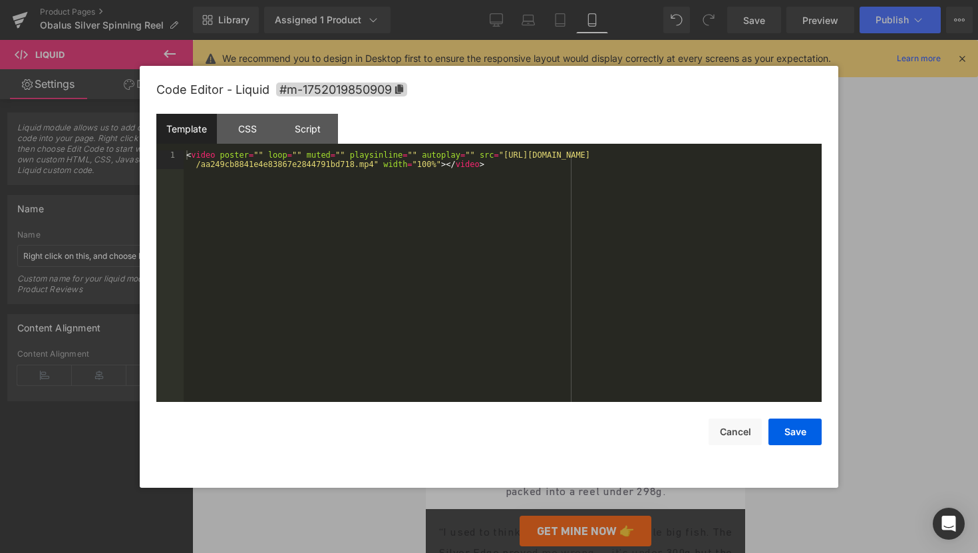
click at [607, 302] on div "Liquid" at bounding box center [585, 308] width 300 height 33
click at [435, 168] on div "< video poster = "" loop = "" muted = "" playsinline = "" autoplay = "" src = "…" at bounding box center [503, 294] width 638 height 289
click at [801, 435] on button "Save" at bounding box center [795, 432] width 53 height 27
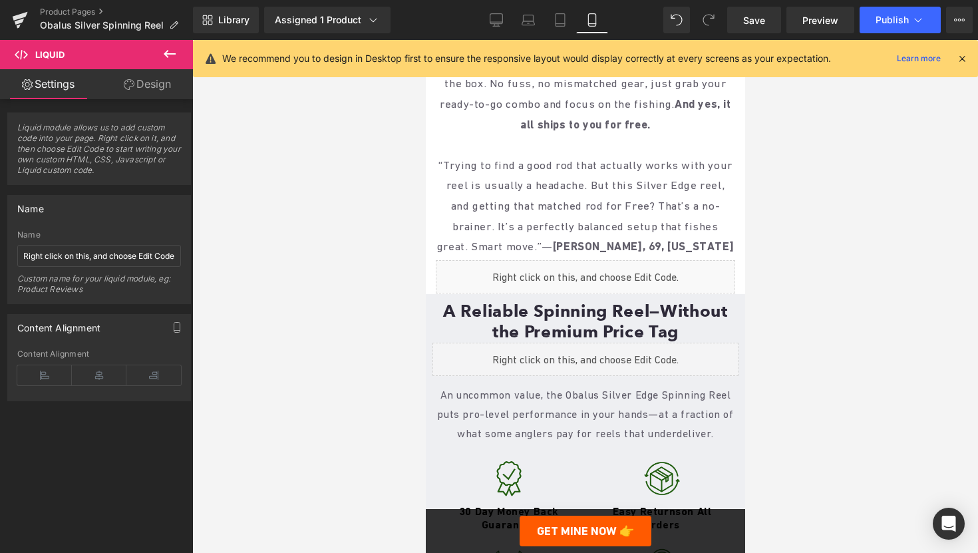
scroll to position [2669, 0]
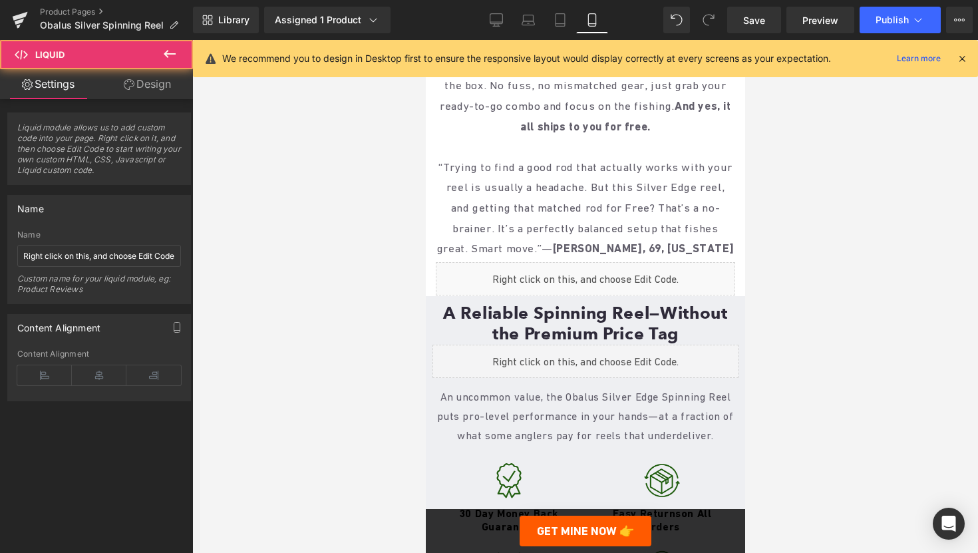
click at [587, 271] on div "Liquid" at bounding box center [585, 278] width 300 height 33
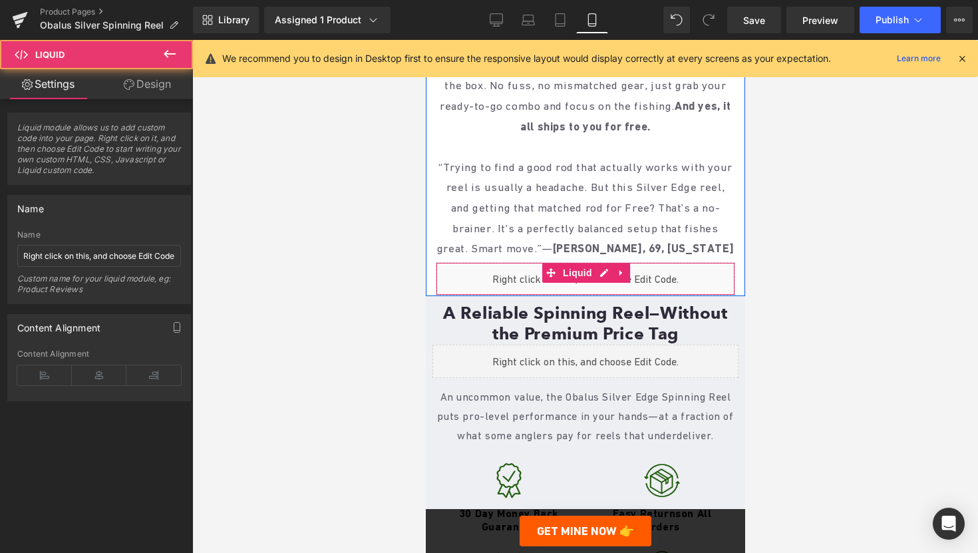
click at [598, 270] on div "Liquid" at bounding box center [585, 278] width 300 height 33
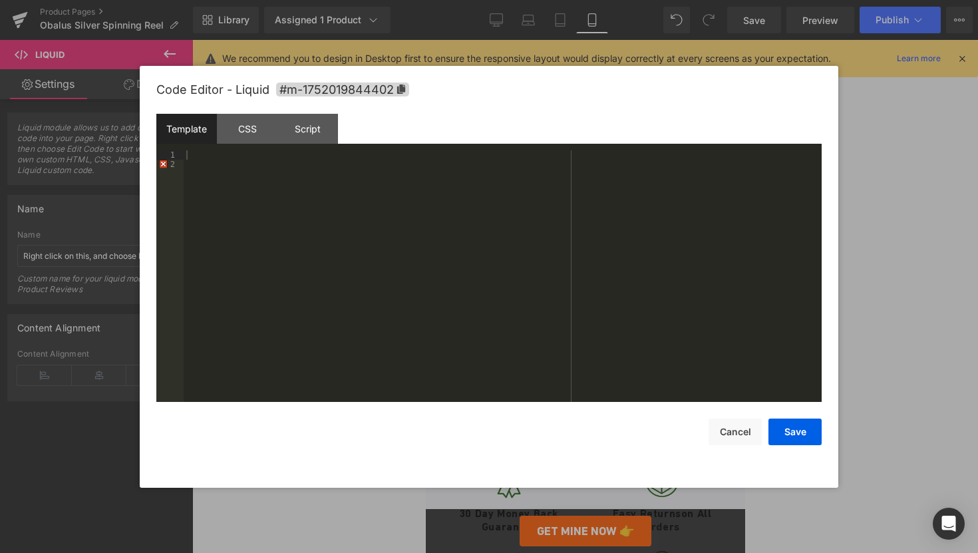
click at [467, 192] on div at bounding box center [503, 285] width 638 height 270
click at [443, 179] on div at bounding box center [503, 285] width 638 height 270
click at [436, 155] on div at bounding box center [503, 285] width 638 height 270
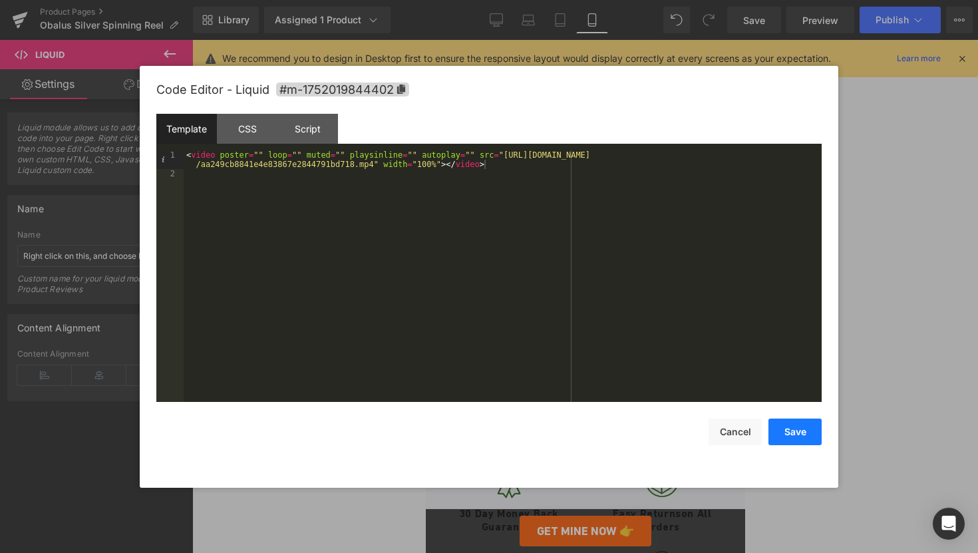
click at [791, 435] on button "Save" at bounding box center [795, 432] width 53 height 27
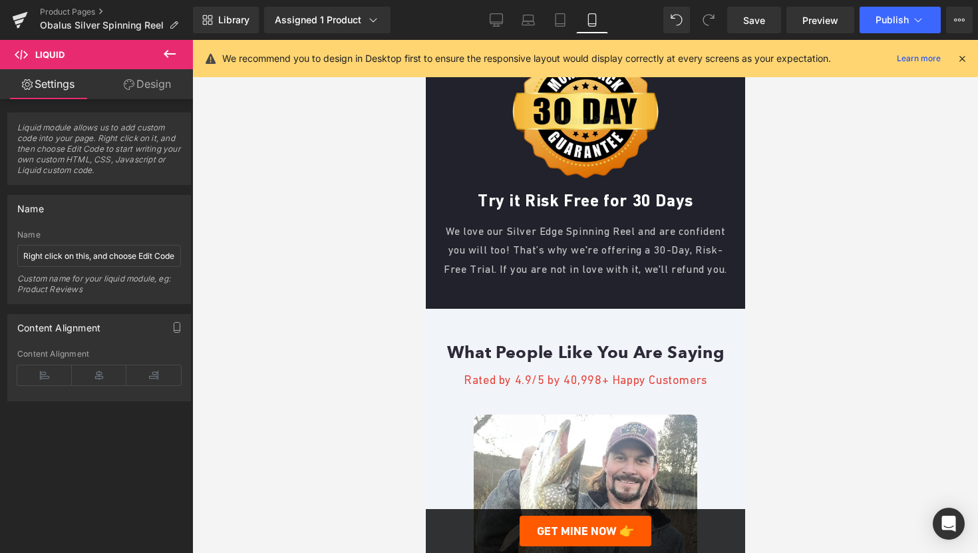
scroll to position [3261, 0]
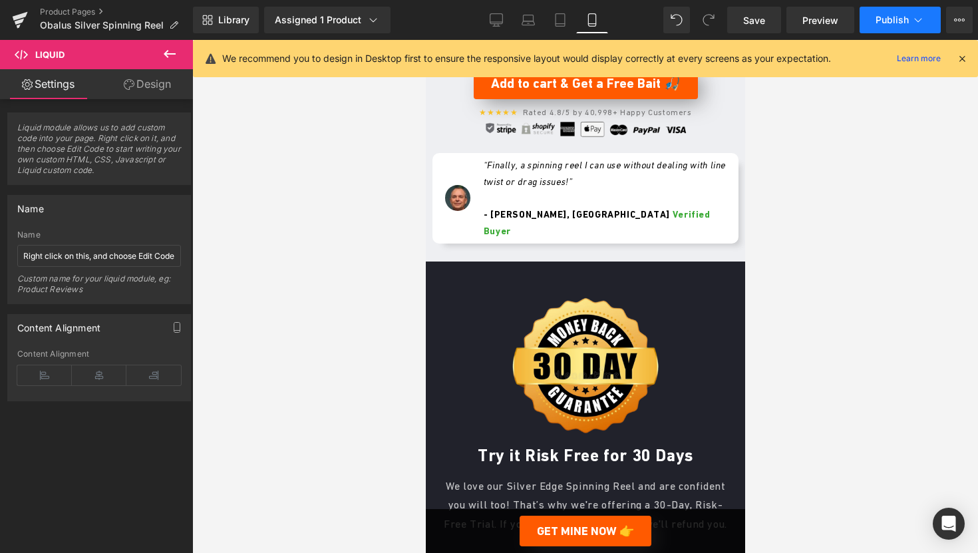
click at [886, 21] on span "Publish" at bounding box center [892, 20] width 33 height 11
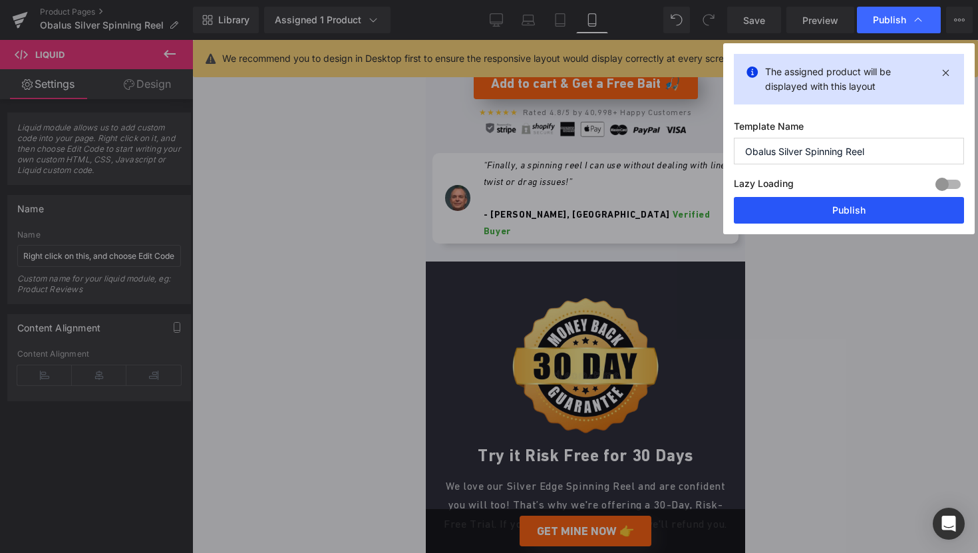
click at [841, 209] on button "Publish" at bounding box center [849, 210] width 230 height 27
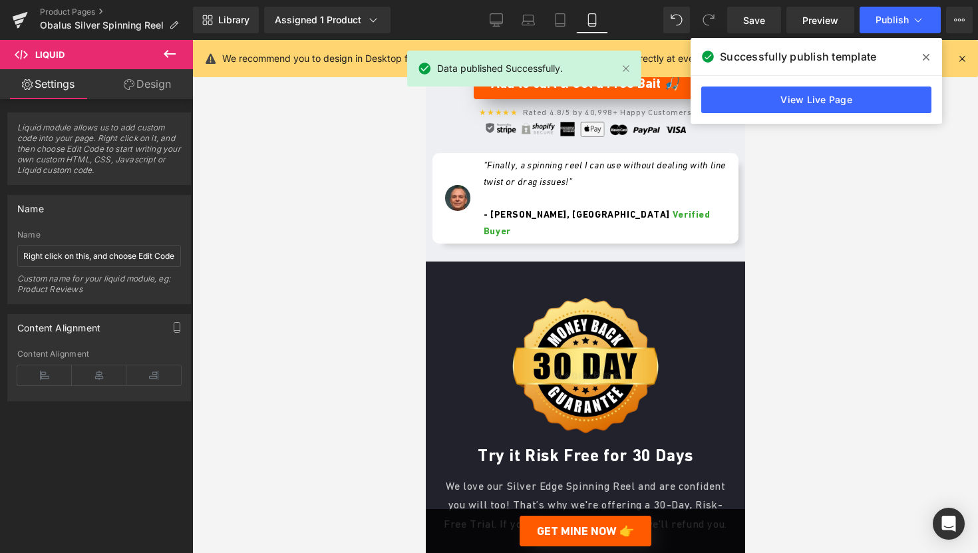
drag, startPoint x: 17, startPoint y: 15, endPoint x: 93, endPoint y: 40, distance: 79.3
click at [18, 15] on icon at bounding box center [20, 16] width 15 height 9
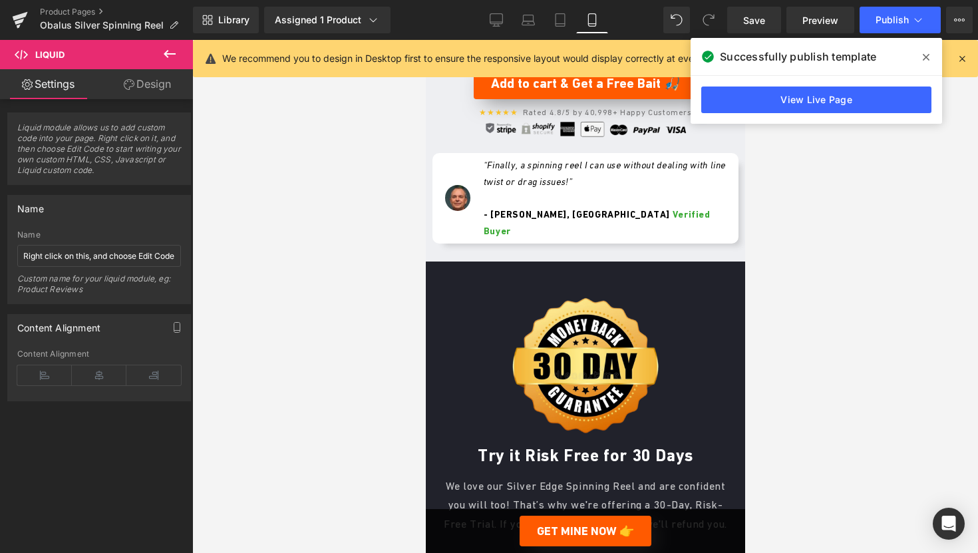
click at [21, 18] on icon at bounding box center [20, 16] width 15 height 9
